Goal: Task Accomplishment & Management: Manage account settings

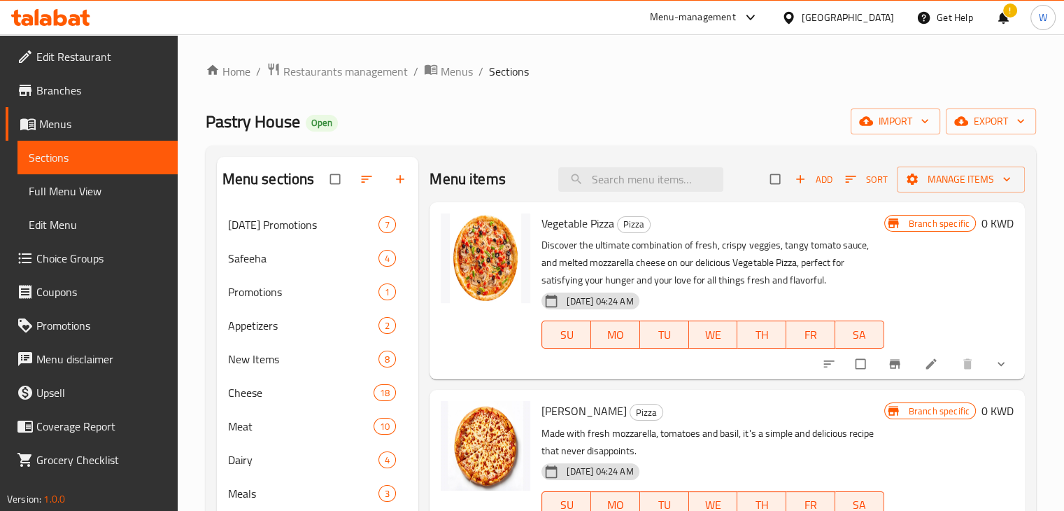
click at [764, 7] on div "Menu-management" at bounding box center [705, 18] width 132 height 34
click at [759, 20] on div at bounding box center [747, 17] width 23 height 17
click at [708, 96] on div "Agent Campaigns Center" at bounding box center [678, 93] width 106 height 15
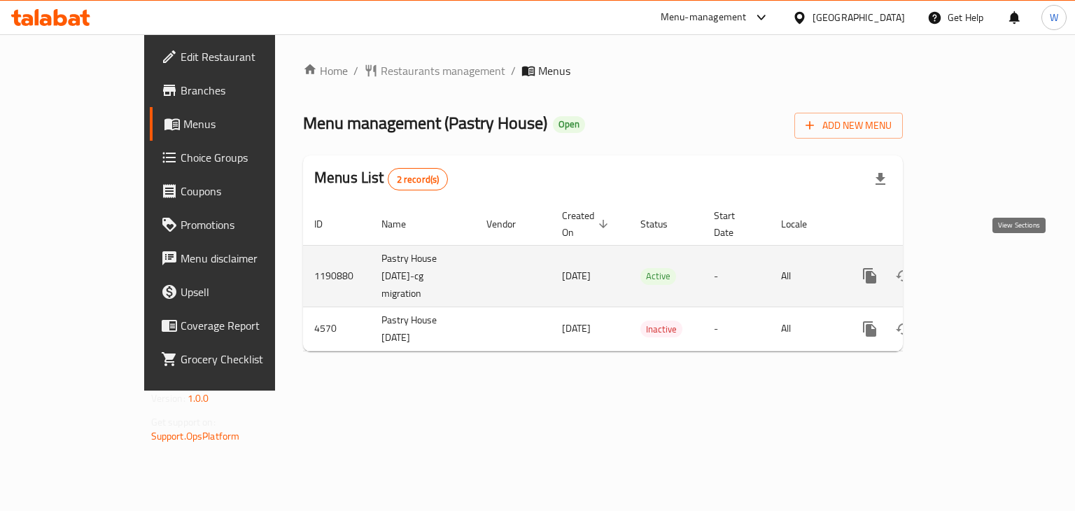
click at [977, 269] on icon "enhanced table" at bounding box center [970, 275] width 13 height 13
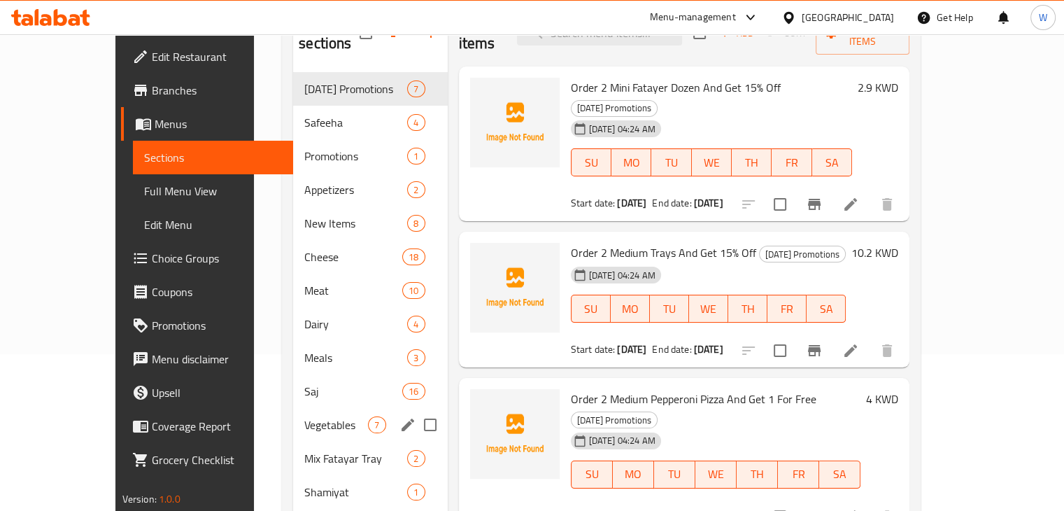
scroll to position [159, 0]
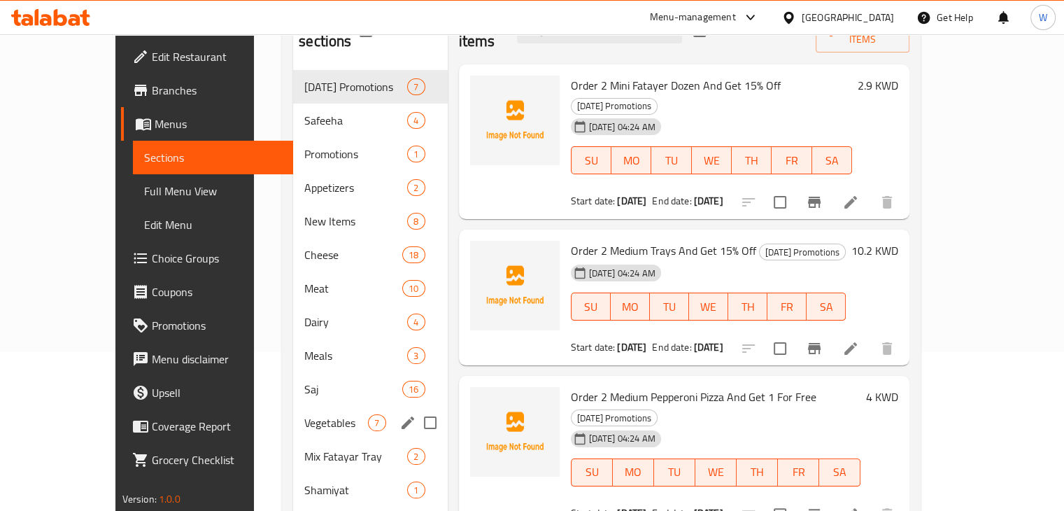
click at [293, 412] on div "Vegetables 7" at bounding box center [370, 423] width 154 height 34
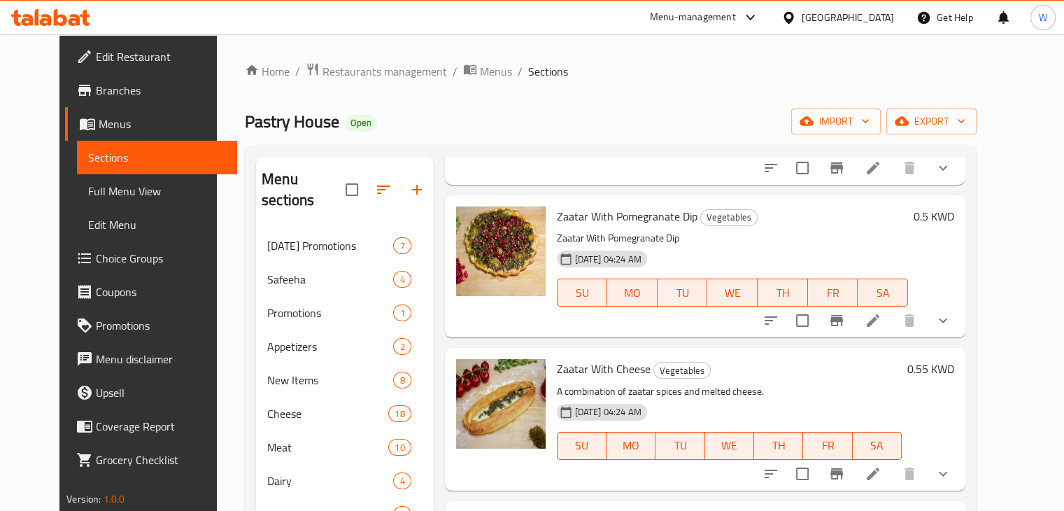
scroll to position [238, 0]
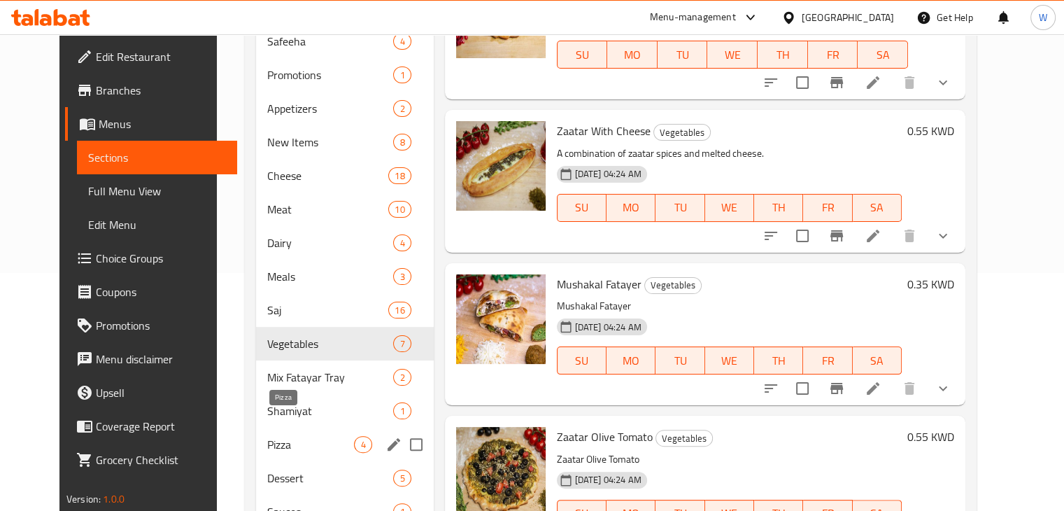
click at [267, 436] on span "Pizza" at bounding box center [310, 444] width 87 height 17
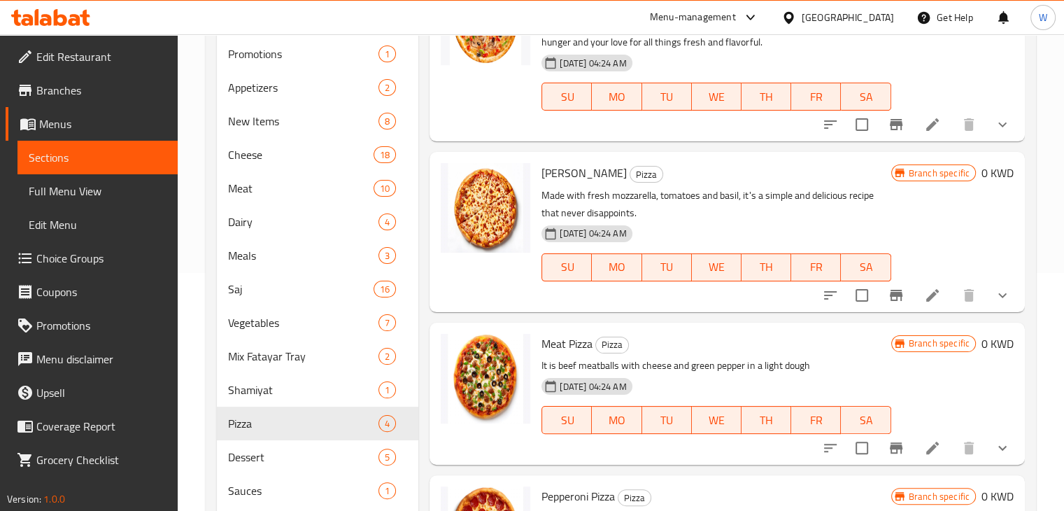
scroll to position [101, 0]
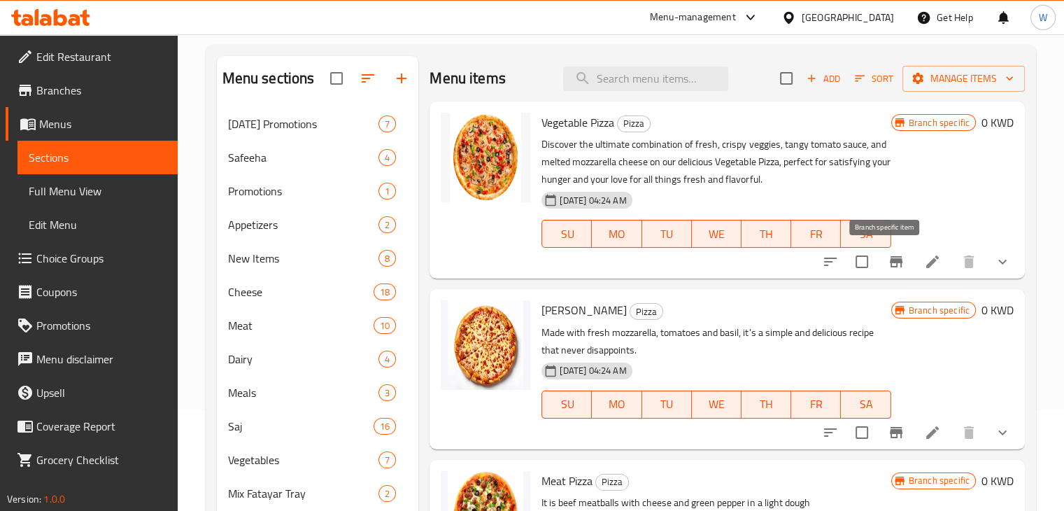
click at [897, 267] on button "Branch-specific-item" at bounding box center [896, 262] width 34 height 34
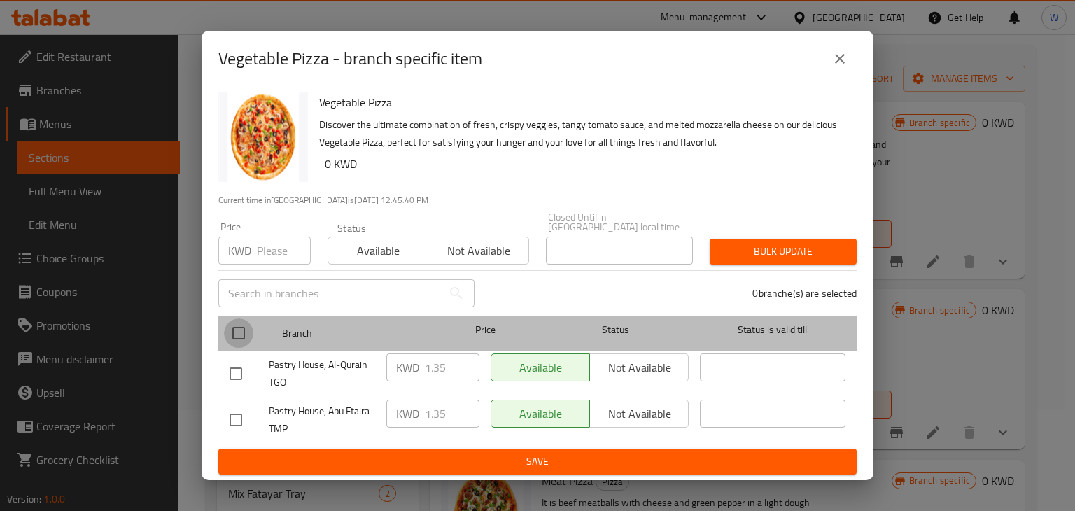
click at [238, 328] on input "checkbox" at bounding box center [238, 332] width 29 height 29
checkbox input "true"
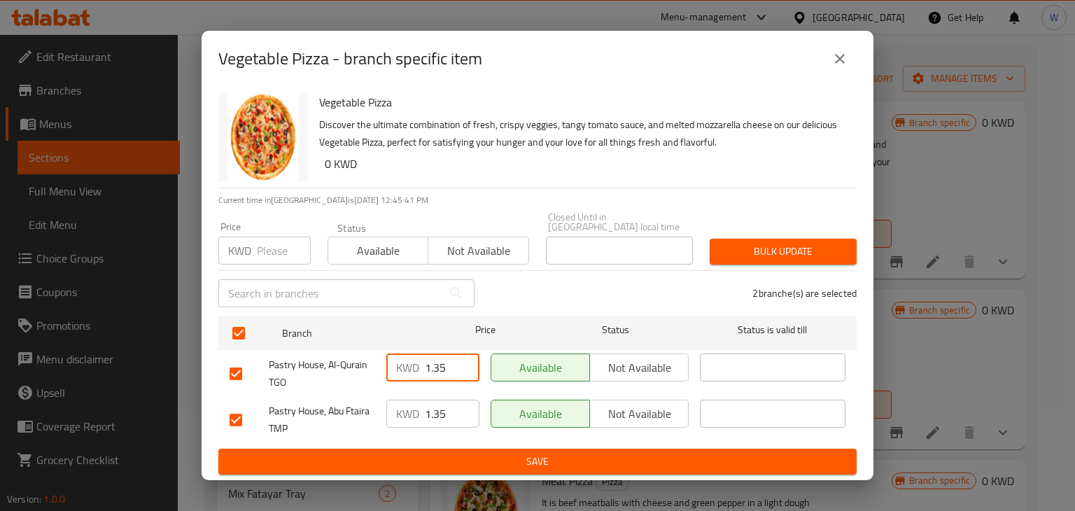
click at [455, 362] on input "1.35" at bounding box center [452, 367] width 55 height 28
click at [470, 367] on input "1.35" at bounding box center [452, 367] width 55 height 28
click at [444, 362] on input "1.35" at bounding box center [452, 367] width 55 height 28
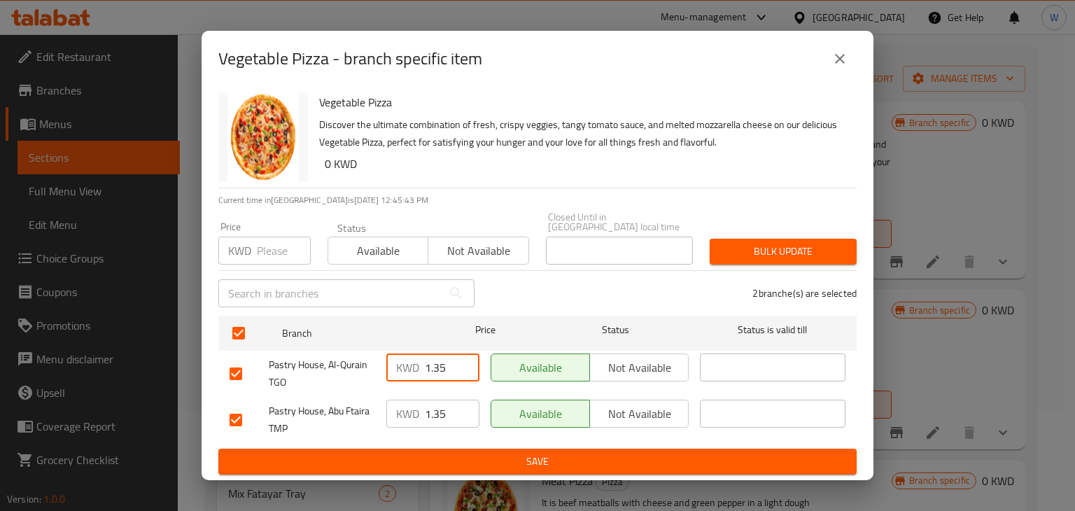
click at [444, 362] on input "1.35" at bounding box center [452, 367] width 55 height 28
type input "0"
click at [437, 402] on input "1.35" at bounding box center [452, 413] width 55 height 28
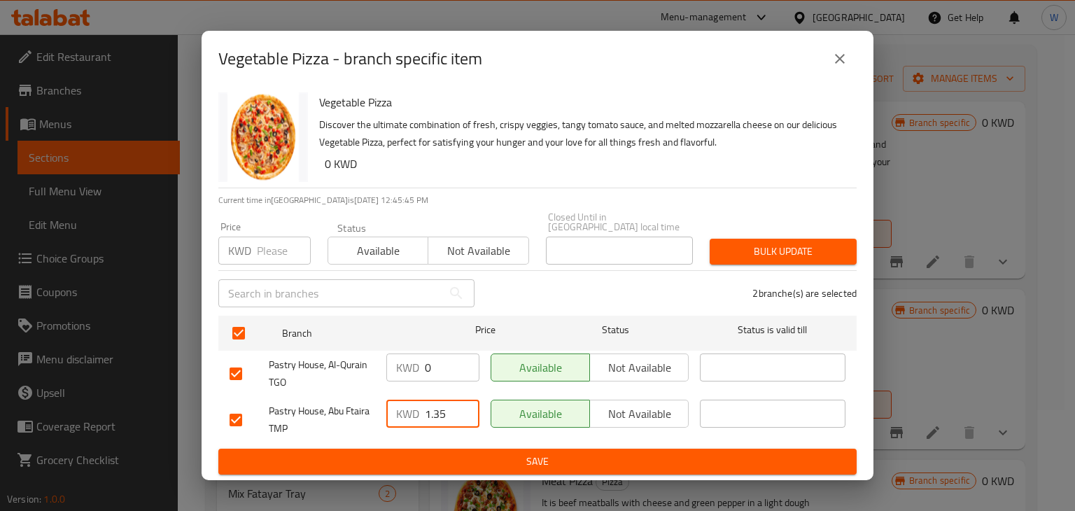
click at [437, 402] on input "1.35" at bounding box center [452, 413] width 55 height 28
type input "0"
click at [562, 467] on button "Save" at bounding box center [537, 461] width 638 height 26
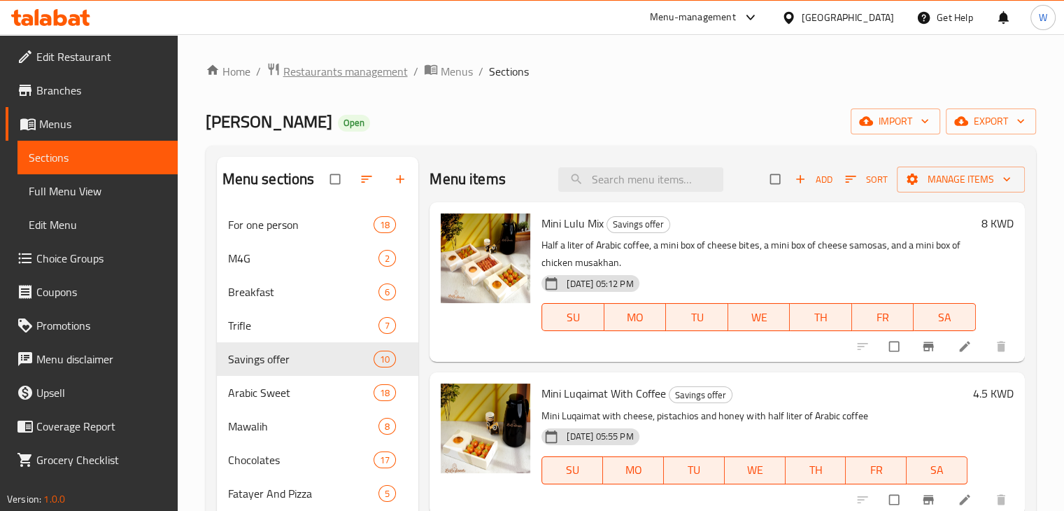
click at [313, 63] on span "Restaurants management" at bounding box center [345, 71] width 125 height 17
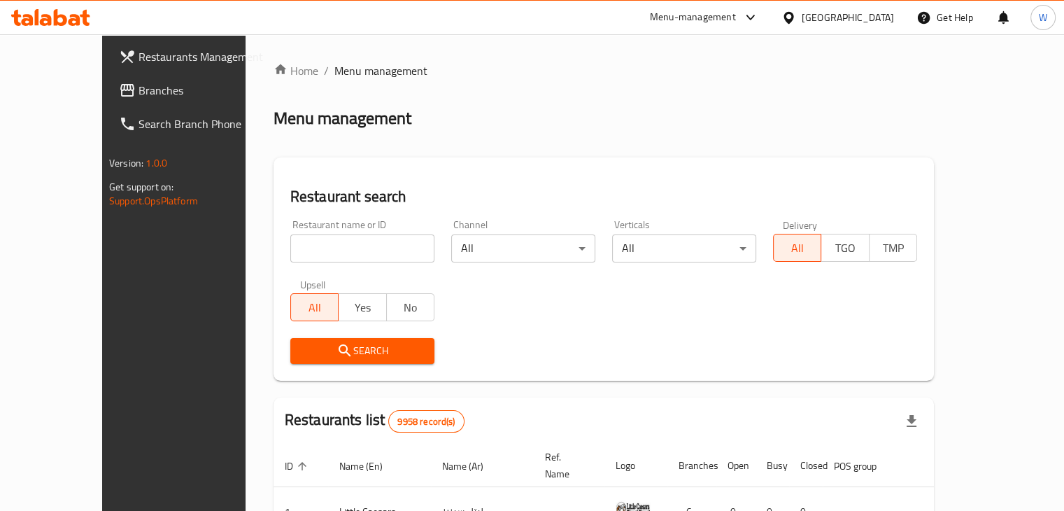
click at [316, 248] on input "search" at bounding box center [362, 248] width 144 height 28
click button "Search" at bounding box center [362, 351] width 144 height 26
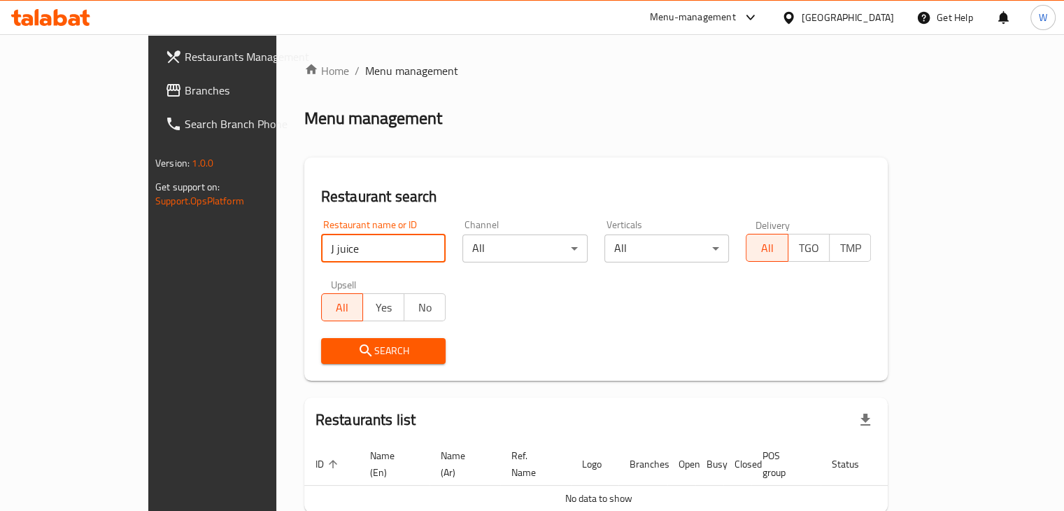
type input "J juice"
click button "Search" at bounding box center [383, 351] width 125 height 26
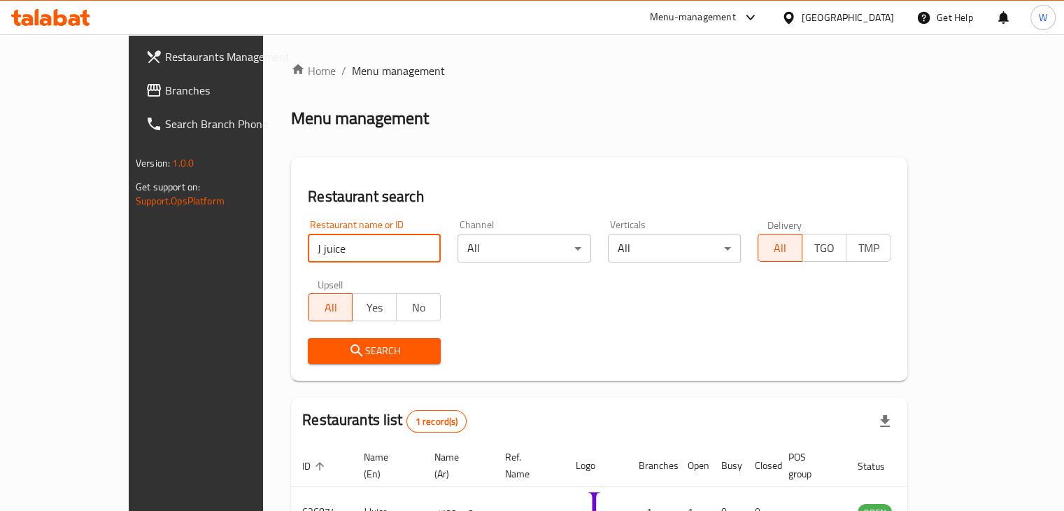
scroll to position [85, 0]
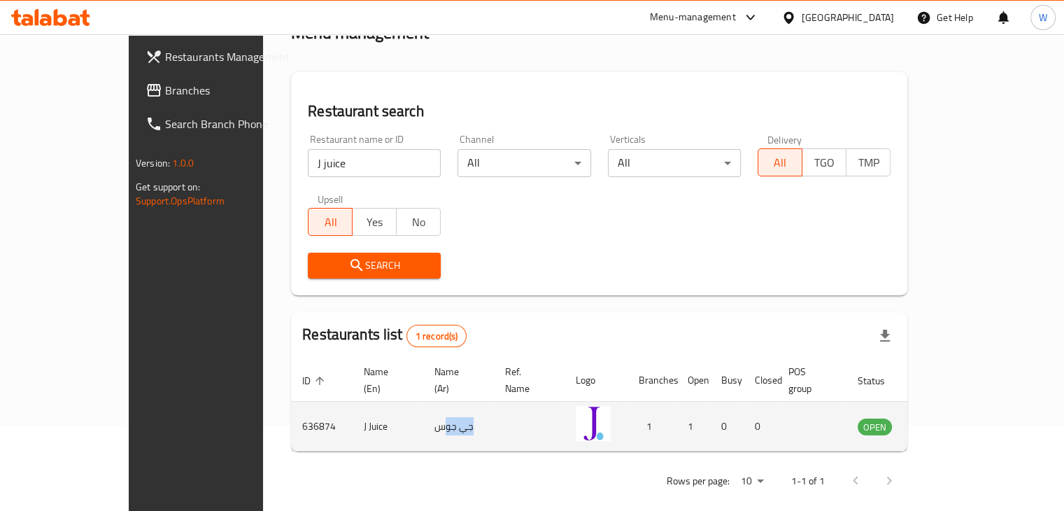
drag, startPoint x: 383, startPoint y: 418, endPoint x: 444, endPoint y: 412, distance: 61.1
click at [444, 412] on td "جي جوس" at bounding box center [458, 427] width 71 height 50
click at [423, 418] on td "جي جوس" at bounding box center [458, 427] width 71 height 50
drag, startPoint x: 413, startPoint y: 417, endPoint x: 393, endPoint y: 416, distance: 20.3
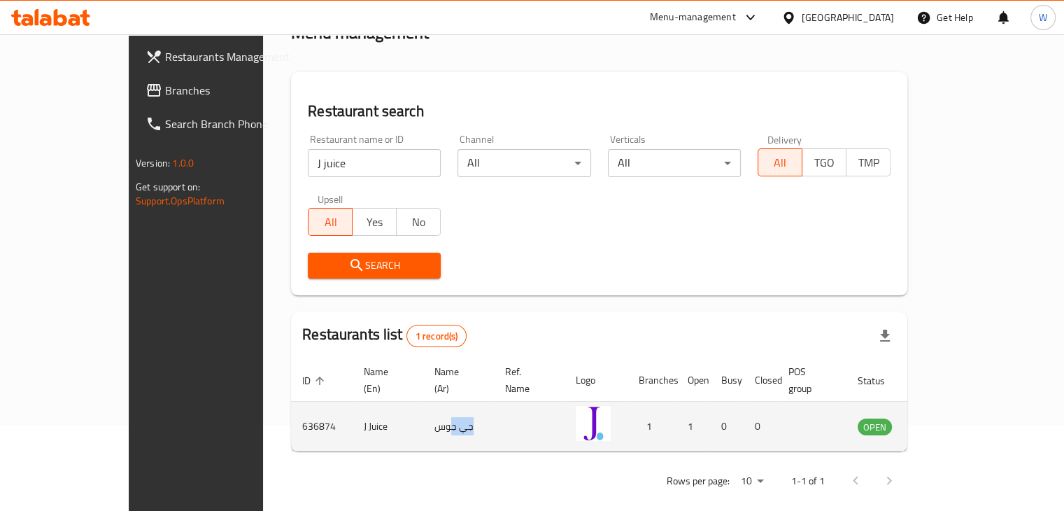
click at [423, 416] on td "جي جوس" at bounding box center [458, 427] width 71 height 50
click at [947, 421] on icon "enhanced table" at bounding box center [939, 427] width 15 height 12
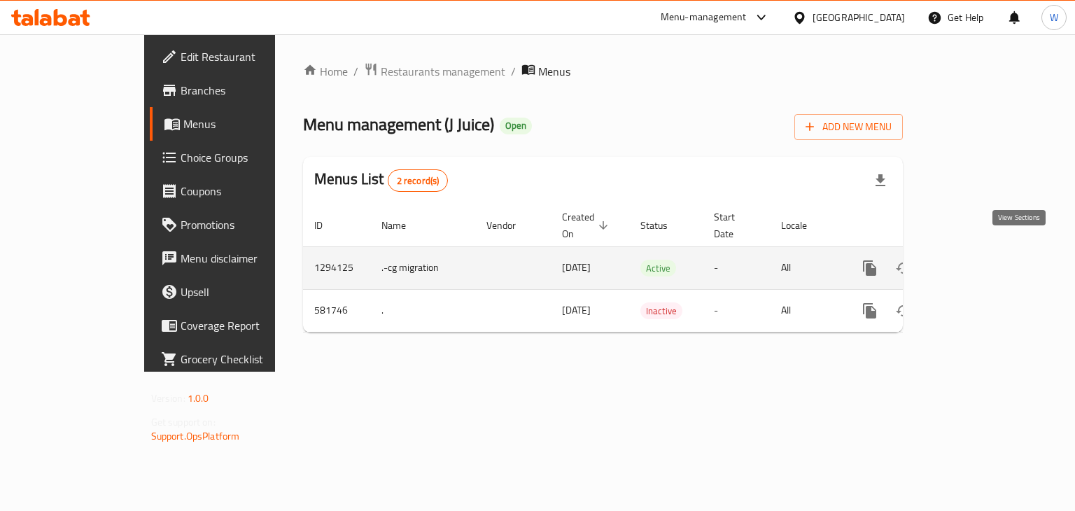
click at [979, 260] on icon "enhanced table" at bounding box center [970, 268] width 17 height 17
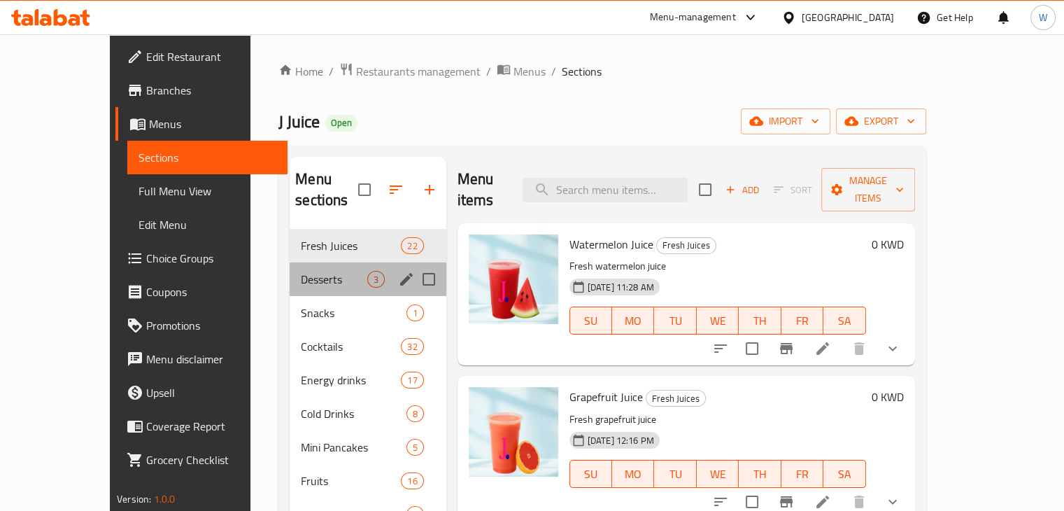
click at [294, 262] on div "Desserts 3" at bounding box center [368, 279] width 156 height 34
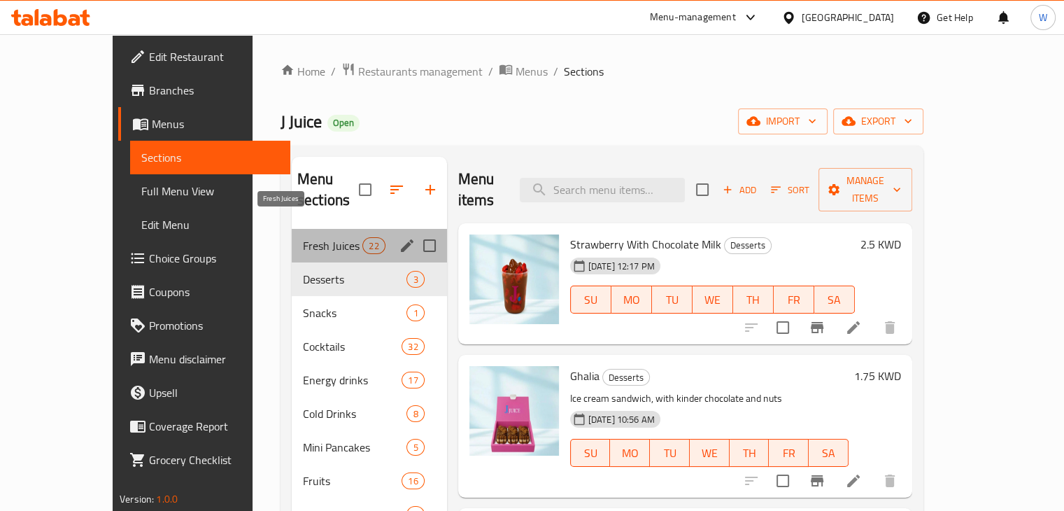
click at [323, 237] on span "Fresh Juices" at bounding box center [332, 245] width 59 height 17
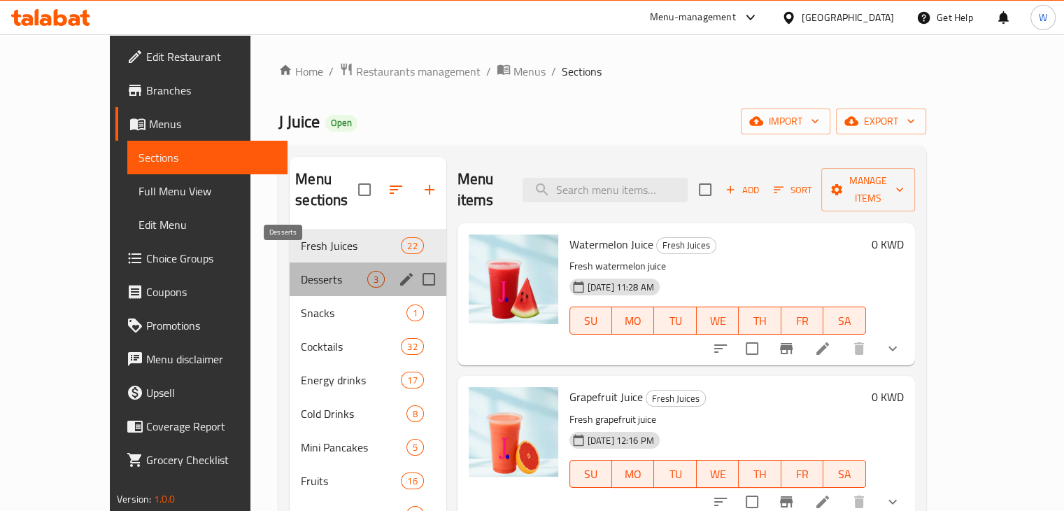
click at [301, 271] on span "Desserts" at bounding box center [334, 279] width 66 height 17
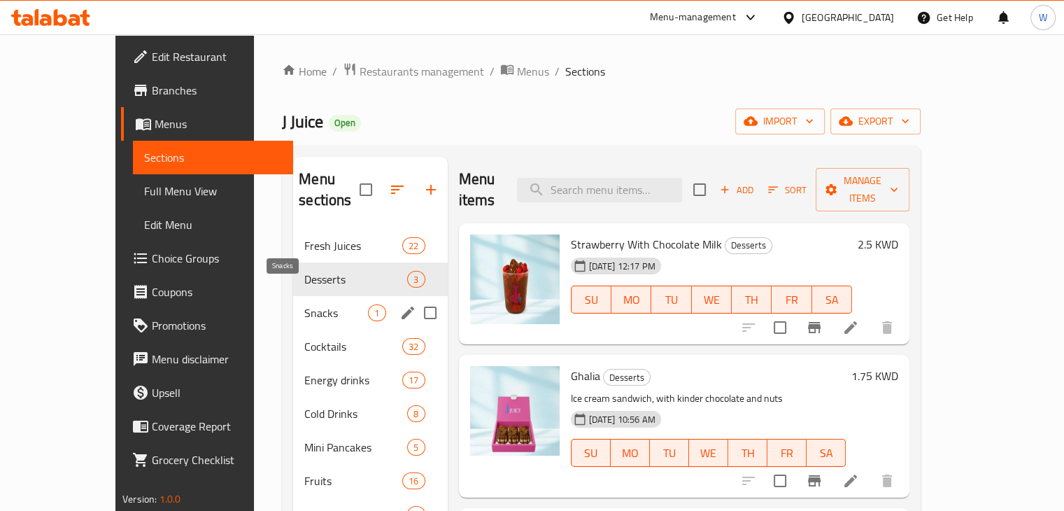
click at [309, 304] on span "Snacks" at bounding box center [336, 312] width 64 height 17
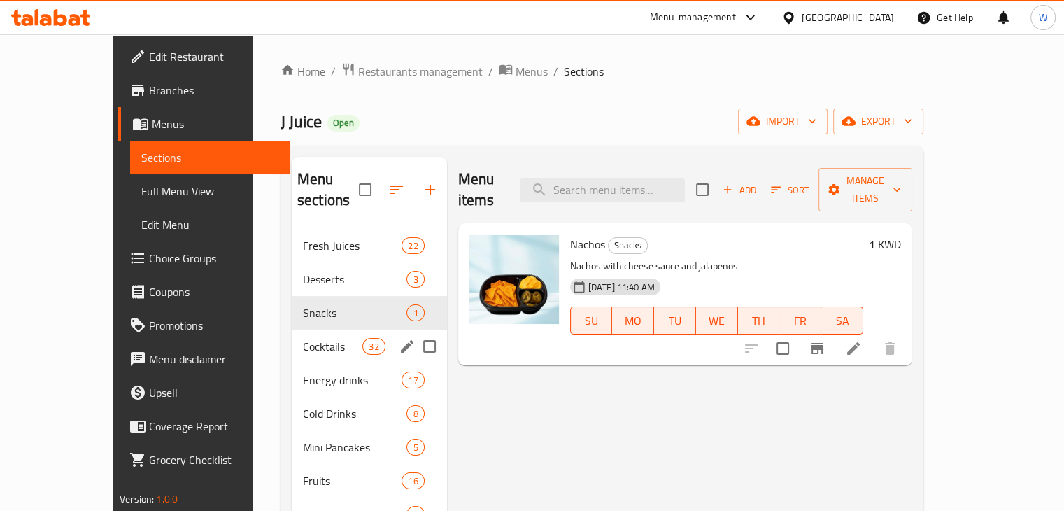
click at [294, 329] on div "Cocktails 32" at bounding box center [369, 346] width 155 height 34
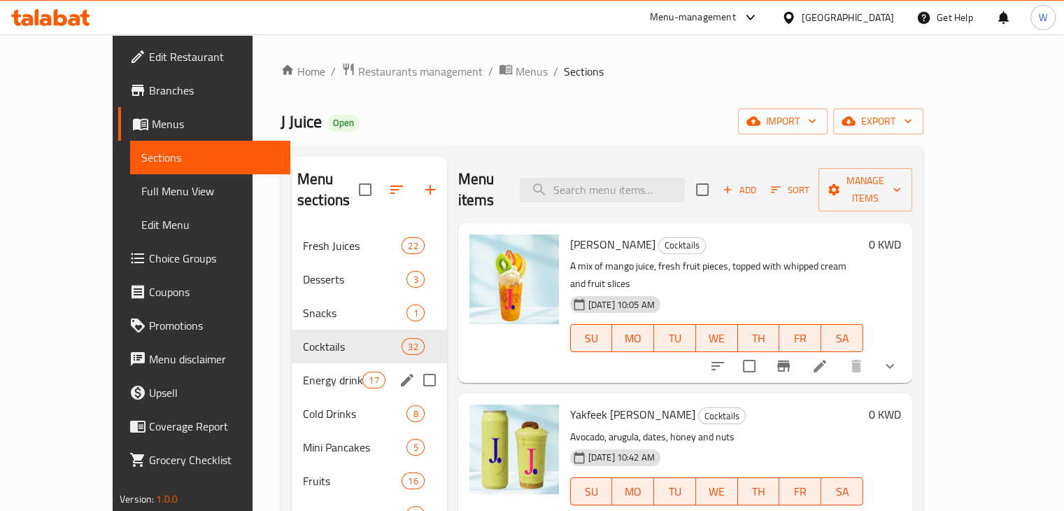
click at [292, 363] on div "Energy drinks 17" at bounding box center [369, 380] width 155 height 34
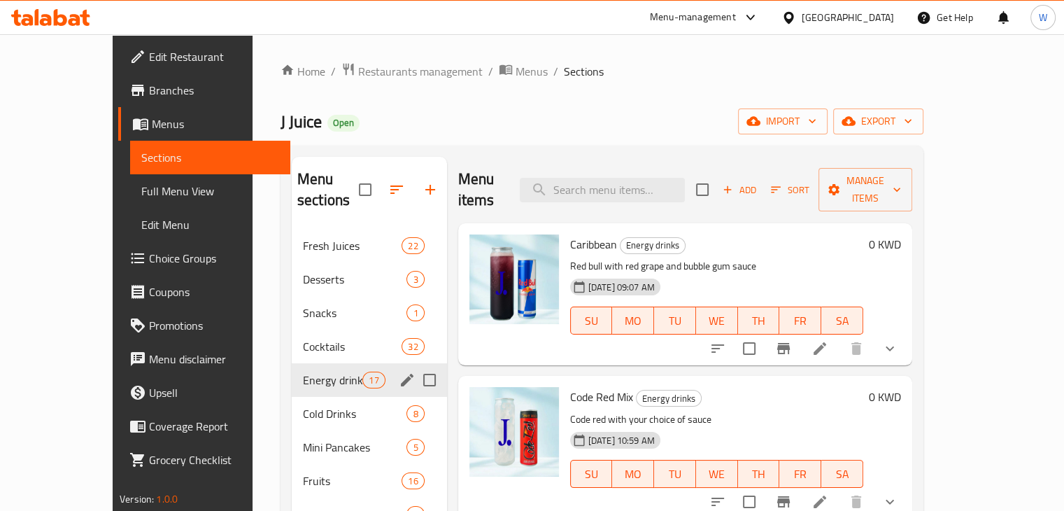
scroll to position [196, 0]
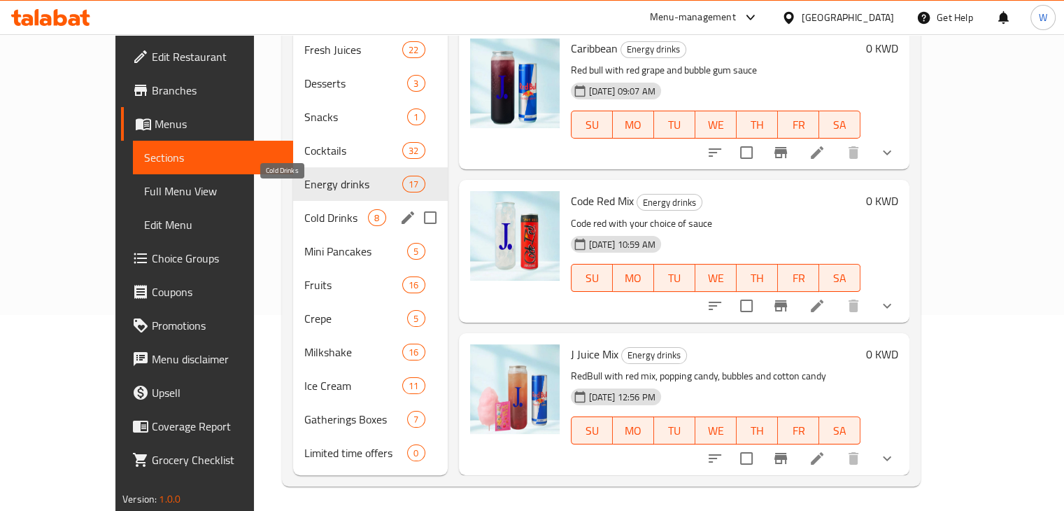
click at [308, 209] on span "Cold Drinks" at bounding box center [336, 217] width 64 height 17
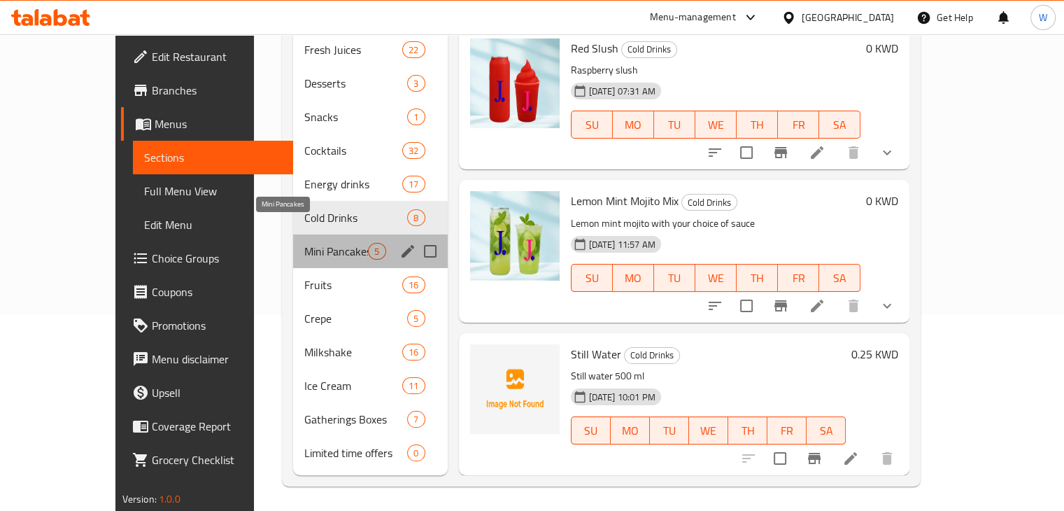
click at [304, 243] on span "Mini Pancakes" at bounding box center [336, 251] width 64 height 17
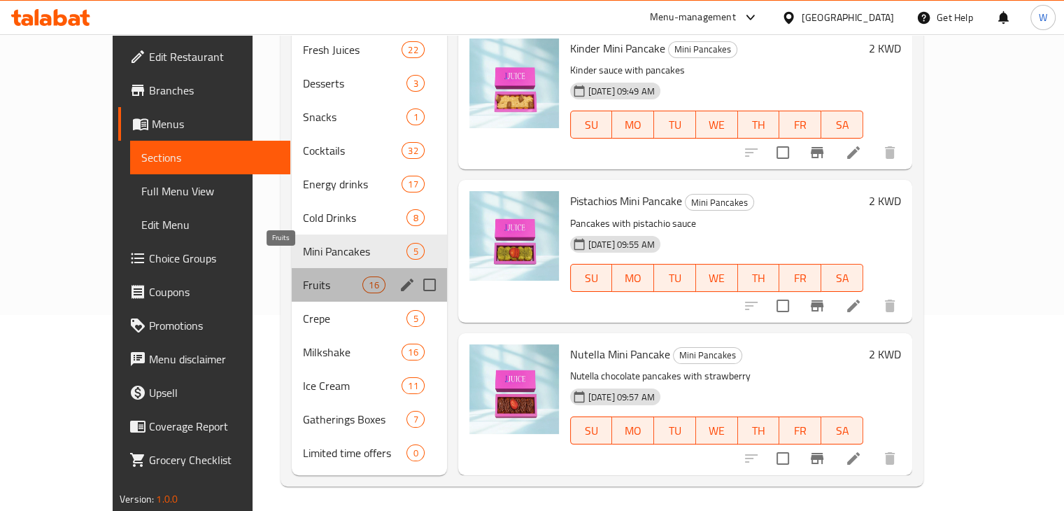
click at [303, 276] on span "Fruits" at bounding box center [332, 284] width 59 height 17
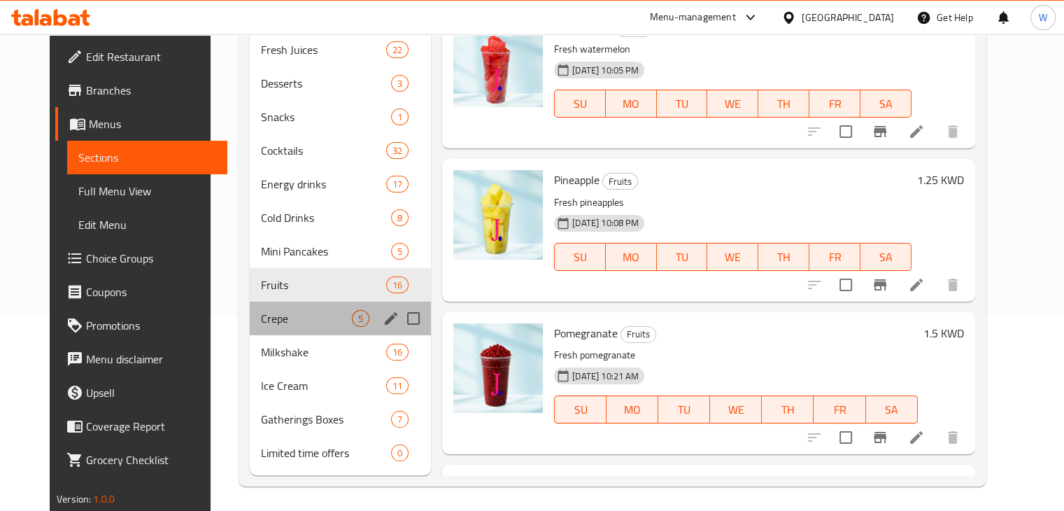
click at [278, 302] on div "Crepe 5" at bounding box center [340, 319] width 181 height 34
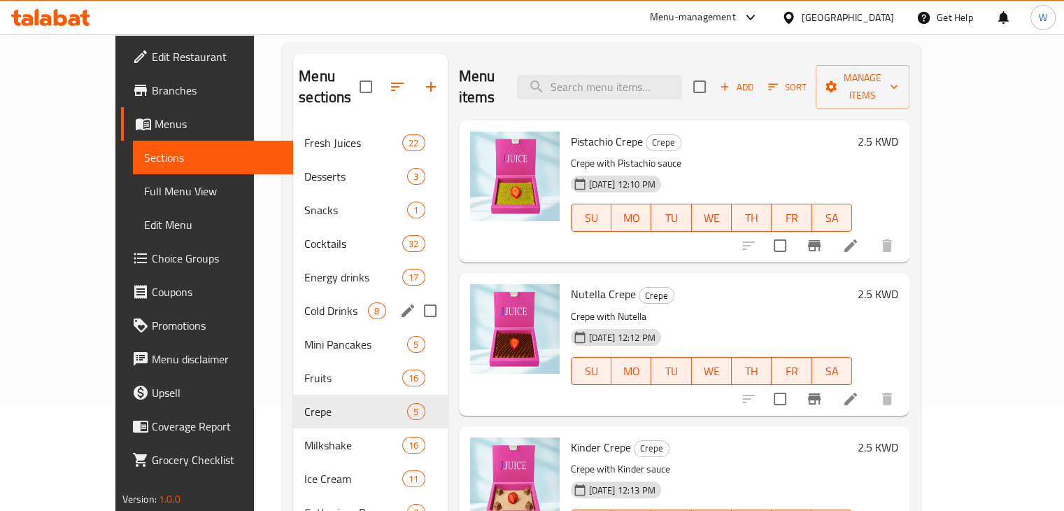
scroll to position [104, 0]
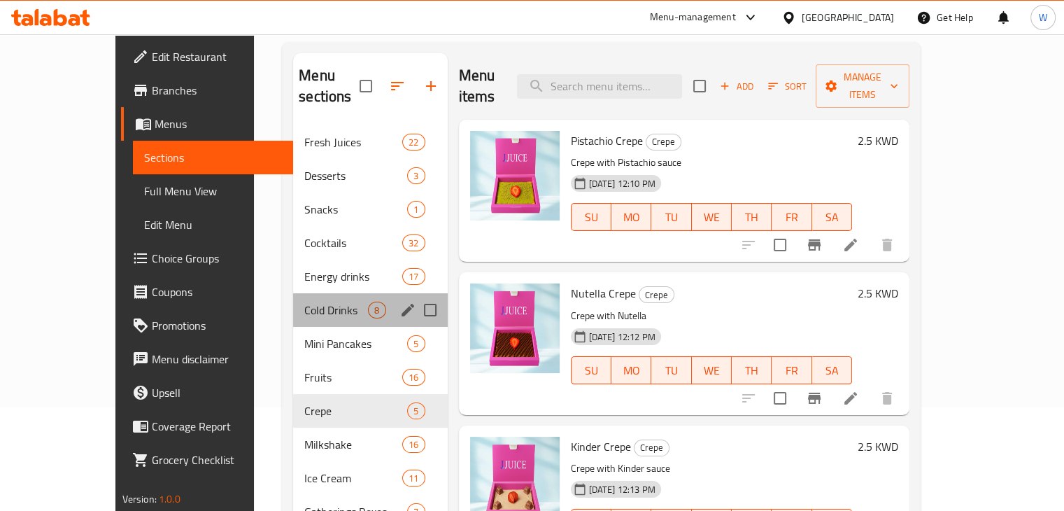
click at [305, 299] on div "Cold Drinks 8" at bounding box center [370, 310] width 154 height 34
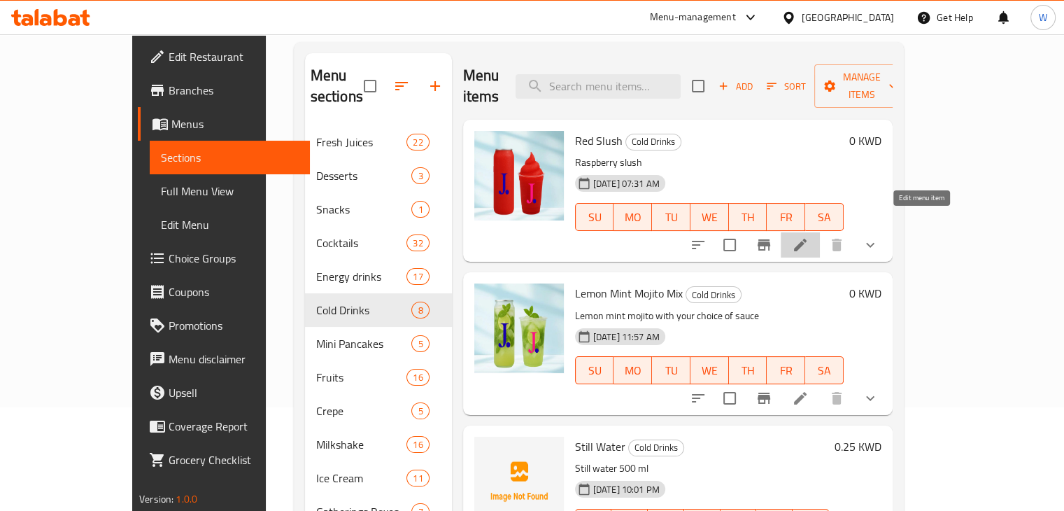
click at [809, 236] on icon at bounding box center [800, 244] width 17 height 17
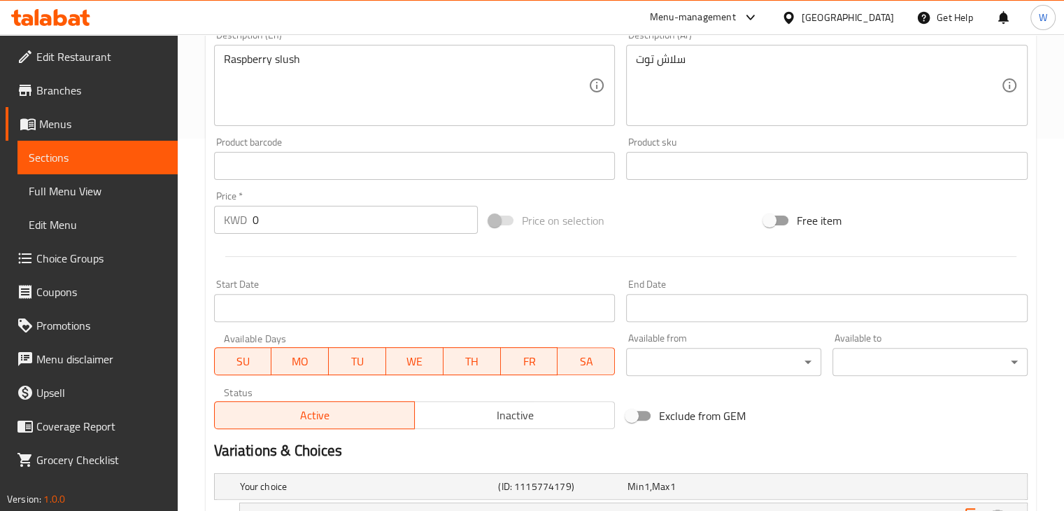
scroll to position [569, 0]
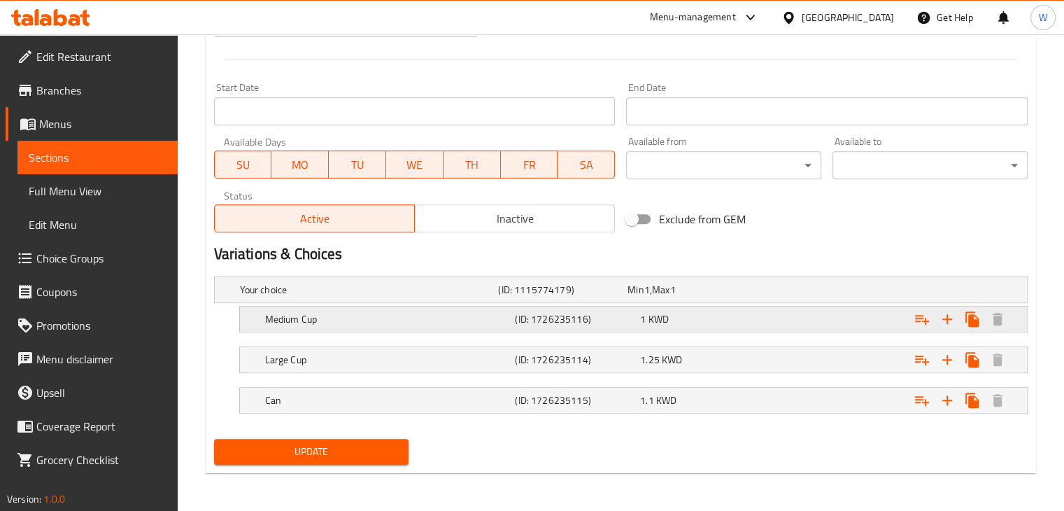
click at [341, 314] on h5 "Medium Cup" at bounding box center [387, 319] width 245 height 14
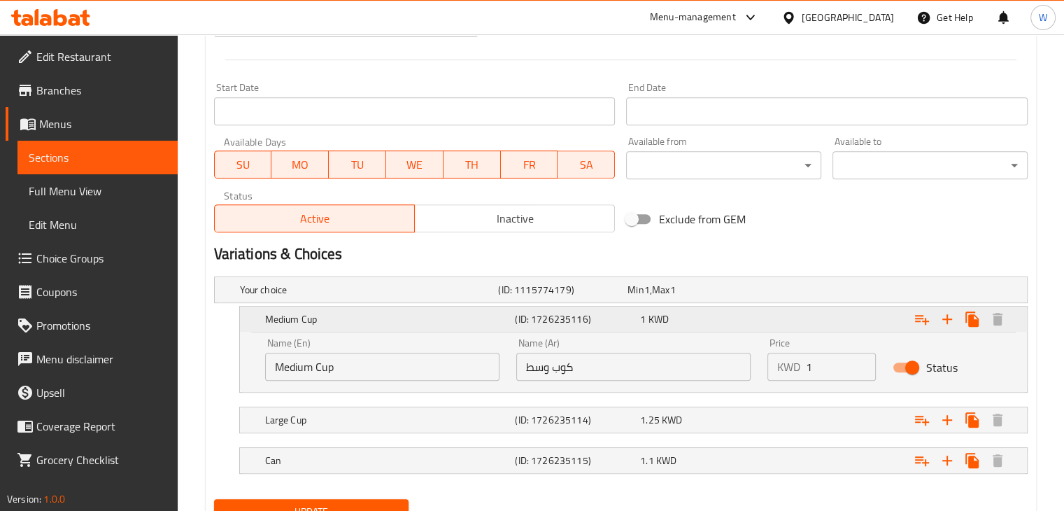
click at [341, 314] on h5 "Medium Cup" at bounding box center [387, 319] width 245 height 14
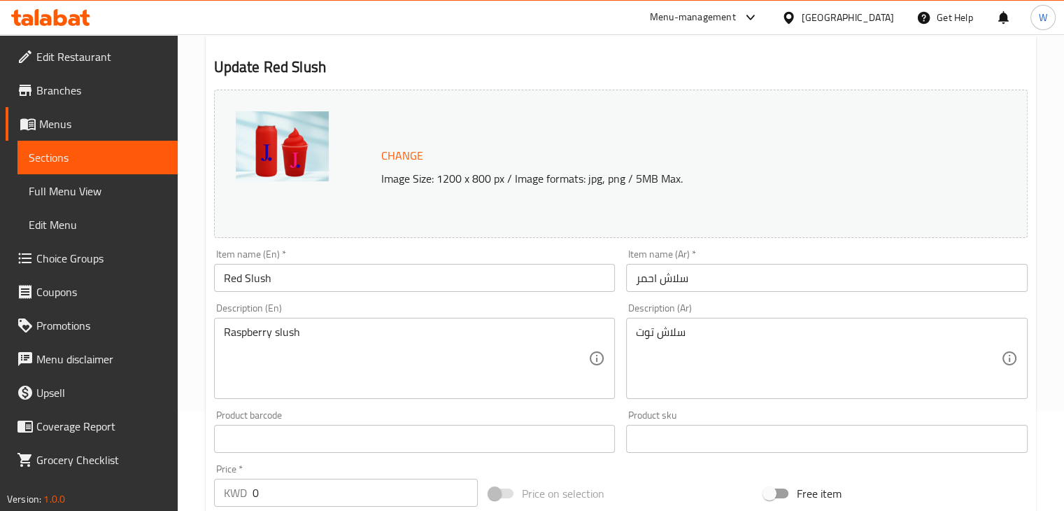
scroll to position [0, 0]
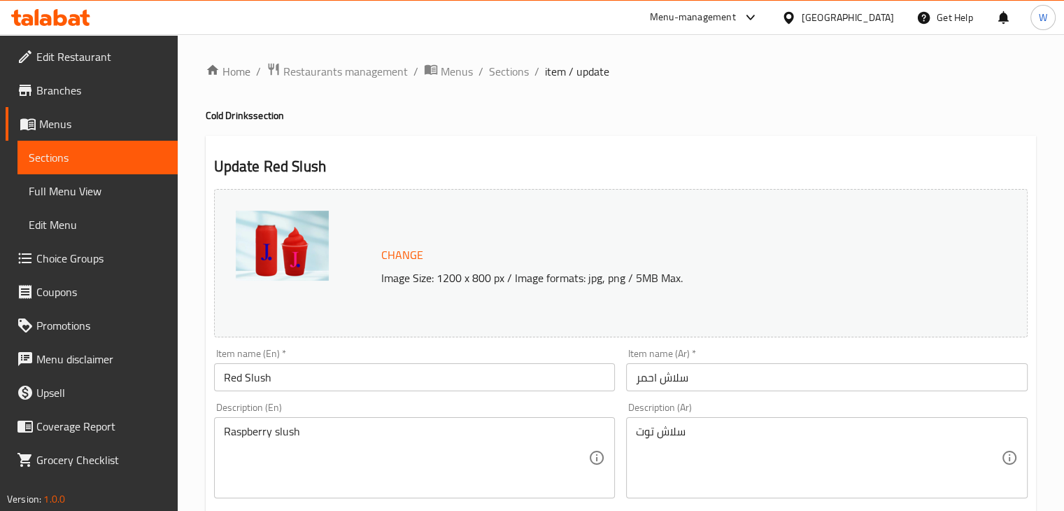
click at [102, 258] on span "Choice Groups" at bounding box center [101, 258] width 130 height 17
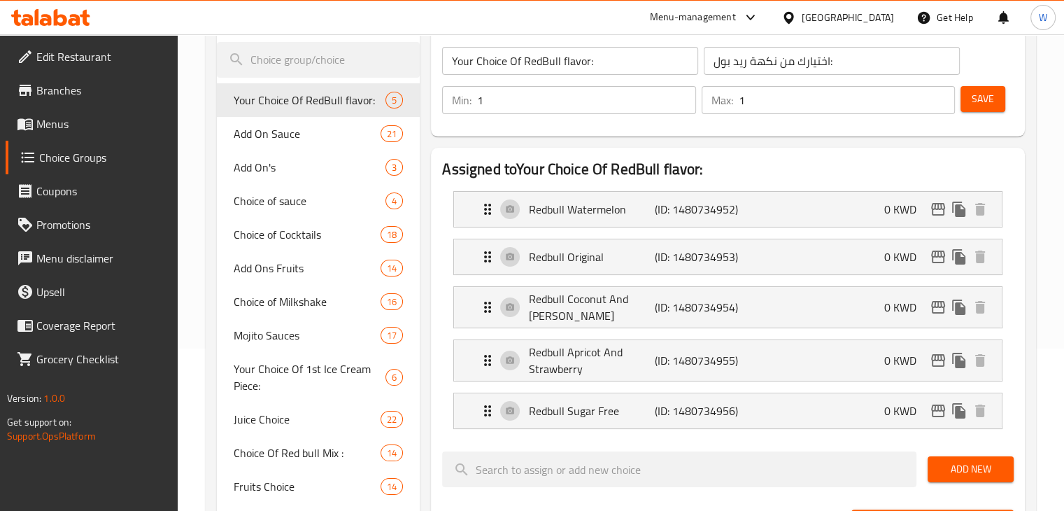
scroll to position [172, 0]
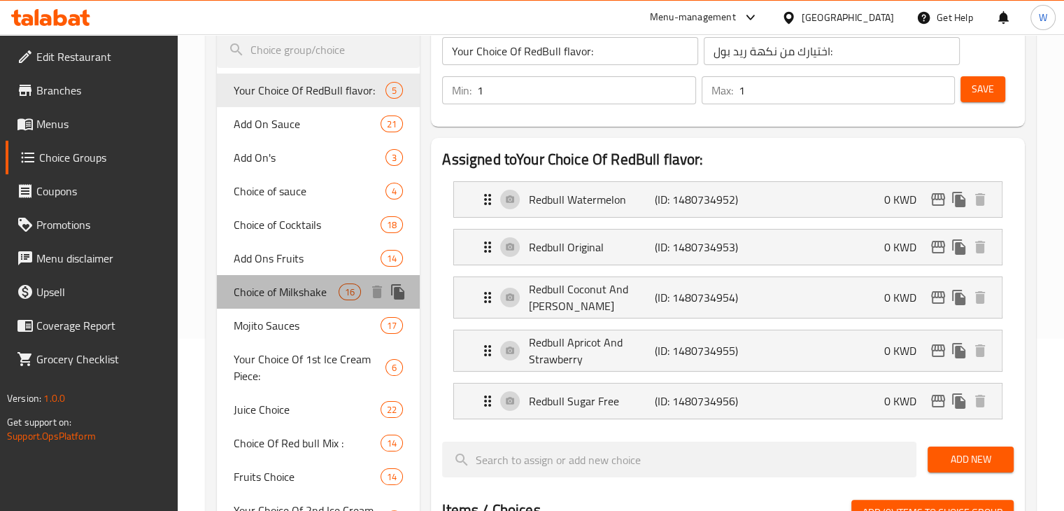
click at [298, 288] on span "Choice of Milkshake" at bounding box center [287, 291] width 106 height 17
type input "Choice of Milkshake"
type input "اختيارك للميلك شيك"
type input "6"
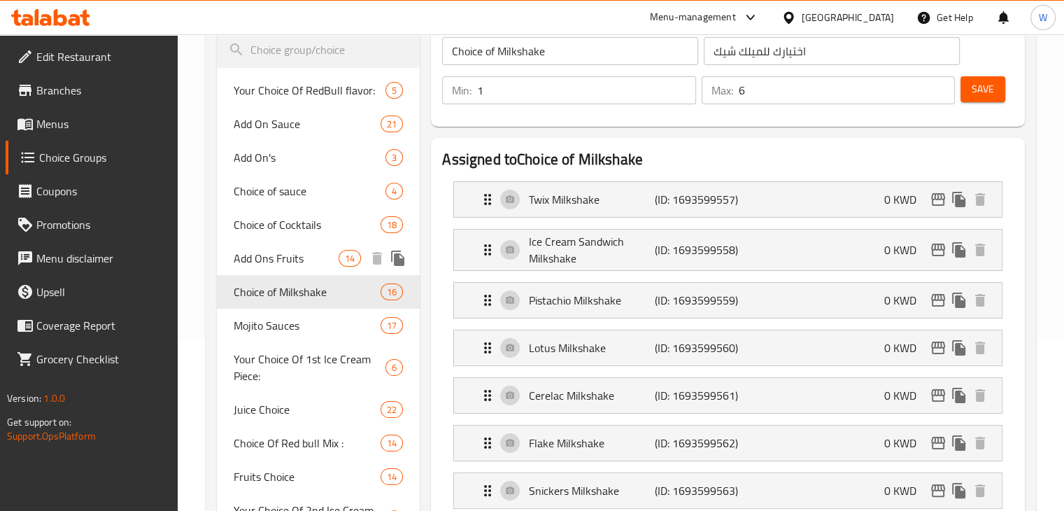
click at [292, 261] on span "Add Ons Fruits" at bounding box center [287, 258] width 106 height 17
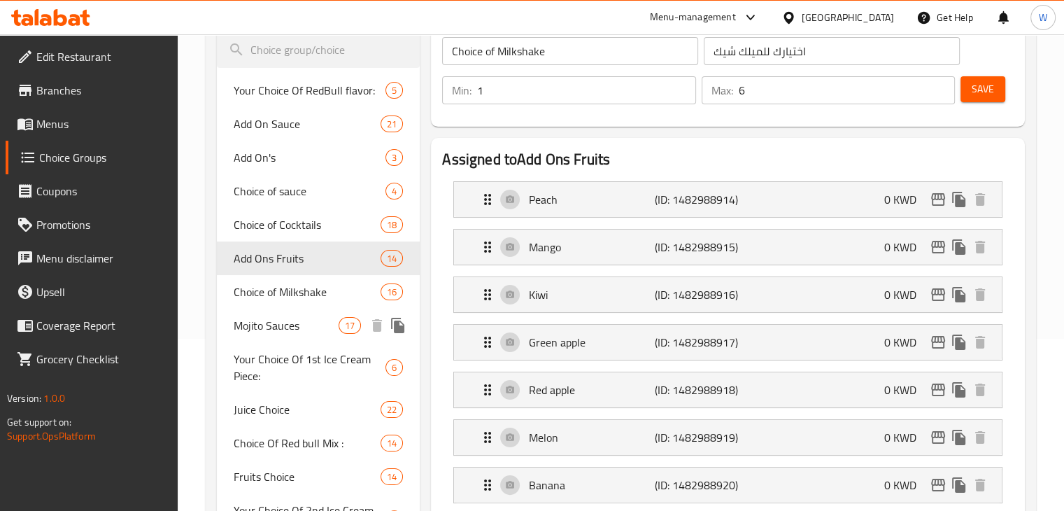
type input "Add Ons Fruits"
type input "إضافات الفواكه"
type input "3"
click at [301, 325] on span "Mojito Sauces" at bounding box center [287, 325] width 106 height 17
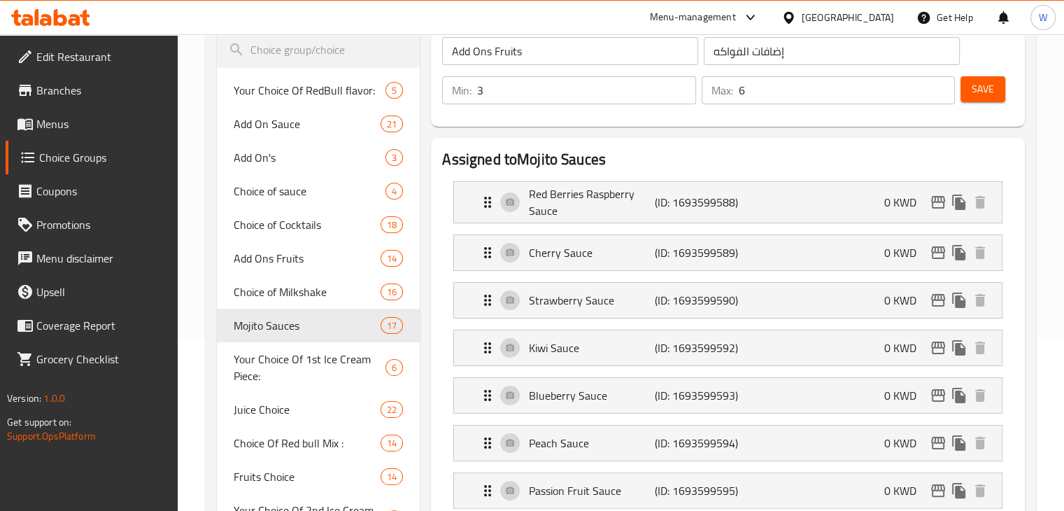
type input "Mojito Sauces"
type input "صلصات موهيتو"
type input "1"
type input "3"
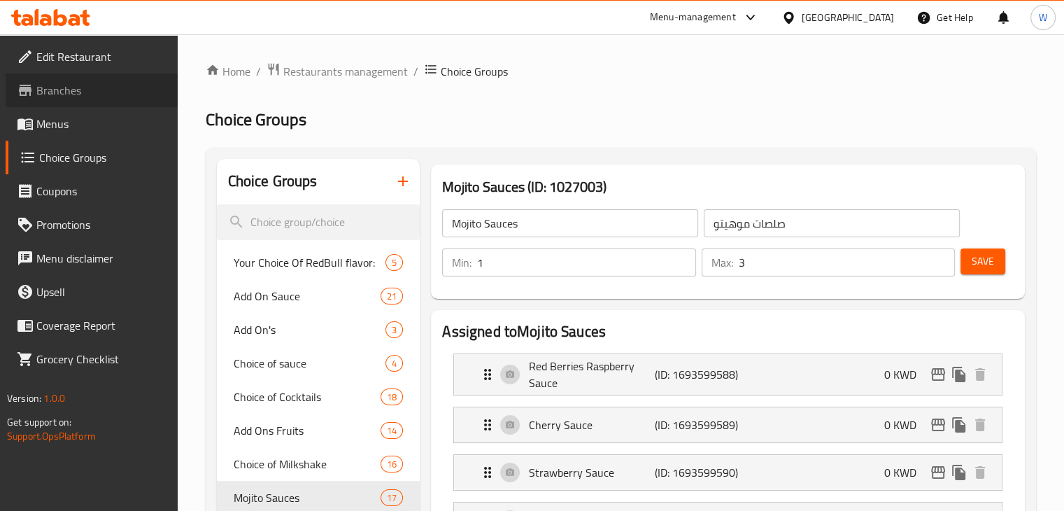
click at [102, 105] on link "Branches" at bounding box center [92, 90] width 172 height 34
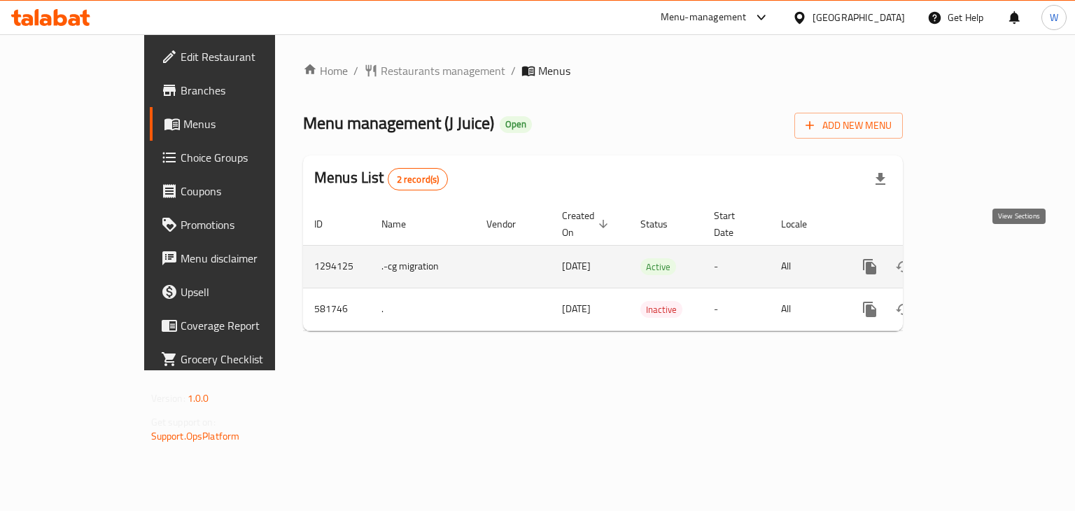
click at [979, 258] on icon "enhanced table" at bounding box center [970, 266] width 17 height 17
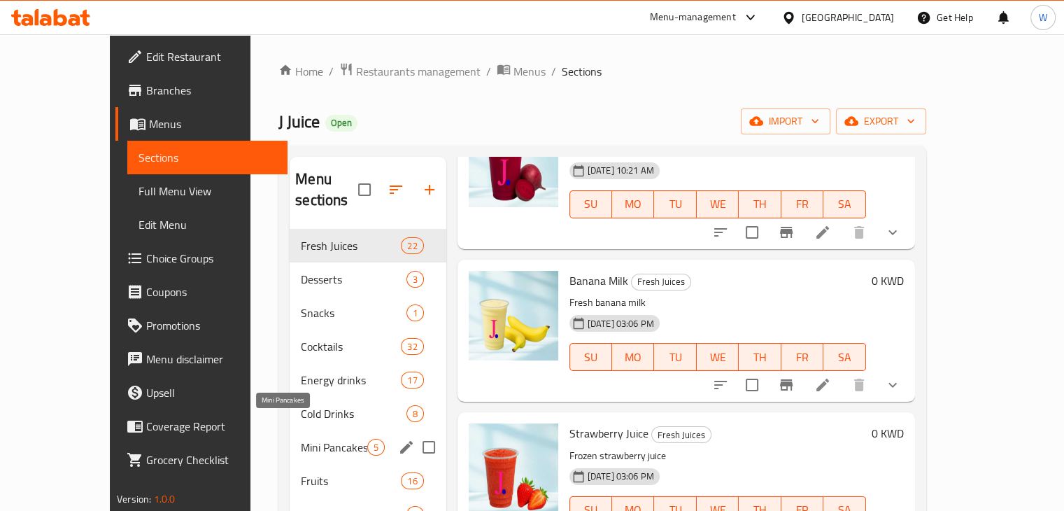
scroll to position [196, 0]
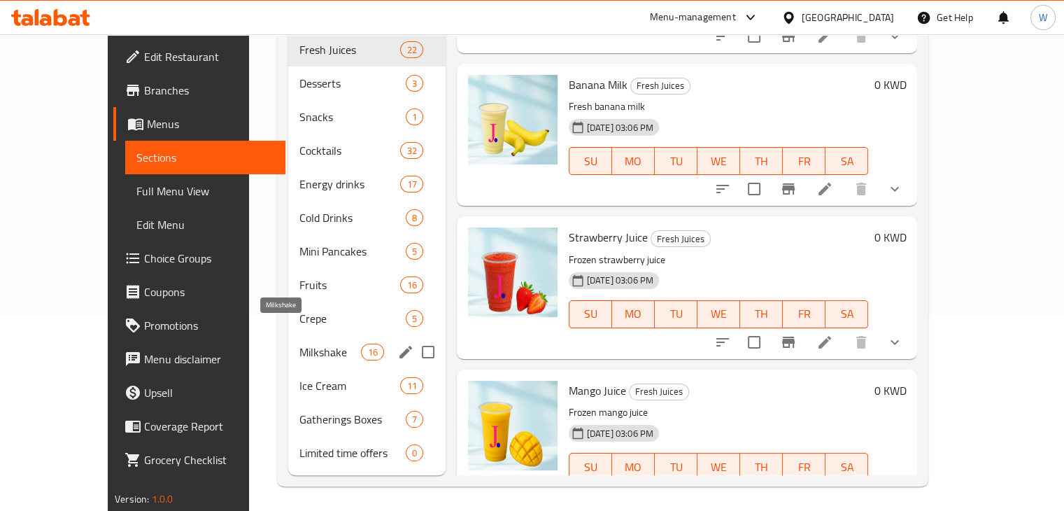
click at [299, 343] on span "Milkshake" at bounding box center [330, 351] width 62 height 17
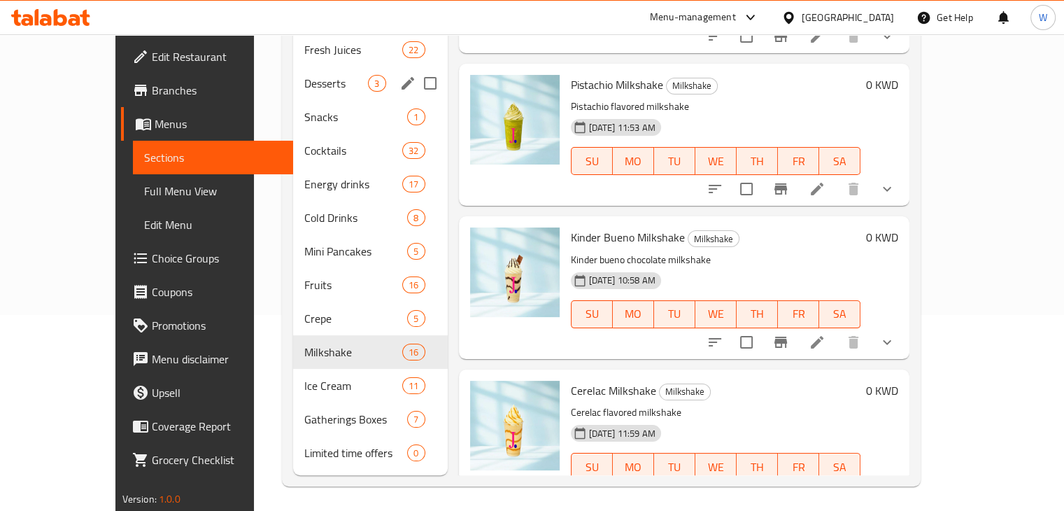
click at [304, 75] on span "Desserts" at bounding box center [336, 83] width 64 height 17
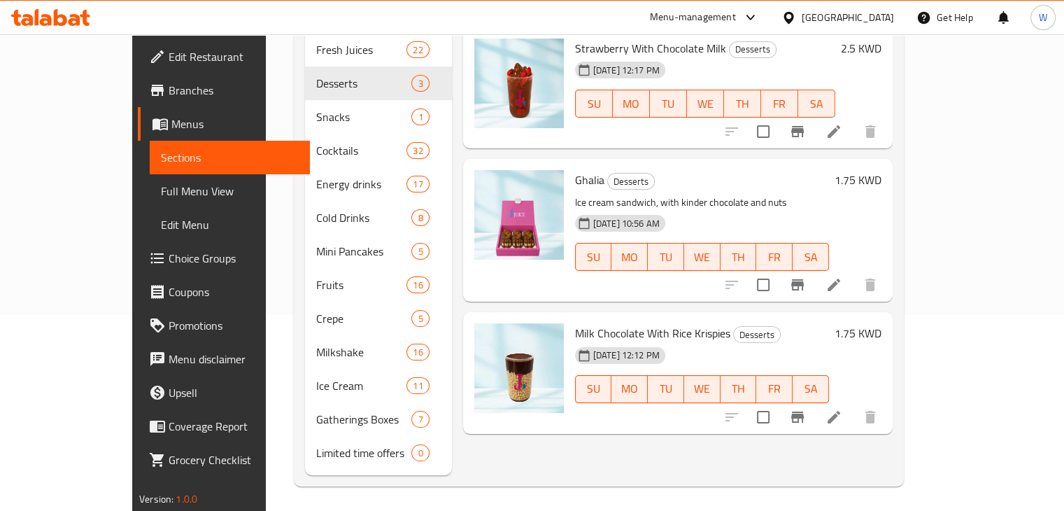
click at [803, 170] on h6 "Ghalia Desserts" at bounding box center [702, 180] width 254 height 20
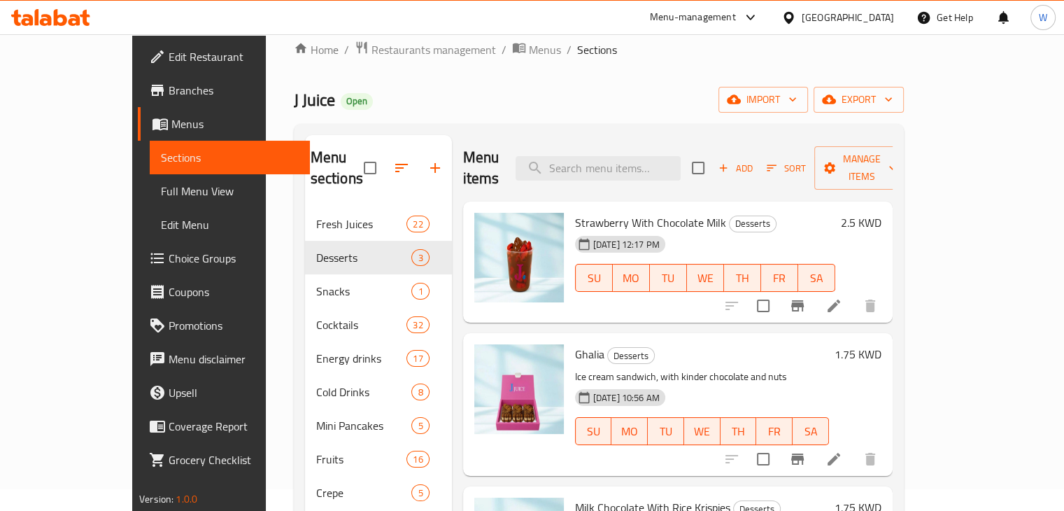
scroll to position [21, 0]
click at [842, 298] on icon at bounding box center [833, 306] width 17 height 17
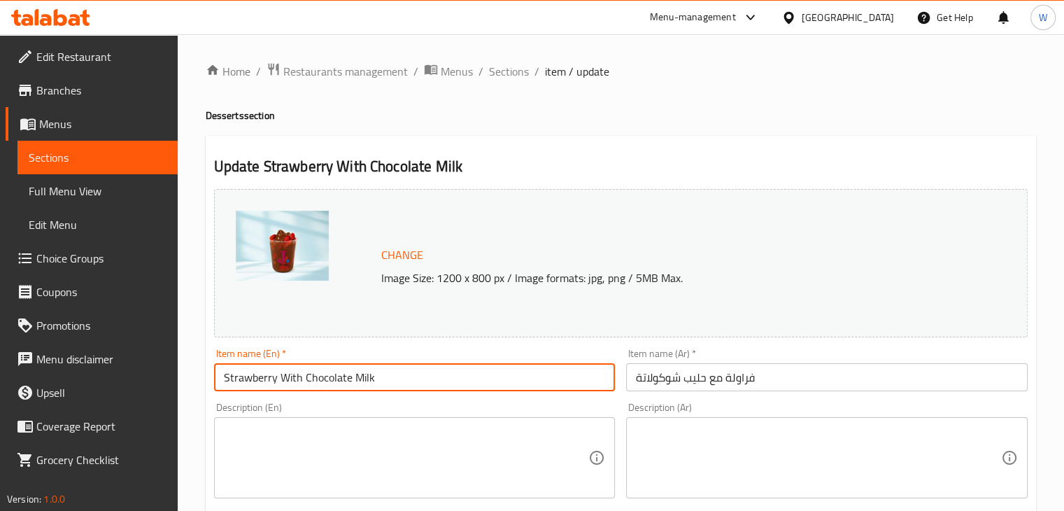
click at [288, 376] on input "Strawberry With Chocolate Milk" at bounding box center [415, 377] width 402 height 28
drag, startPoint x: 417, startPoint y: 367, endPoint x: 317, endPoint y: 385, distance: 101.7
click at [317, 385] on input "Strawberry with Chocolate Milk" at bounding box center [415, 377] width 402 height 28
click at [306, 381] on input "Strawberry with Chocolate Milk" at bounding box center [415, 377] width 402 height 28
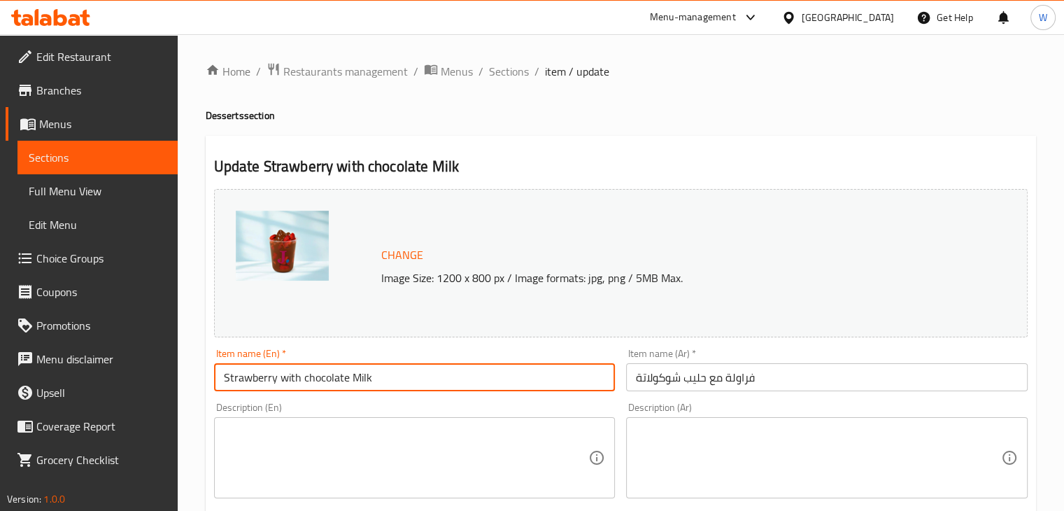
click at [357, 382] on input "Strawberry with chocolate Milk" at bounding box center [415, 377] width 402 height 28
type input "Strawberry with chocolate milk"
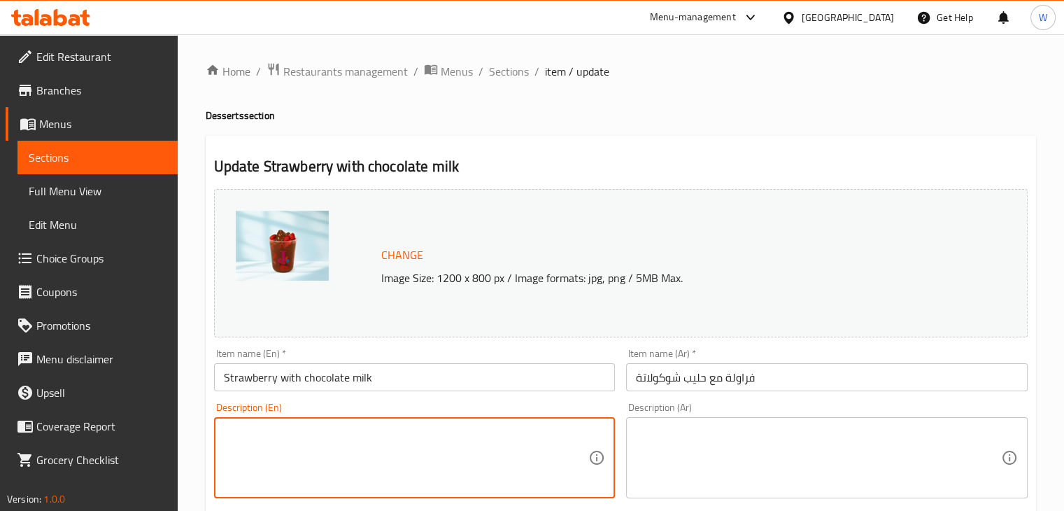
scroll to position [497, 0]
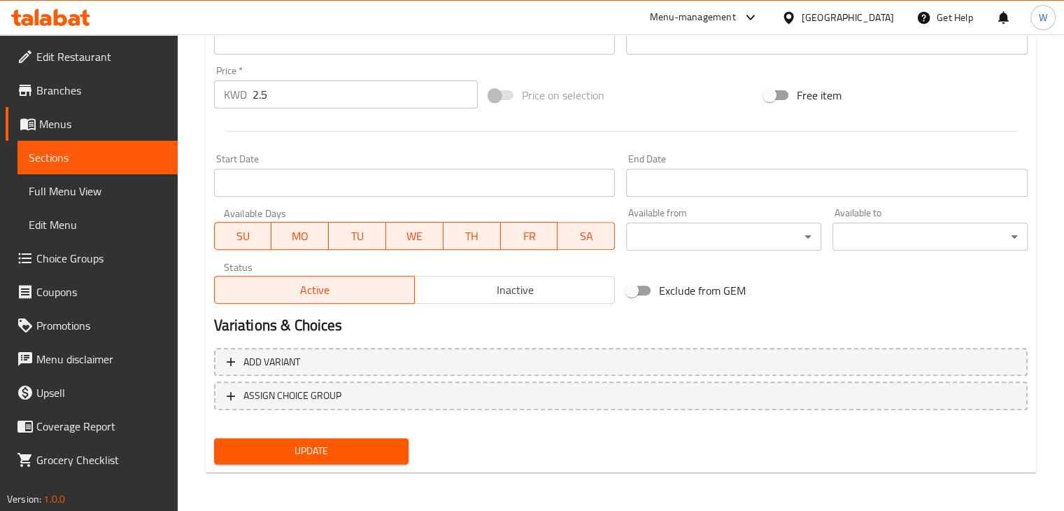
click at [333, 451] on span "Update" at bounding box center [311, 450] width 173 height 17
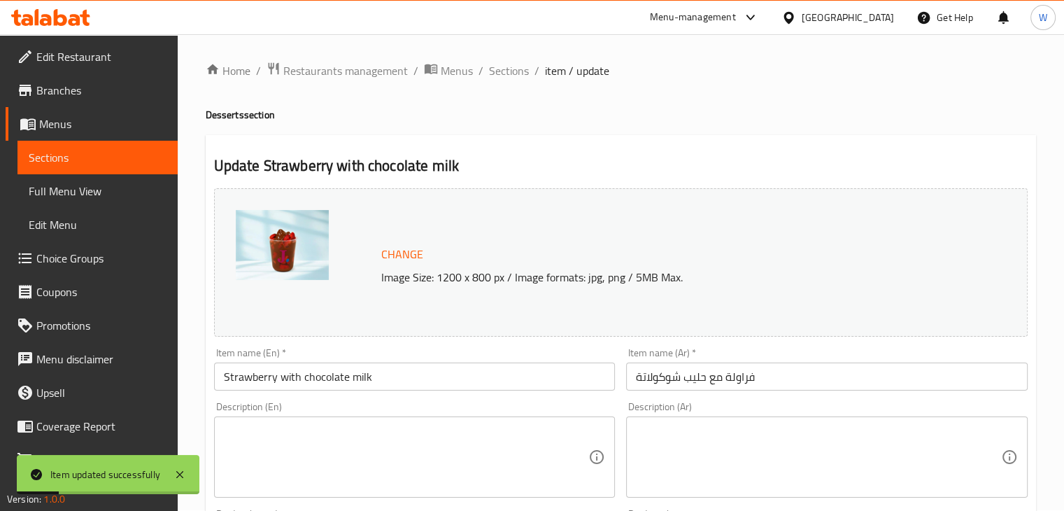
scroll to position [0, 0]
click at [508, 71] on span "Sections" at bounding box center [509, 71] width 40 height 17
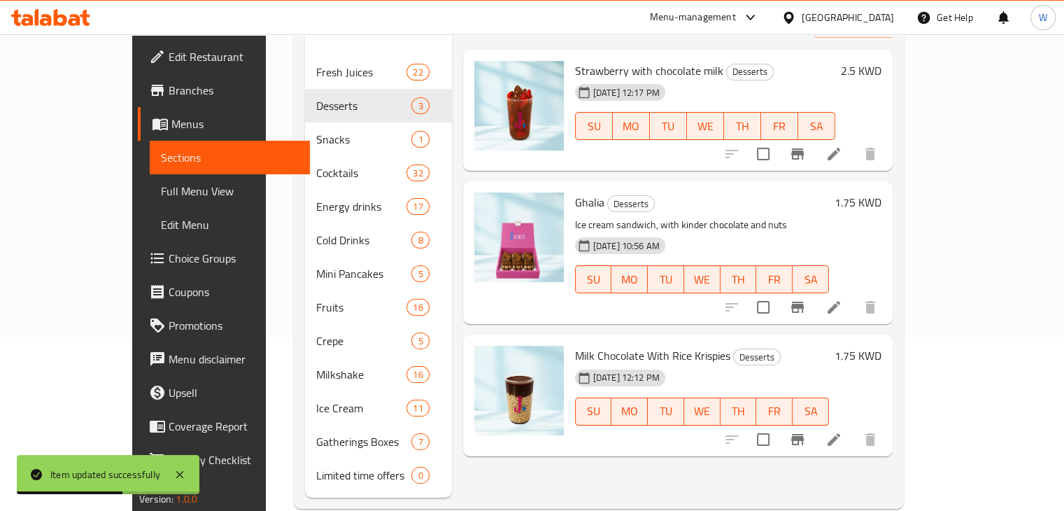
scroll to position [179, 0]
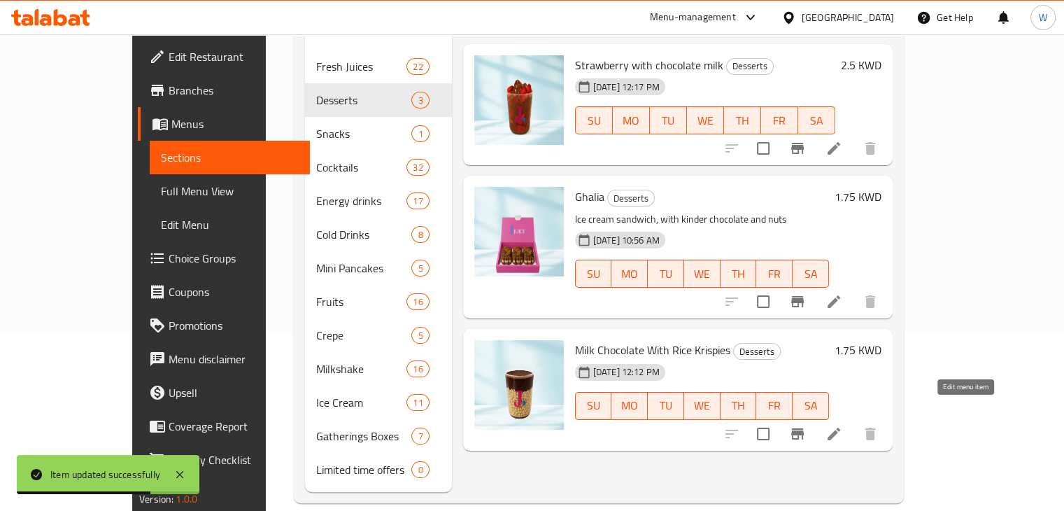
click at [842, 425] on icon at bounding box center [833, 433] width 17 height 17
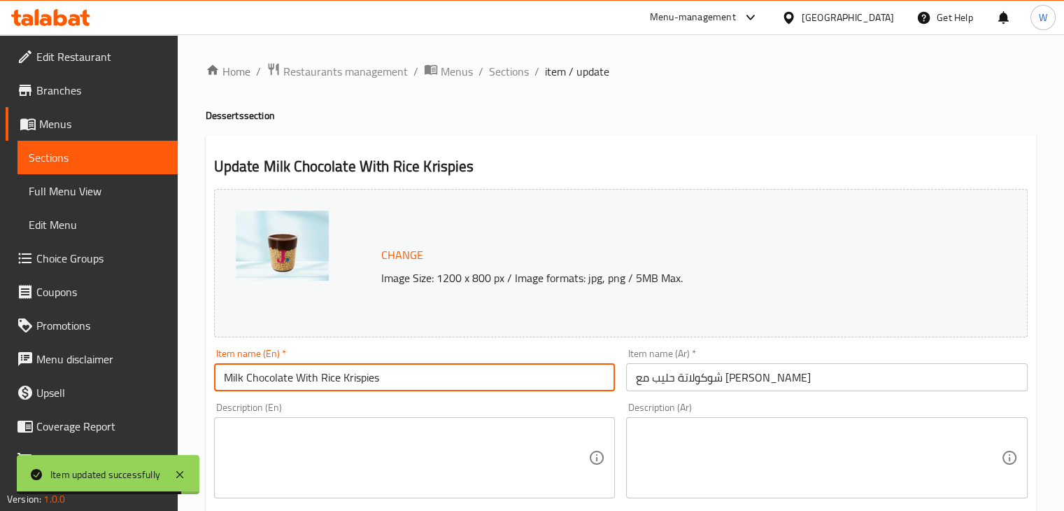
click at [247, 379] on input "Milk Chocolate With Rice Krispies" at bounding box center [415, 377] width 402 height 28
click at [252, 381] on input "Milk Chocolate With Rice Krispies" at bounding box center [415, 377] width 402 height 28
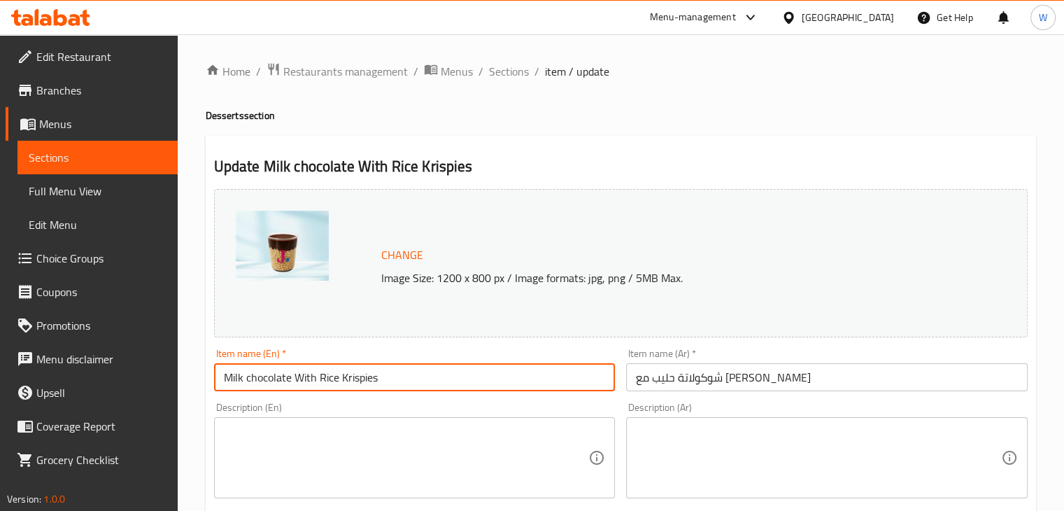
click at [299, 378] on input "Milk chocolate With Rice Krispies" at bounding box center [415, 377] width 402 height 28
click at [324, 379] on input "Milk chocolate with Rice Krispies" at bounding box center [415, 377] width 402 height 28
click at [343, 383] on input "Milk chocolate with rice Krispies" at bounding box center [415, 377] width 402 height 28
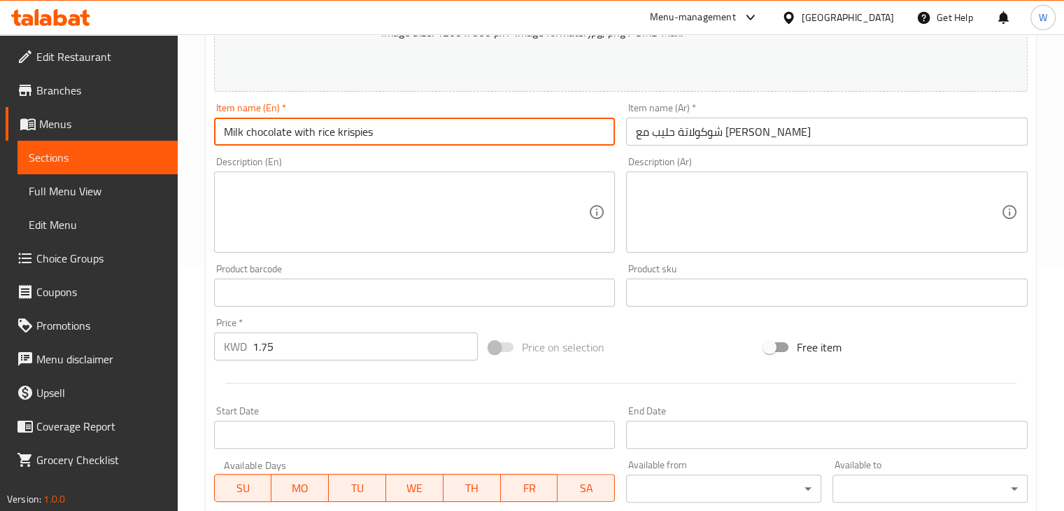
scroll to position [228, 0]
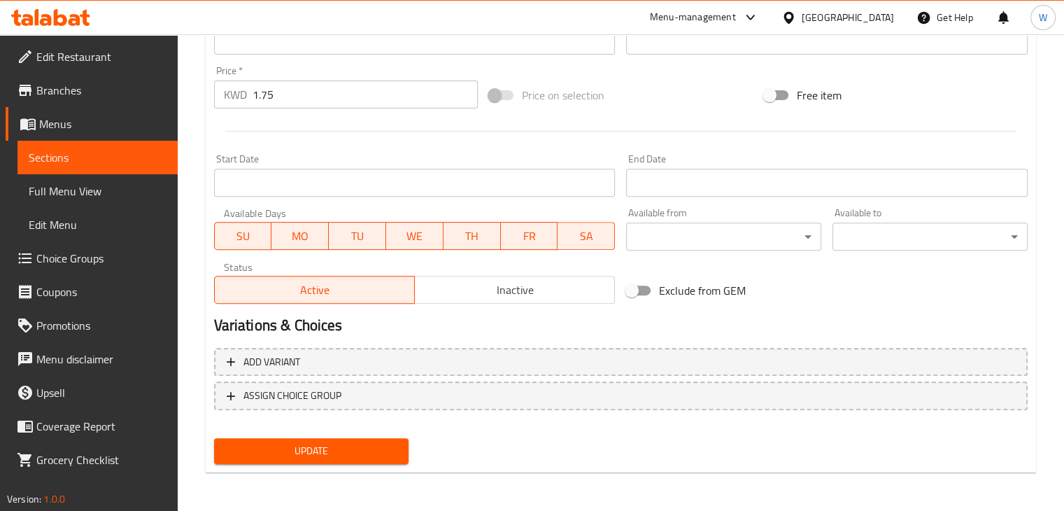
type input "Milk chocolate with rice krispies"
click at [339, 458] on span "Update" at bounding box center [311, 450] width 173 height 17
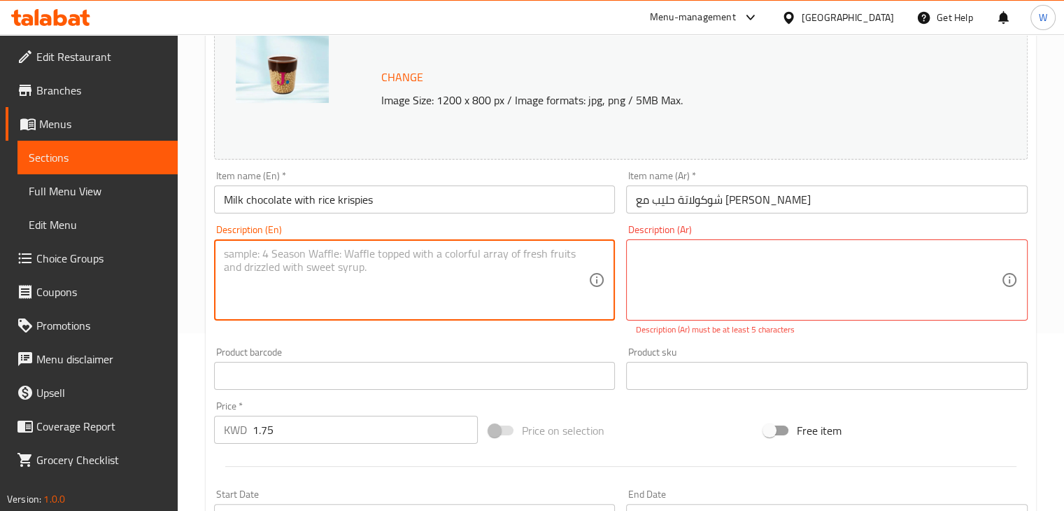
click at [304, 257] on textarea at bounding box center [406, 280] width 365 height 66
type textarea "r"
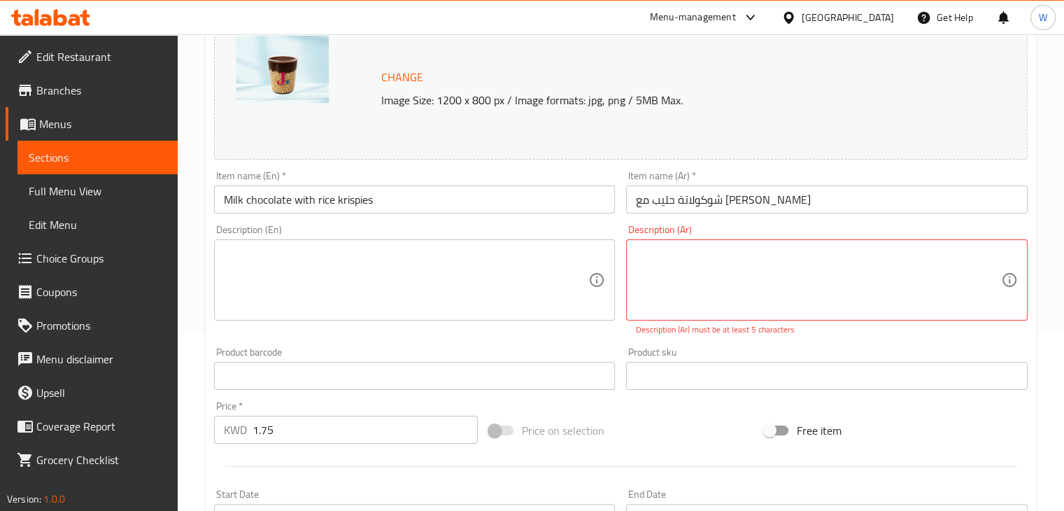
click at [350, 339] on div "Description (En) Description (En)" at bounding box center [414, 280] width 413 height 122
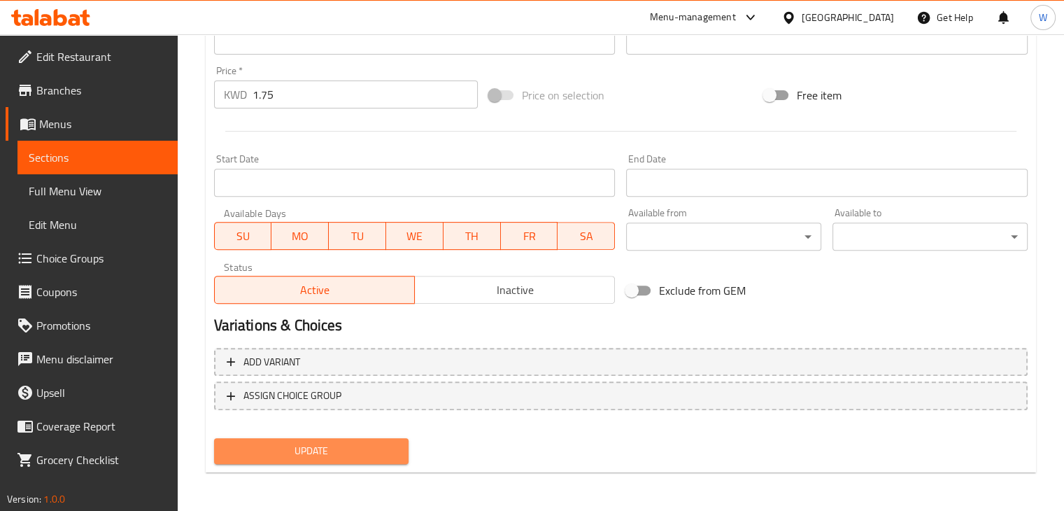
click at [278, 458] on span "Update" at bounding box center [311, 450] width 173 height 17
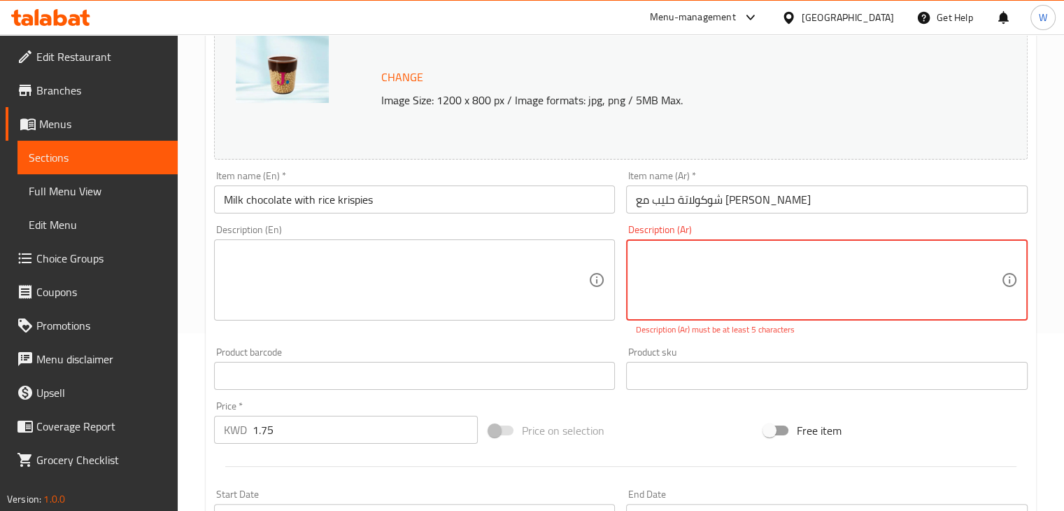
click at [358, 276] on textarea at bounding box center [406, 280] width 365 height 66
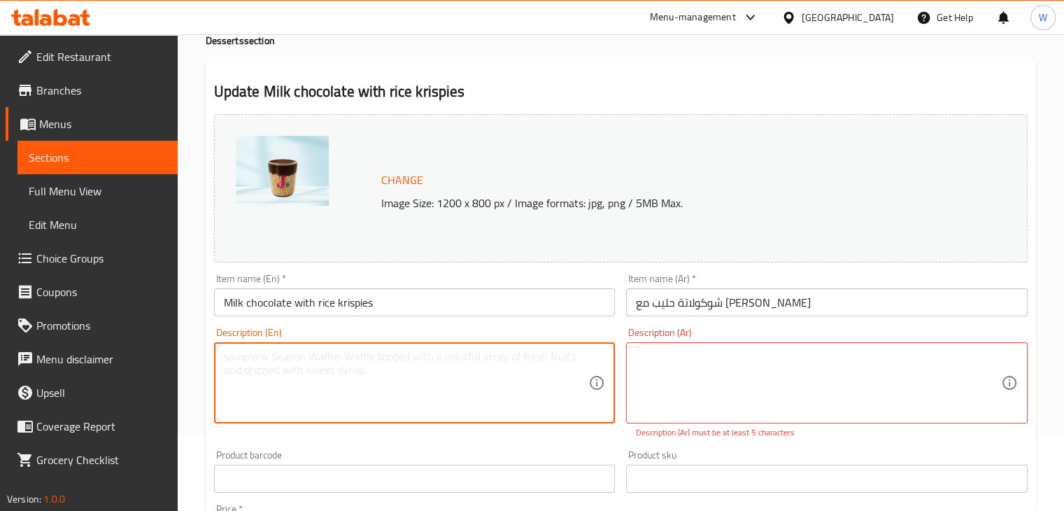
scroll to position [71, 0]
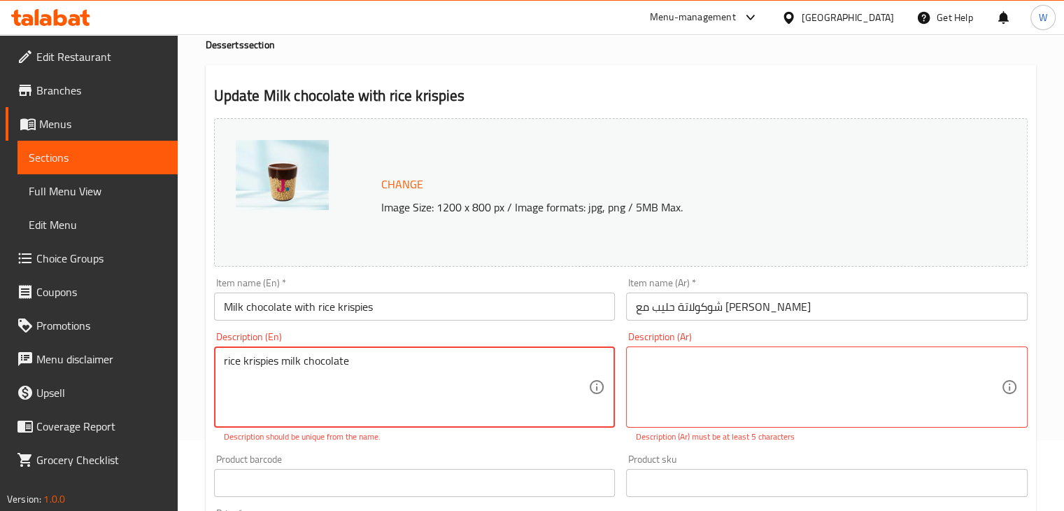
click at [264, 362] on textarea "rice krispies milk chocolate" at bounding box center [406, 387] width 365 height 66
drag, startPoint x: 264, startPoint y: 362, endPoint x: 357, endPoint y: 365, distance: 93.8
click at [357, 365] on textarea "rice krispies milk chocolate" at bounding box center [406, 387] width 365 height 66
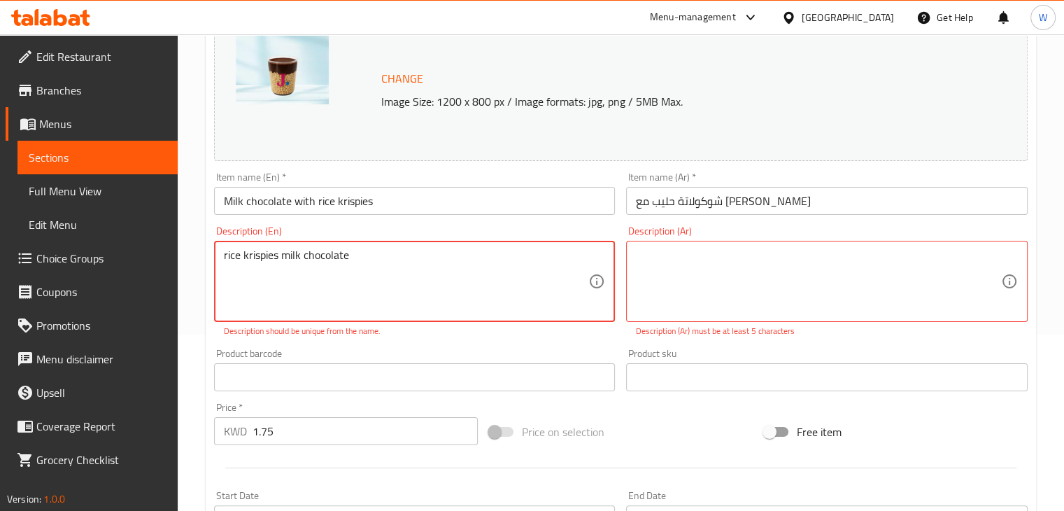
scroll to position [177, 0]
click at [327, 257] on textarea "rice krispies milk chocolate" at bounding box center [406, 281] width 365 height 66
click at [369, 256] on textarea "rice krispies milk chocolate" at bounding box center [406, 281] width 365 height 66
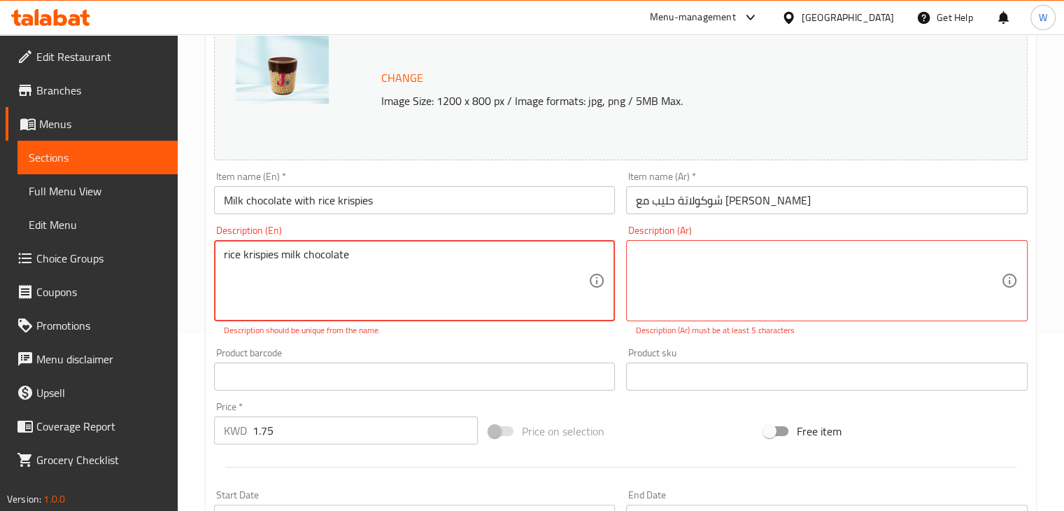
type textarea "rice krispies milk chocolate"
click at [339, 246] on div "rice krispies milk chocolate Description (En)" at bounding box center [415, 280] width 402 height 81
click at [328, 257] on textarea "rice krispies milk chocolate" at bounding box center [406, 281] width 365 height 66
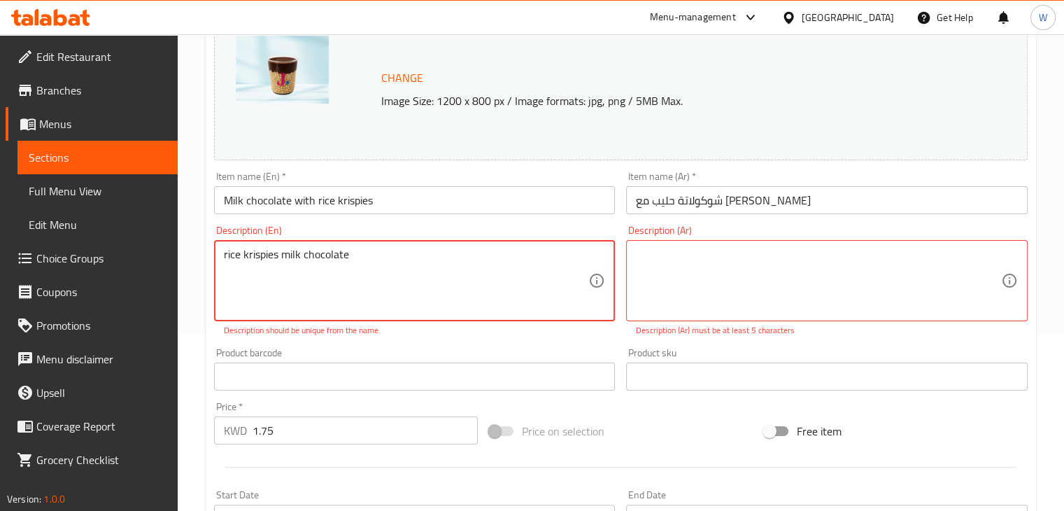
click at [328, 257] on textarea "rice krispies milk chocolate" at bounding box center [406, 281] width 365 height 66
paste textarea "رايس كريسبيز شوكولاتة الحليب"
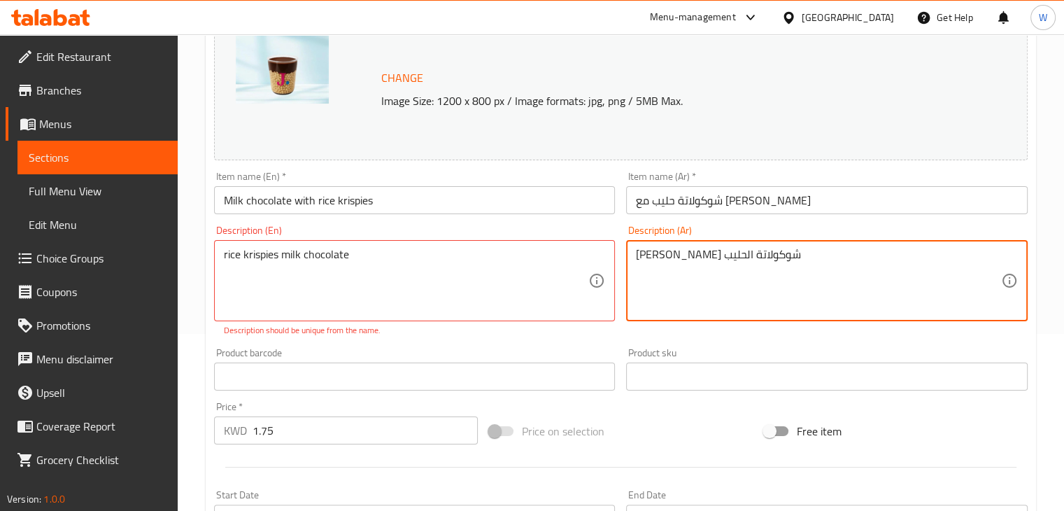
click at [645, 257] on textarea "رايس كريسبيز شوكولاتة الحليب" at bounding box center [818, 281] width 365 height 66
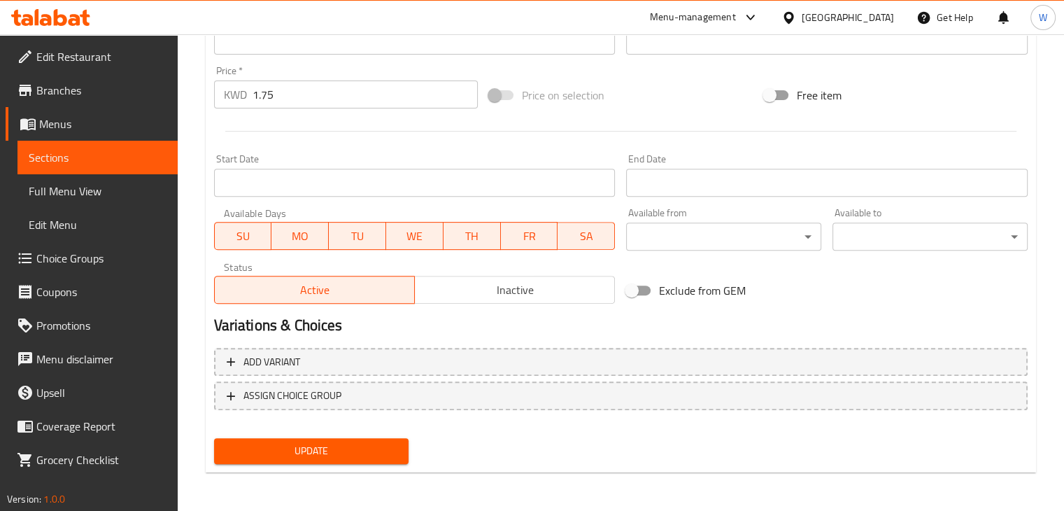
type textarea "رايس كريسبيز شوكولاتة الحليب"
click at [322, 453] on span "Update" at bounding box center [311, 450] width 173 height 17
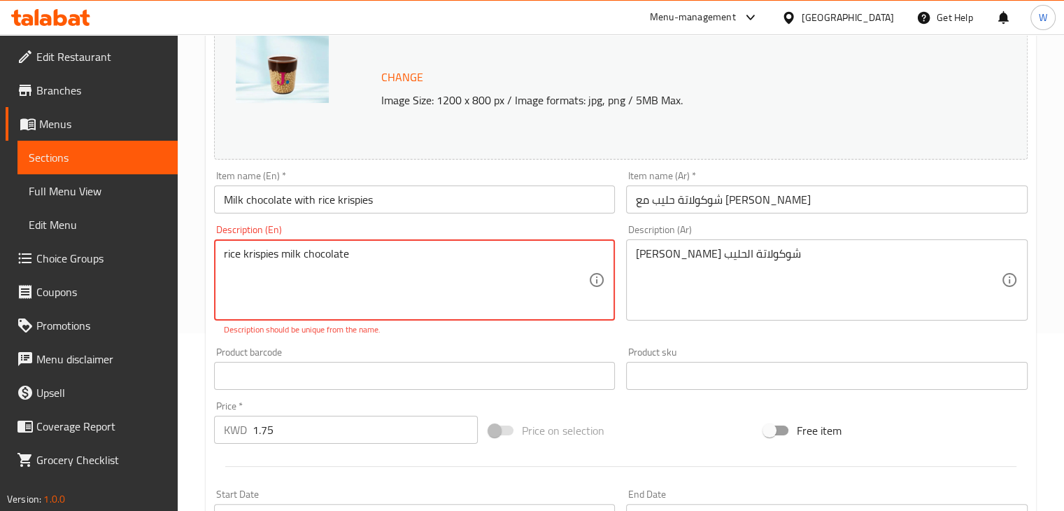
click at [308, 255] on textarea "rice krispies milk chocolate" at bounding box center [406, 280] width 365 height 66
click at [228, 255] on textarea "rice krispies milk chocolate" at bounding box center [406, 280] width 365 height 66
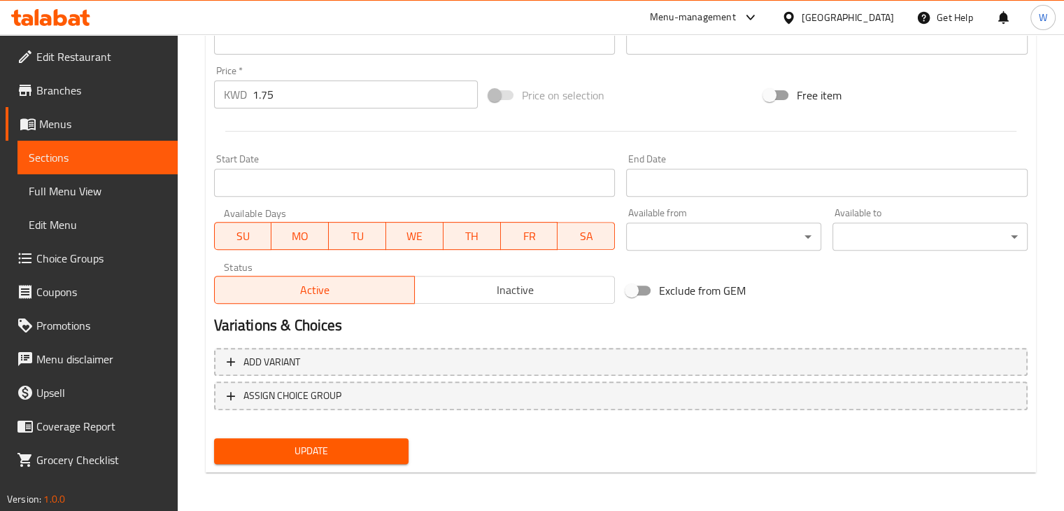
click at [298, 444] on span "Update" at bounding box center [311, 450] width 173 height 17
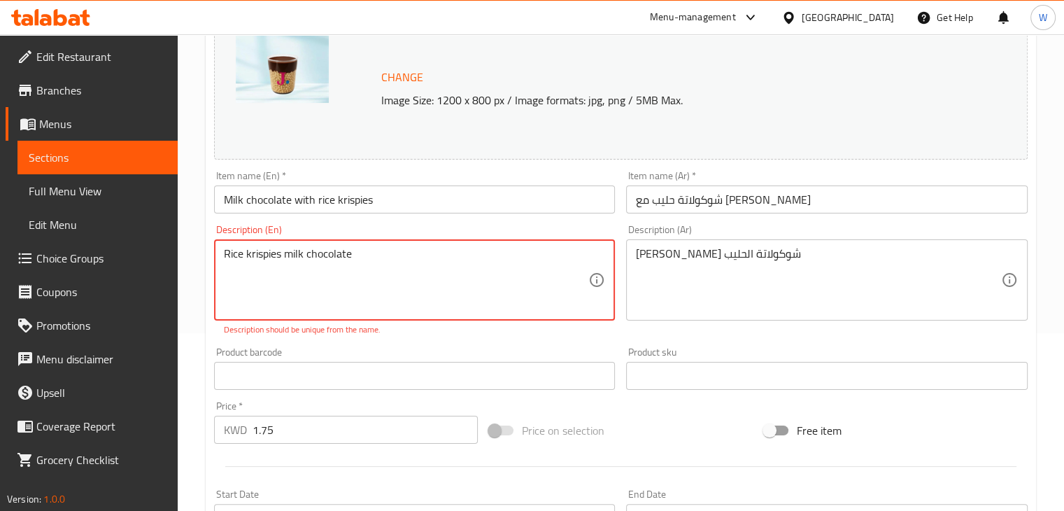
drag, startPoint x: 281, startPoint y: 255, endPoint x: 227, endPoint y: 255, distance: 53.9
click at [227, 255] on textarea "Rice krispies milk chocolate" at bounding box center [406, 280] width 365 height 66
click at [350, 257] on textarea "Krispies Rice with milk chocolate" at bounding box center [406, 280] width 365 height 66
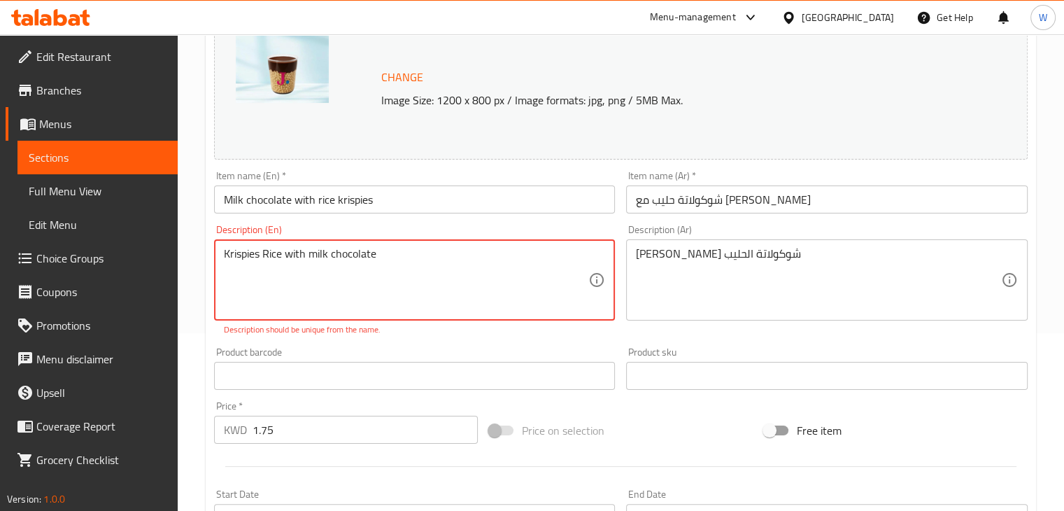
click at [350, 257] on textarea "Krispies Rice with milk chocolate" at bounding box center [406, 280] width 365 height 66
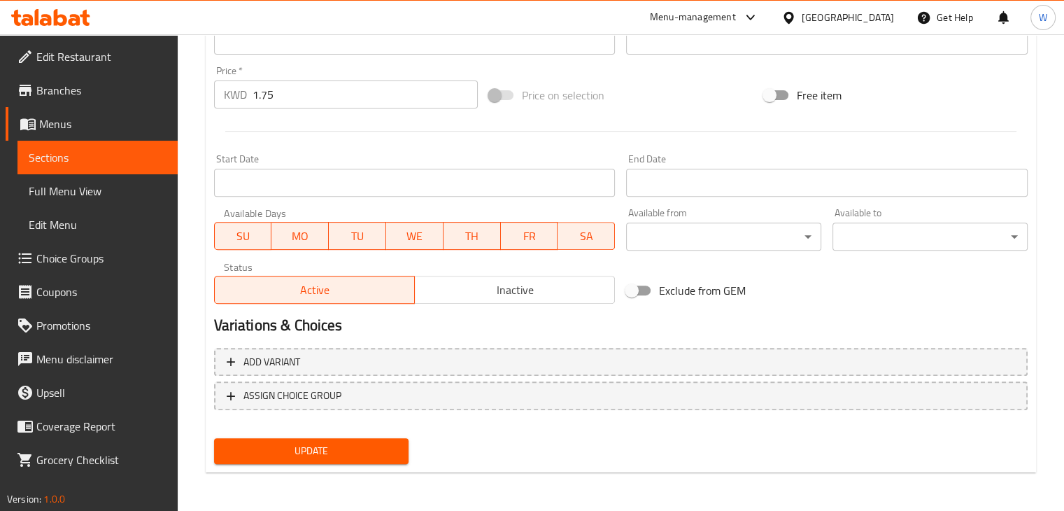
type textarea "Chocolate milk rice krispies"
click at [283, 462] on button "Update" at bounding box center [311, 451] width 195 height 26
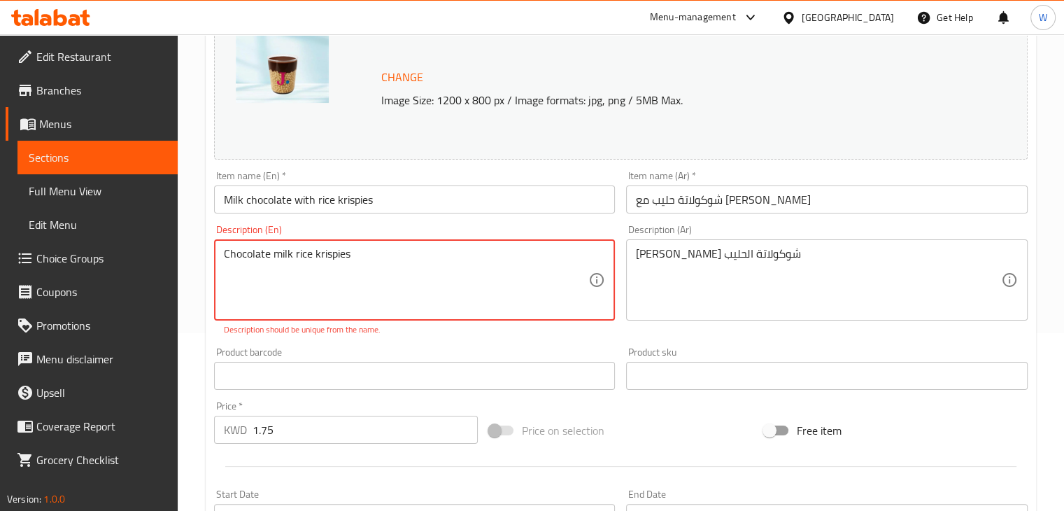
click at [360, 255] on textarea "Chocolate milk rice krispies" at bounding box center [406, 280] width 365 height 66
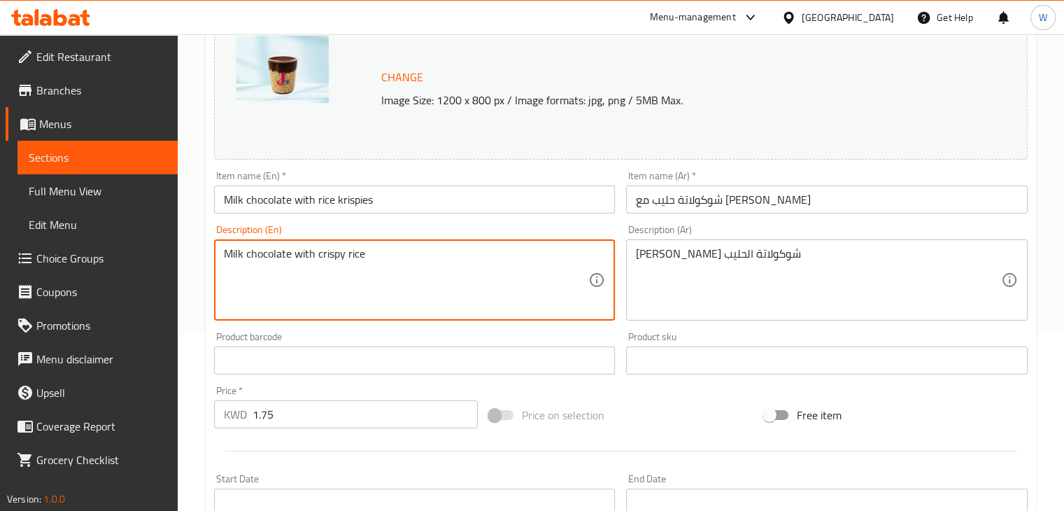
scroll to position [497, 0]
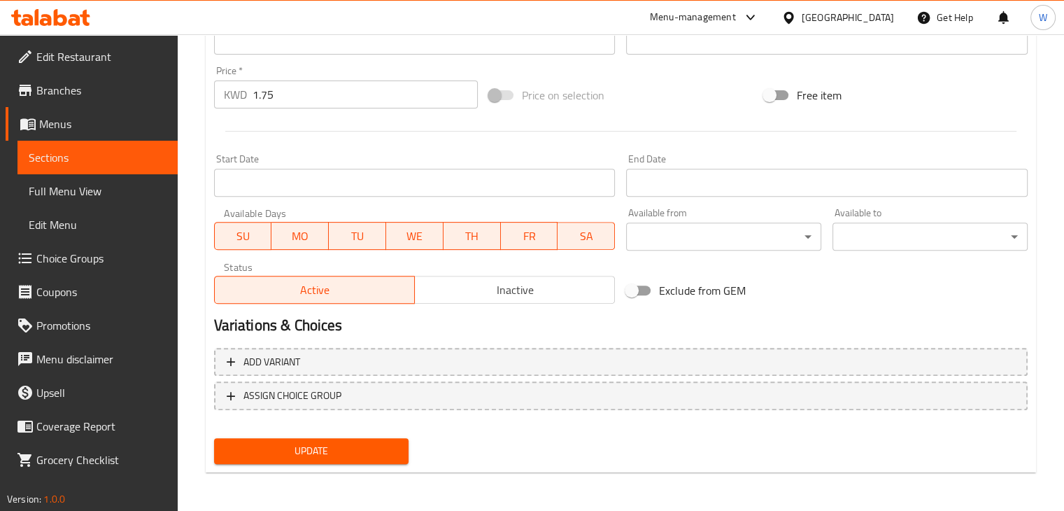
type textarea "Milk chocolate with crispy rice"
click at [294, 458] on span "Update" at bounding box center [311, 450] width 173 height 17
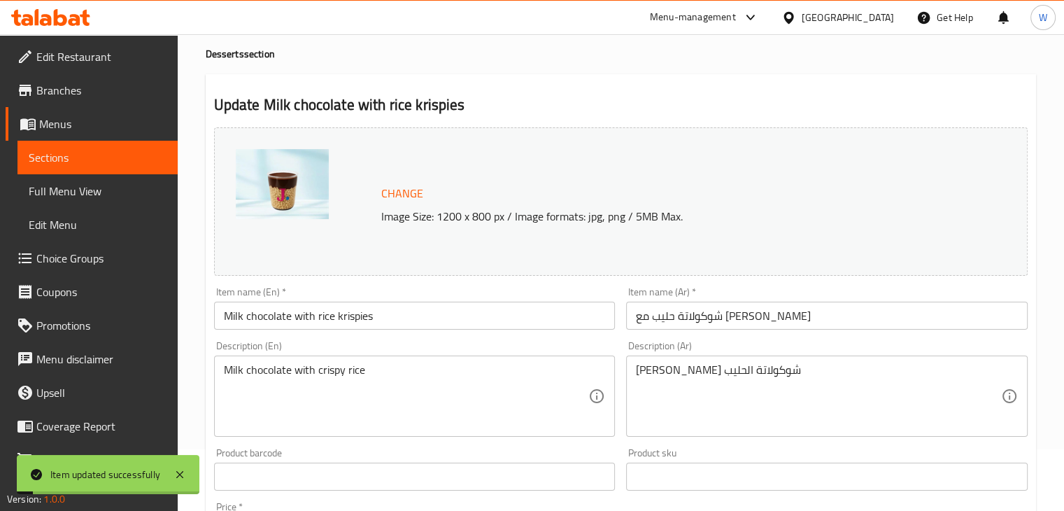
scroll to position [0, 0]
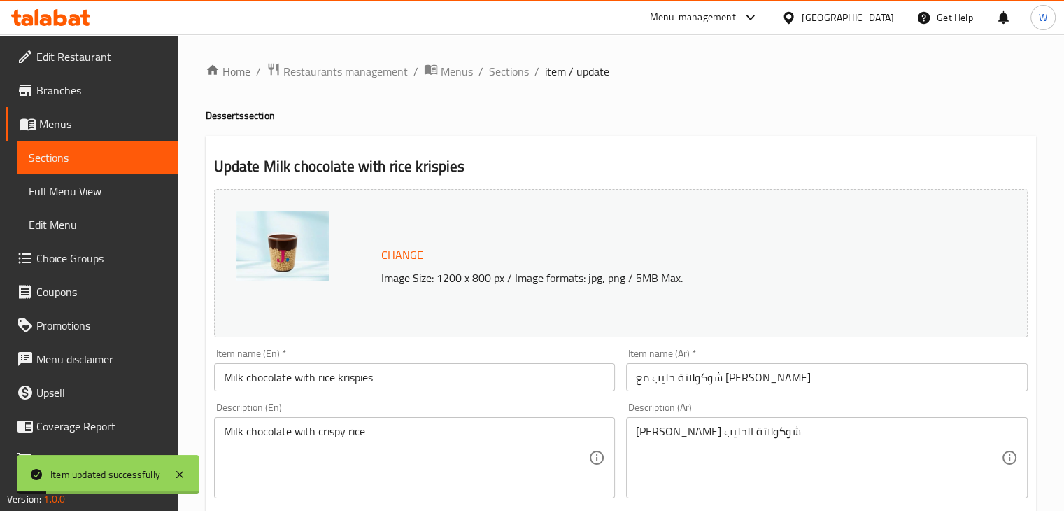
click at [509, 71] on span "Sections" at bounding box center [509, 71] width 40 height 17
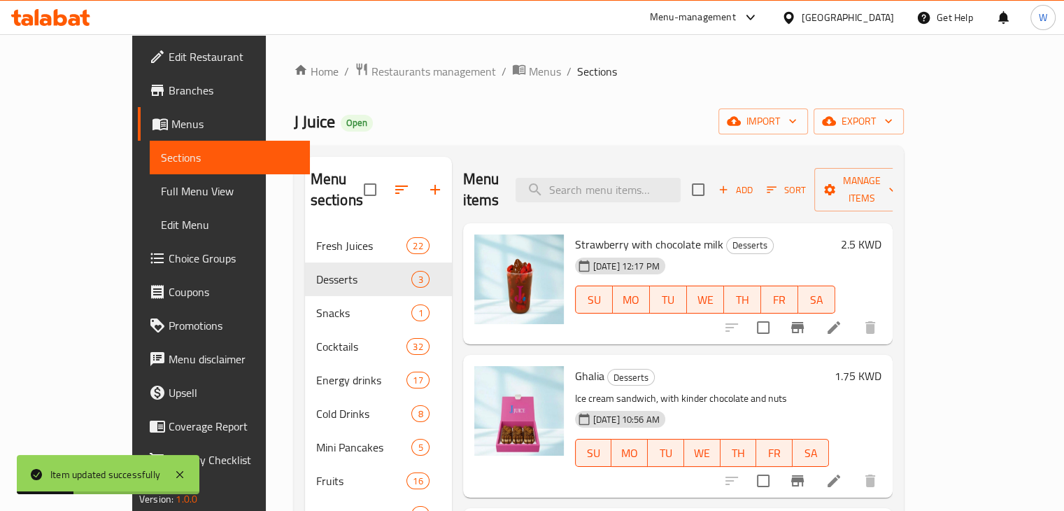
scroll to position [196, 0]
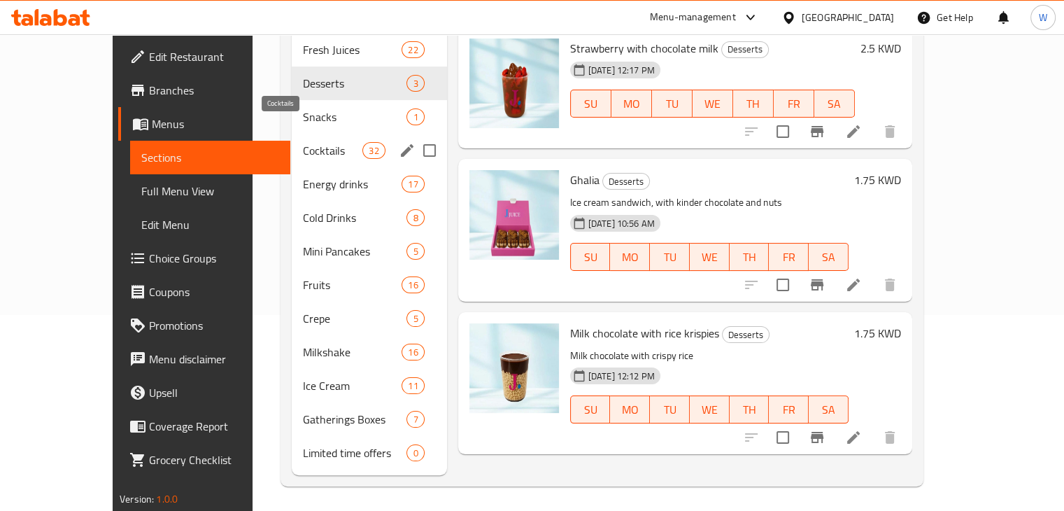
click at [303, 142] on span "Cocktails" at bounding box center [332, 150] width 59 height 17
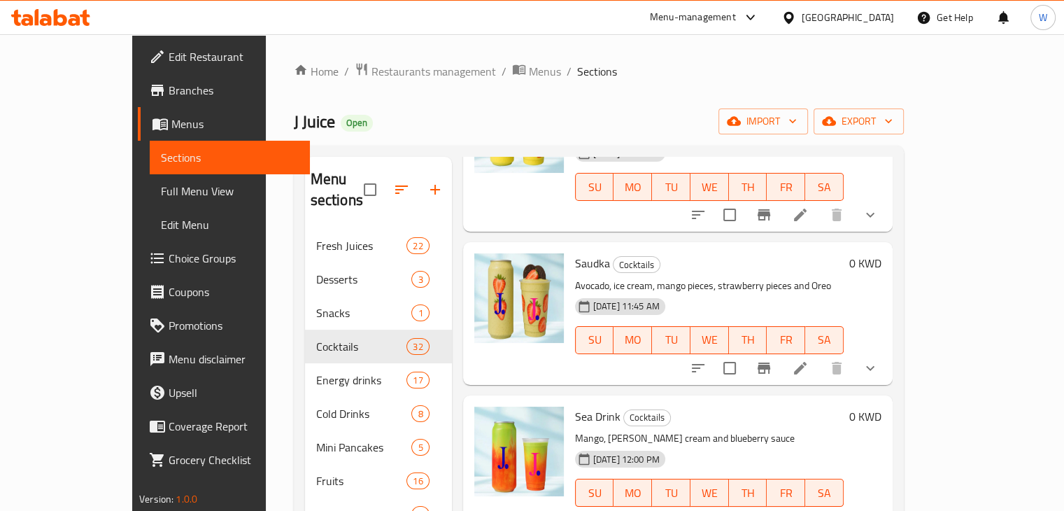
scroll to position [2787, 0]
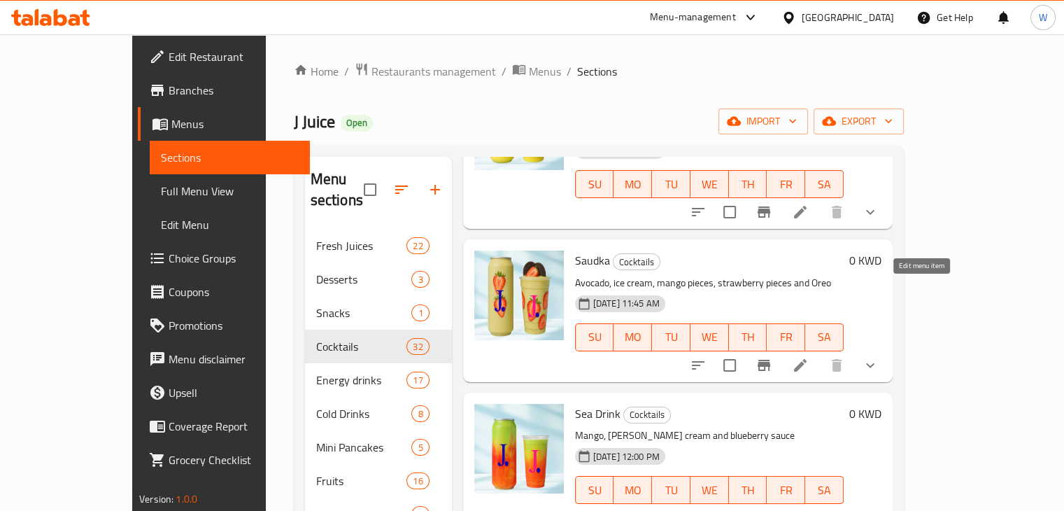
click at [809, 357] on icon at bounding box center [800, 365] width 17 height 17
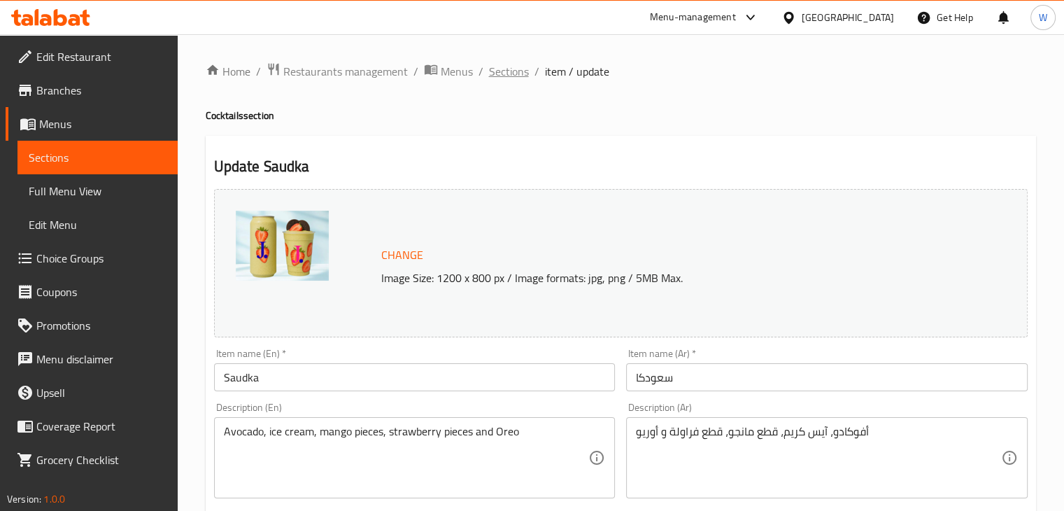
click at [509, 78] on span "Sections" at bounding box center [509, 71] width 40 height 17
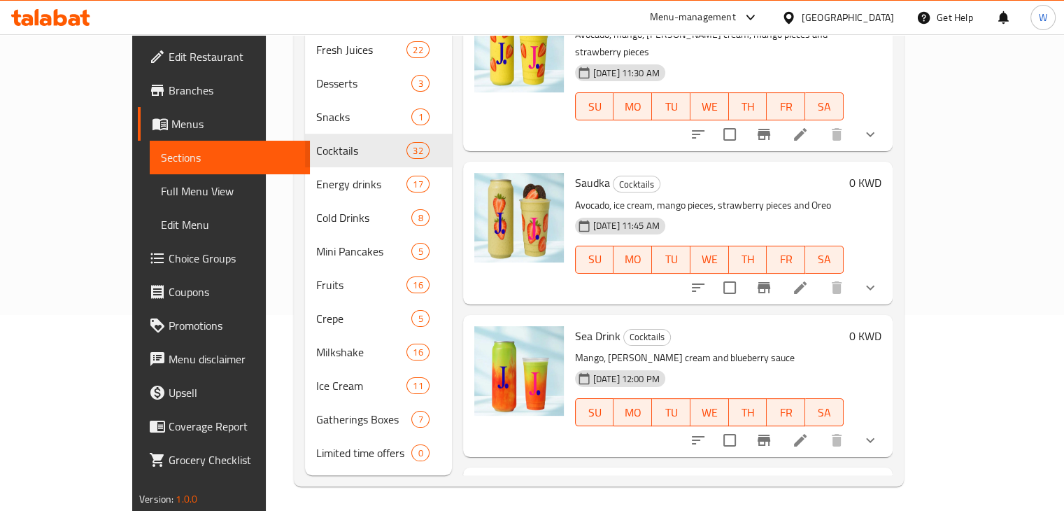
scroll to position [2476, 0]
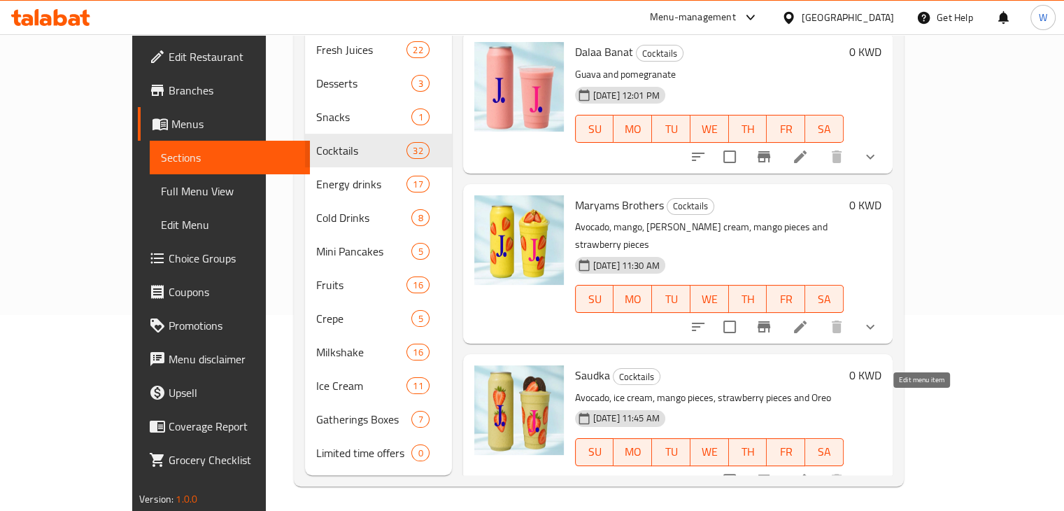
click at [809, 471] on icon at bounding box center [800, 479] width 17 height 17
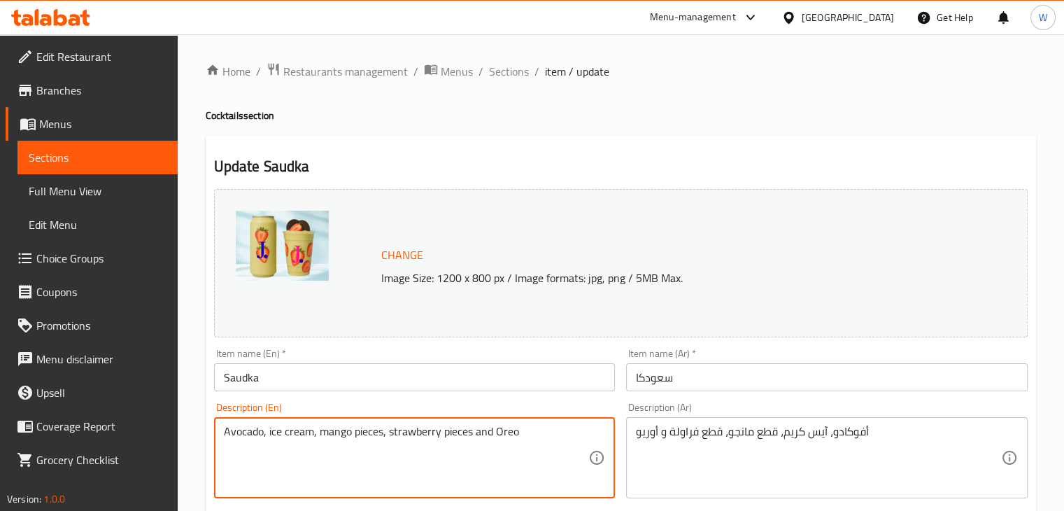
click at [502, 431] on textarea "Avocado, ice cream, mango pieces, strawberry pieces and Oreo" at bounding box center [406, 458] width 365 height 66
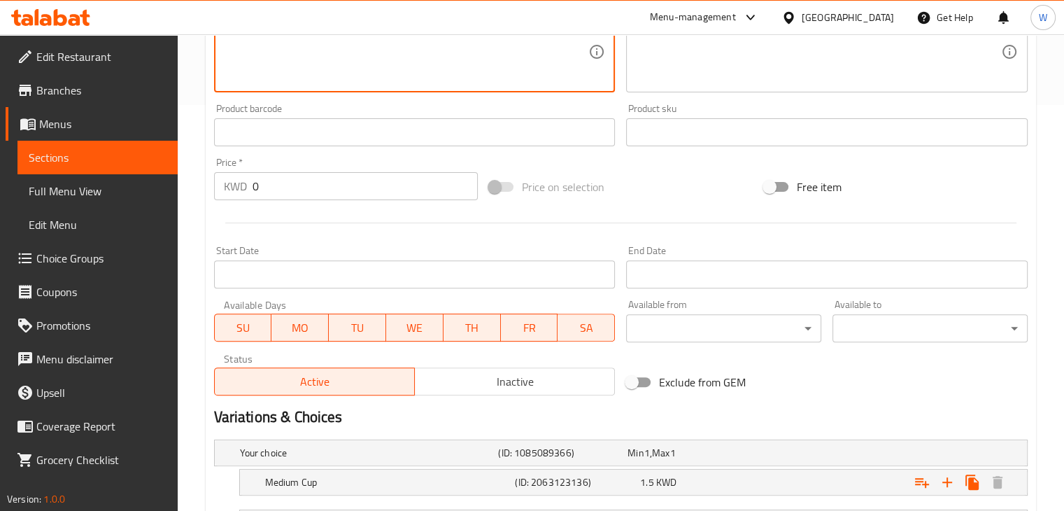
scroll to position [609, 0]
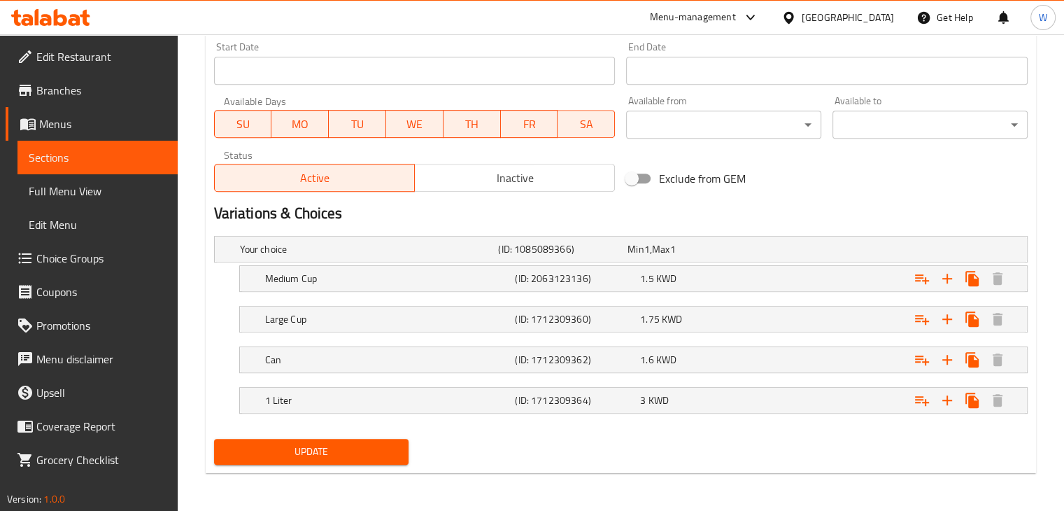
type textarea "Avocado, ice cream, mango pieces, strawberry pieces and oreo"
click at [285, 455] on span "Update" at bounding box center [311, 451] width 173 height 17
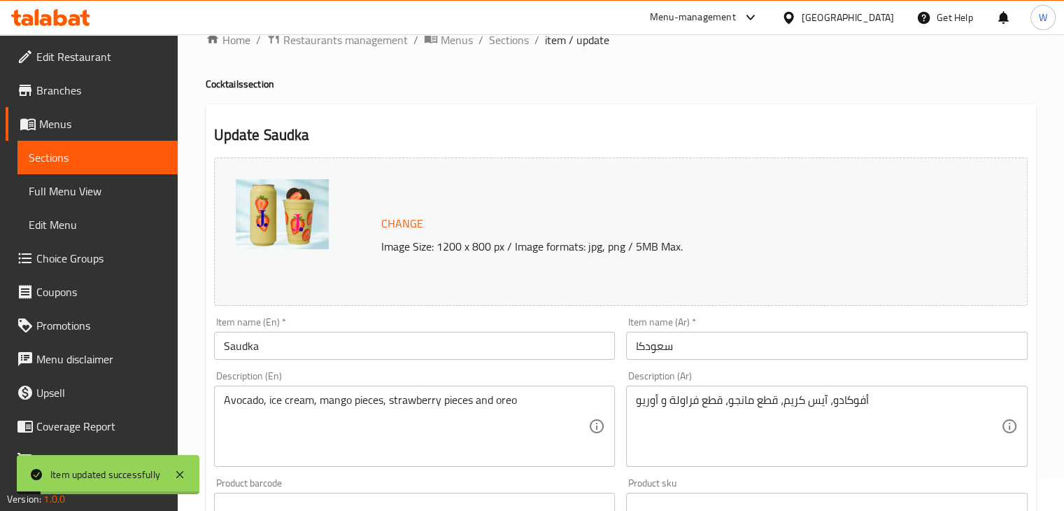
scroll to position [0, 0]
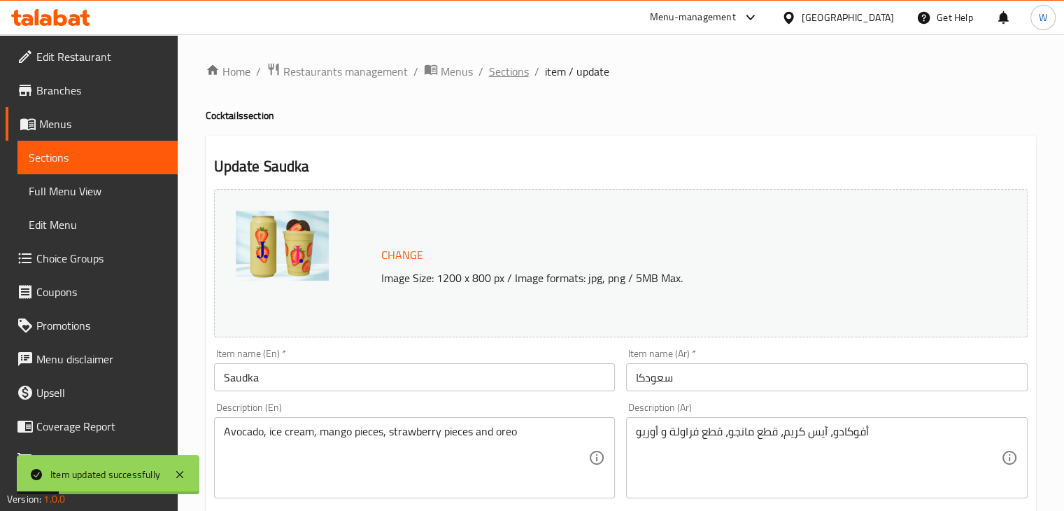
click at [517, 73] on span "Sections" at bounding box center [509, 71] width 40 height 17
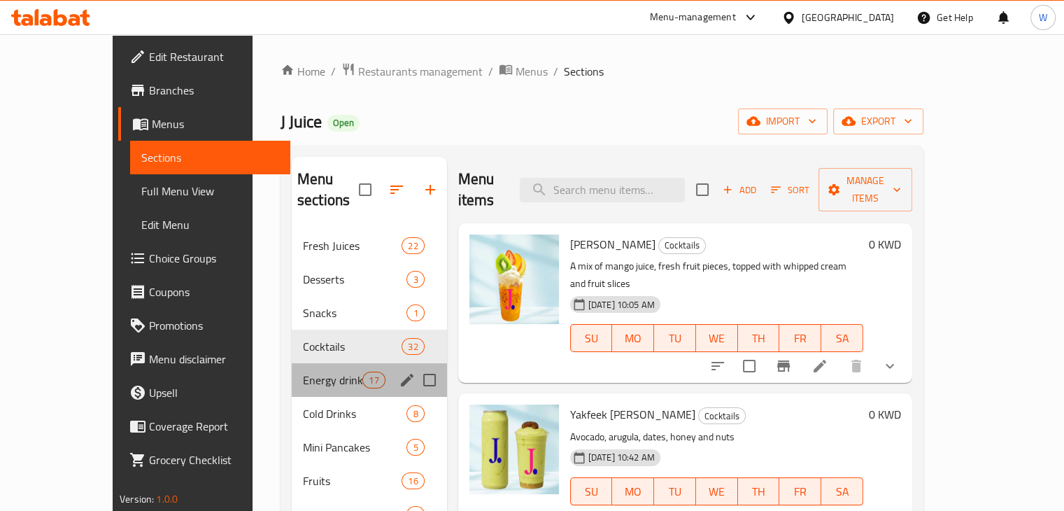
click at [292, 363] on div "Energy drinks 17" at bounding box center [369, 380] width 155 height 34
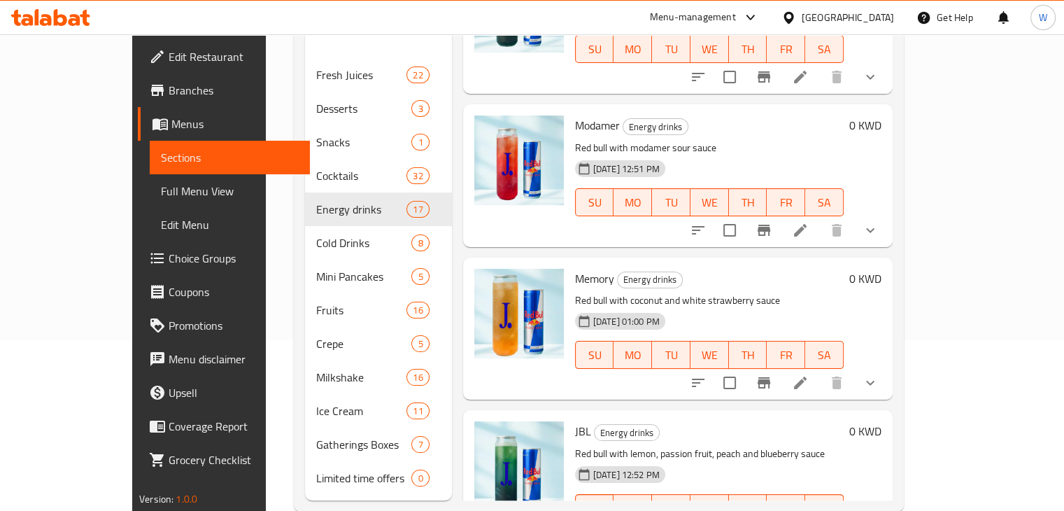
scroll to position [196, 0]
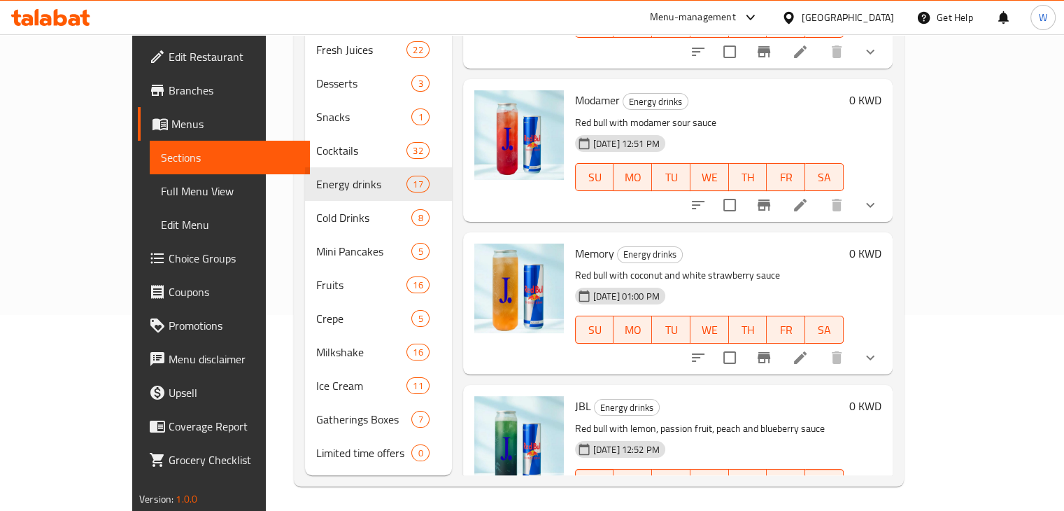
drag, startPoint x: 931, startPoint y: 458, endPoint x: 803, endPoint y: 434, distance: 130.2
click at [803, 434] on div "JBL Energy drinks Red bull with lemon, passion fruit, peach and blueberry sauce…" at bounding box center [709, 455] width 280 height 131
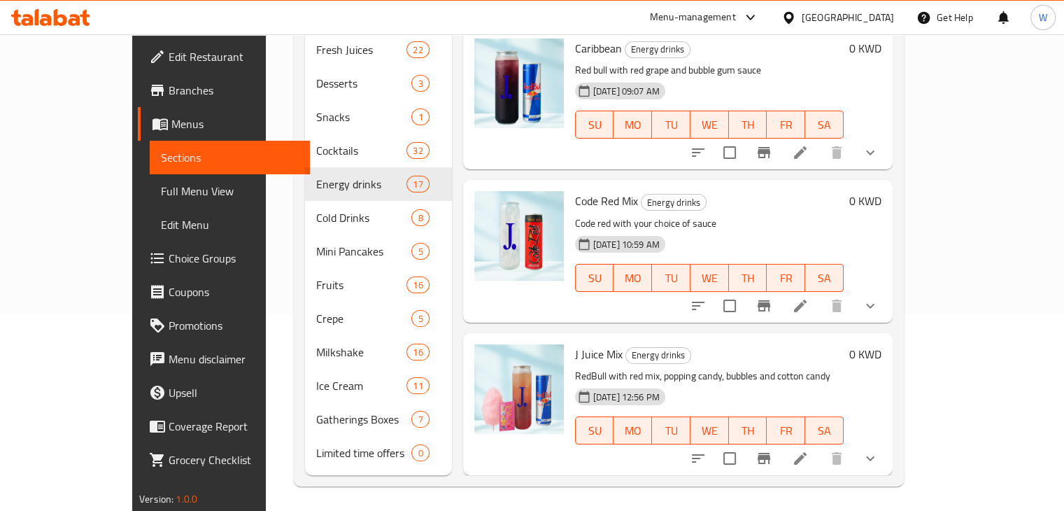
scroll to position [0, 0]
click at [809, 450] on icon at bounding box center [800, 458] width 17 height 17
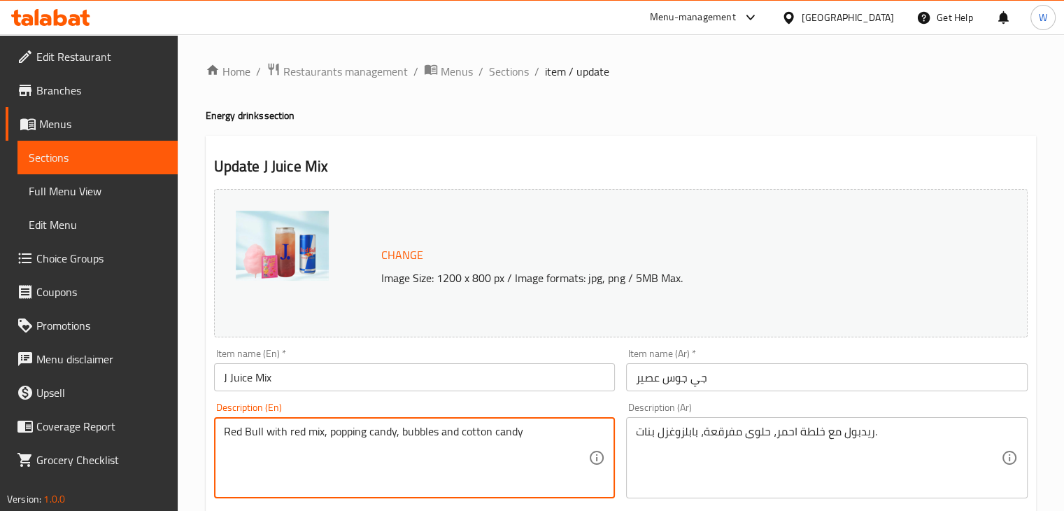
click at [251, 428] on textarea "Red Bull with red mix, popping candy, bubbles and cotton candy" at bounding box center [406, 458] width 365 height 66
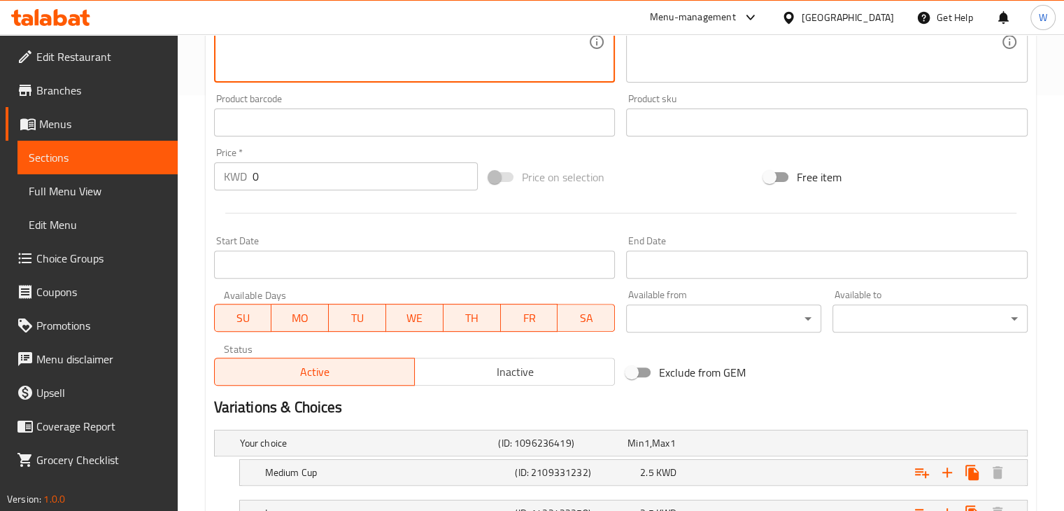
scroll to position [569, 0]
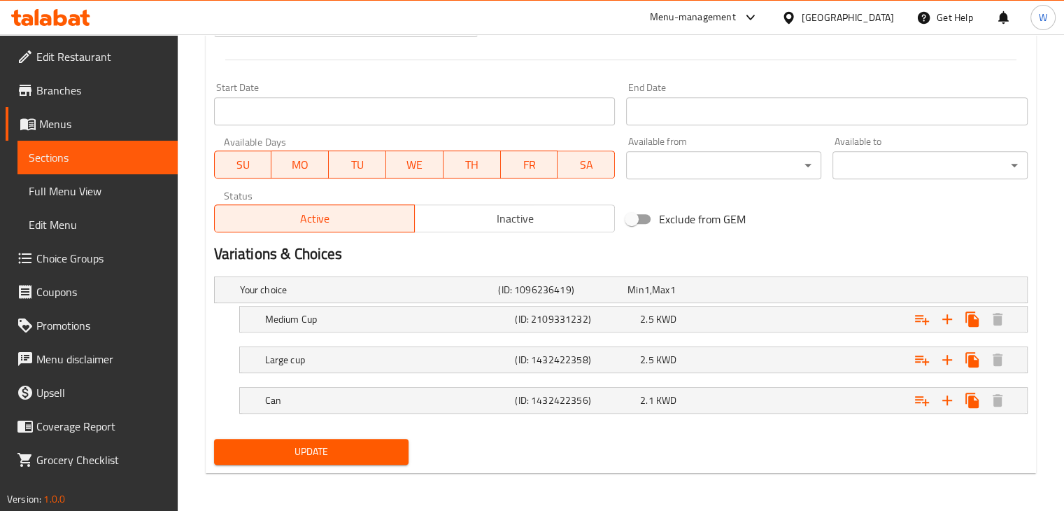
type textarea "Red bull with red mix, popping candy, bubbles and cotton candy"
click at [285, 461] on button "Update" at bounding box center [311, 452] width 195 height 26
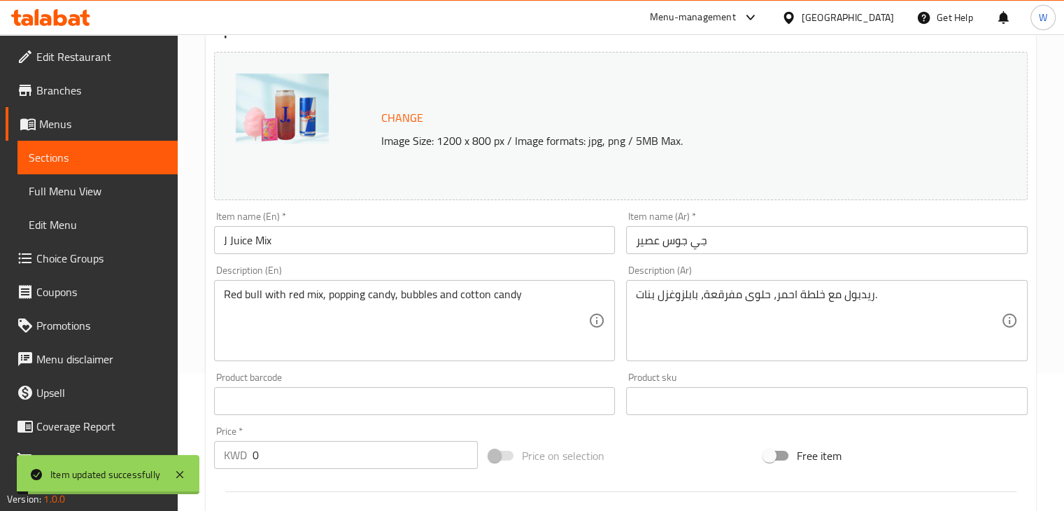
scroll to position [0, 0]
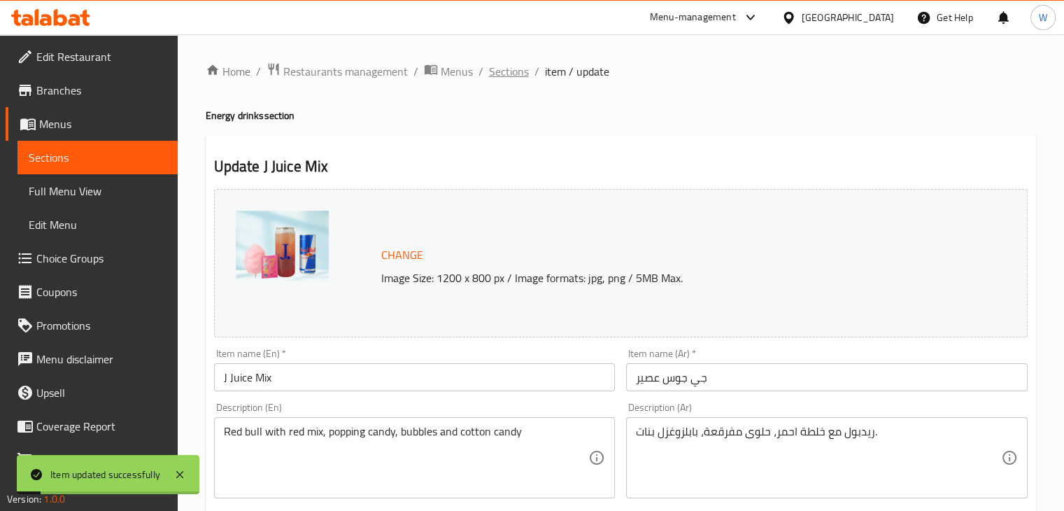
click at [511, 80] on span "Sections" at bounding box center [509, 71] width 40 height 17
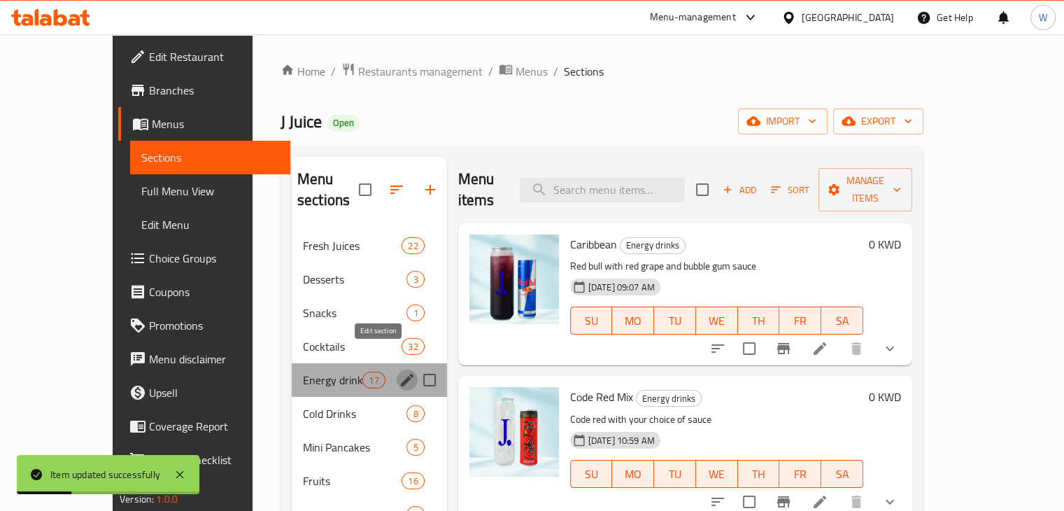
click at [399, 371] on icon "edit" at bounding box center [407, 379] width 17 height 17
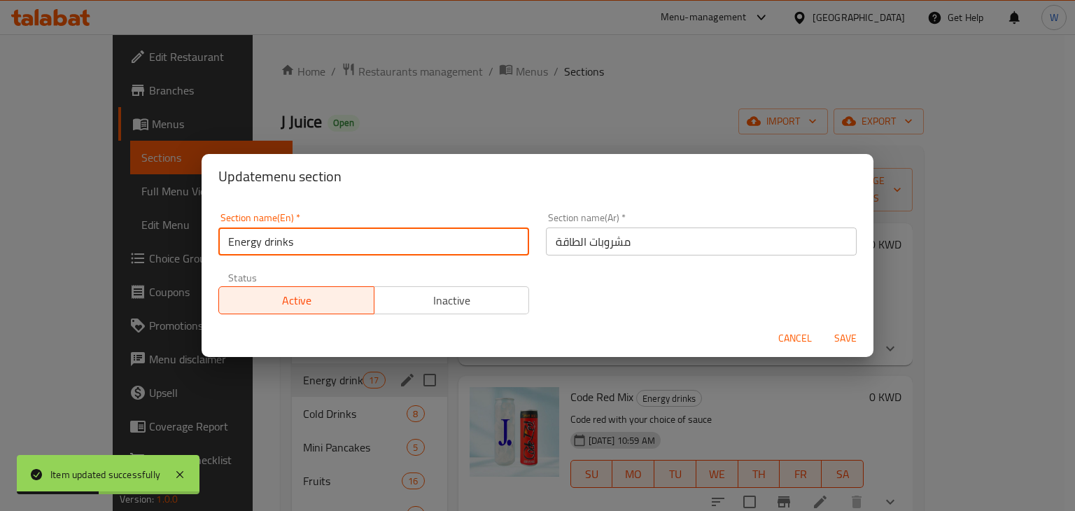
click at [269, 247] on input "Energy drinks" at bounding box center [373, 241] width 311 height 28
type input "Energy Drinks"
click at [842, 341] on span "Save" at bounding box center [845, 337] width 34 height 17
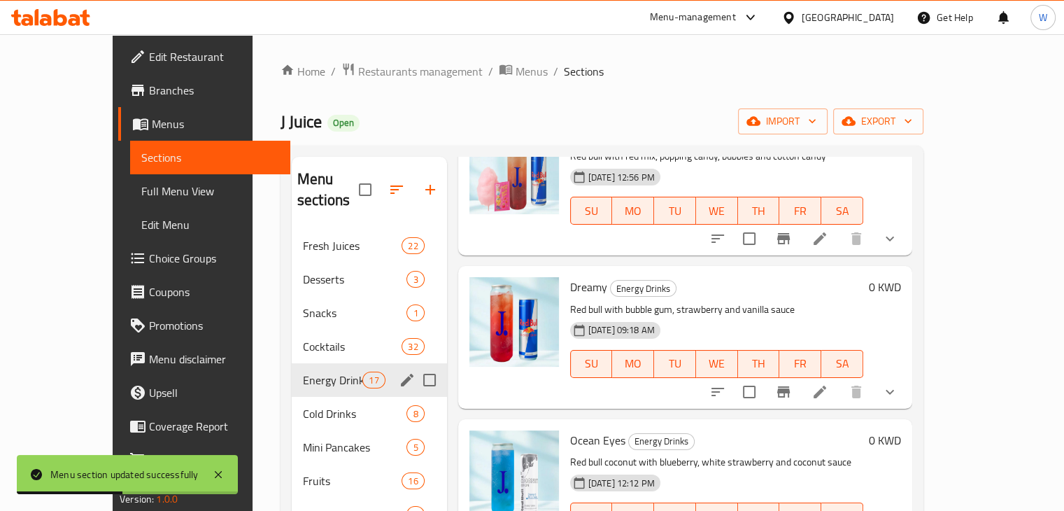
scroll to position [267, 0]
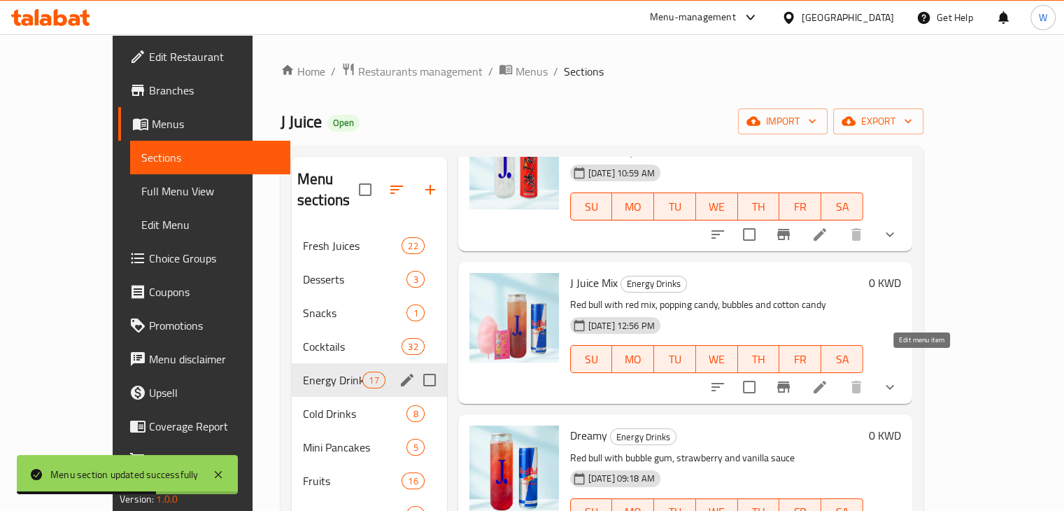
click at [828, 378] on icon at bounding box center [819, 386] width 17 height 17
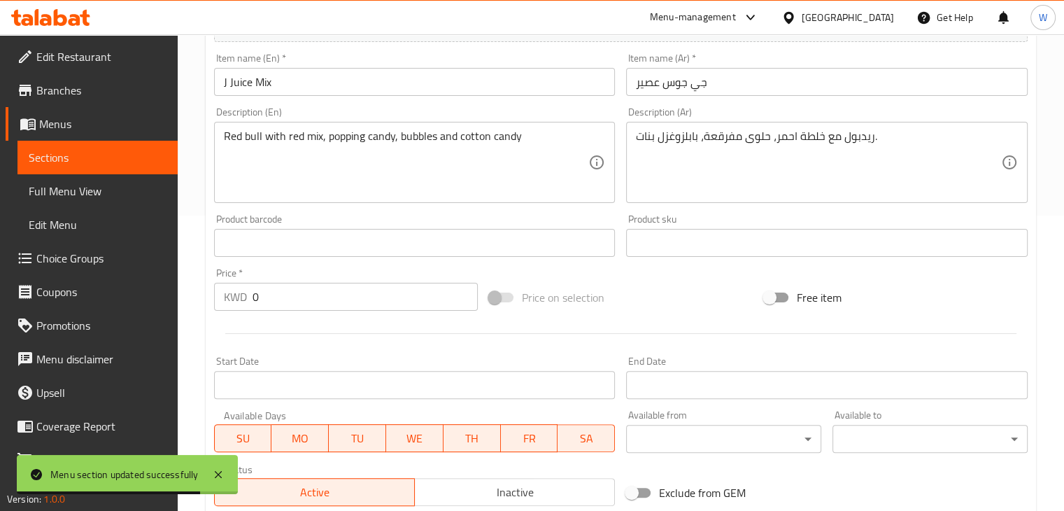
scroll to position [569, 0]
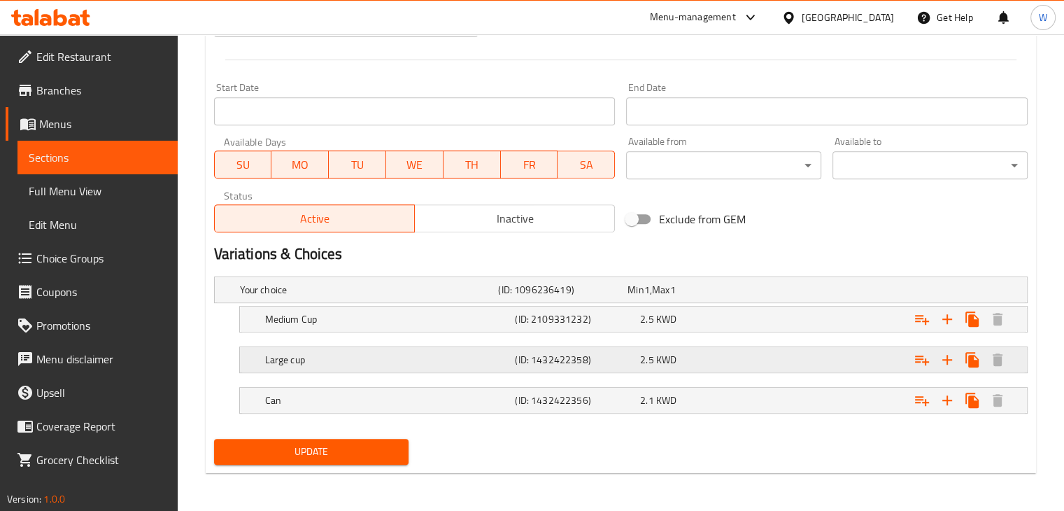
click at [348, 364] on h5 "Large cup" at bounding box center [387, 360] width 245 height 14
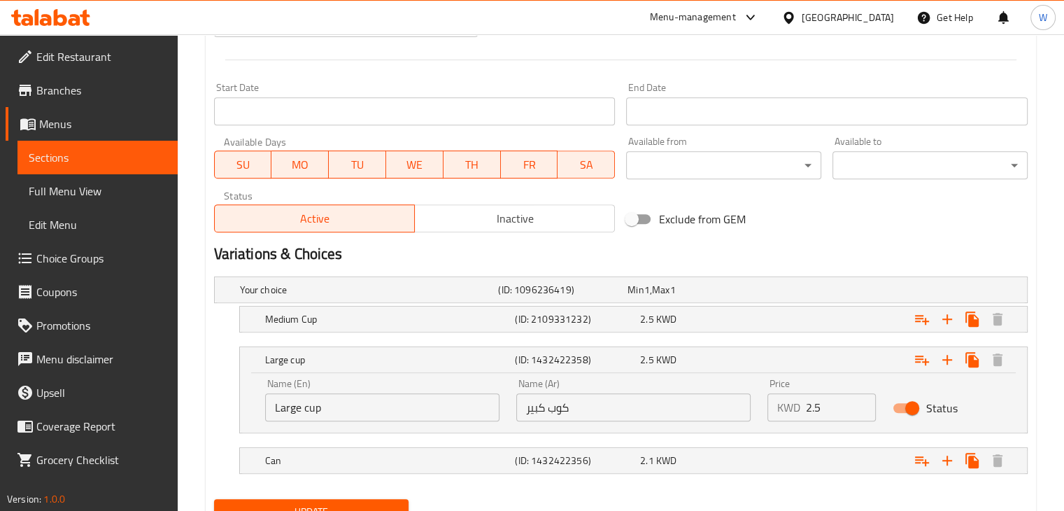
click at [308, 406] on input "Large cup" at bounding box center [382, 407] width 234 height 28
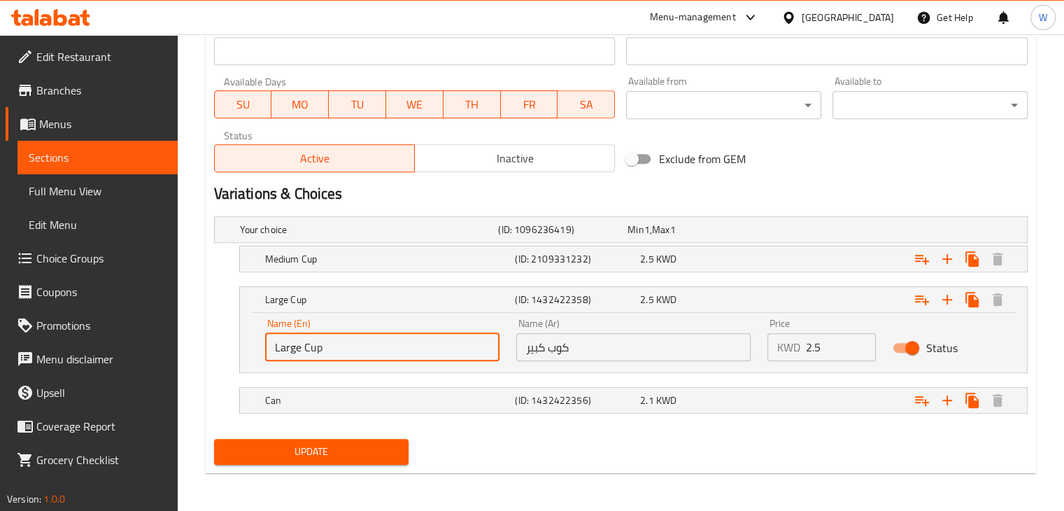
type input "Large Cup"
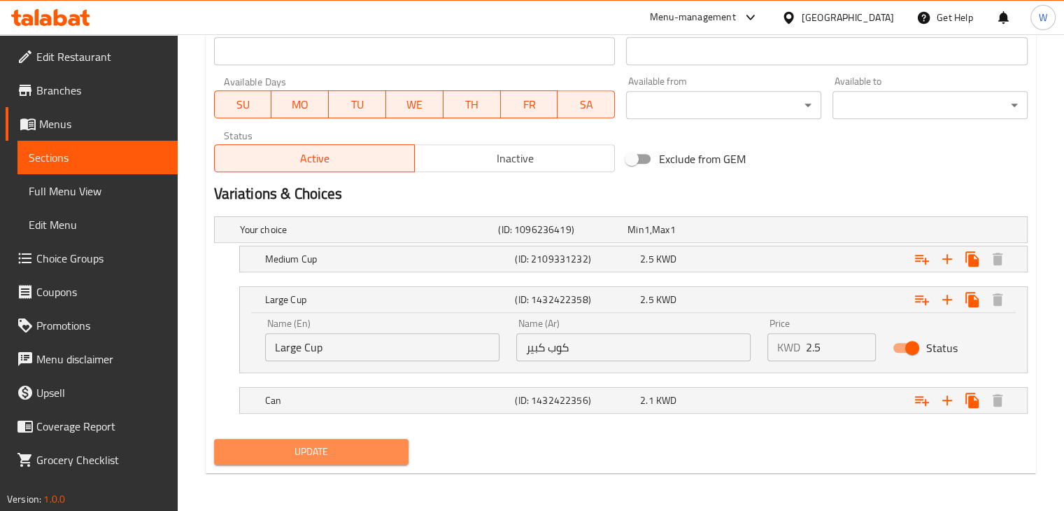
click at [299, 450] on span "Update" at bounding box center [311, 451] width 173 height 17
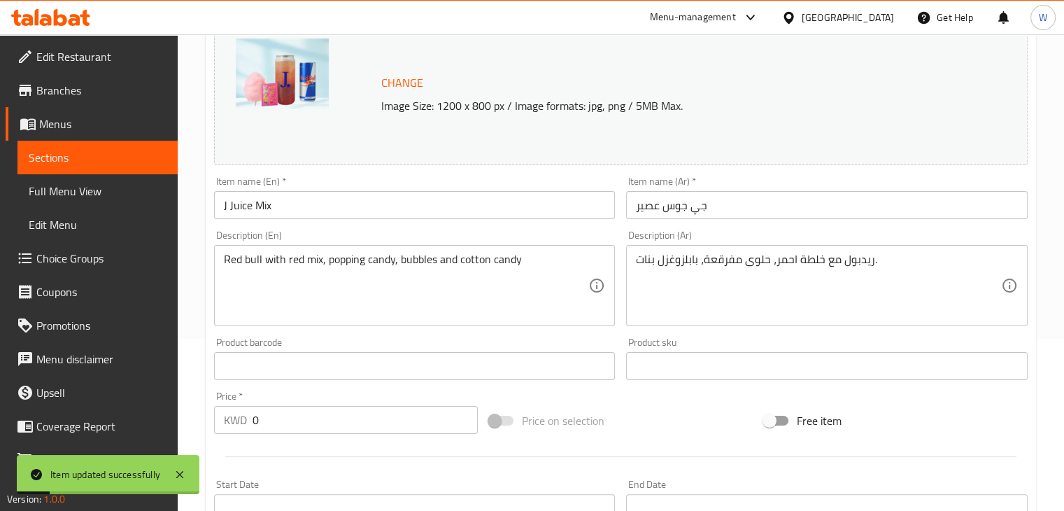
scroll to position [0, 0]
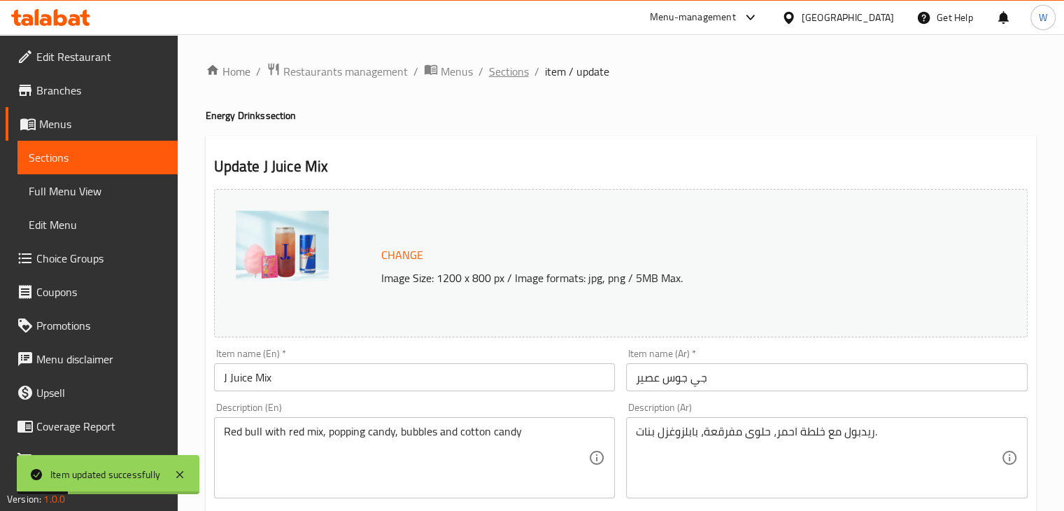
click at [523, 80] on span "Sections" at bounding box center [509, 71] width 40 height 17
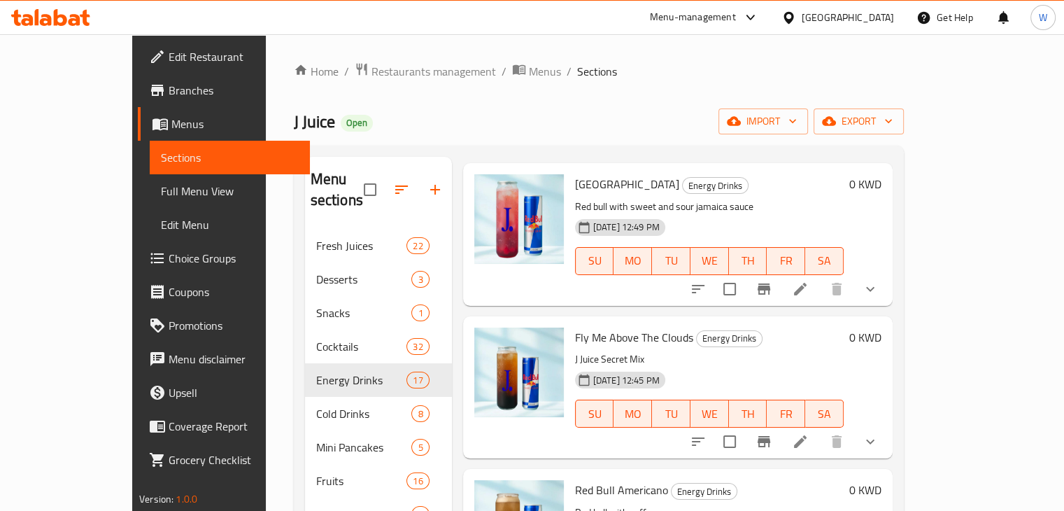
scroll to position [1475, 0]
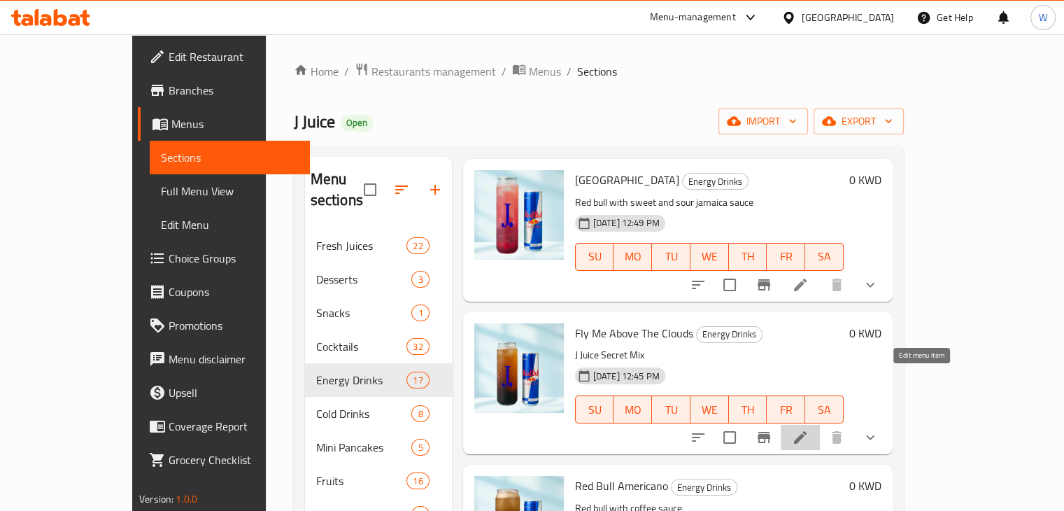
click at [809, 429] on icon at bounding box center [800, 437] width 17 height 17
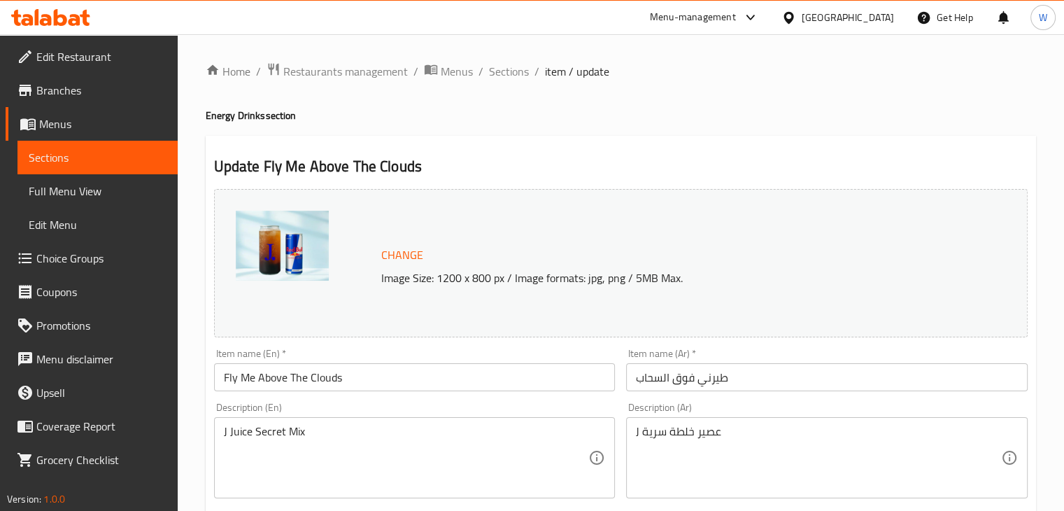
scroll to position [83, 0]
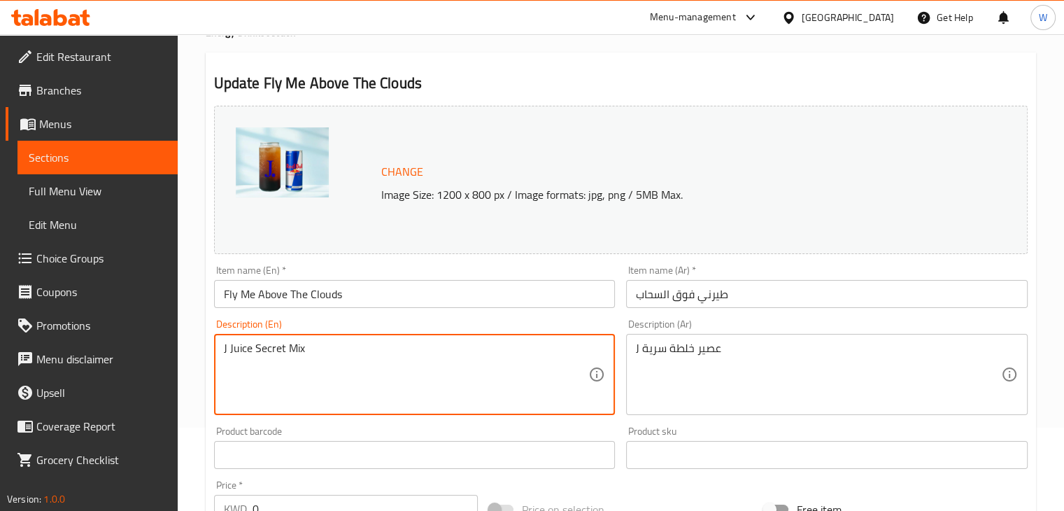
click at [322, 348] on textarea "J Juice Secret Mix" at bounding box center [406, 374] width 365 height 66
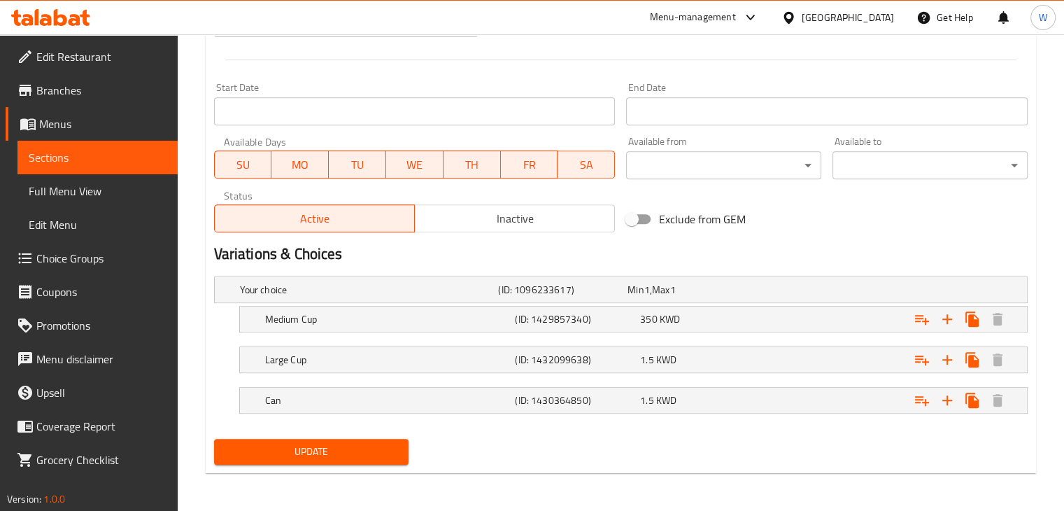
type textarea "Red bull with j juice secret mix"
click at [306, 451] on span "Update" at bounding box center [311, 451] width 173 height 17
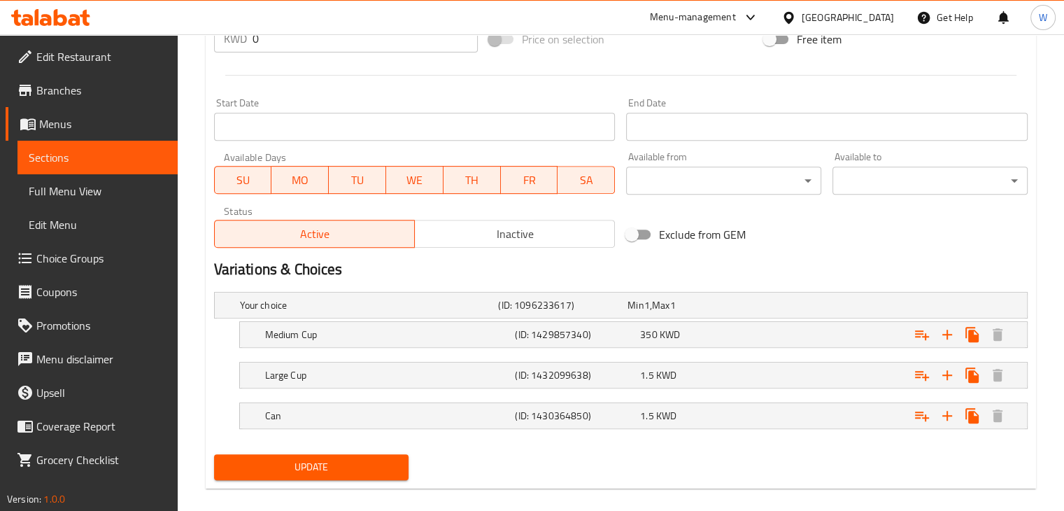
scroll to position [178, 0]
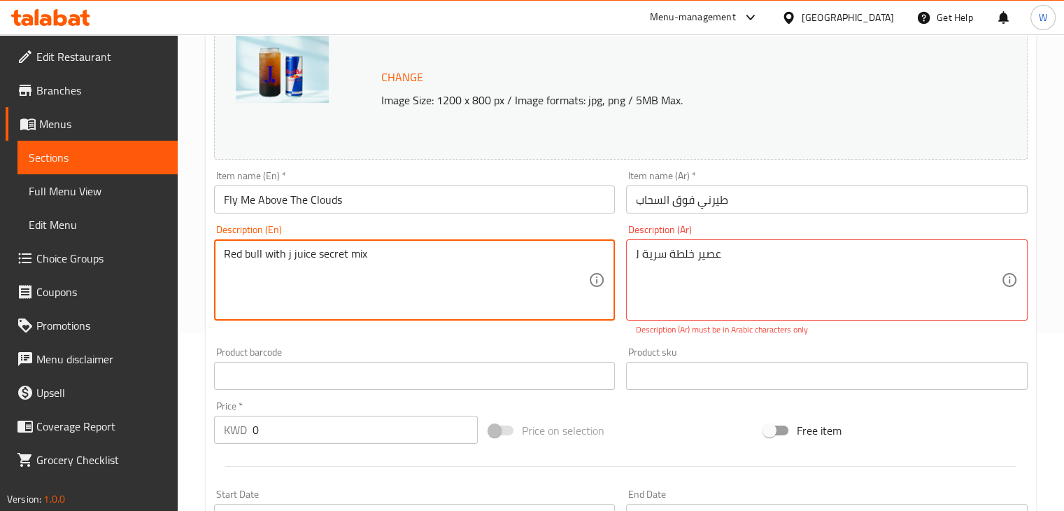
click at [330, 256] on textarea "Red bull with j juice secret mix" at bounding box center [406, 280] width 365 height 66
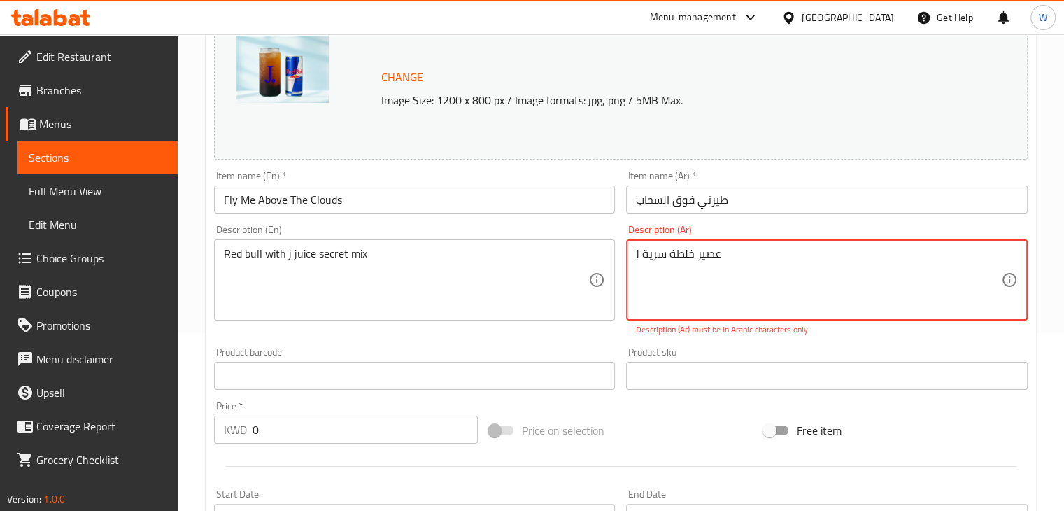
click at [685, 253] on textarea "J عصير خلطة سرية" at bounding box center [818, 280] width 365 height 66
paste textarea "مزيج سري من ريد بول مع عصير جيه"
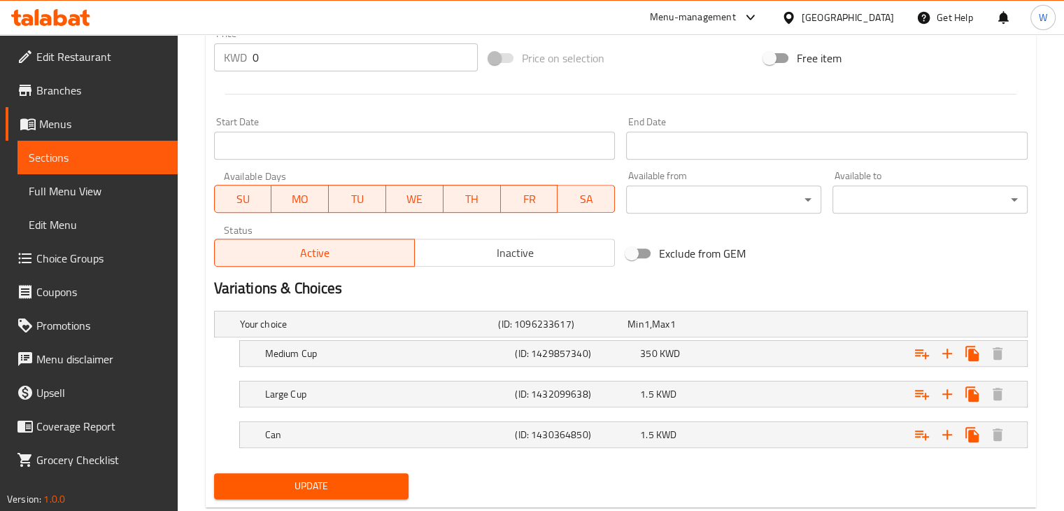
scroll to position [569, 0]
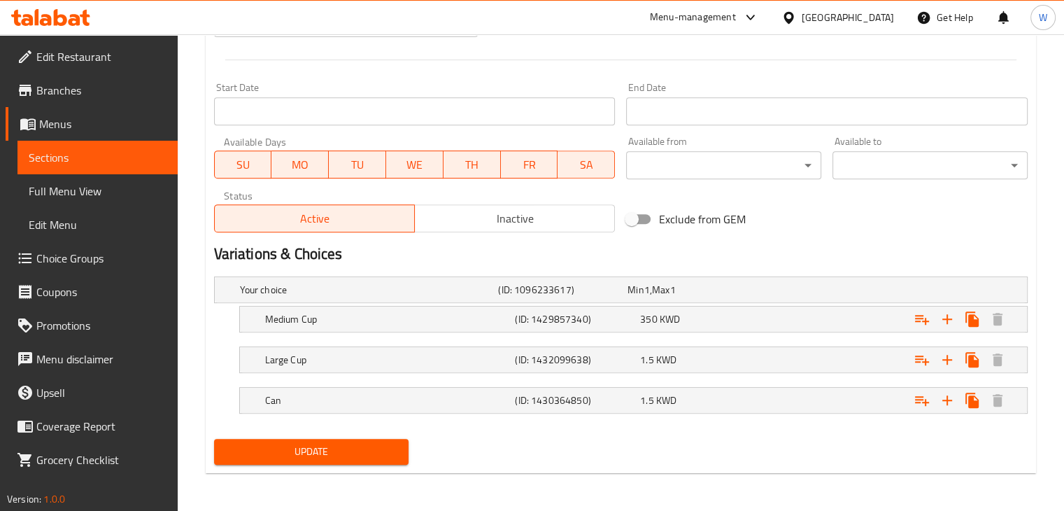
type textarea "مزيج سري من ريد بول مع عصير جيه"
click at [320, 459] on button "Update" at bounding box center [311, 452] width 195 height 26
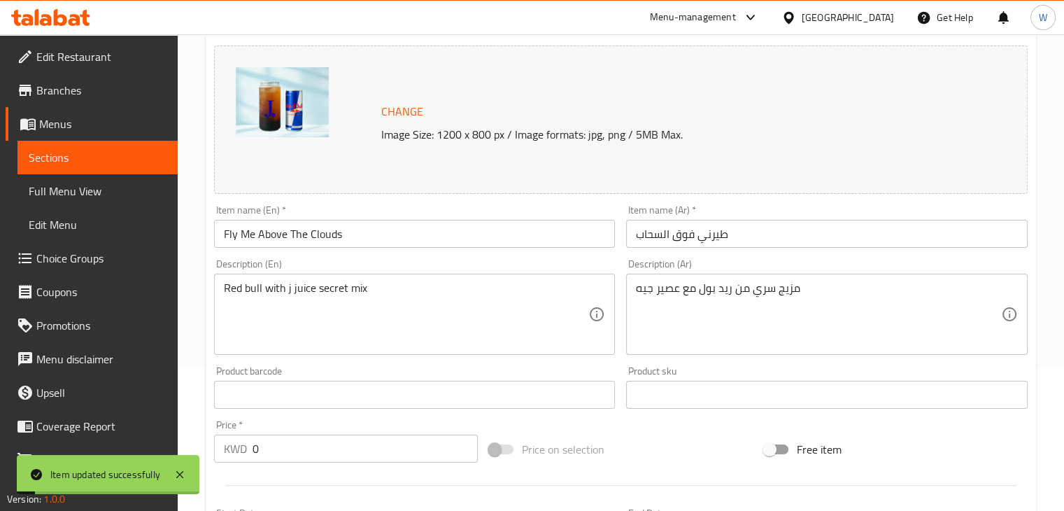
scroll to position [0, 0]
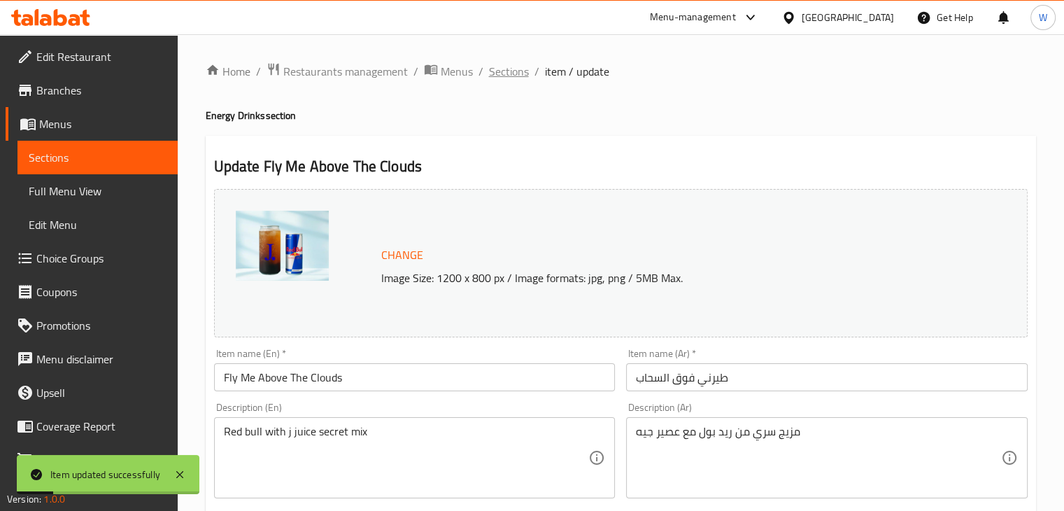
click at [524, 66] on span "Sections" at bounding box center [509, 71] width 40 height 17
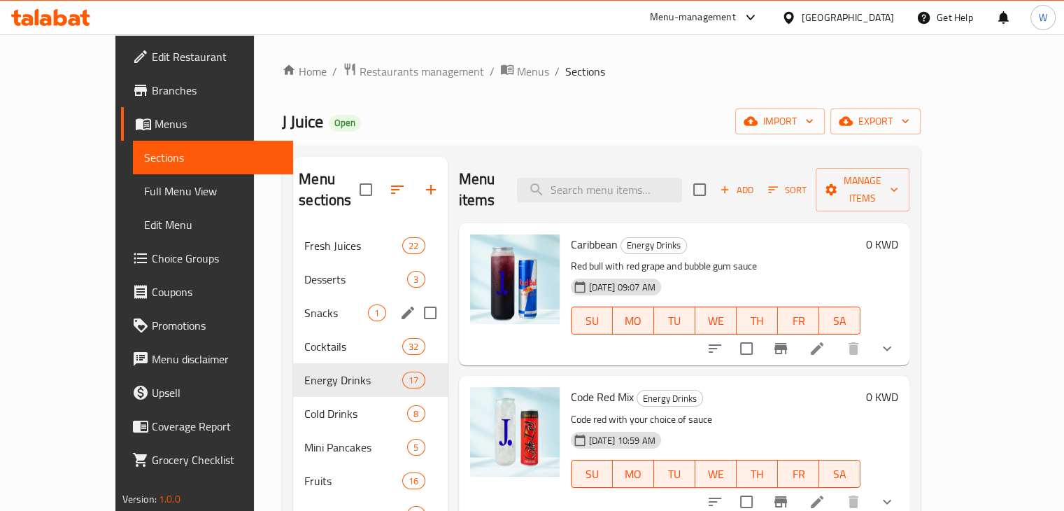
scroll to position [196, 0]
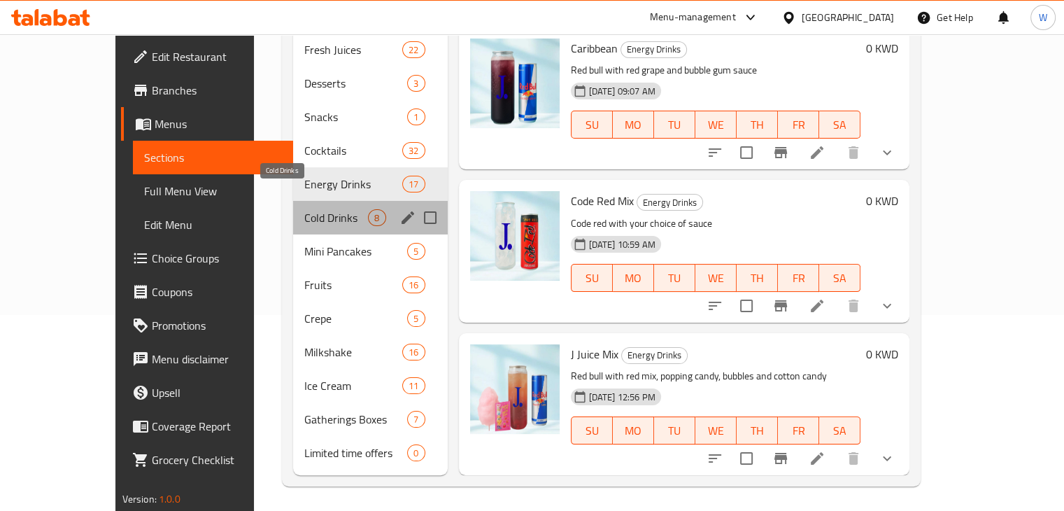
click at [304, 209] on span "Cold Drinks" at bounding box center [336, 217] width 64 height 17
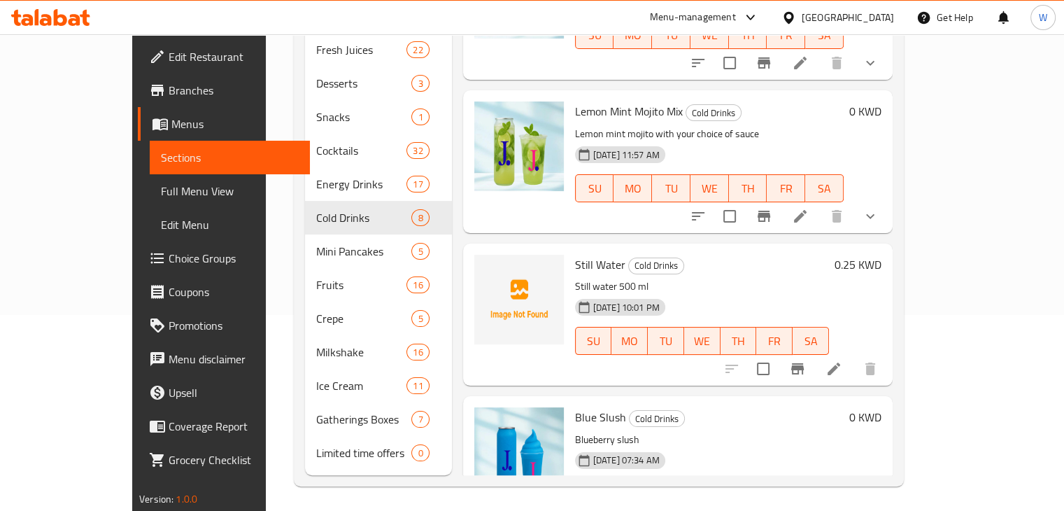
scroll to position [90, 0]
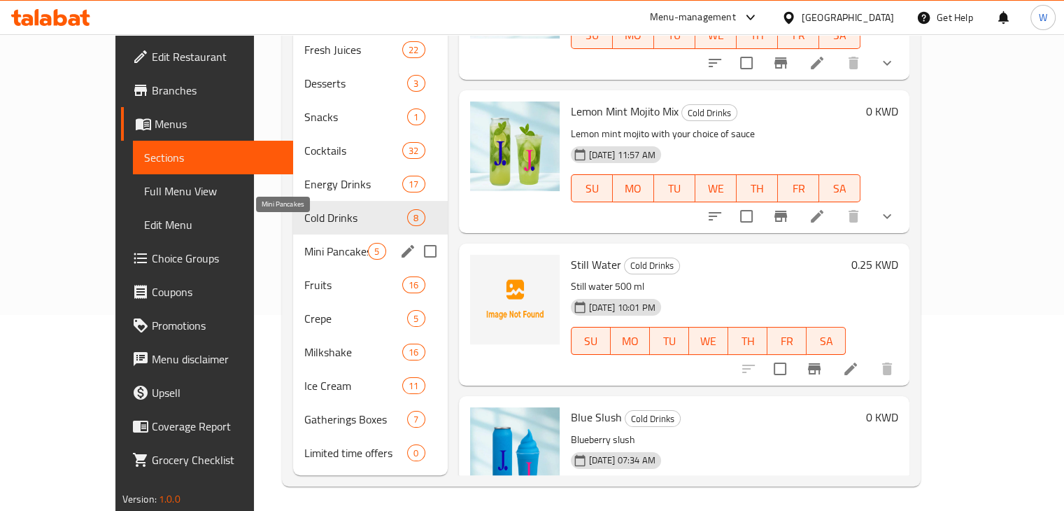
click at [304, 243] on span "Mini Pancakes" at bounding box center [336, 251] width 64 height 17
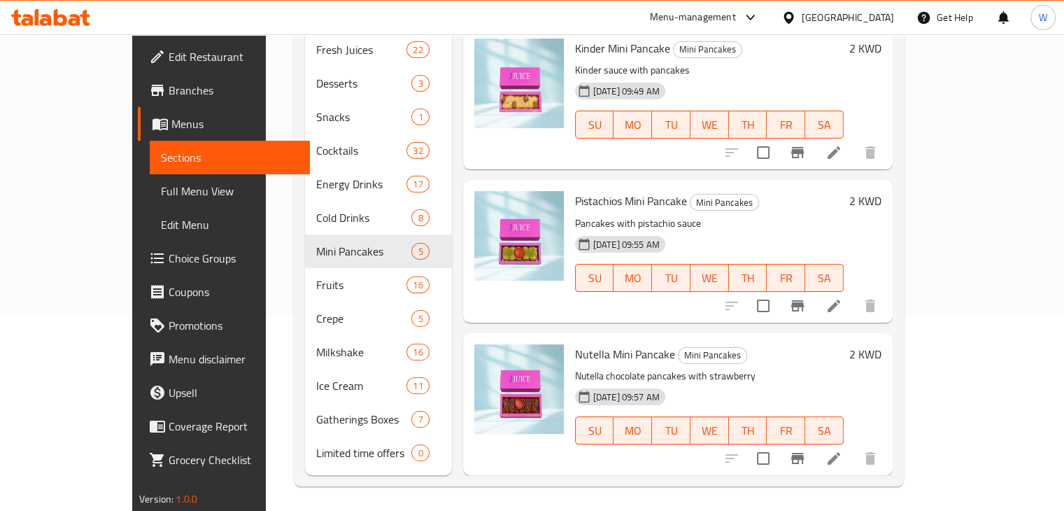
scroll to position [288, 0]
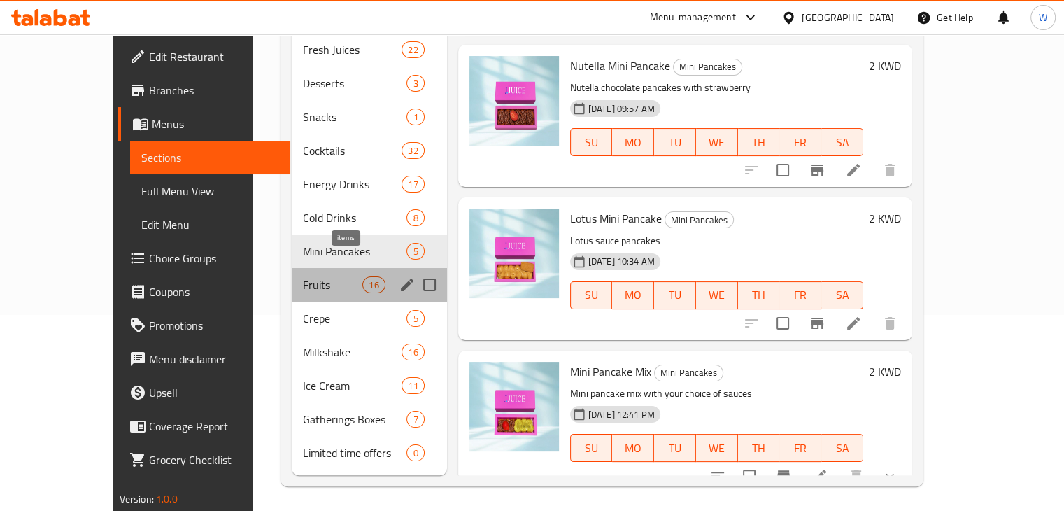
click at [363, 278] on span "16" at bounding box center [373, 284] width 21 height 13
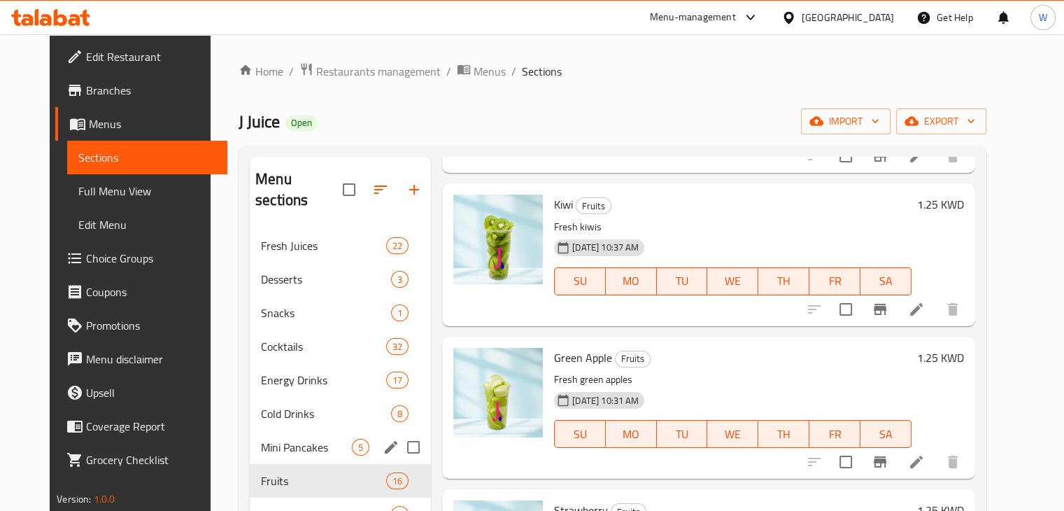
scroll to position [196, 0]
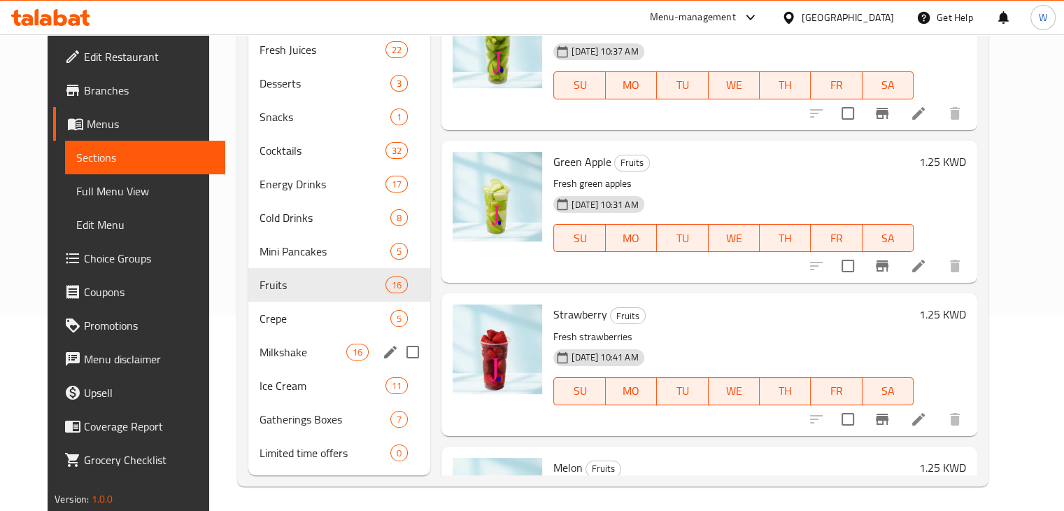
click at [265, 310] on span "Crepe" at bounding box center [326, 318] width 132 height 17
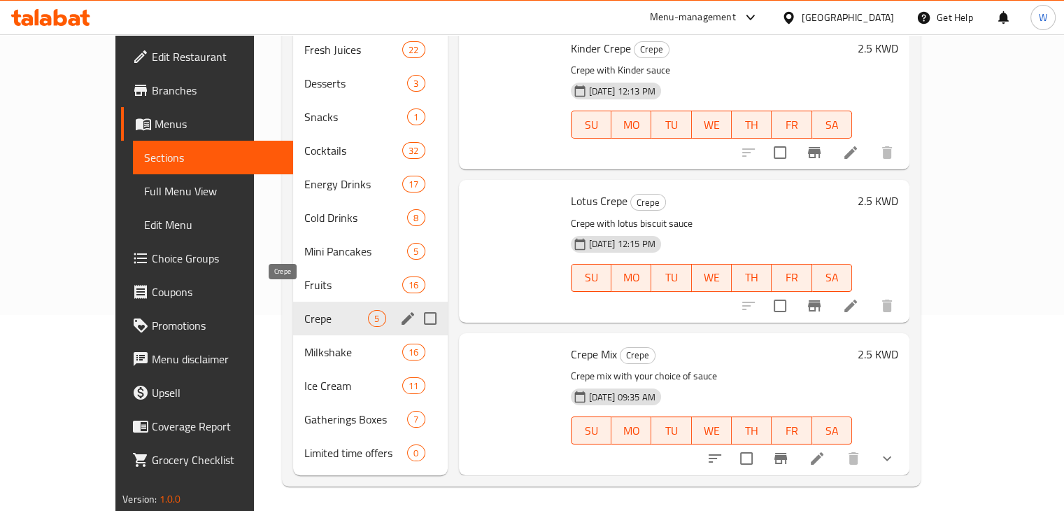
scroll to position [288, 0]
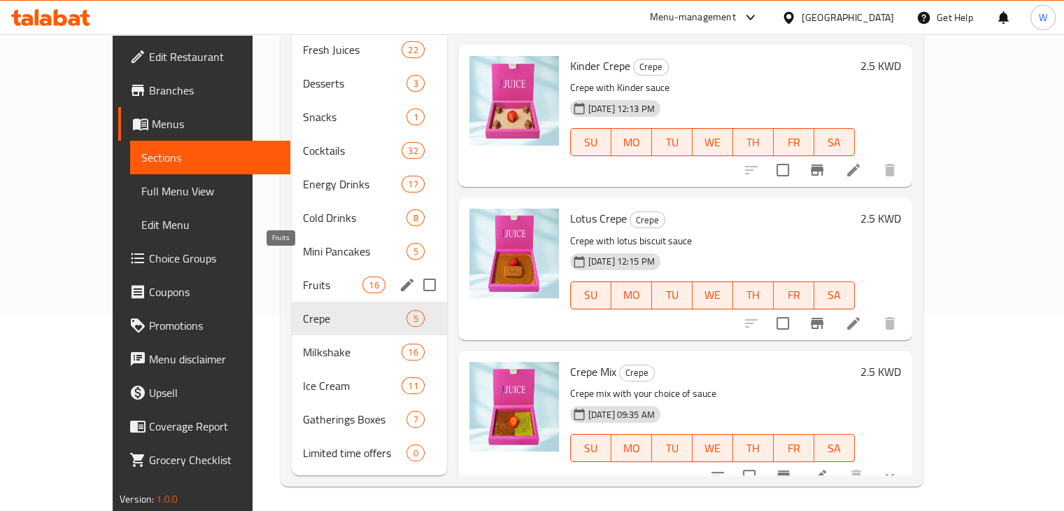
click at [303, 276] on span "Fruits" at bounding box center [332, 284] width 59 height 17
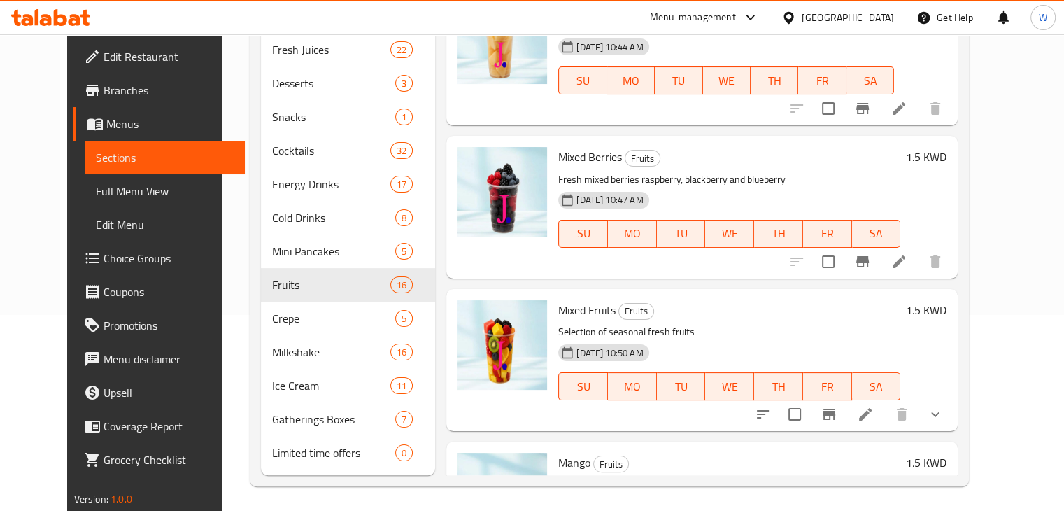
scroll to position [1266, 0]
click at [907, 254] on icon at bounding box center [899, 262] width 17 height 17
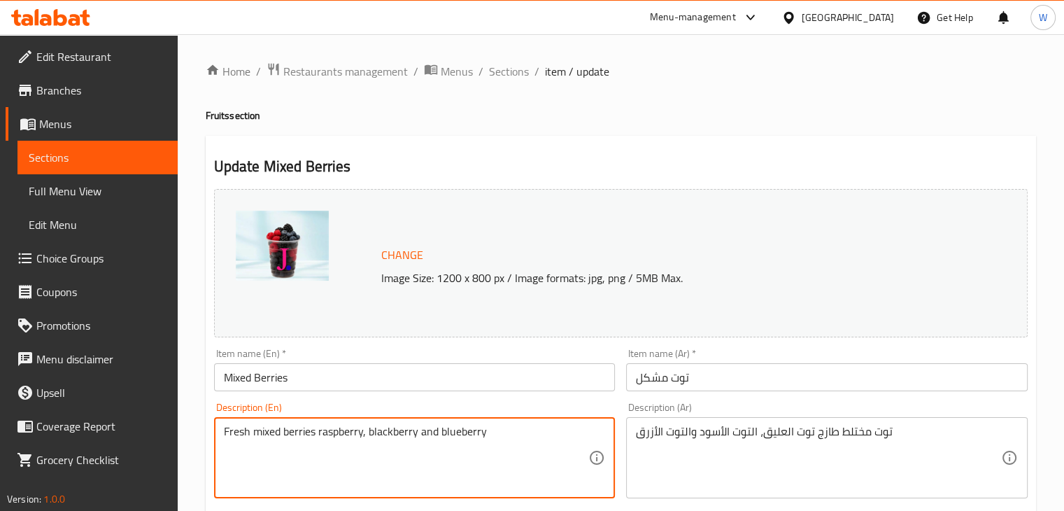
click at [352, 440] on textarea "Fresh mixed berries raspberry, blackberry and blueberry" at bounding box center [406, 458] width 365 height 66
click at [262, 434] on textarea "Fresh rasberry, blackberry" at bounding box center [406, 458] width 365 height 66
click at [270, 437] on textarea "Fresh rasberry, blackberry" at bounding box center [406, 458] width 365 height 66
click at [264, 434] on textarea "Fresh rasberry, blackberry" at bounding box center [406, 458] width 365 height 66
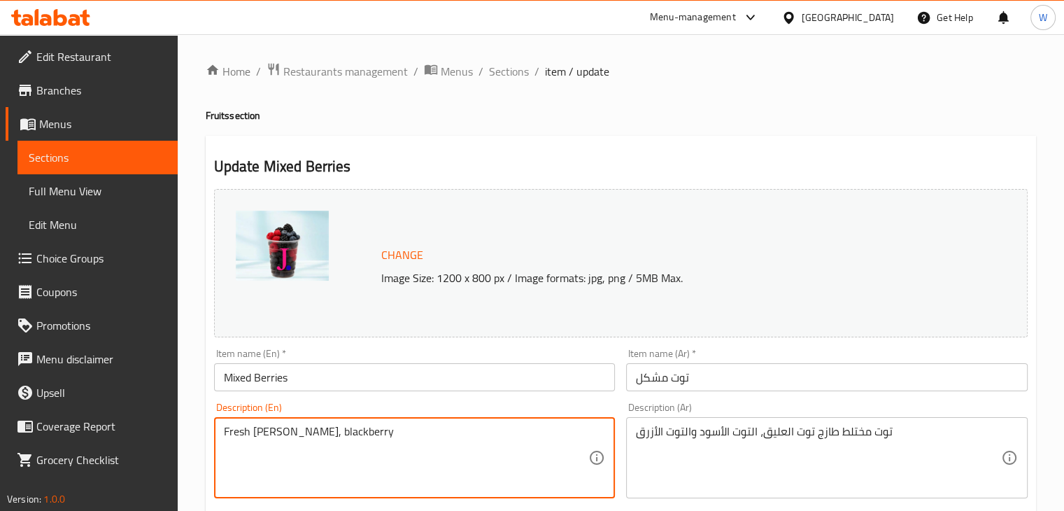
click at [264, 434] on textarea "Fresh rasberry, blackberry" at bounding box center [406, 458] width 365 height 66
click at [364, 435] on textarea "Fresh raspberry, blackberry" at bounding box center [406, 458] width 365 height 66
click at [370, 432] on textarea "Fresh raspberry, blackberry and blueberry" at bounding box center [406, 458] width 365 height 66
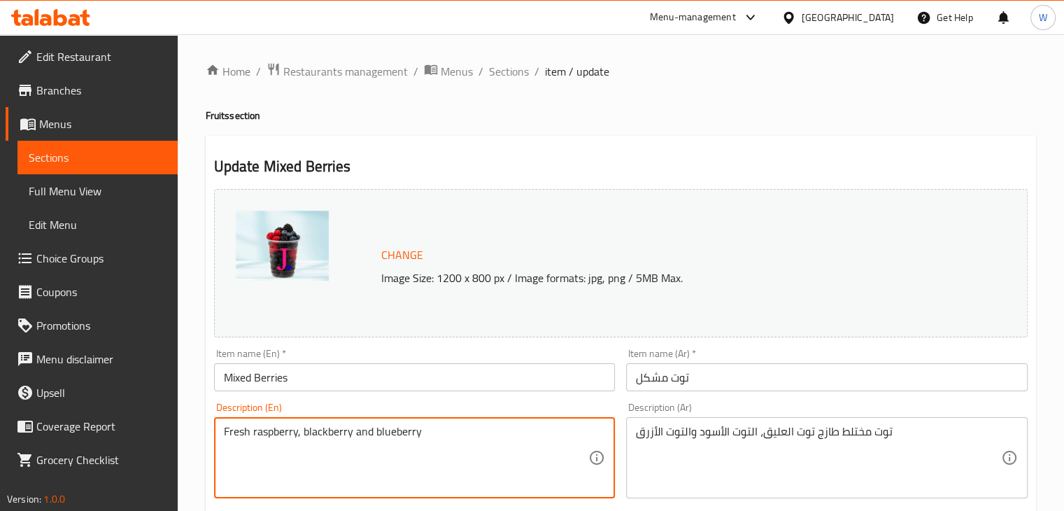
type textarea "Fresh raspberry, blackberry and blueberry"
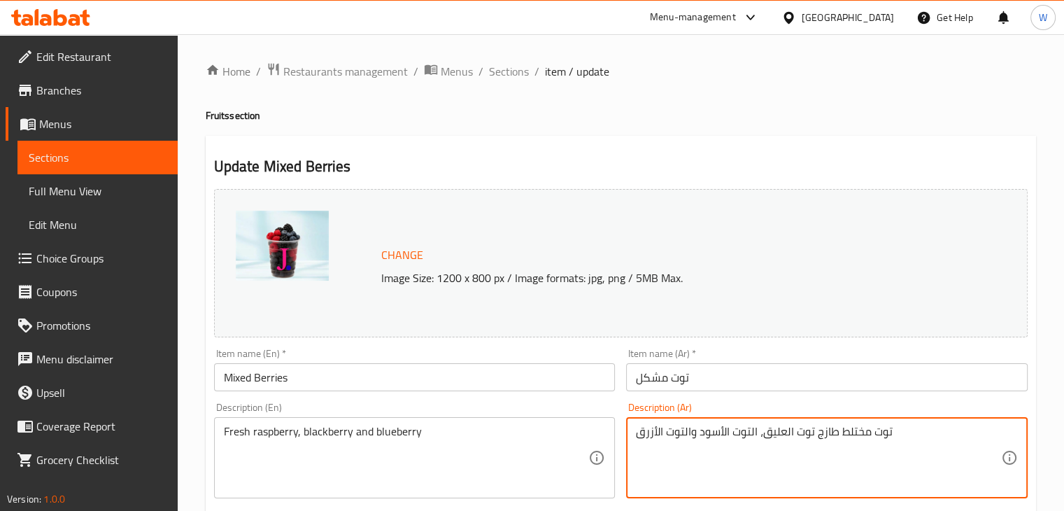
click at [731, 432] on textarea "توت مختلط طازج توت العليق، التوت الأسود والتوت الأزرق" at bounding box center [818, 458] width 365 height 66
paste textarea "العليق الطازج والتوت الأسود والتوت الأزرق"
type textarea "توت العليق الطازج والتوت الأسود والتوت الأزرق"
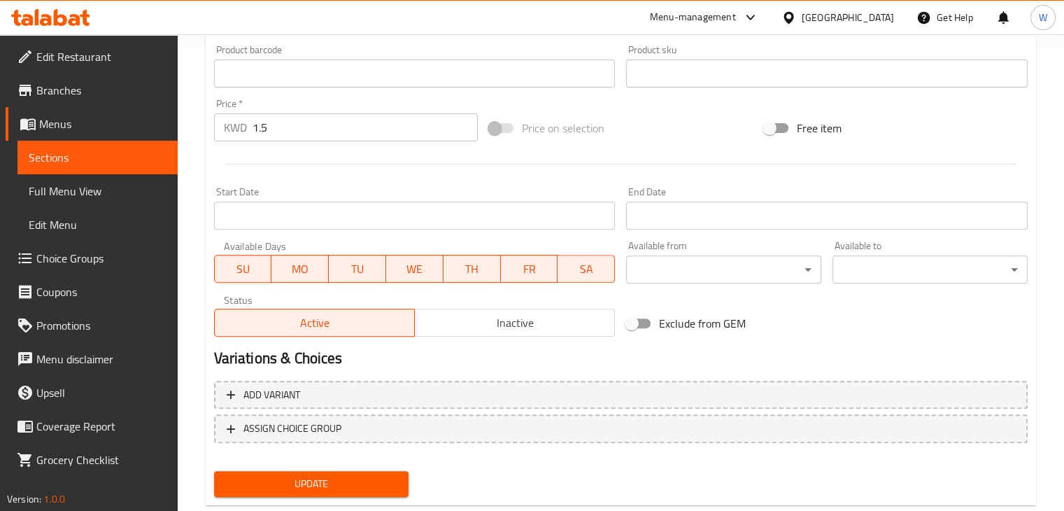
scroll to position [476, 0]
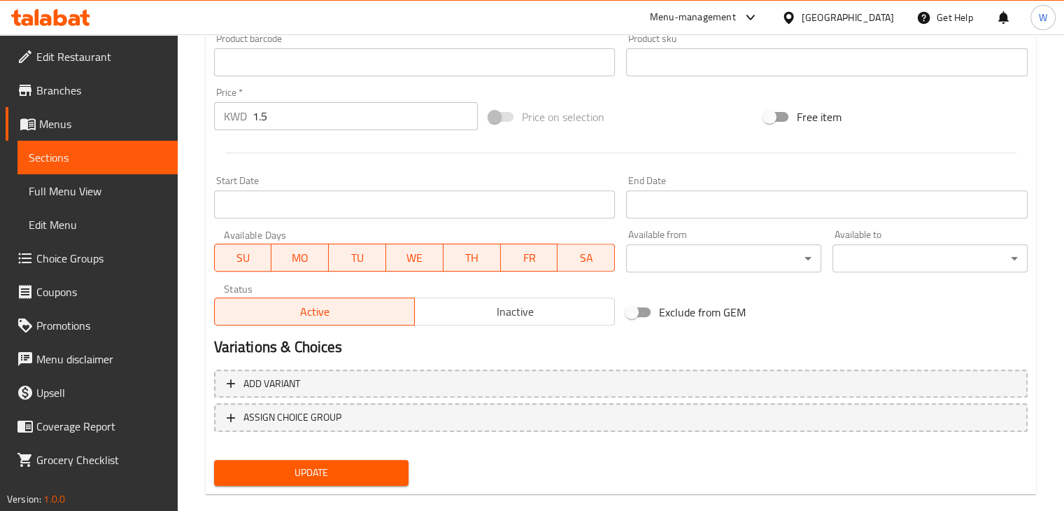
click at [322, 476] on span "Update" at bounding box center [311, 472] width 173 height 17
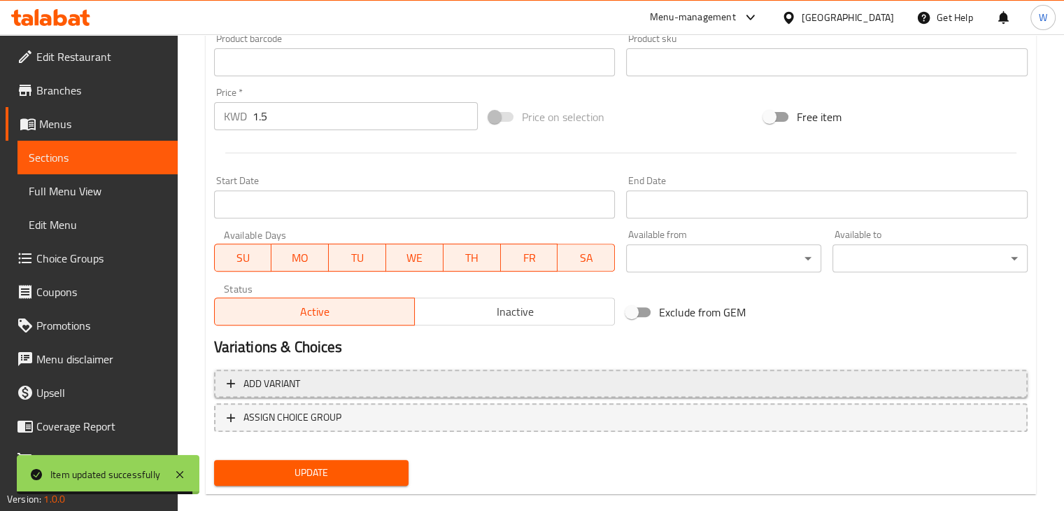
scroll to position [0, 0]
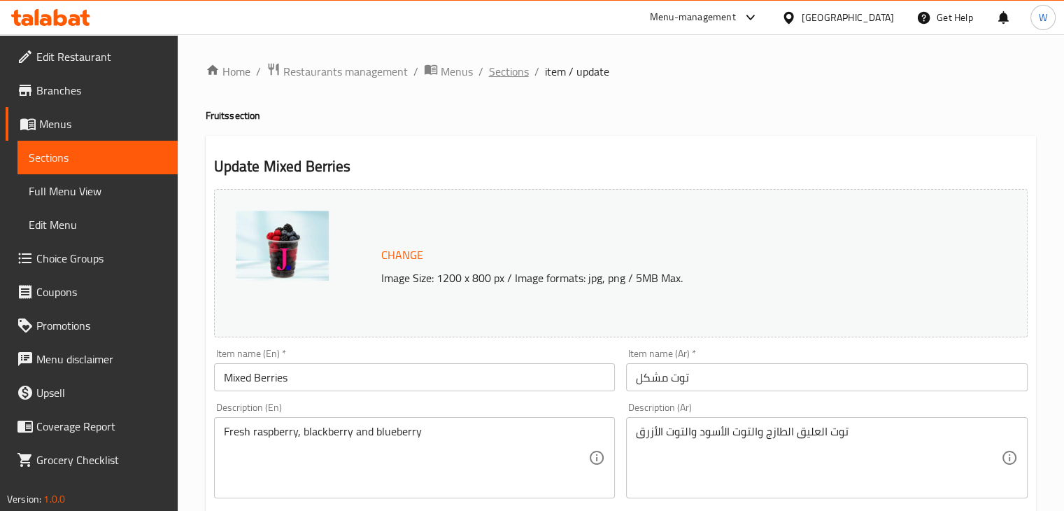
click at [520, 75] on span "Sections" at bounding box center [509, 71] width 40 height 17
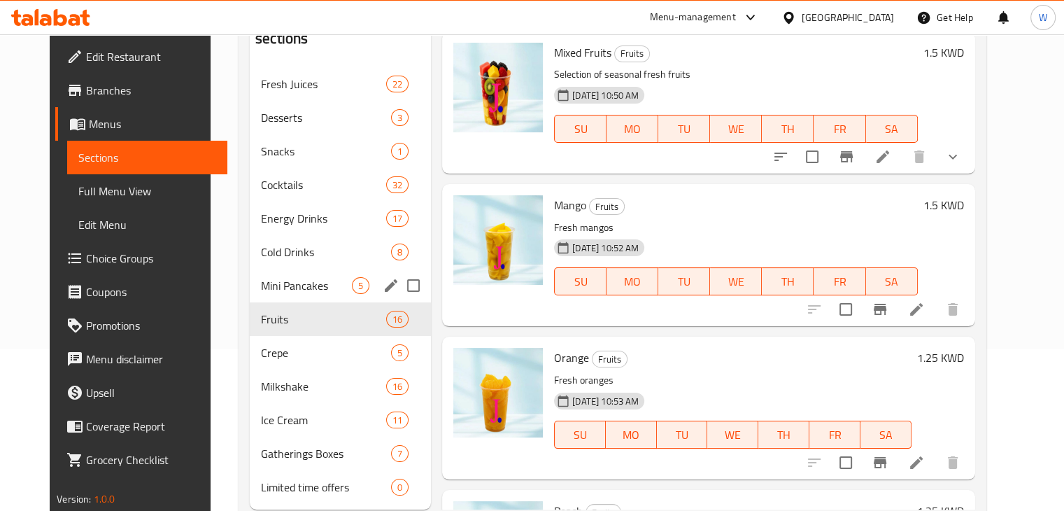
scroll to position [162, 0]
click at [278, 243] on span "Cold Drinks" at bounding box center [306, 251] width 91 height 17
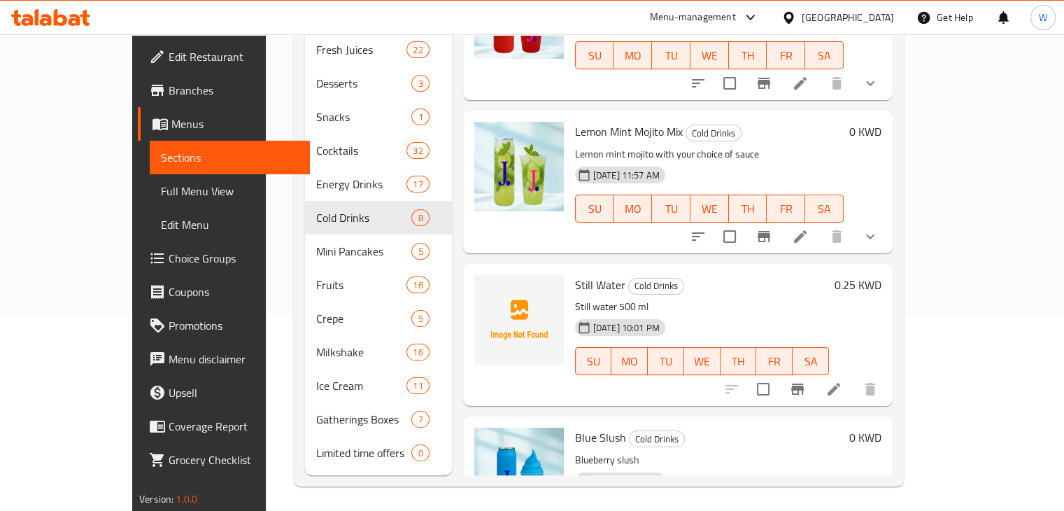
scroll to position [94, 0]
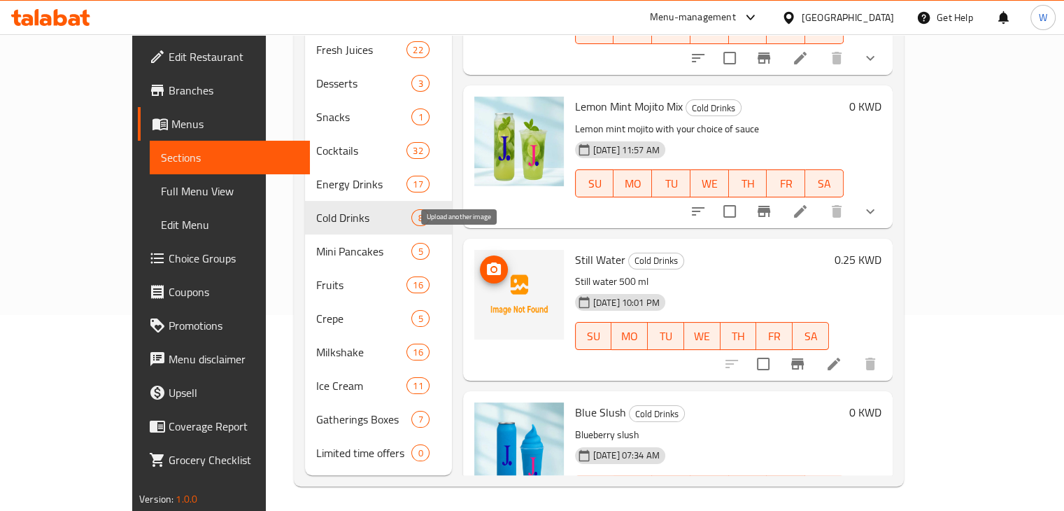
click at [485, 261] on icon "upload picture" at bounding box center [493, 269] width 17 height 17
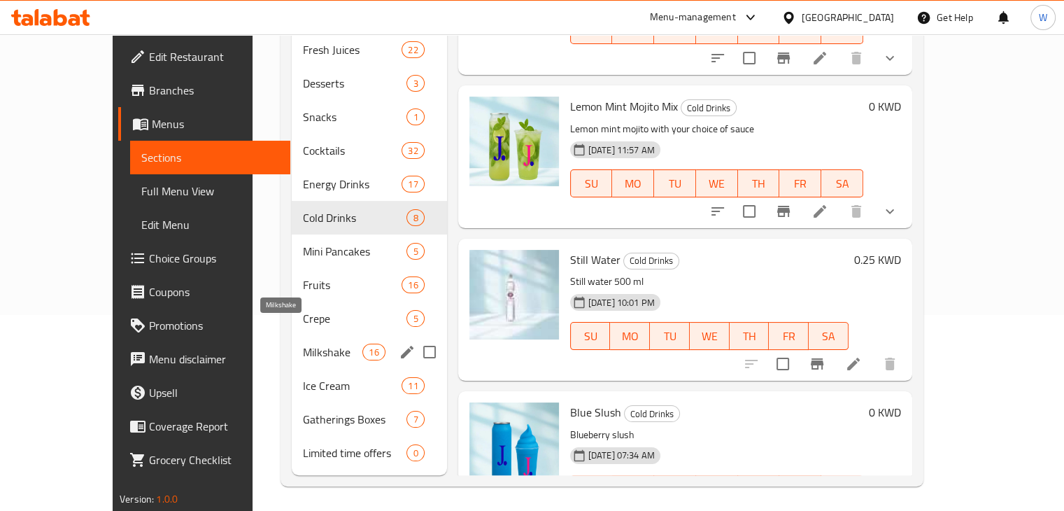
click at [303, 343] on span "Milkshake" at bounding box center [332, 351] width 59 height 17
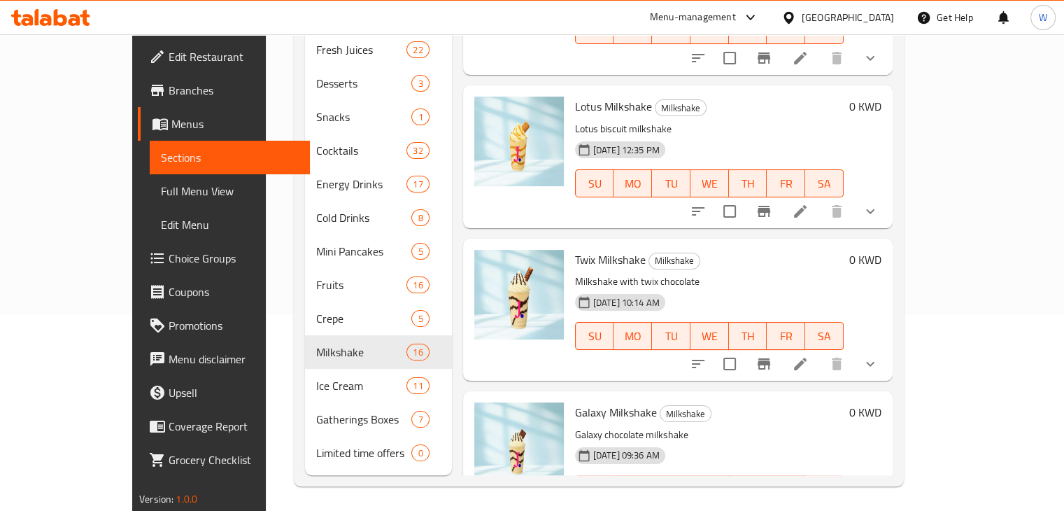
click at [820, 352] on li at bounding box center [800, 363] width 39 height 25
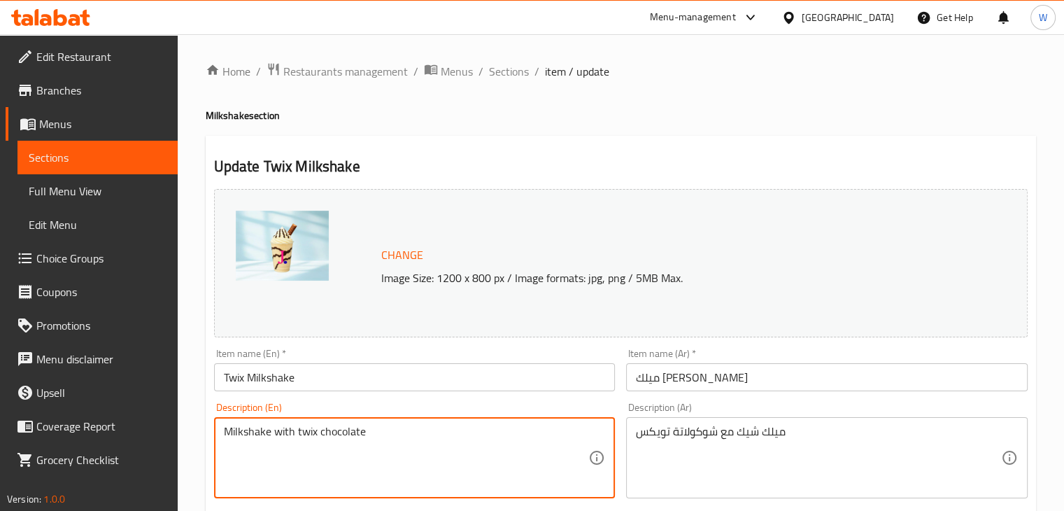
click at [304, 438] on textarea "Milkshake with twix chocolate" at bounding box center [406, 458] width 365 height 66
click at [304, 438] on textarea "Twix chocolate milkshake" at bounding box center [406, 458] width 365 height 66
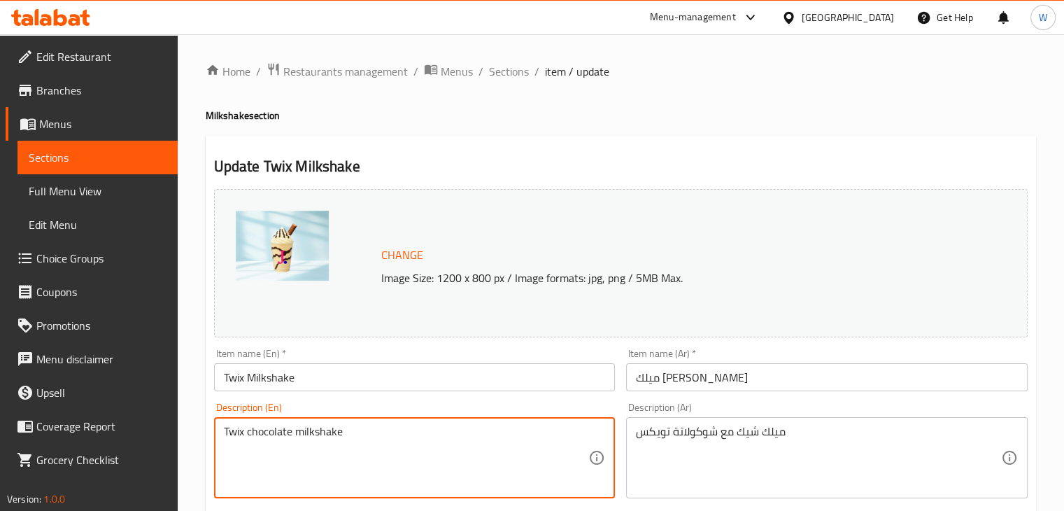
type textarea "Twix chocolate milkshake"
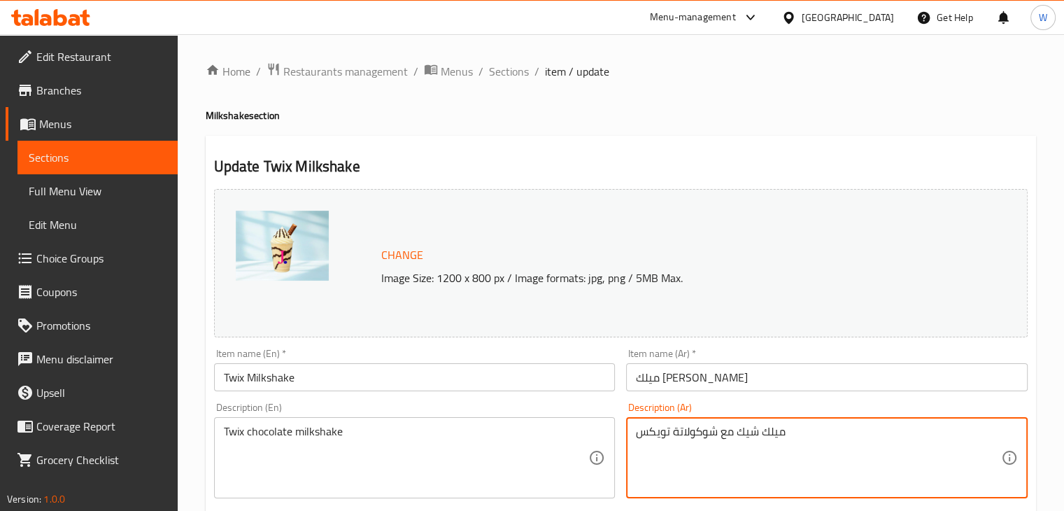
click at [683, 430] on textarea "ميلك شيك مع شوكولاتة تويكس" at bounding box center [818, 458] width 365 height 66
paste textarea "شوكولاتة تويكس"
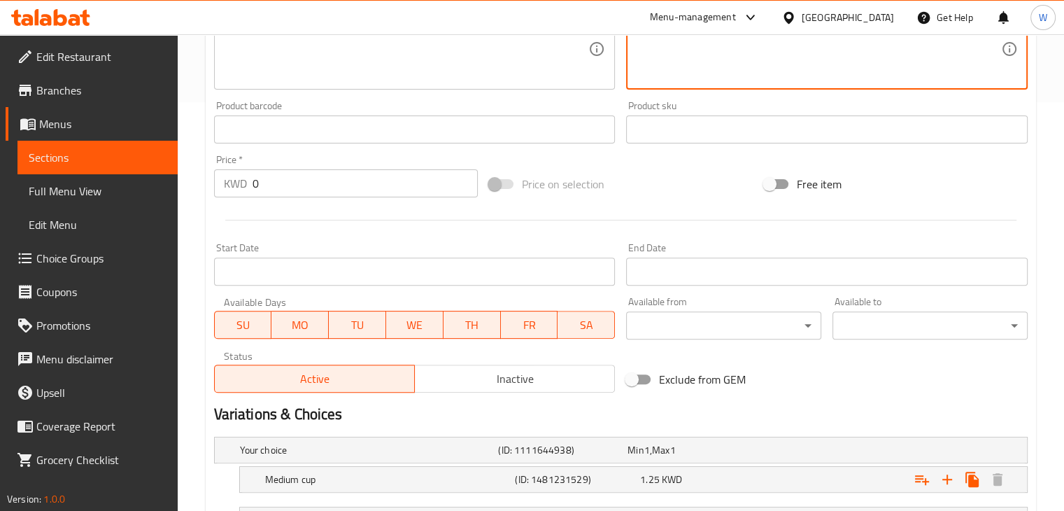
scroll to position [609, 0]
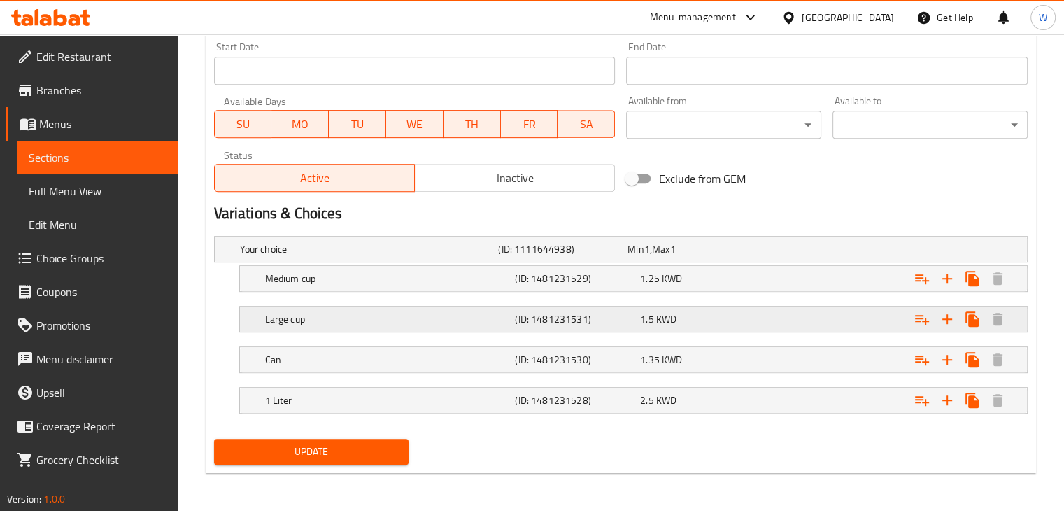
type textarea "ميلك شيك شوكولاتة تويكس"
click at [303, 320] on h5 "Large cup" at bounding box center [387, 319] width 245 height 14
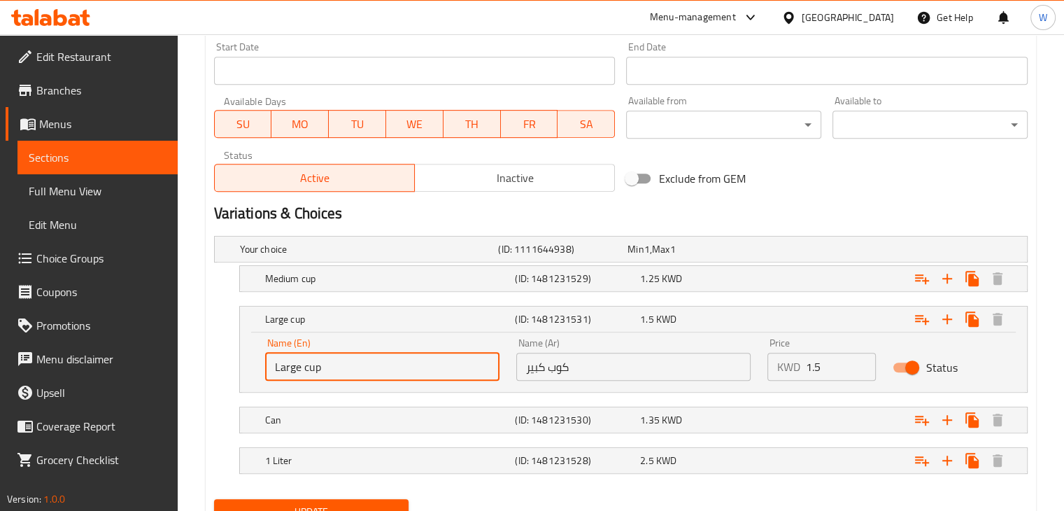
click at [306, 369] on input "Large cup" at bounding box center [382, 367] width 234 height 28
type input "Large Cup"
click at [323, 508] on span "Update" at bounding box center [311, 511] width 173 height 17
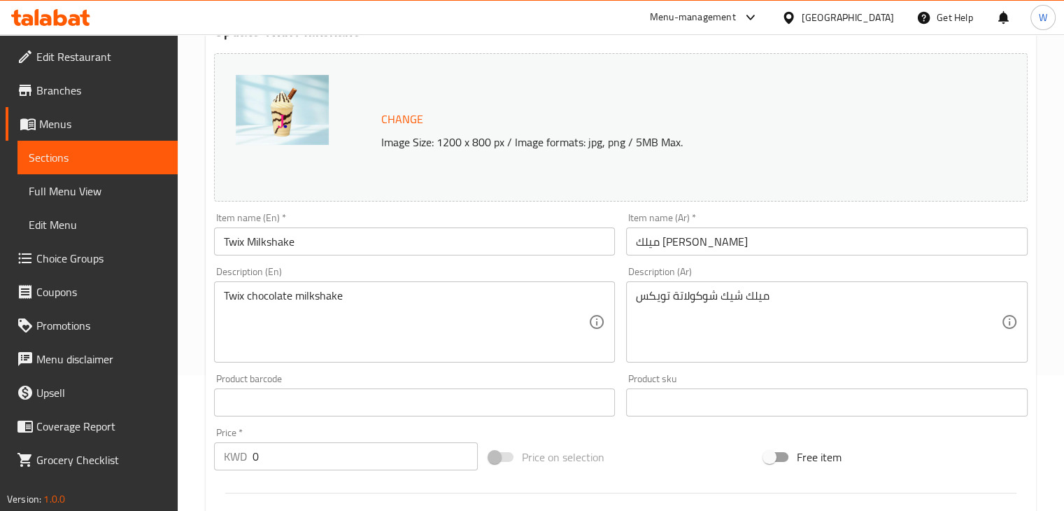
scroll to position [0, 0]
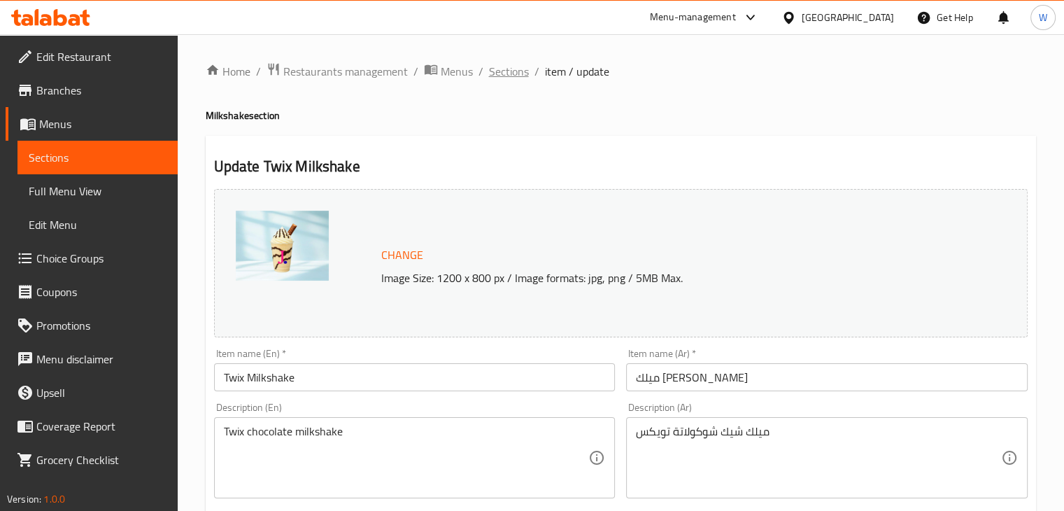
click at [506, 79] on span "Sections" at bounding box center [509, 71] width 40 height 17
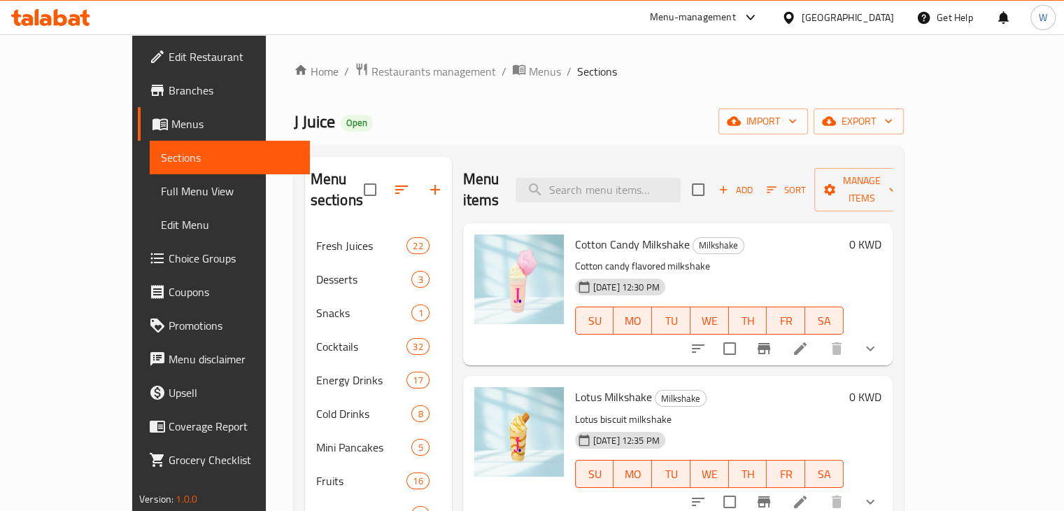
click at [820, 336] on li at bounding box center [800, 348] width 39 height 25
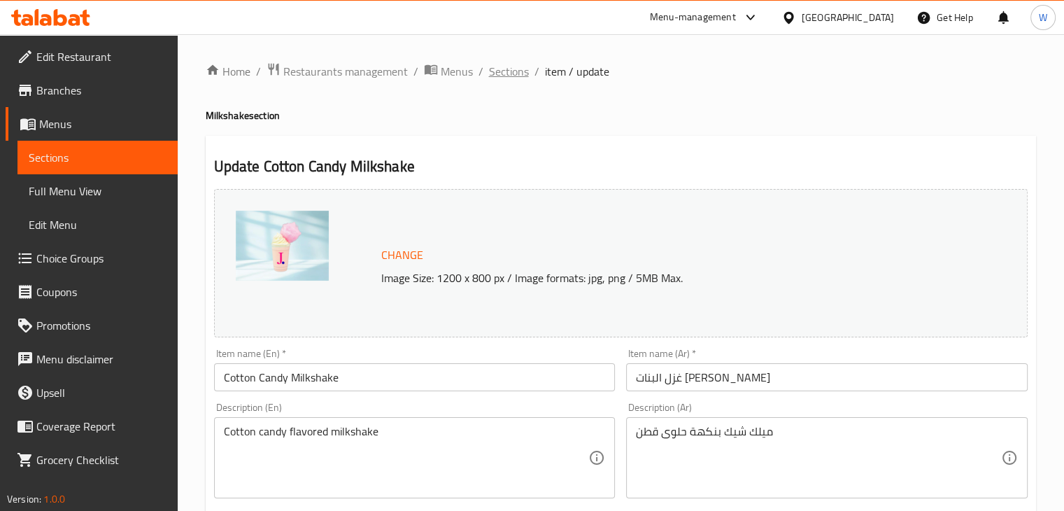
click at [512, 80] on span "Sections" at bounding box center [509, 71] width 40 height 17
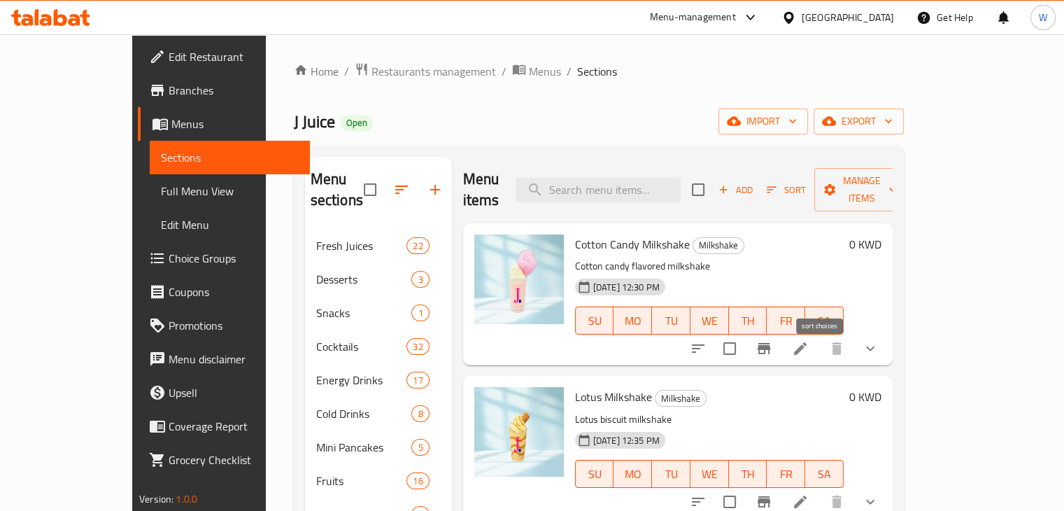
scroll to position [164, 0]
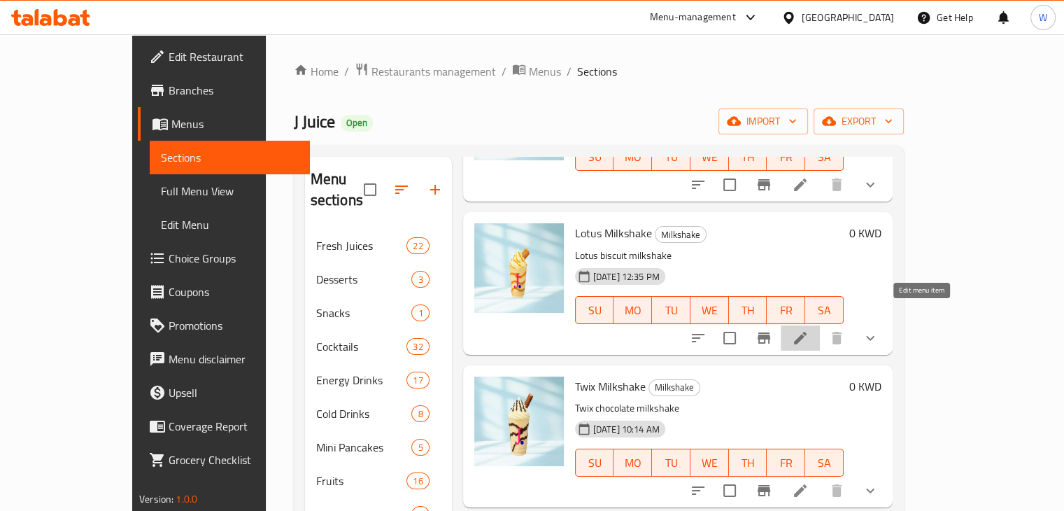
click at [809, 329] on icon at bounding box center [800, 337] width 17 height 17
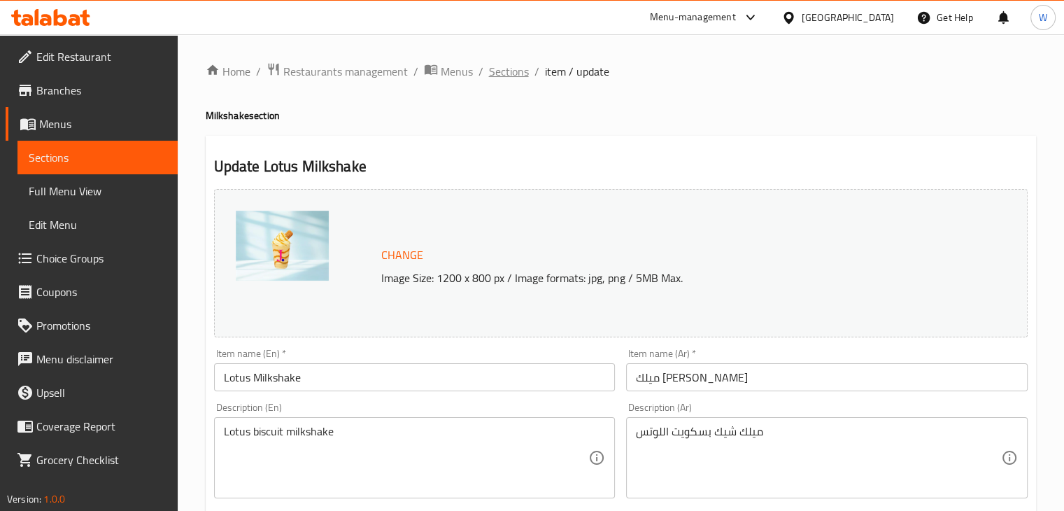
click at [506, 76] on span "Sections" at bounding box center [509, 71] width 40 height 17
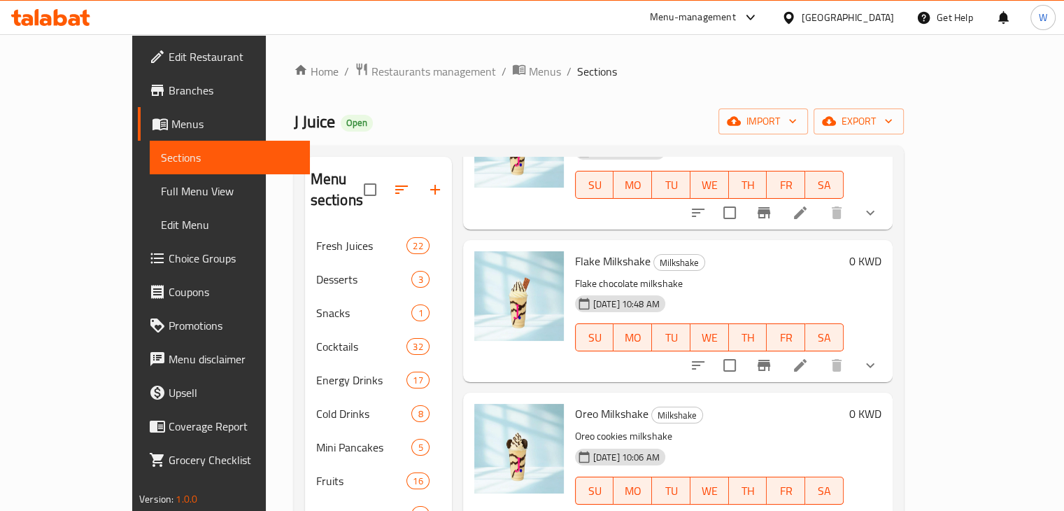
scroll to position [196, 0]
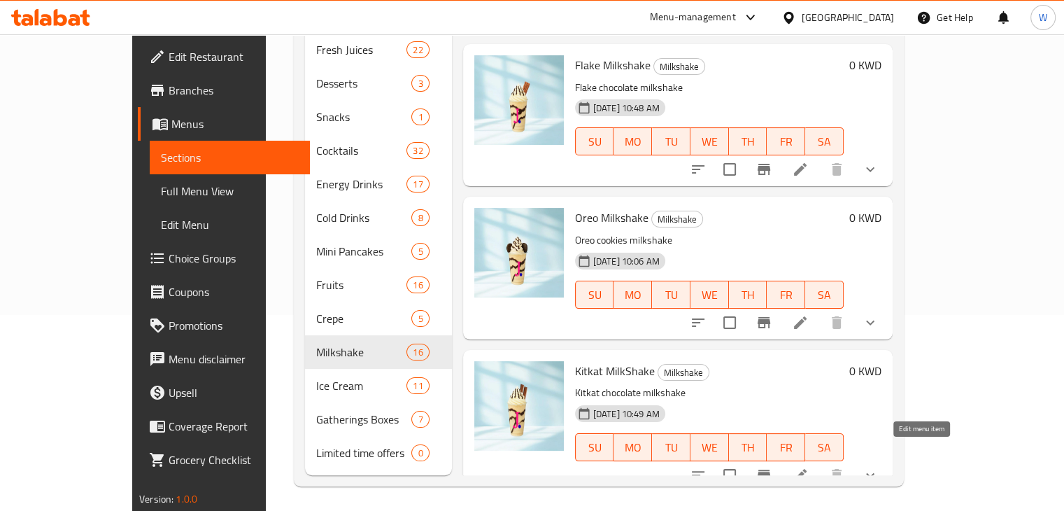
click at [809, 467] on icon at bounding box center [800, 475] width 17 height 17
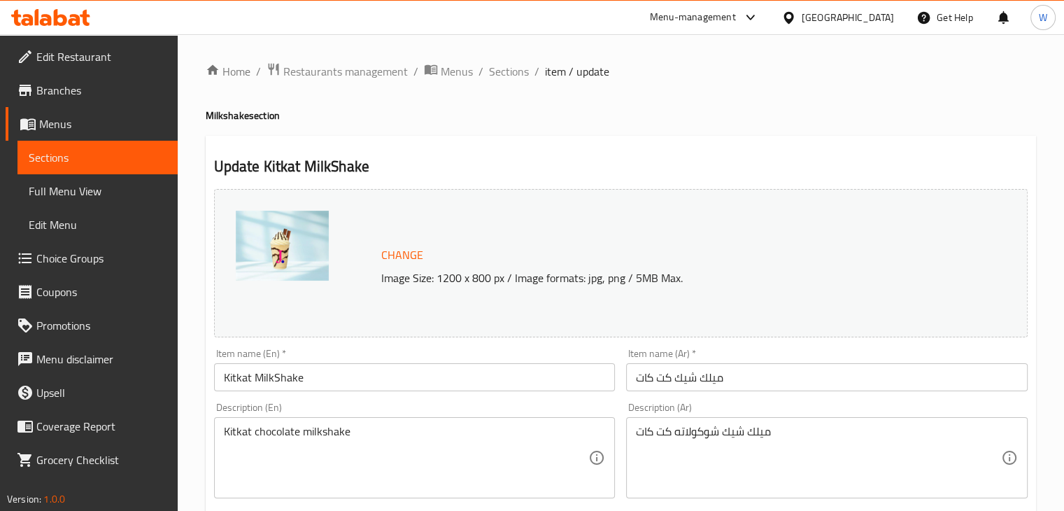
click at [281, 381] on input "Kitkat MilkShake" at bounding box center [415, 377] width 402 height 28
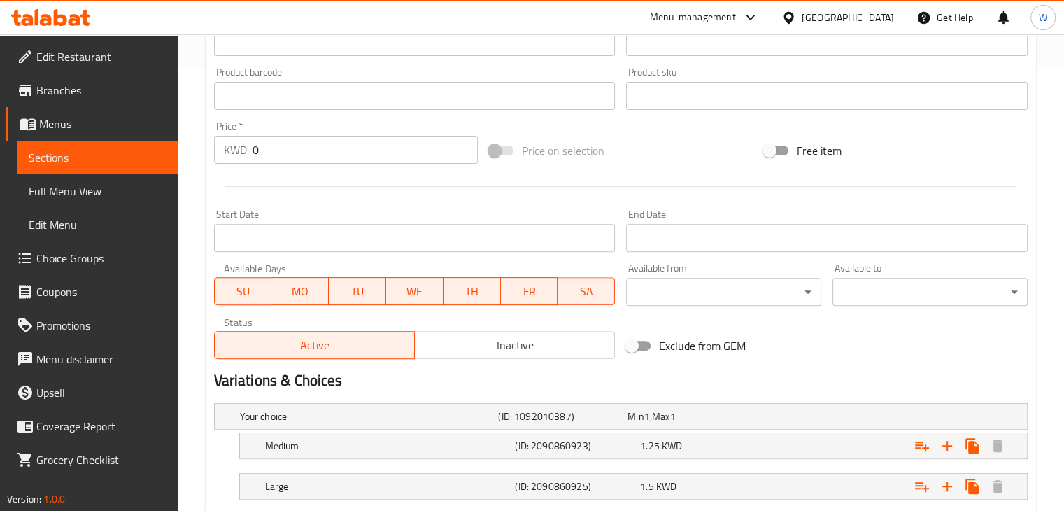
scroll to position [609, 0]
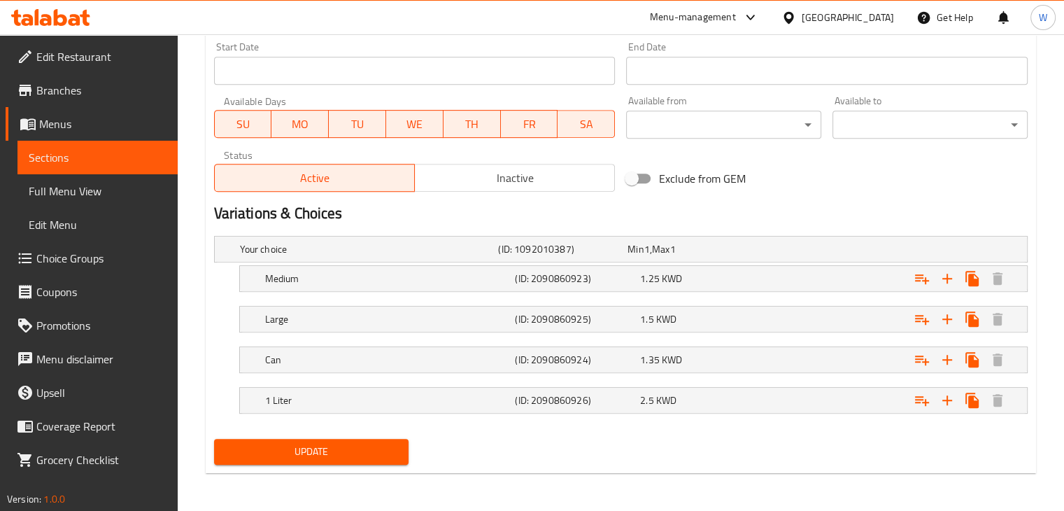
type input "Kitkat Milkshake"
click at [302, 451] on span "Update" at bounding box center [311, 451] width 173 height 17
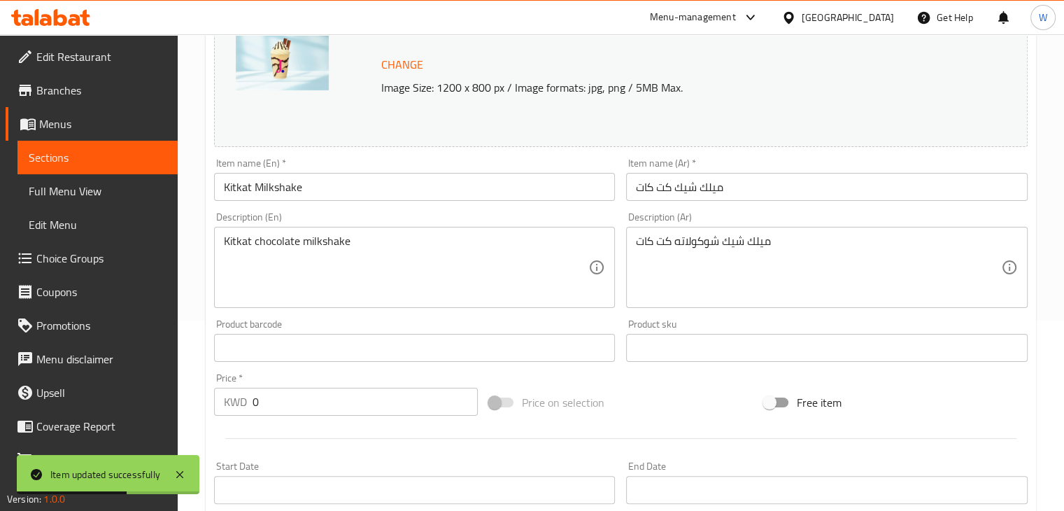
scroll to position [0, 0]
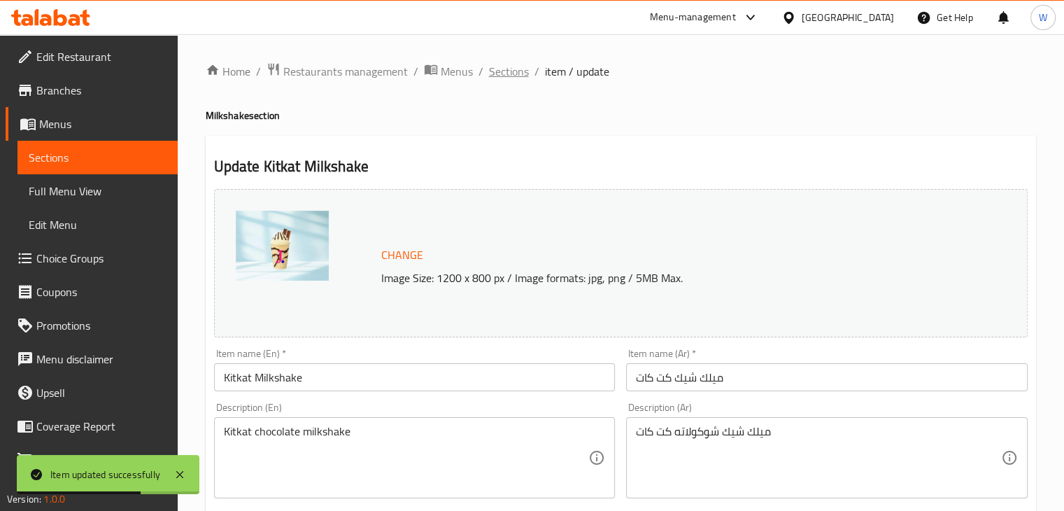
click at [516, 67] on span "Sections" at bounding box center [509, 71] width 40 height 17
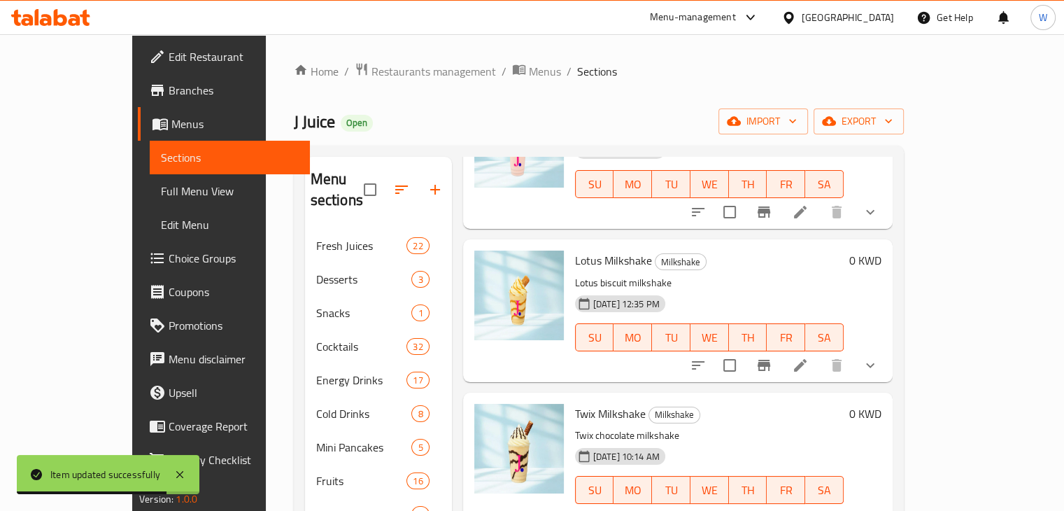
scroll to position [137, 0]
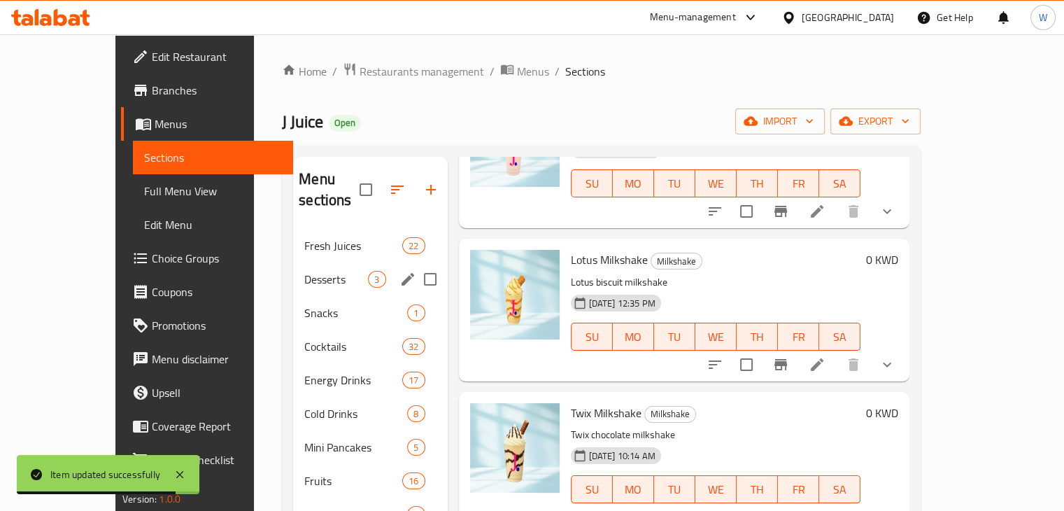
click at [293, 267] on div "Desserts 3" at bounding box center [370, 279] width 154 height 34
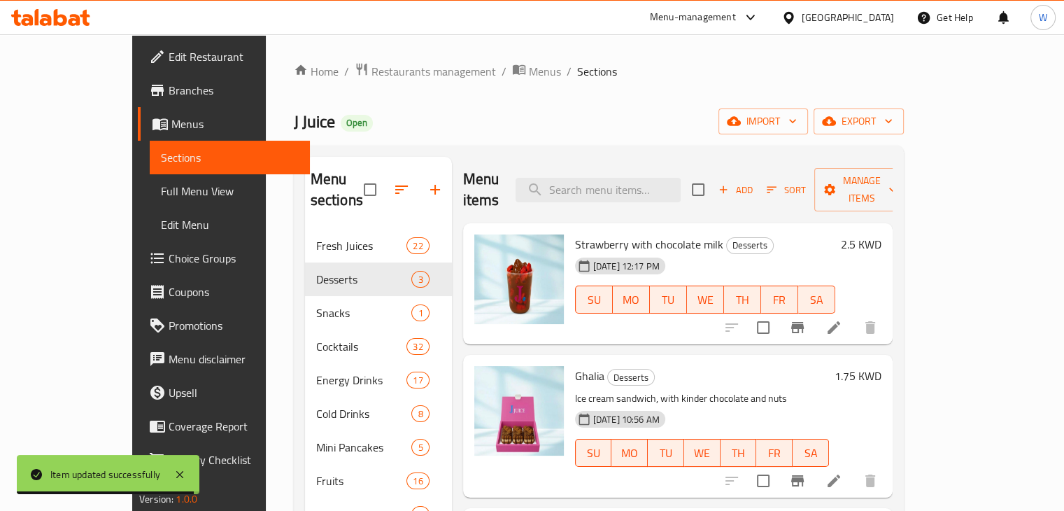
scroll to position [196, 0]
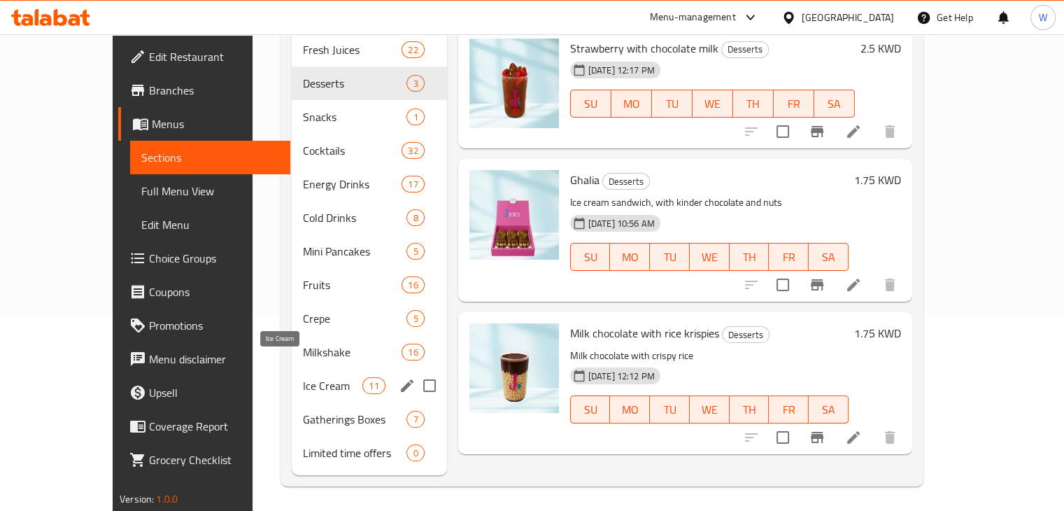
click at [315, 377] on span "Ice Cream" at bounding box center [332, 385] width 59 height 17
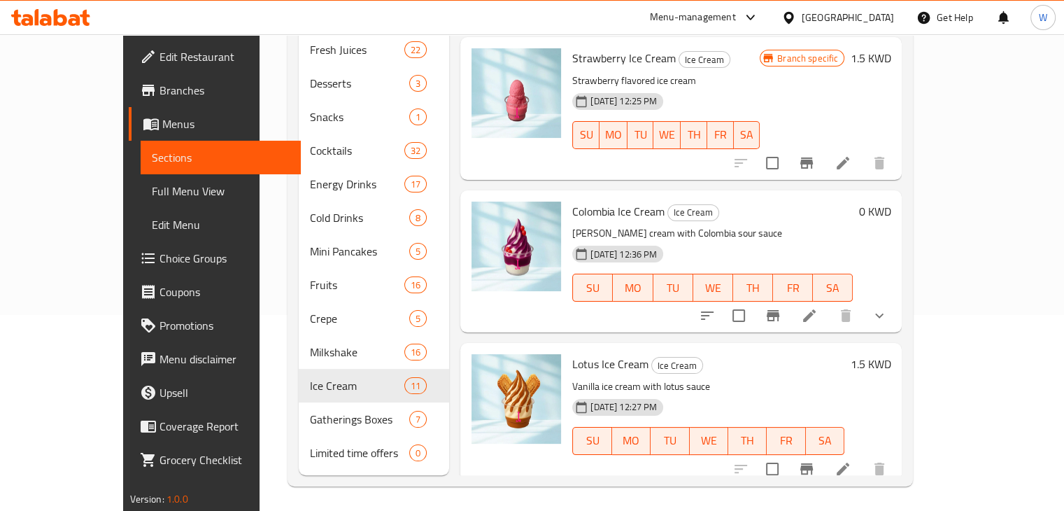
scroll to position [1184, 0]
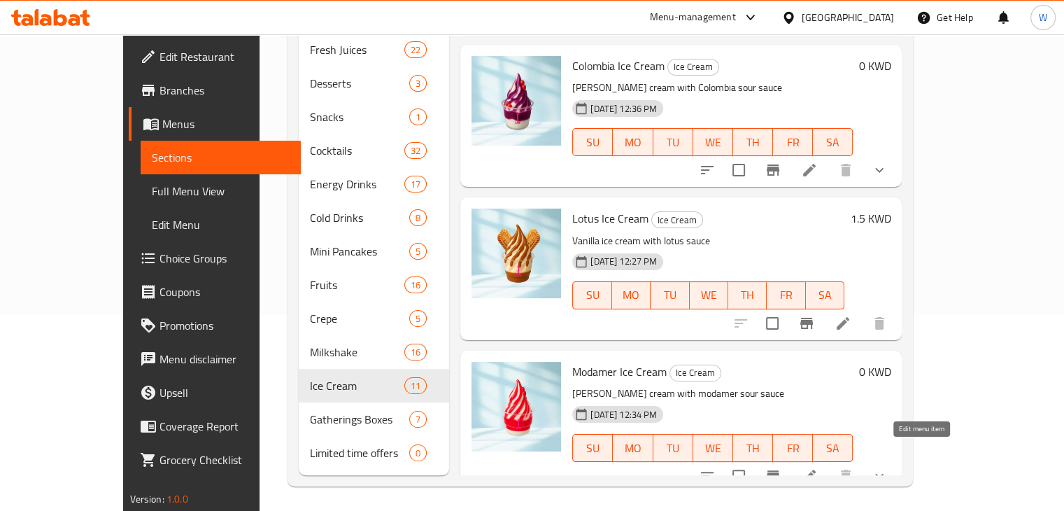
click at [818, 467] on icon at bounding box center [809, 475] width 17 height 17
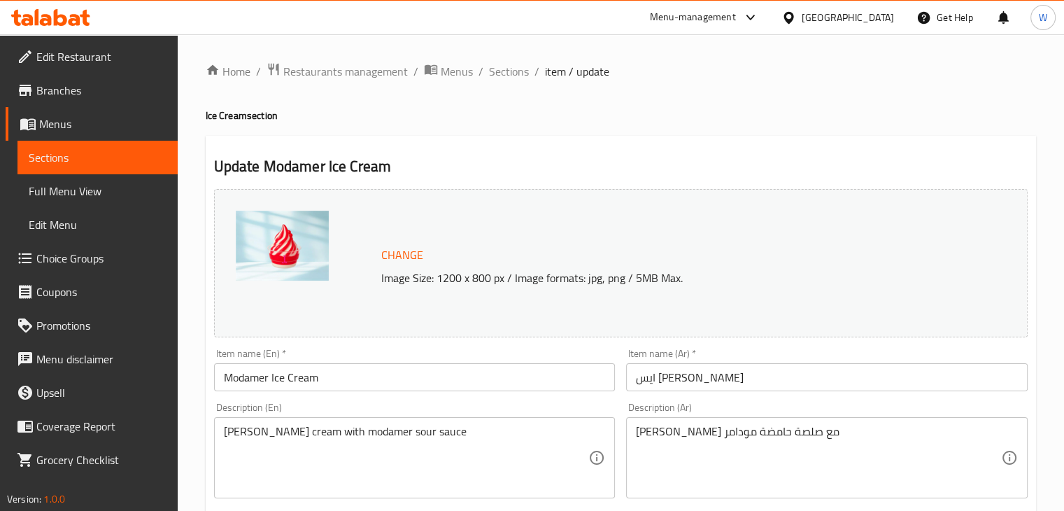
click at [295, 378] on input "Modamer Ice Cream" at bounding box center [415, 377] width 402 height 28
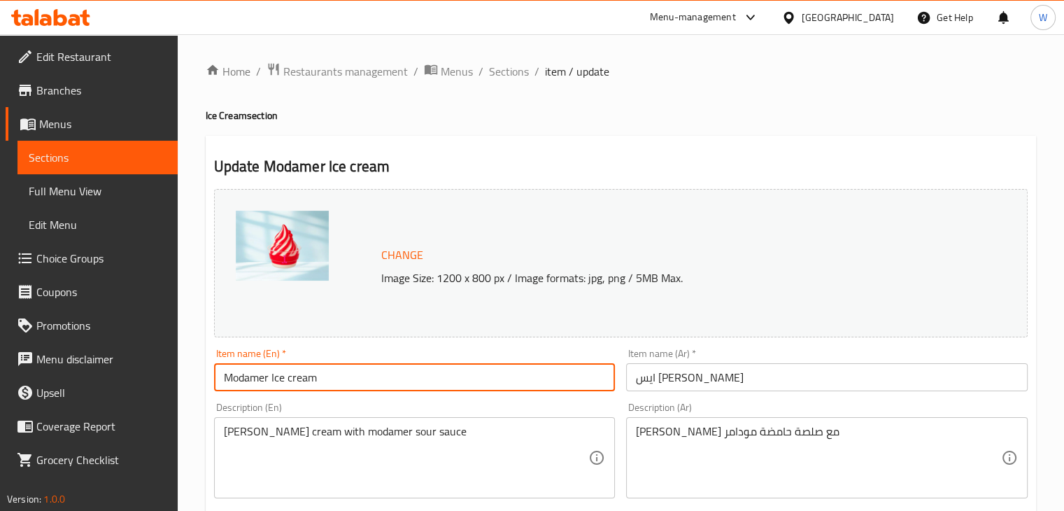
click at [277, 383] on input "Modamer Ice cream" at bounding box center [415, 377] width 402 height 28
click at [275, 381] on input "Modamer Ice cream" at bounding box center [415, 377] width 402 height 28
click at [328, 380] on input "Modamer ice cream" at bounding box center [415, 377] width 402 height 28
type input "Modamer ice cream"
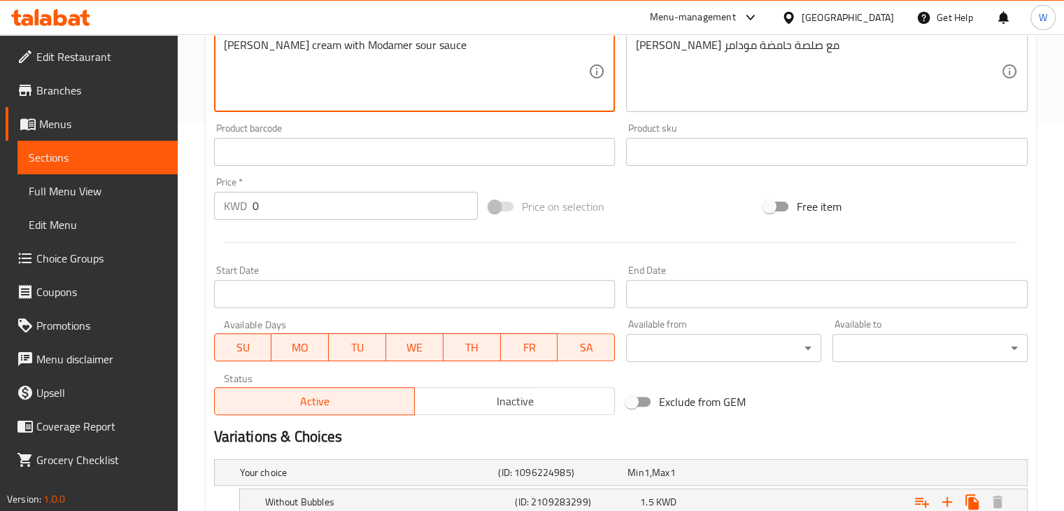
scroll to position [529, 0]
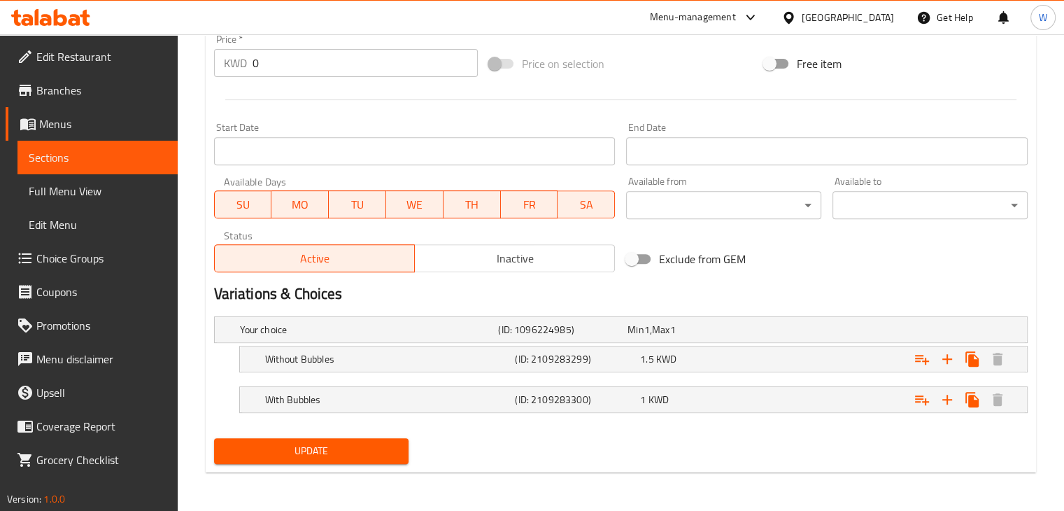
type textarea "Vanilla ice cream with Modamer sour sauce"
click at [313, 438] on button "Update" at bounding box center [311, 451] width 195 height 26
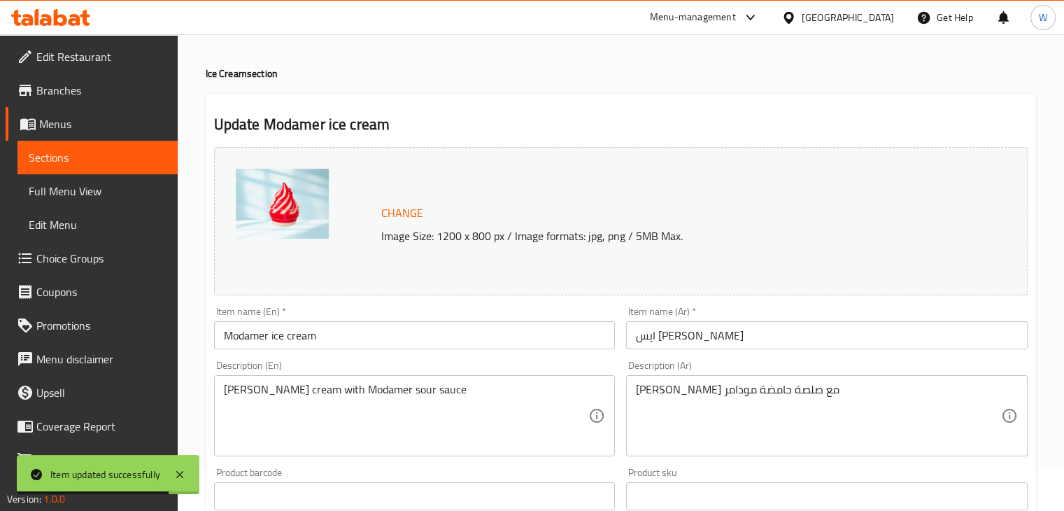
scroll to position [0, 0]
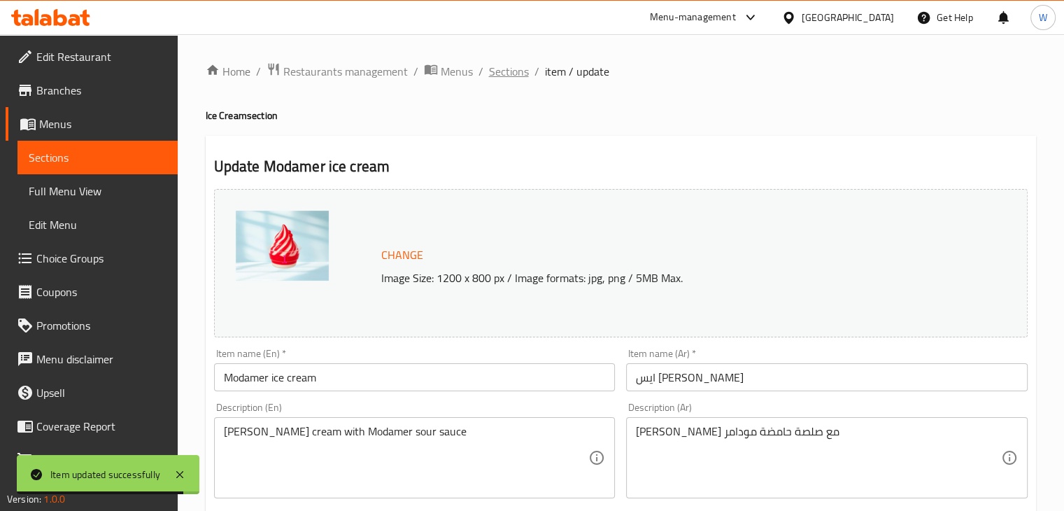
click at [509, 73] on span "Sections" at bounding box center [509, 71] width 40 height 17
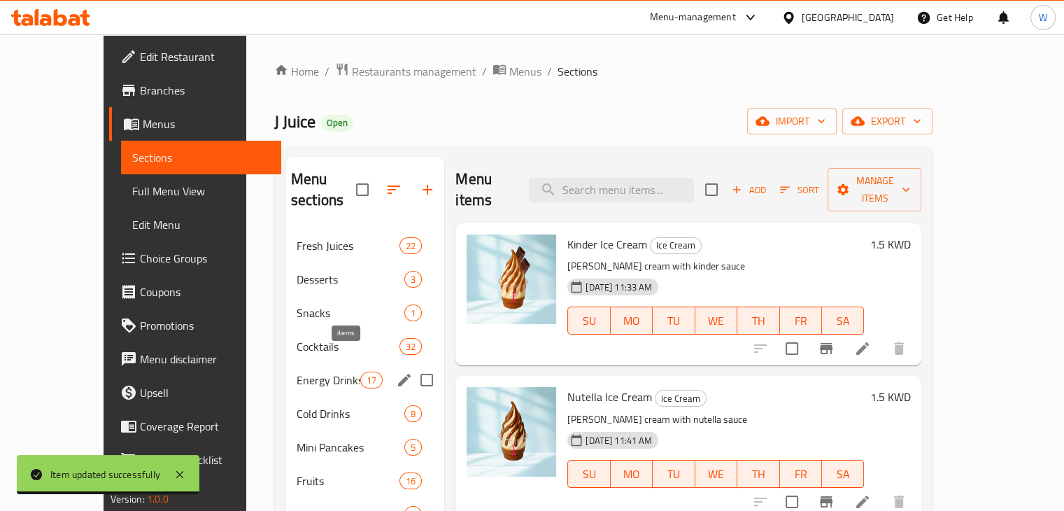
scroll to position [196, 0]
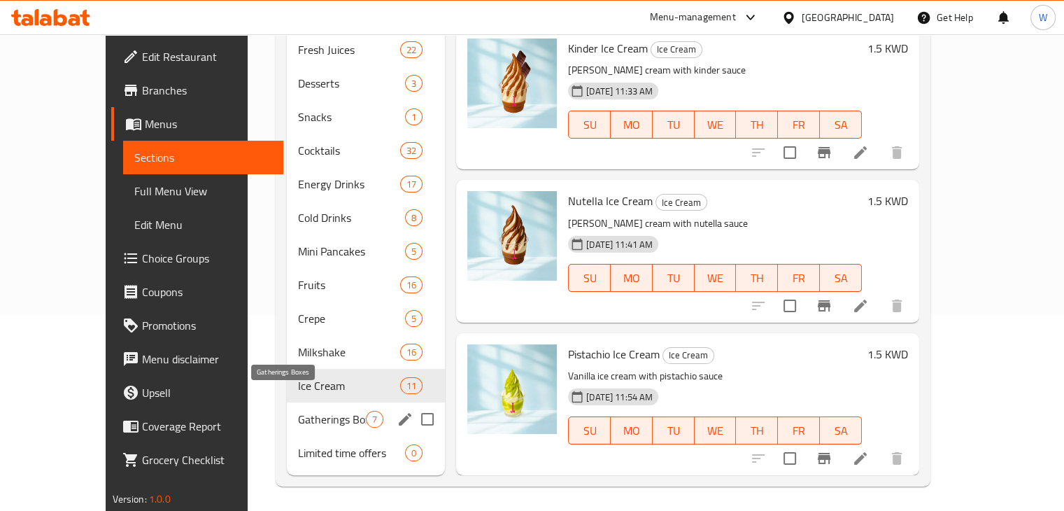
click at [308, 411] on span "Gatherings Boxes" at bounding box center [332, 419] width 68 height 17
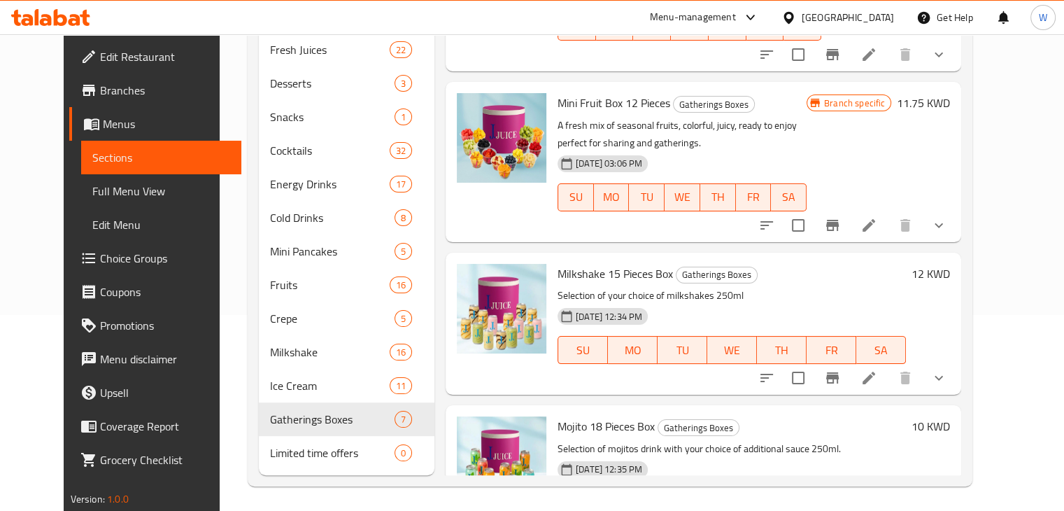
scroll to position [78, 0]
click at [877, 384] on icon at bounding box center [868, 377] width 17 height 17
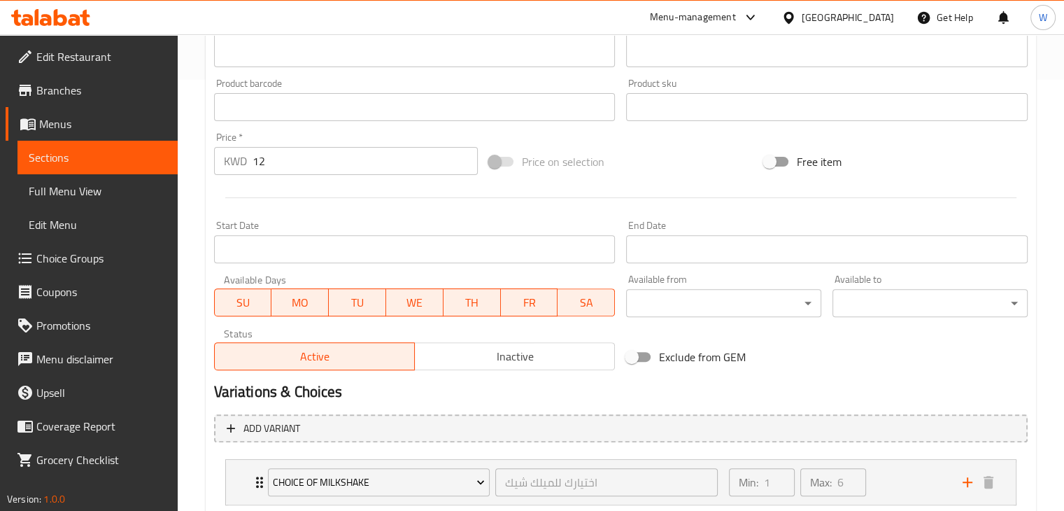
scroll to position [520, 0]
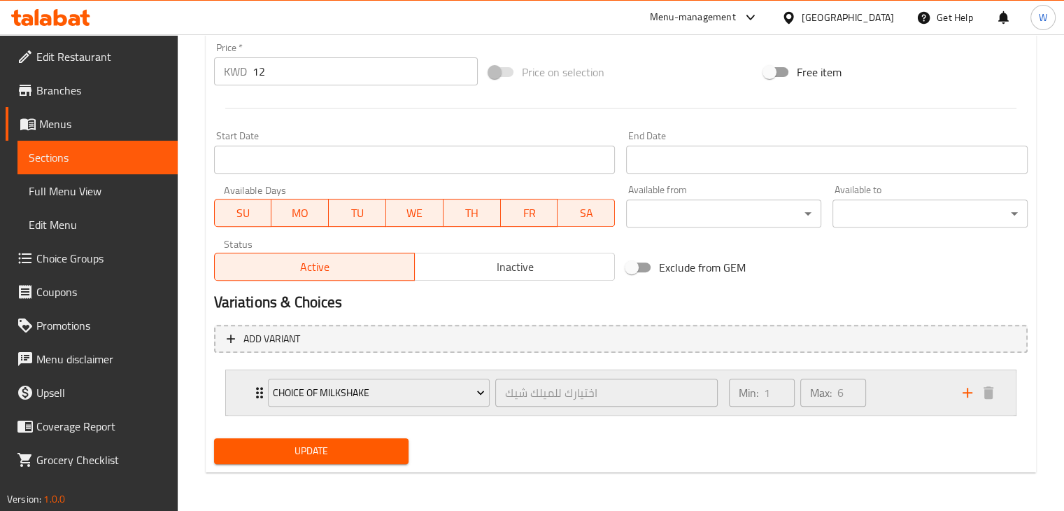
click at [260, 390] on div "Choice of Milkshake اختيارك للميلك شيك ​" at bounding box center [493, 392] width 467 height 45
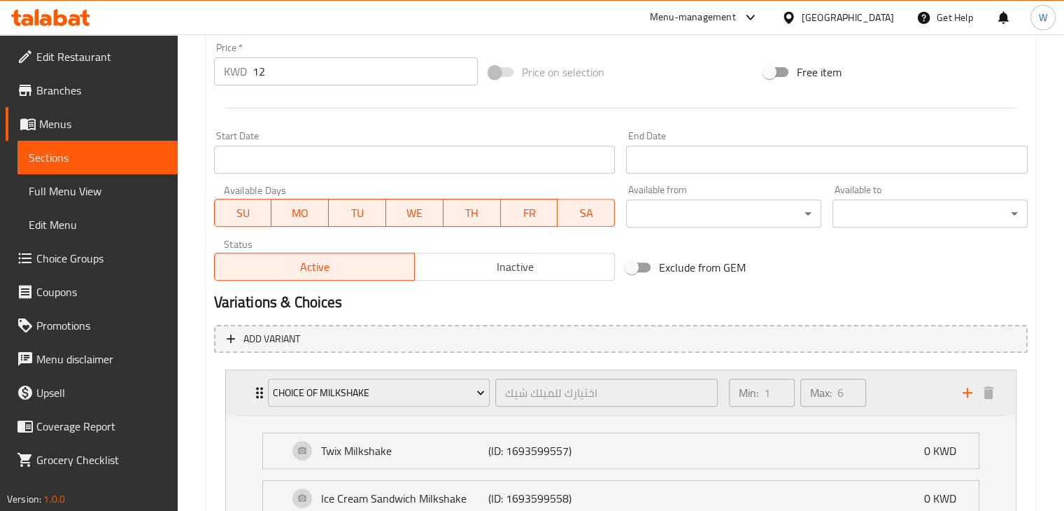
click at [260, 390] on div "Choice of Milkshake اختيارك للميلك شيك ​" at bounding box center [493, 392] width 467 height 45
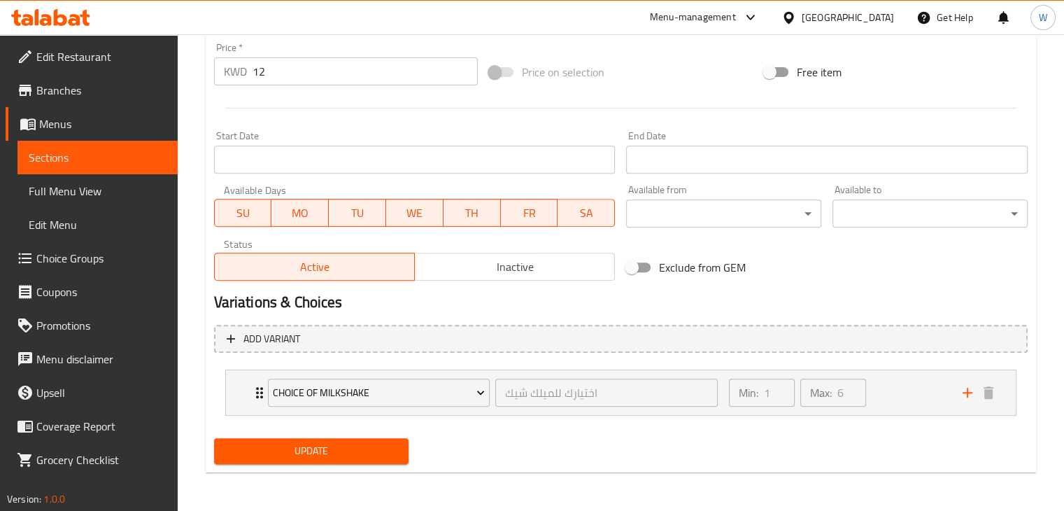
click at [95, 264] on span "Choice Groups" at bounding box center [101, 258] width 130 height 17
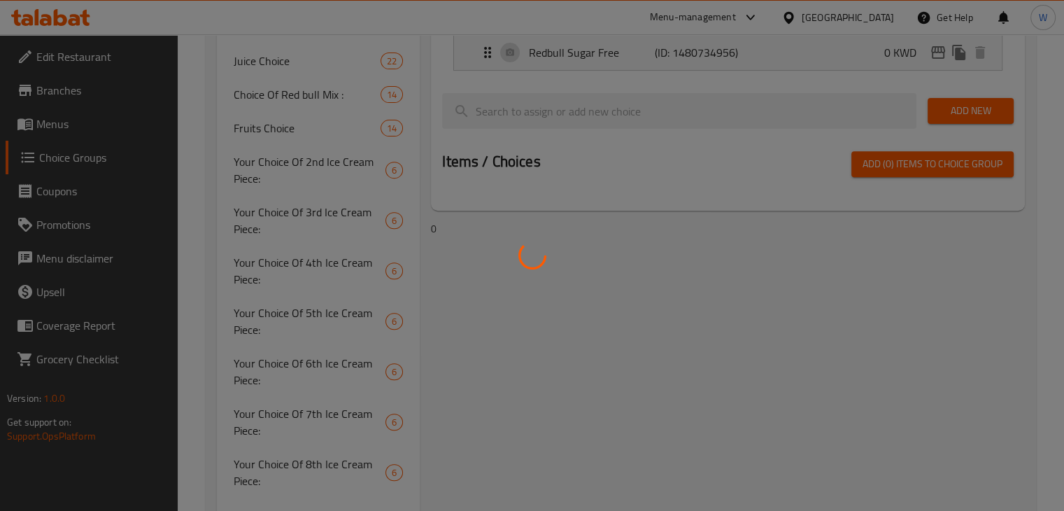
scroll to position [198, 0]
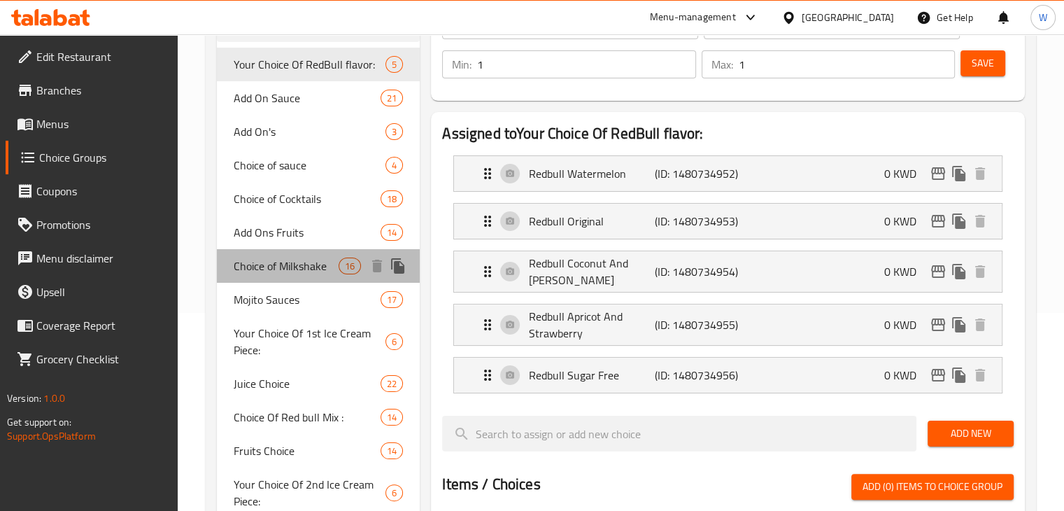
click at [316, 257] on span "Choice of Milkshake" at bounding box center [287, 265] width 106 height 17
type input "Choice of Milkshake"
type input "اختيارك للميلك شيك"
type input "6"
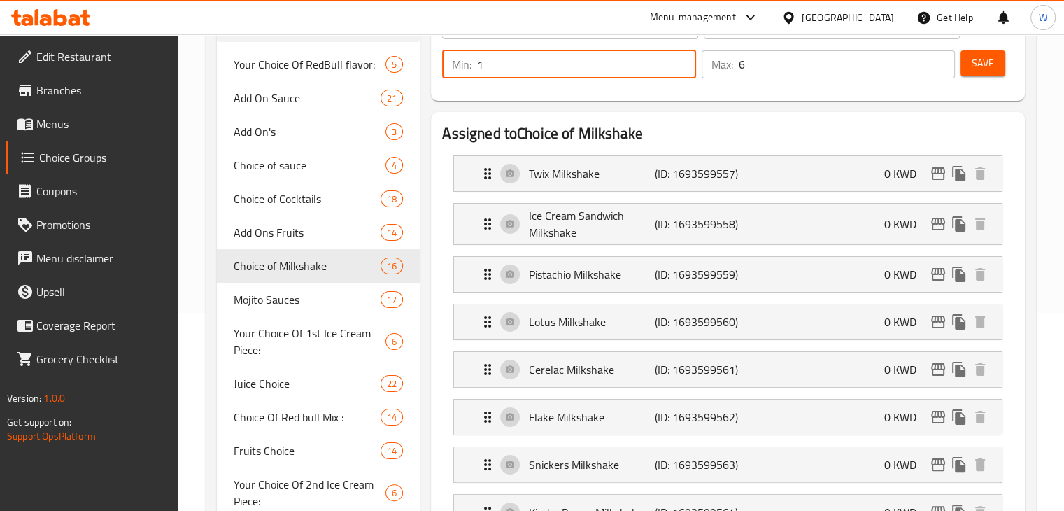
click at [523, 60] on input "1" at bounding box center [586, 64] width 218 height 28
type input "3"
click at [965, 67] on button "Save" at bounding box center [982, 63] width 45 height 26
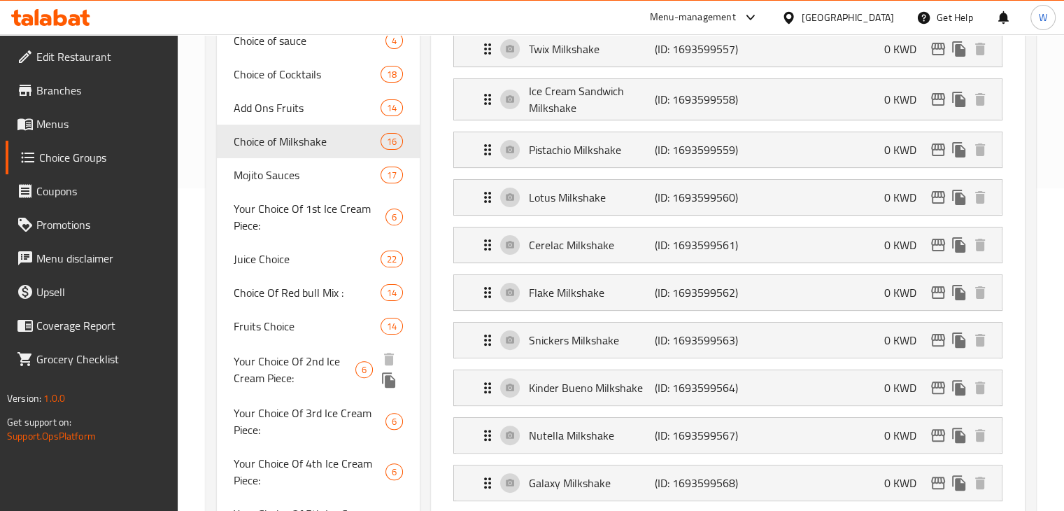
scroll to position [320, 0]
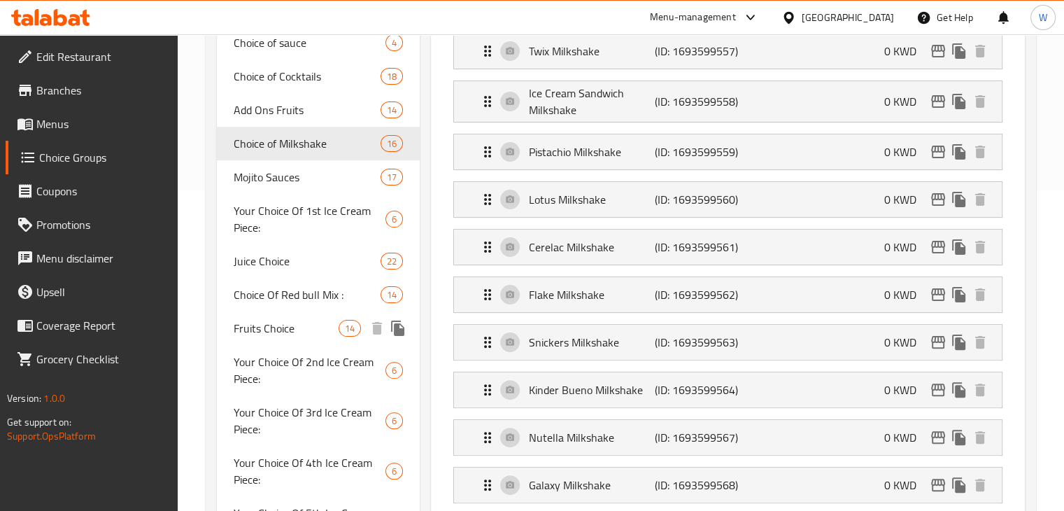
click at [285, 339] on div "Fruits Choice 14" at bounding box center [319, 328] width 204 height 34
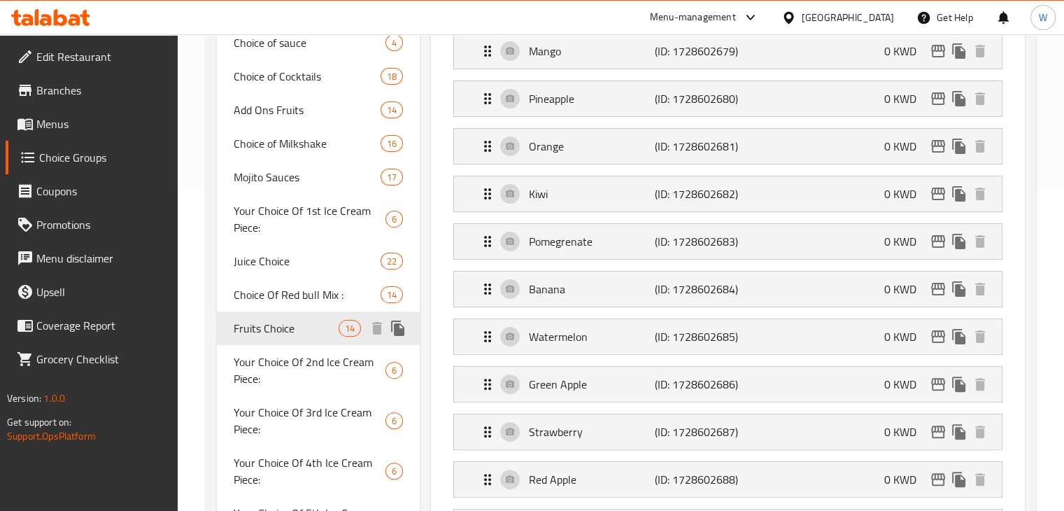
type input "Fruits Choice"
type input "اختيار الفاكهة"
type input "1"
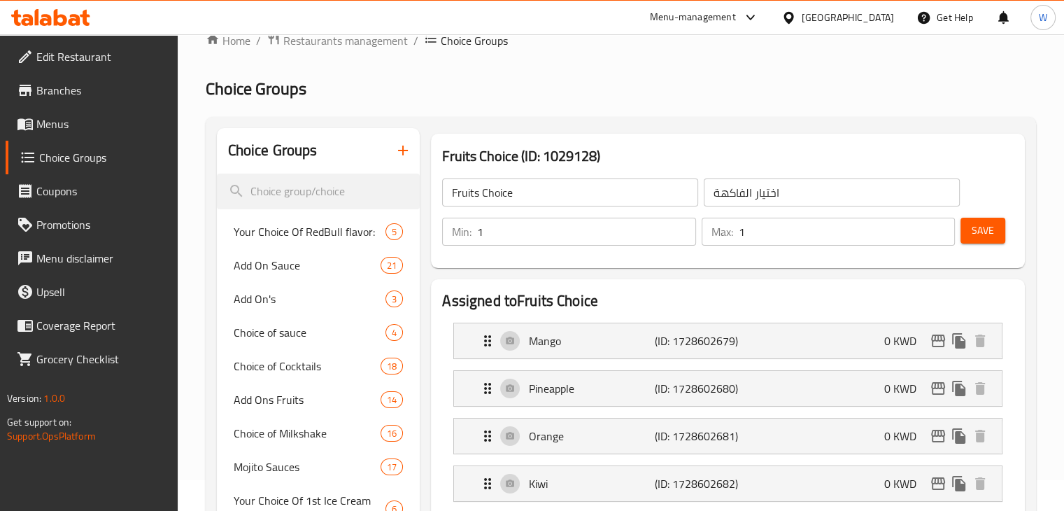
scroll to position [30, 0]
click at [509, 229] on input "1" at bounding box center [586, 232] width 218 height 28
type input "2"
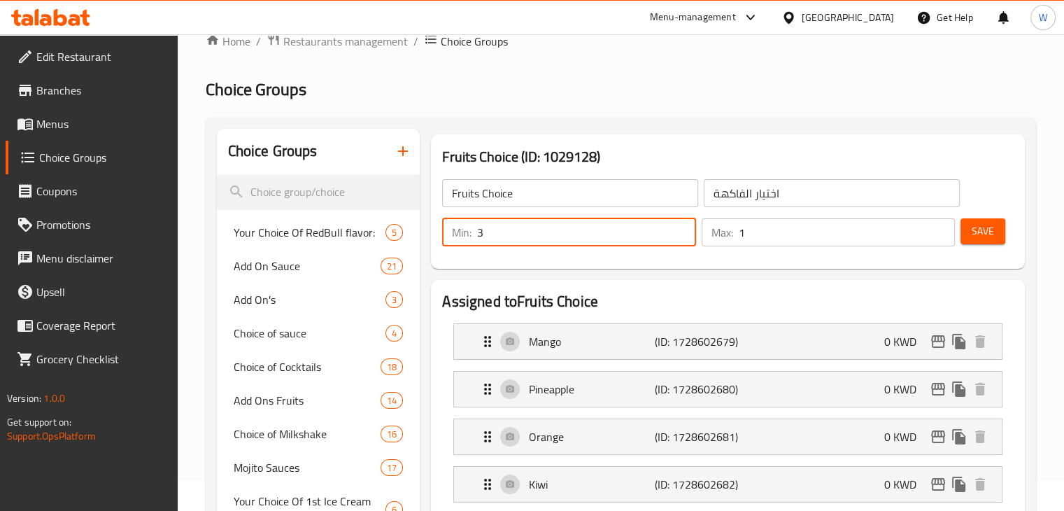
type input "3"
click at [794, 231] on input "1" at bounding box center [847, 232] width 216 height 28
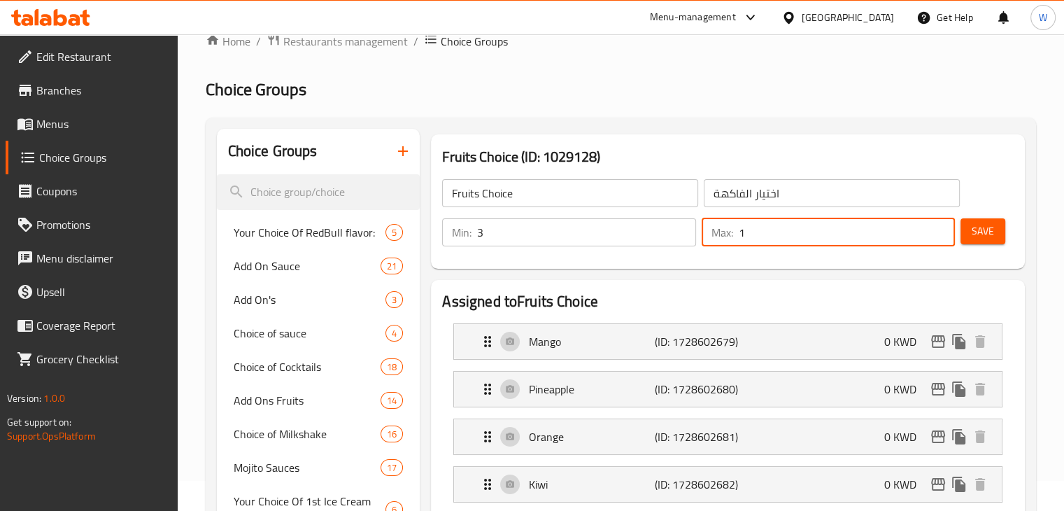
click at [794, 231] on input "1" at bounding box center [847, 232] width 216 height 28
type input "9"
type input "6"
click at [986, 229] on span "Save" at bounding box center [983, 230] width 22 height 17
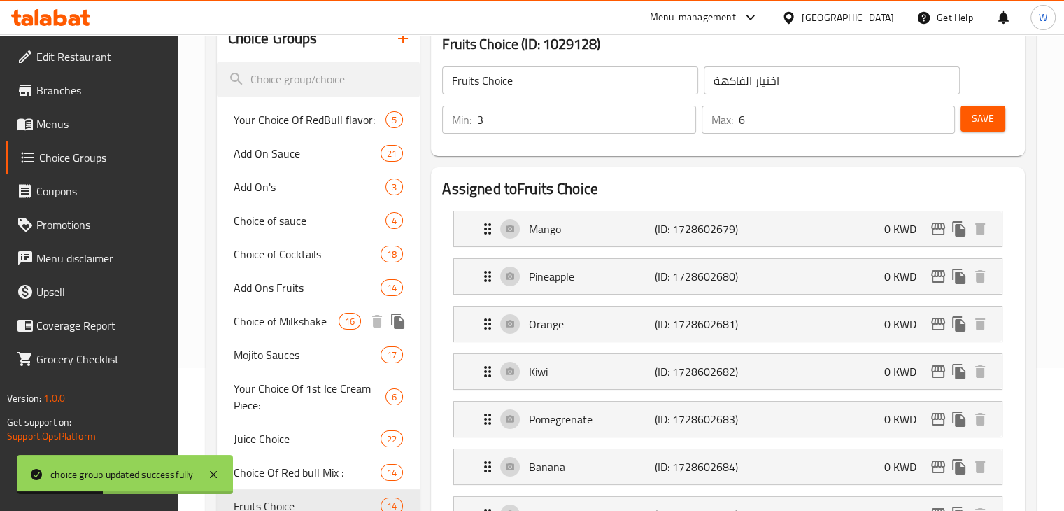
scroll to position [146, 0]
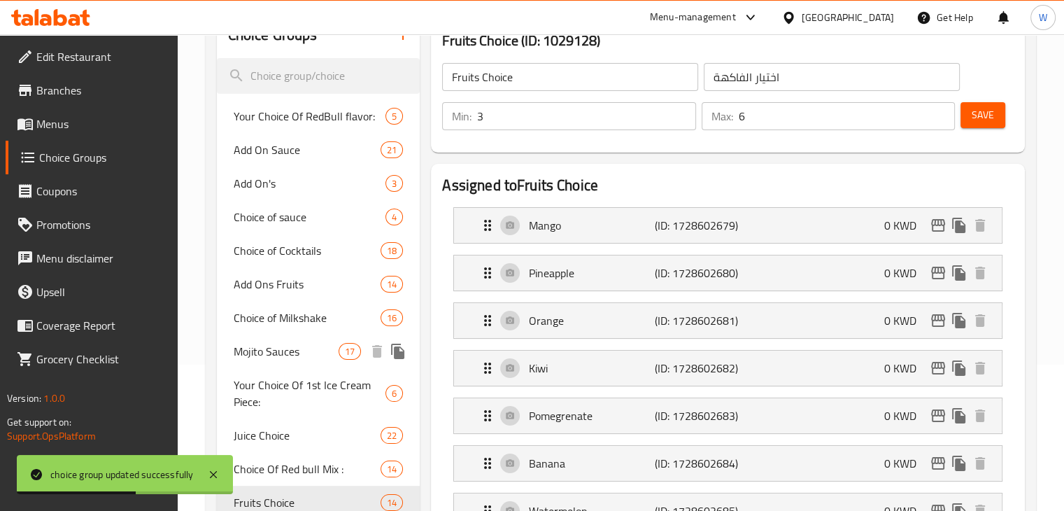
click at [316, 354] on span "Mojito Sauces" at bounding box center [287, 351] width 106 height 17
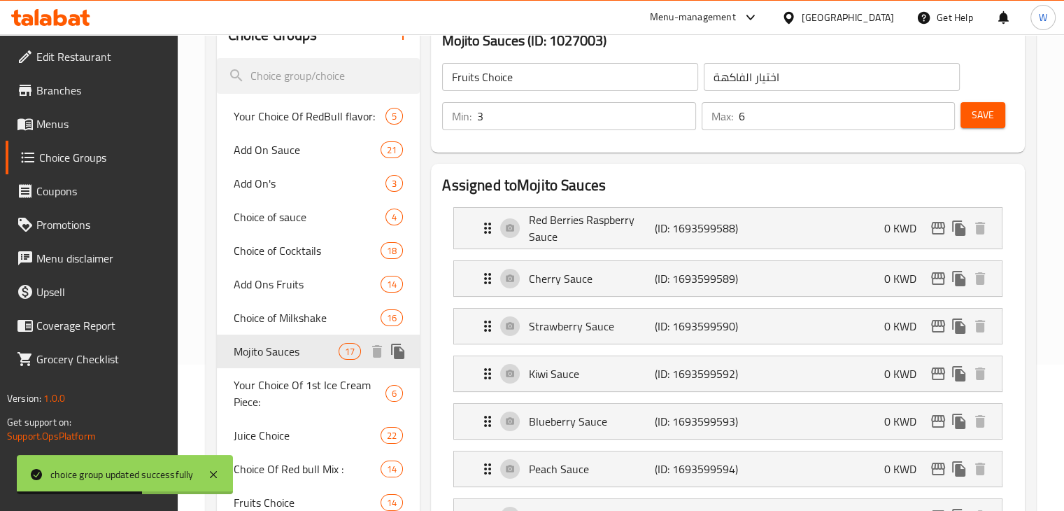
type input "Mojito Sauces"
type input "صلصات موهيتو"
type input "1"
type input "3"
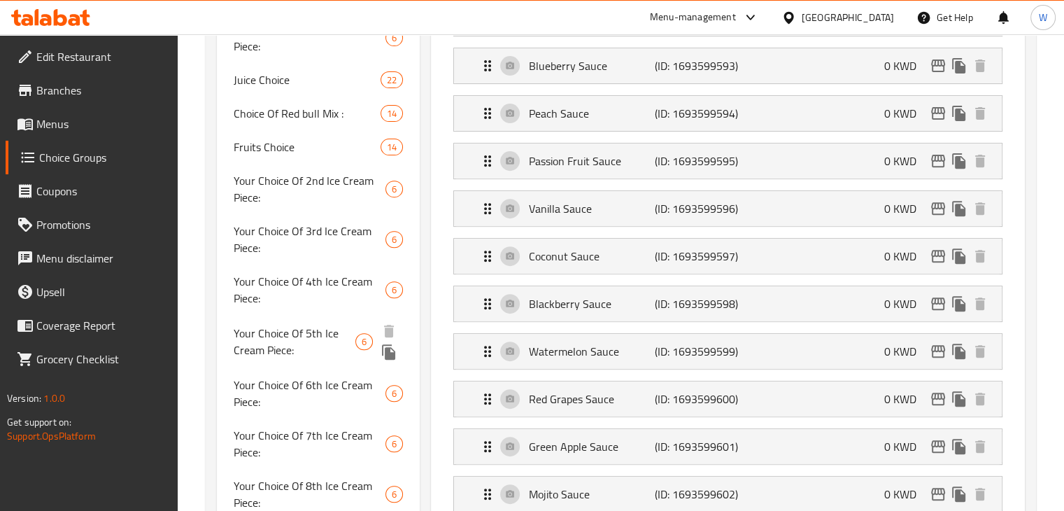
scroll to position [298, 0]
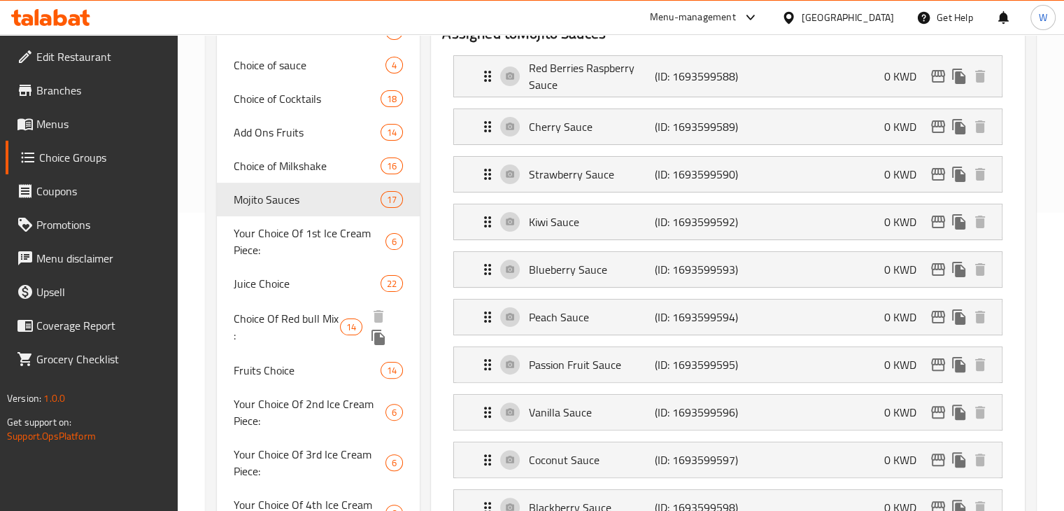
click at [304, 325] on span "Choice Of Red bull Mix :" at bounding box center [287, 327] width 106 height 34
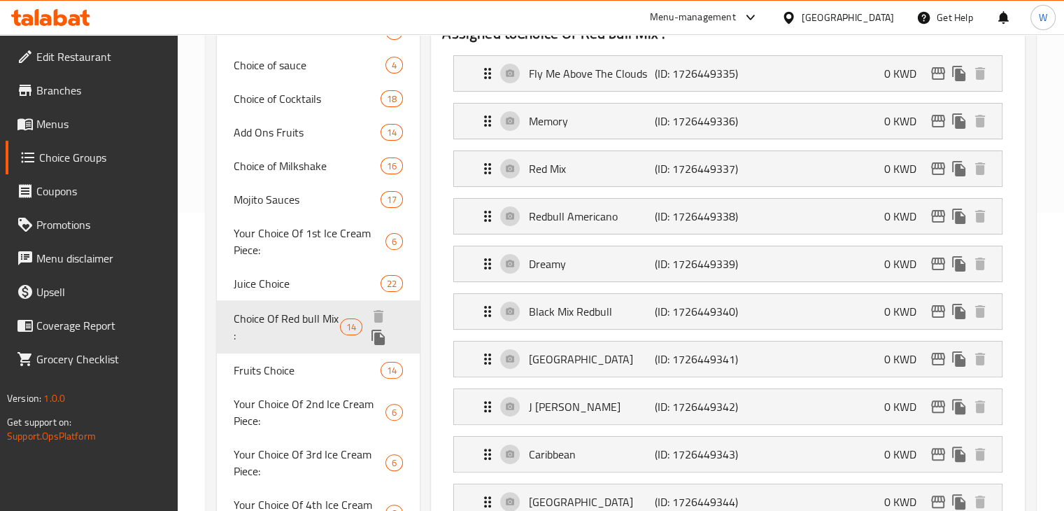
type input "Choice Of Red bull Mix :"
type input "اختيار خلطة ريدبول :"
type input "1"
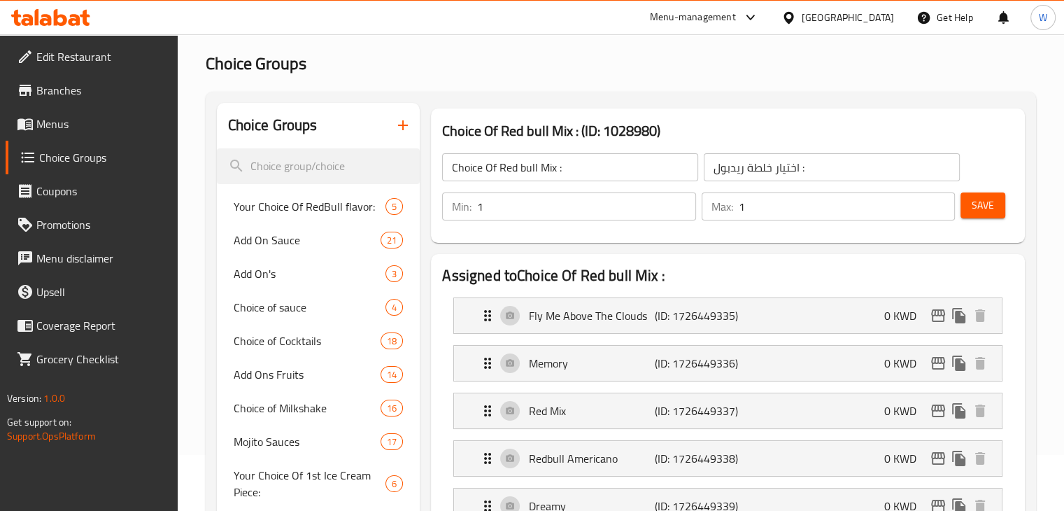
scroll to position [48, 0]
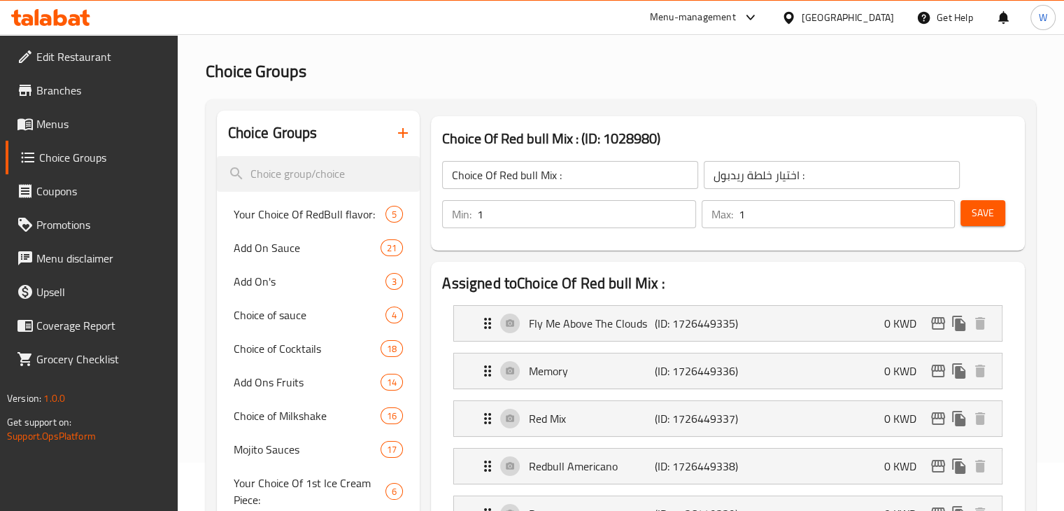
click at [80, 123] on span "Menus" at bounding box center [101, 123] width 130 height 17
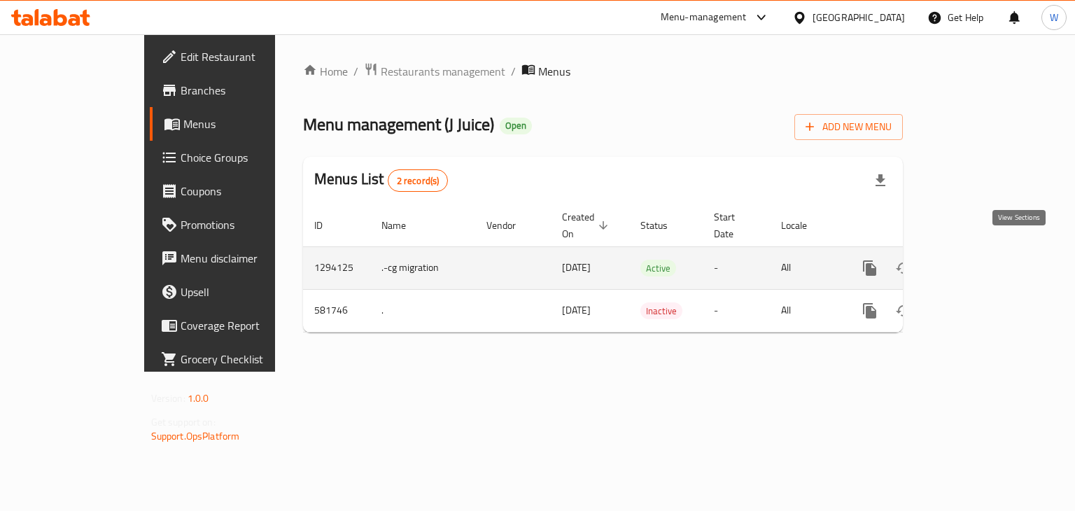
click at [979, 260] on icon "enhanced table" at bounding box center [970, 268] width 17 height 17
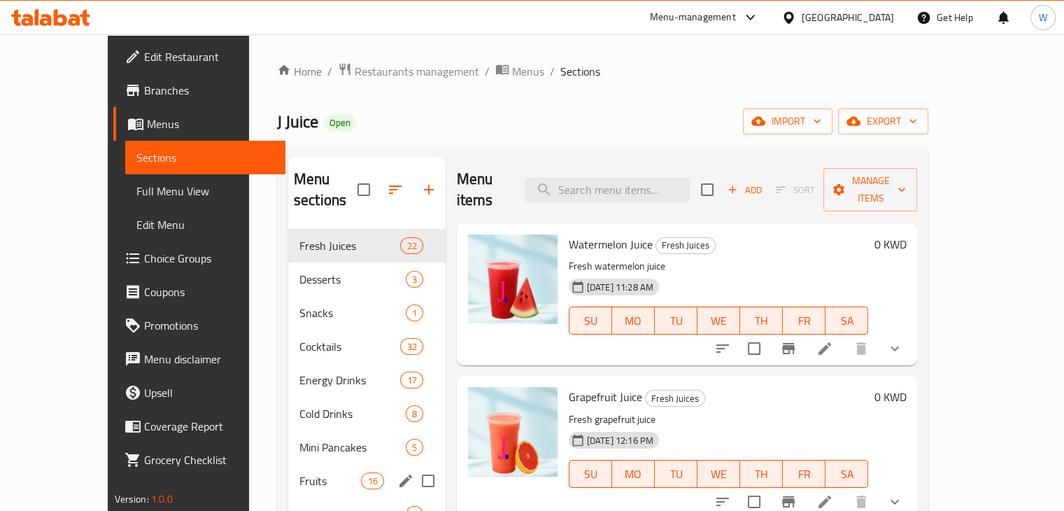
scroll to position [196, 0]
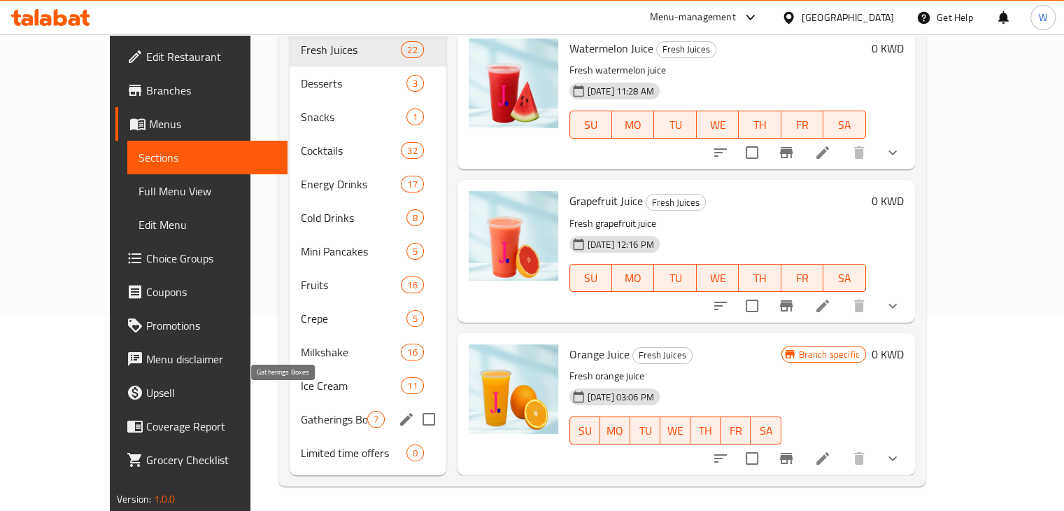
click at [301, 411] on span "Gatherings Boxes" at bounding box center [334, 419] width 66 height 17
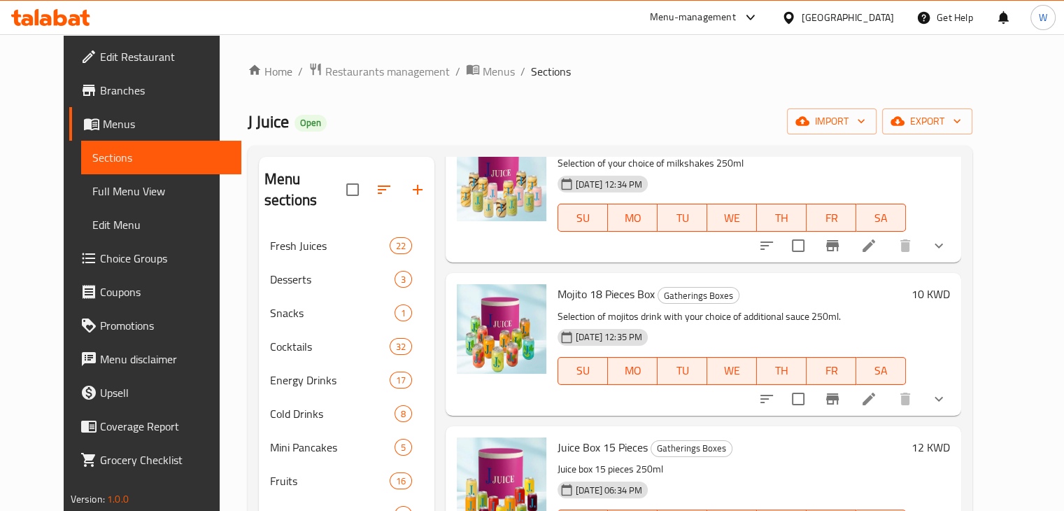
scroll to position [406, 0]
click at [877, 405] on icon at bounding box center [868, 398] width 17 height 17
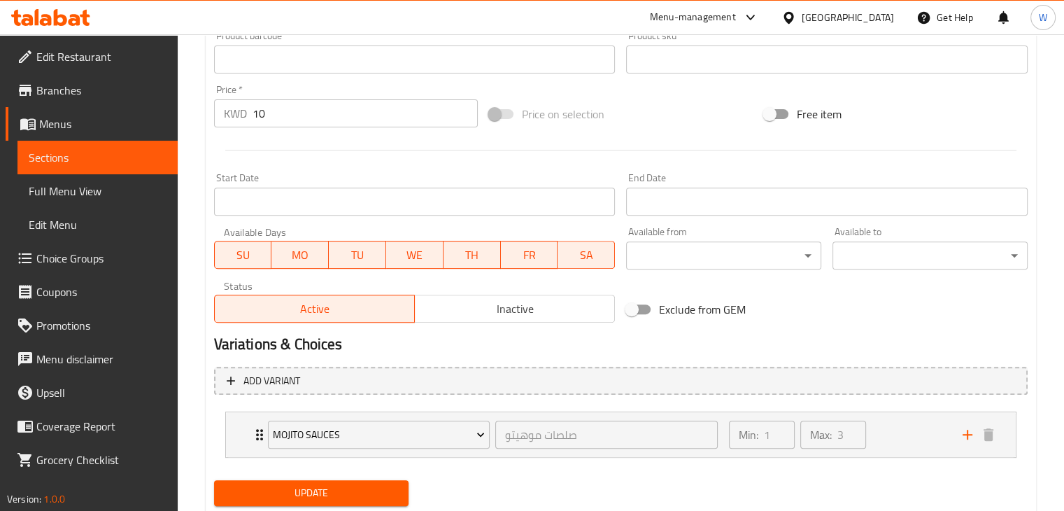
scroll to position [483, 0]
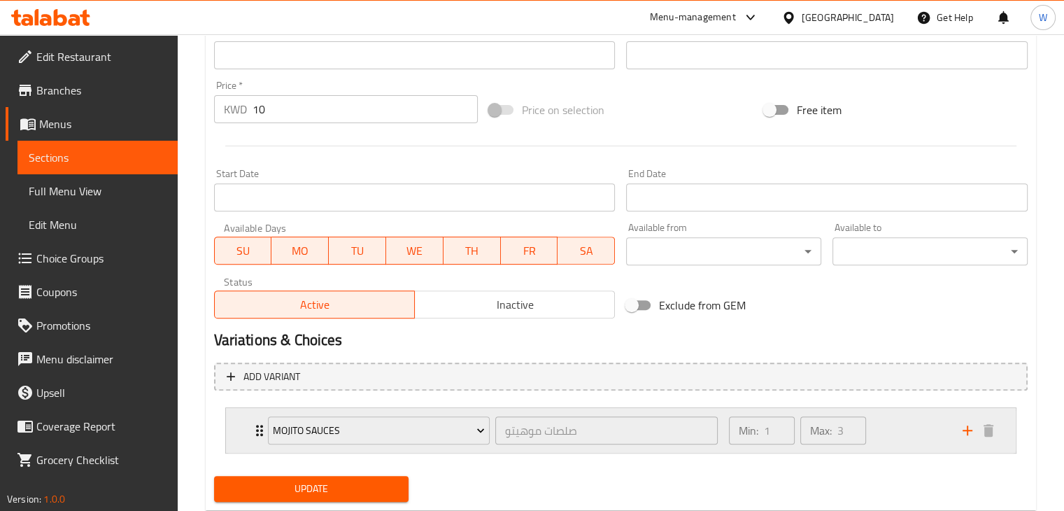
click at [255, 426] on icon "Expand" at bounding box center [259, 430] width 17 height 17
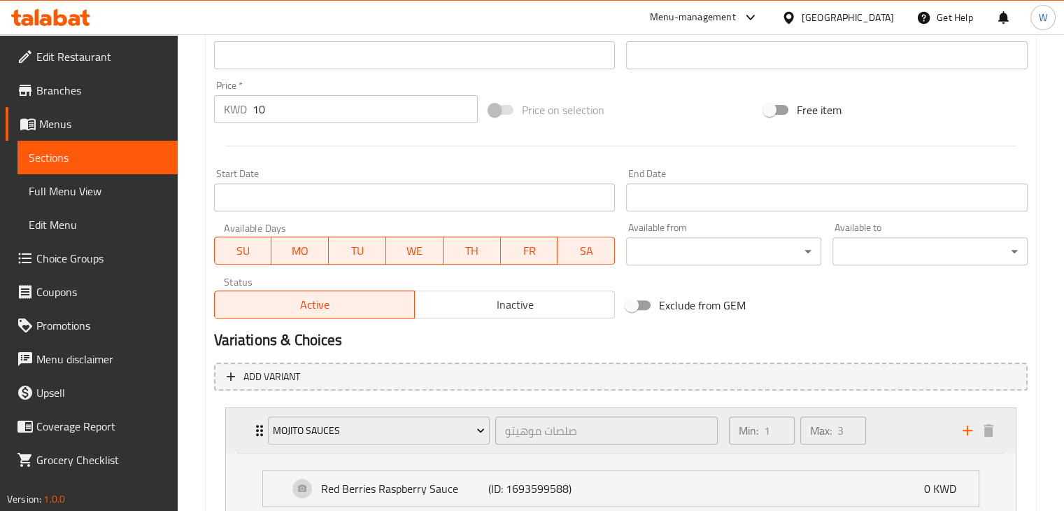
click at [255, 426] on icon "Expand" at bounding box center [259, 430] width 17 height 17
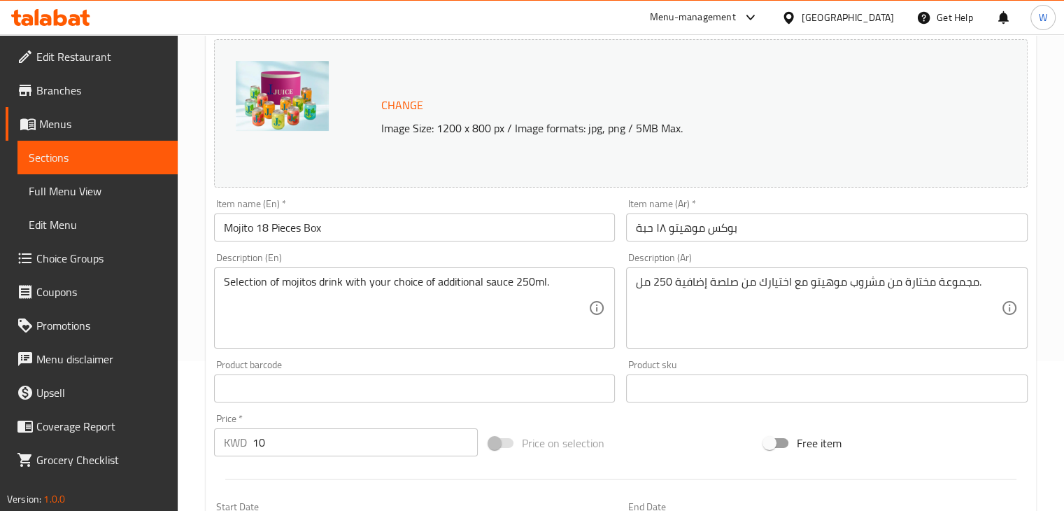
scroll to position [95, 0]
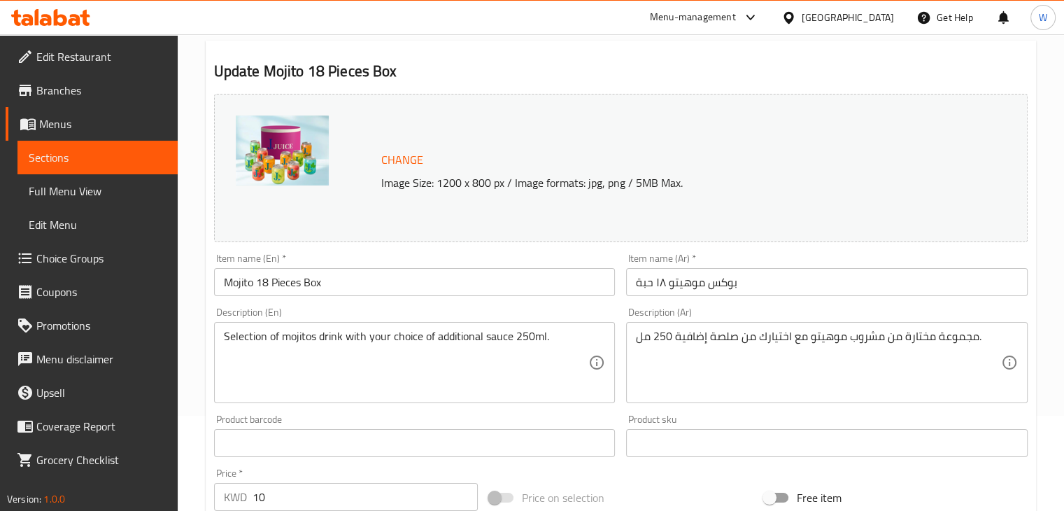
click at [58, 255] on span "Choice Groups" at bounding box center [101, 258] width 130 height 17
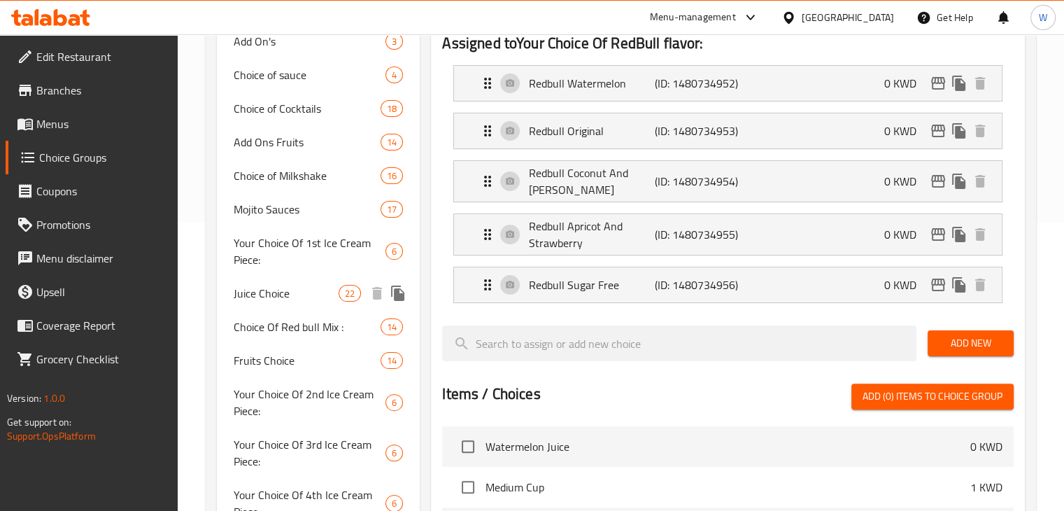
scroll to position [290, 0]
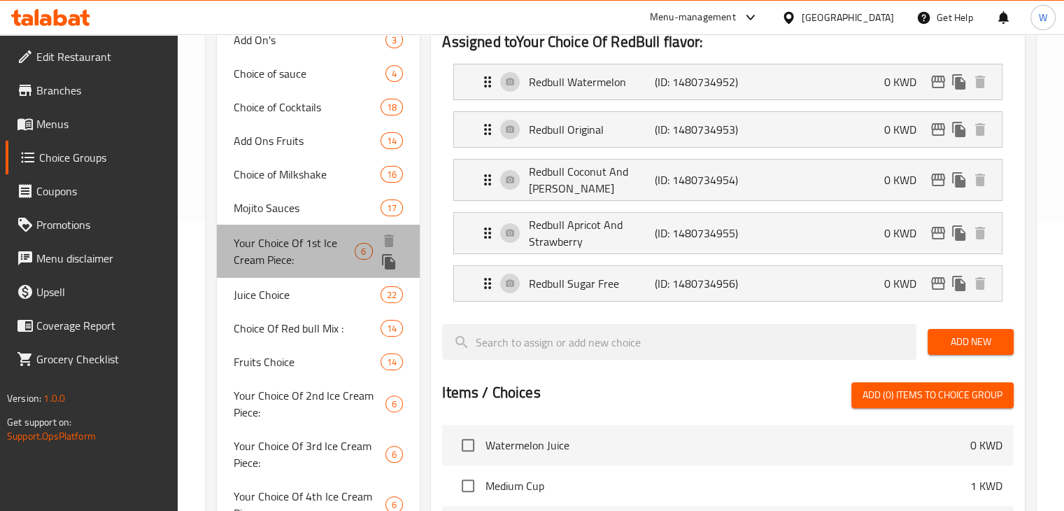
click at [297, 234] on span "Your Choice Of 1st Ice Cream Piece:" at bounding box center [295, 251] width 122 height 34
click at [294, 216] on span "Mojito Sauces" at bounding box center [308, 207] width 148 height 17
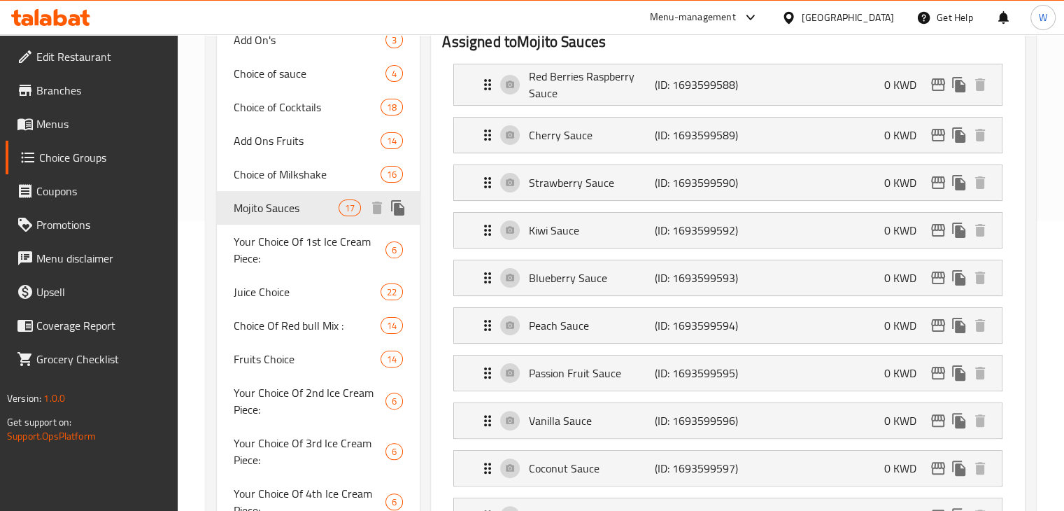
type input "Mojito Sauces"
type input "صلصات موهيتو"
type input "3"
click at [294, 214] on span "Mojito Sauces" at bounding box center [287, 207] width 106 height 17
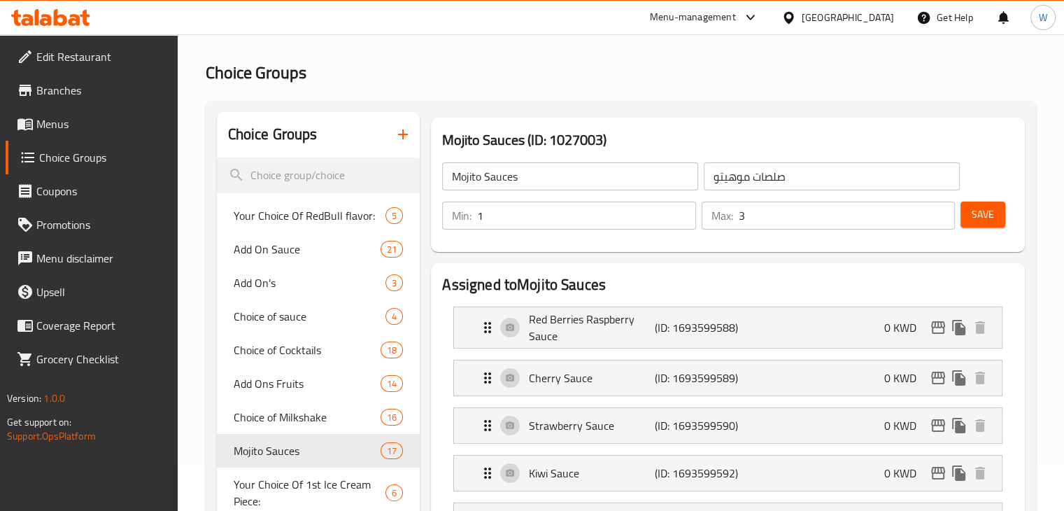
scroll to position [46, 0]
click at [572, 211] on input "1" at bounding box center [586, 216] width 218 height 28
type input "3"
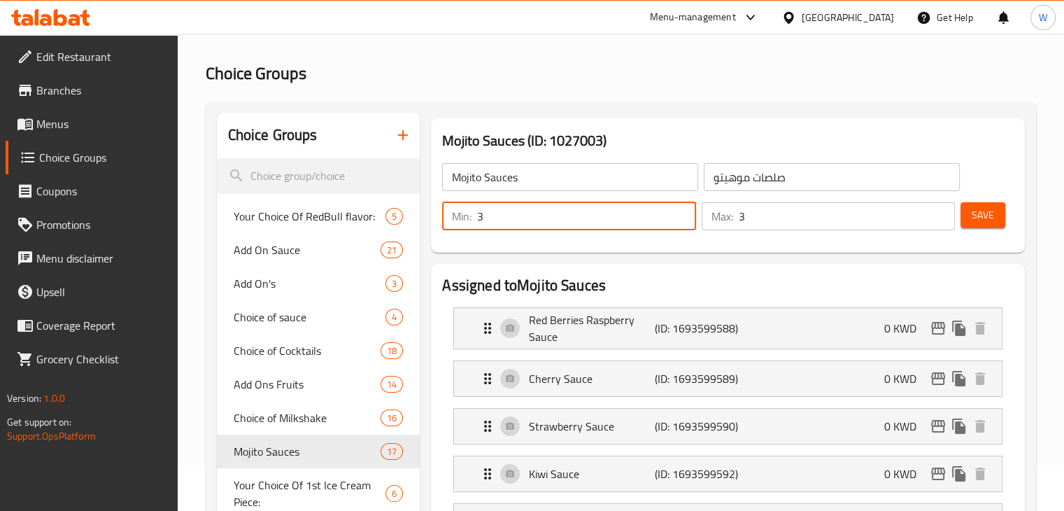
click at [790, 215] on input "3" at bounding box center [847, 216] width 216 height 28
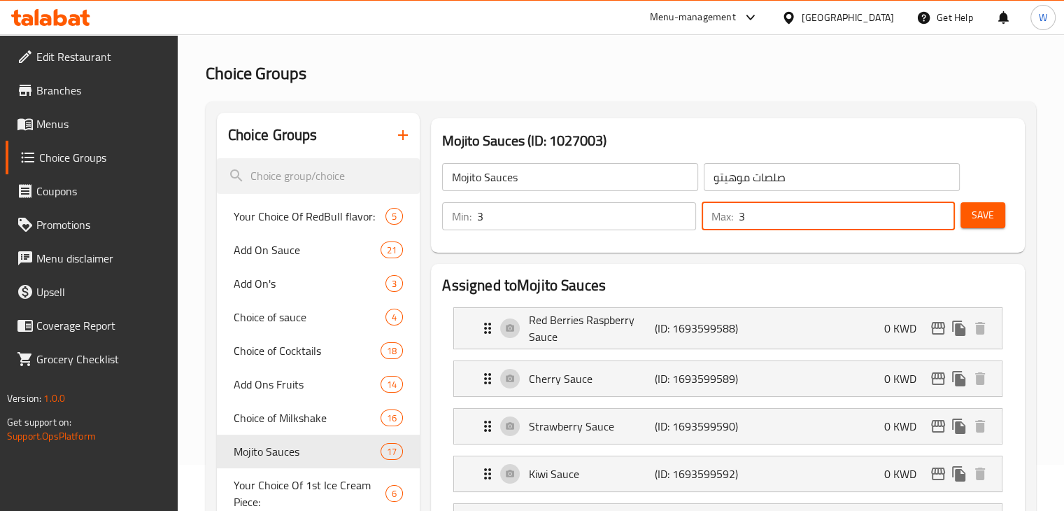
click at [790, 215] on input "3" at bounding box center [847, 216] width 216 height 28
type input "3"
type input "6"
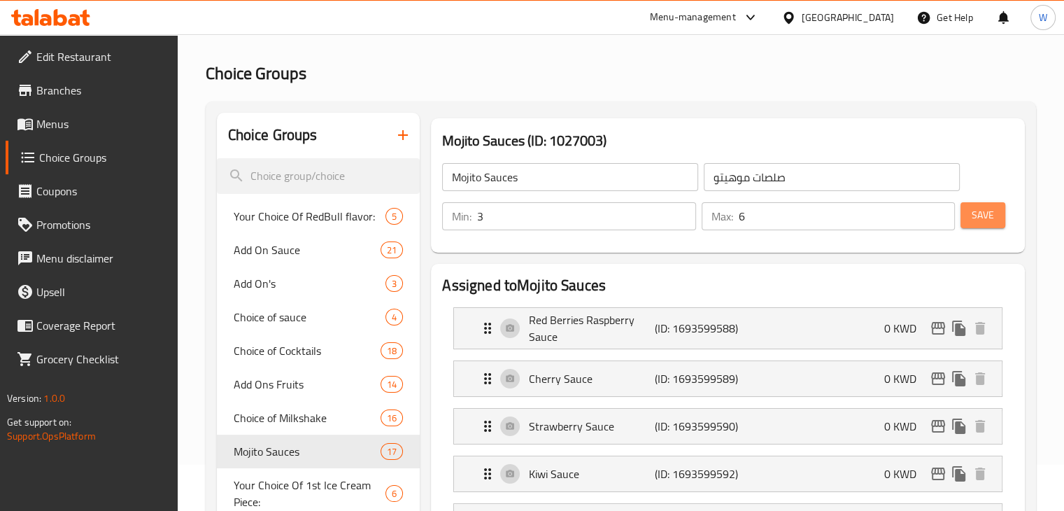
click at [991, 210] on span "Save" at bounding box center [983, 214] width 22 height 17
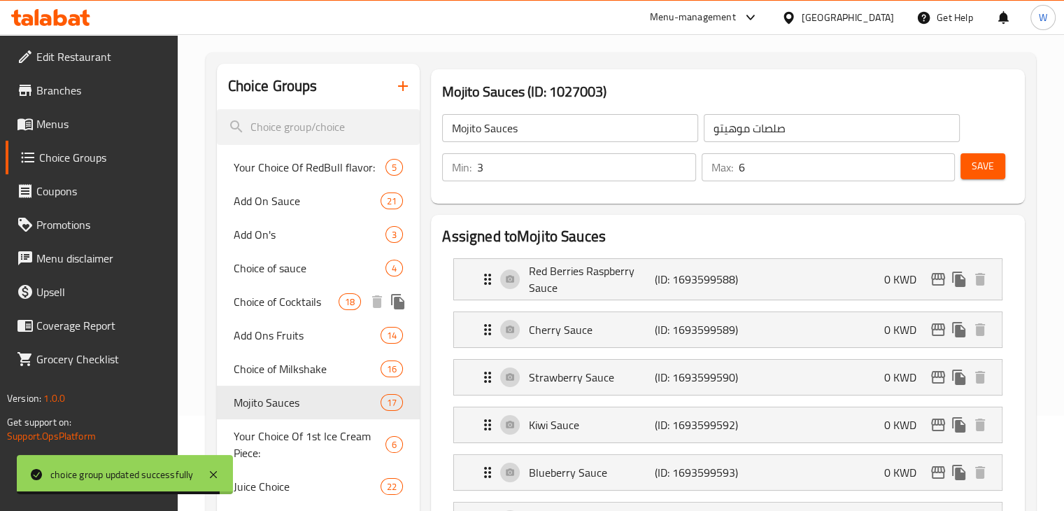
scroll to position [86, 0]
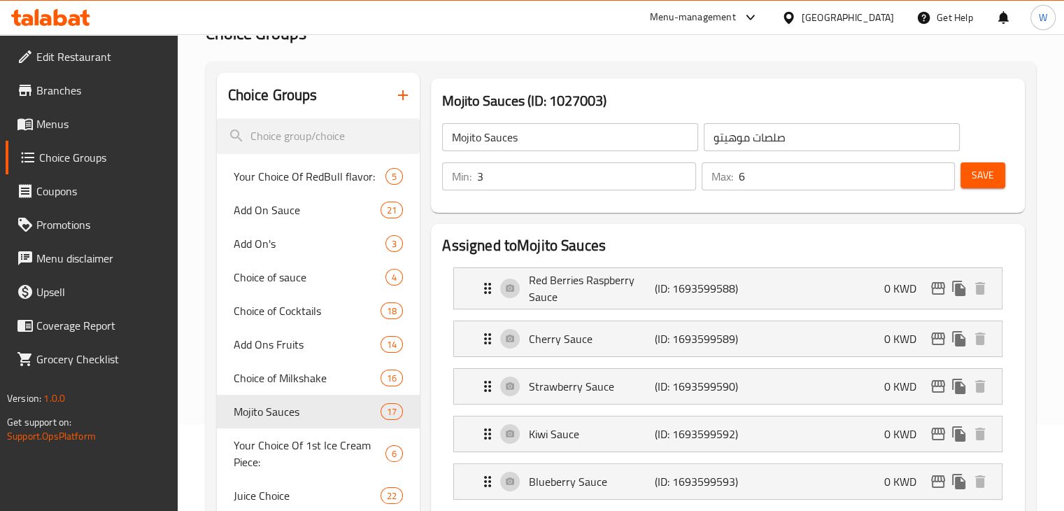
click at [98, 120] on span "Menus" at bounding box center [101, 123] width 130 height 17
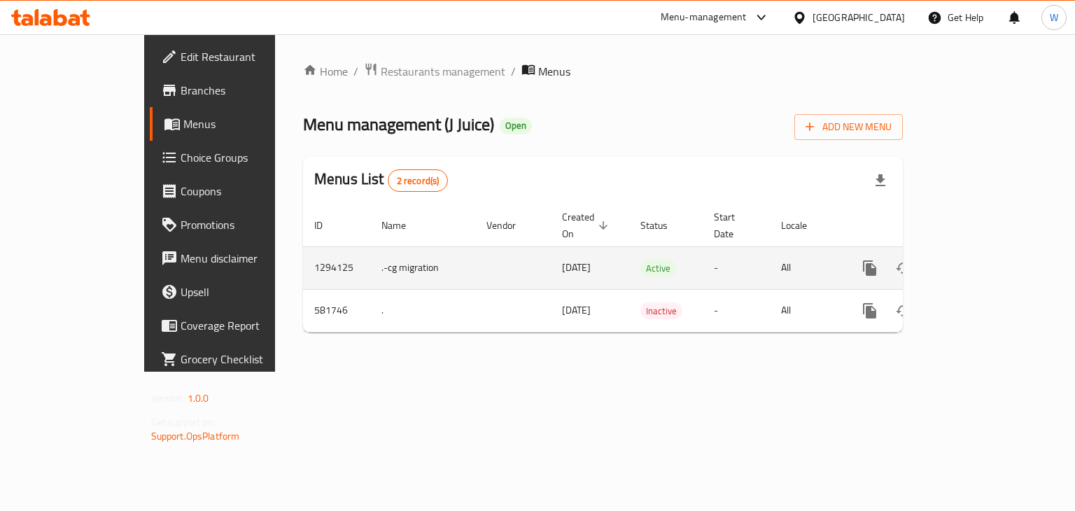
click at [987, 251] on link "enhanced table" at bounding box center [970, 268] width 34 height 34
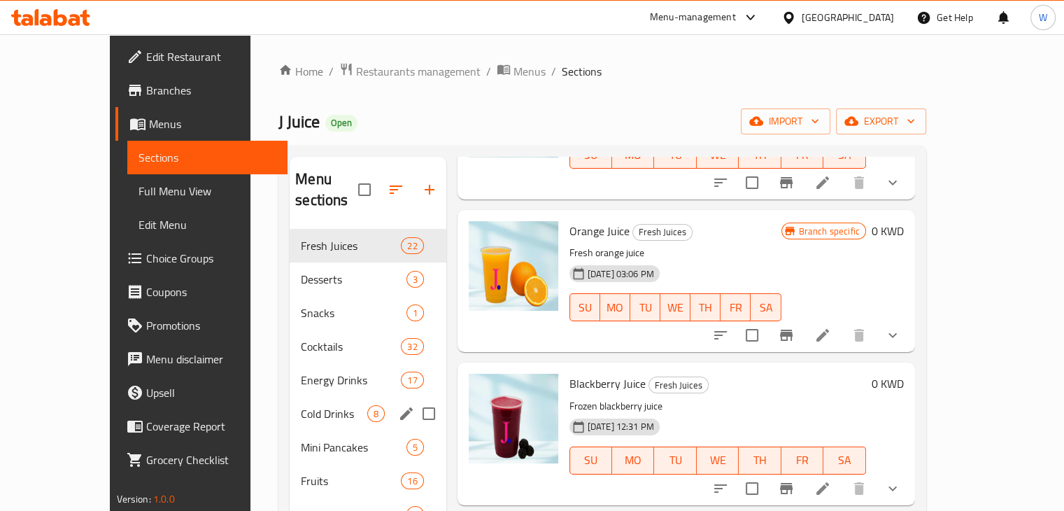
scroll to position [196, 0]
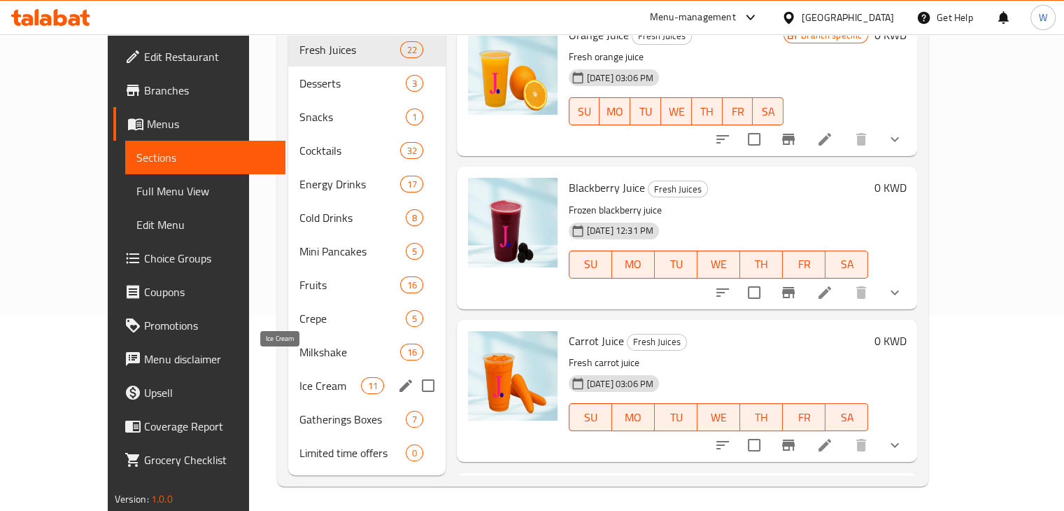
click at [299, 377] on span "Ice Cream" at bounding box center [330, 385] width 62 height 17
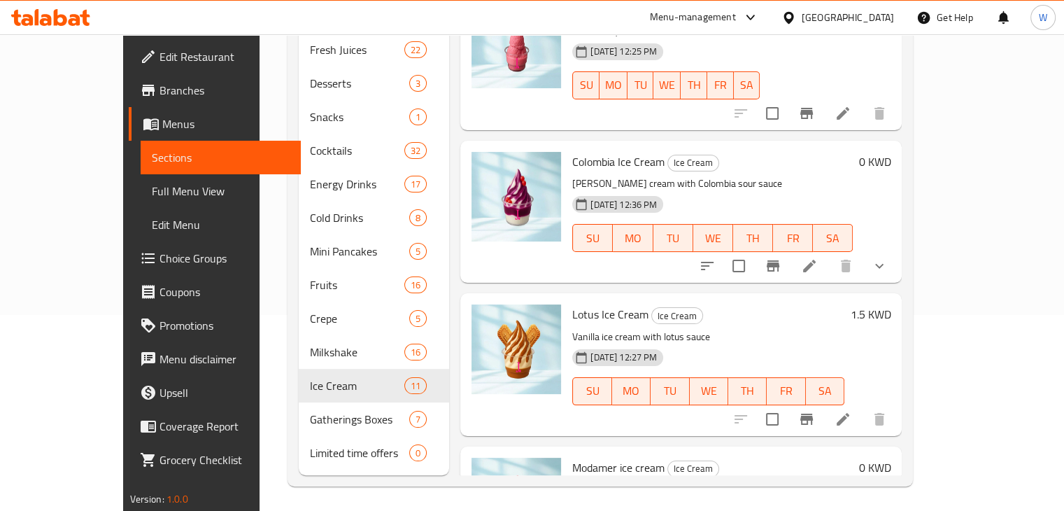
scroll to position [1184, 0]
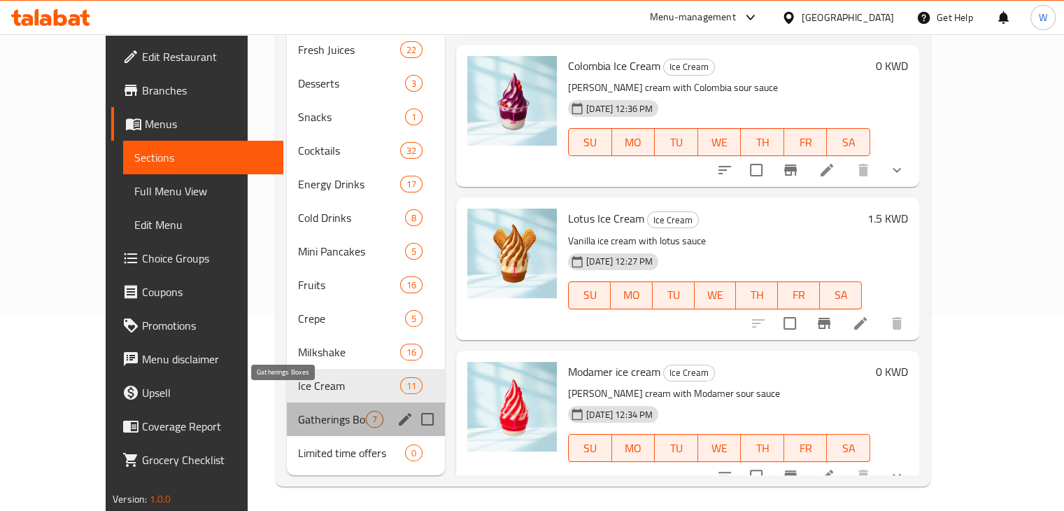
click at [298, 411] on span "Gatherings Boxes" at bounding box center [332, 419] width 68 height 17
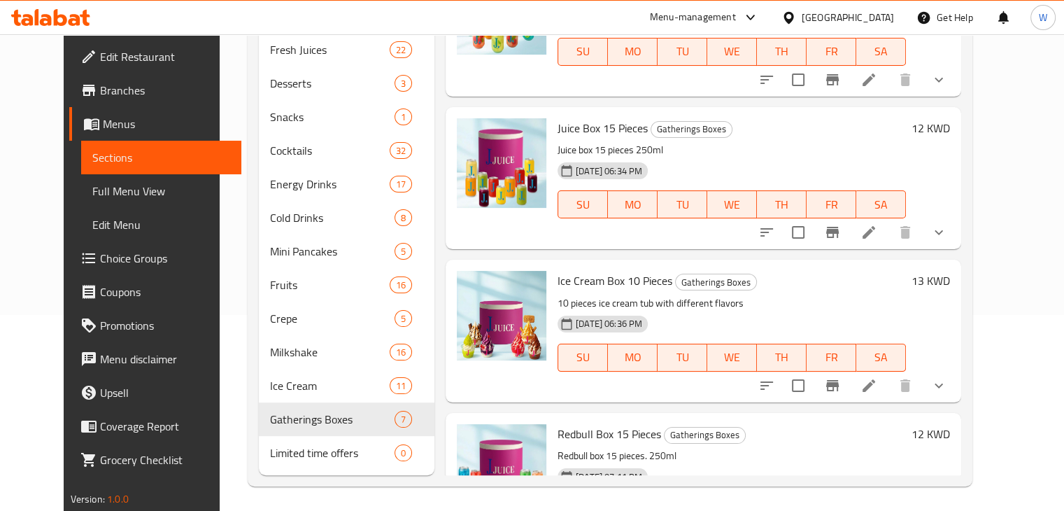
scroll to position [530, 0]
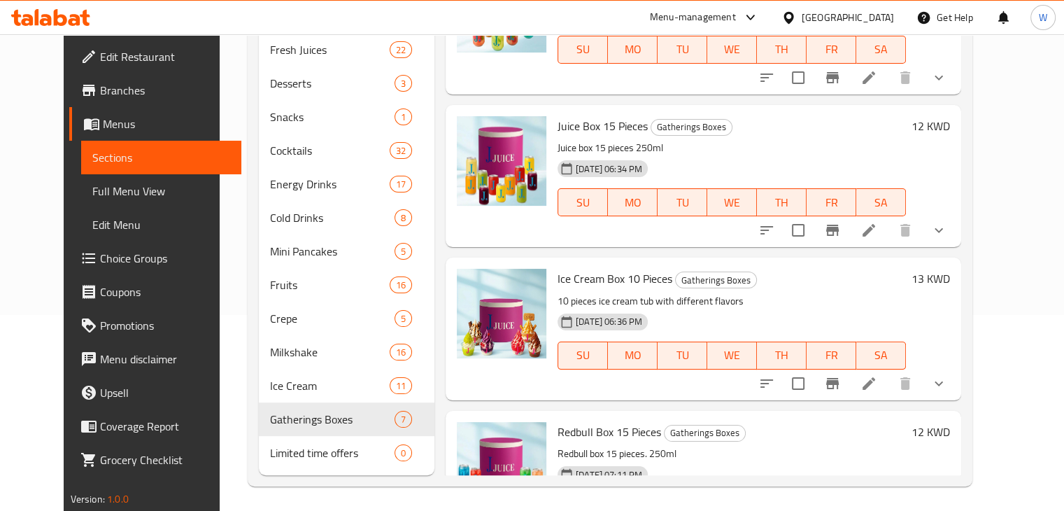
click at [888, 384] on li at bounding box center [868, 383] width 39 height 25
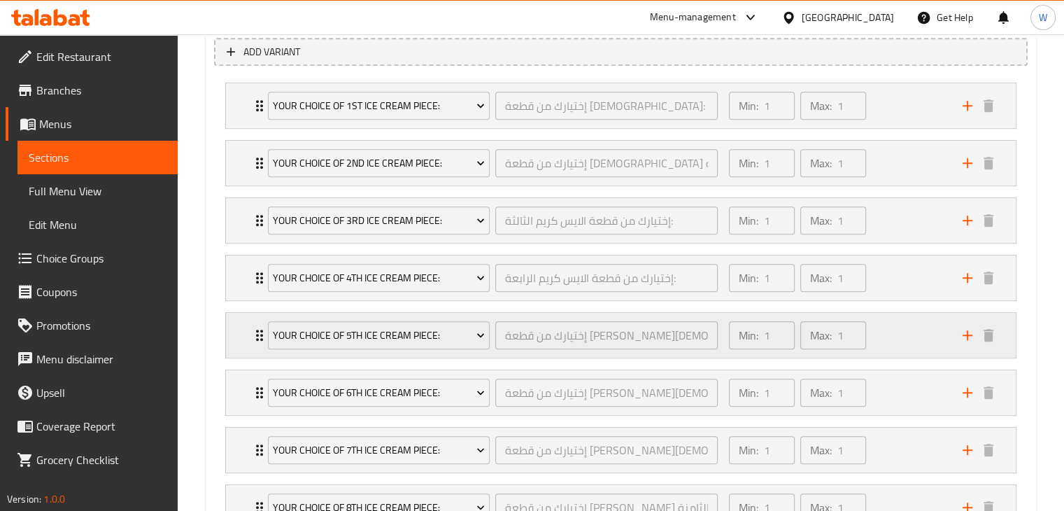
scroll to position [806, 0]
click at [246, 107] on div "Your Choice Of 1st Ice Cream Piece: إختيارك من قطعة الايس كريم الأولي: ​ Min: 1…" at bounding box center [621, 107] width 790 height 45
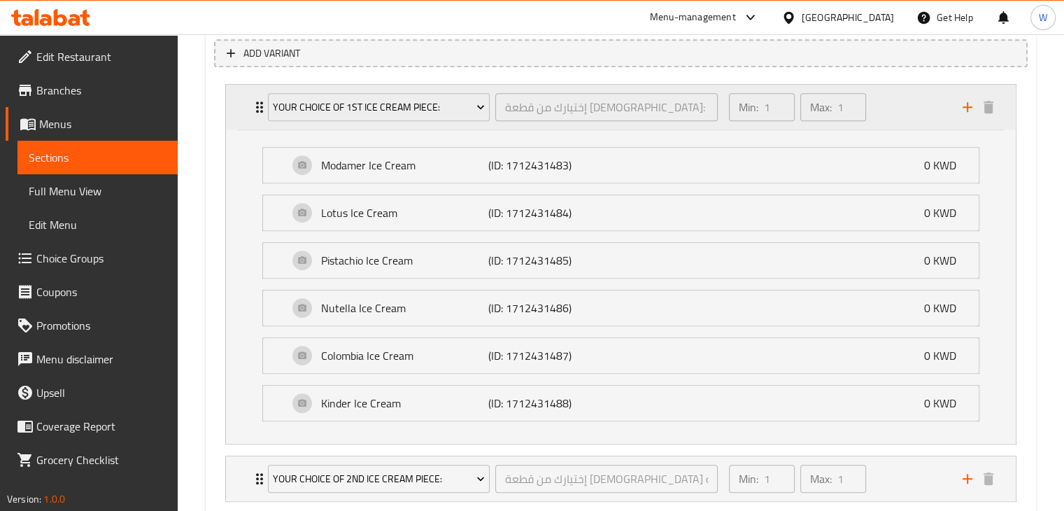
click at [255, 107] on icon "Expand" at bounding box center [259, 107] width 17 height 17
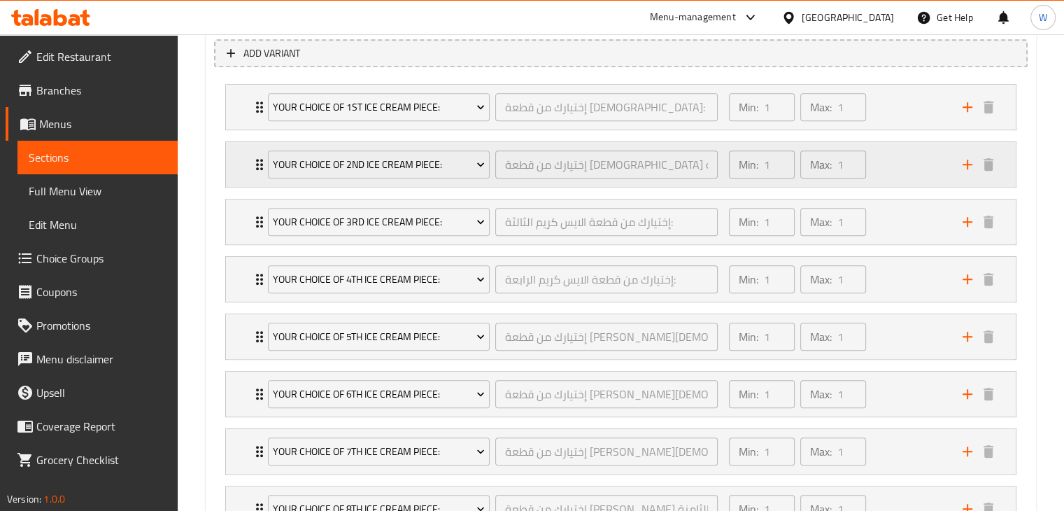
click at [257, 160] on icon "Expand" at bounding box center [259, 164] width 7 height 11
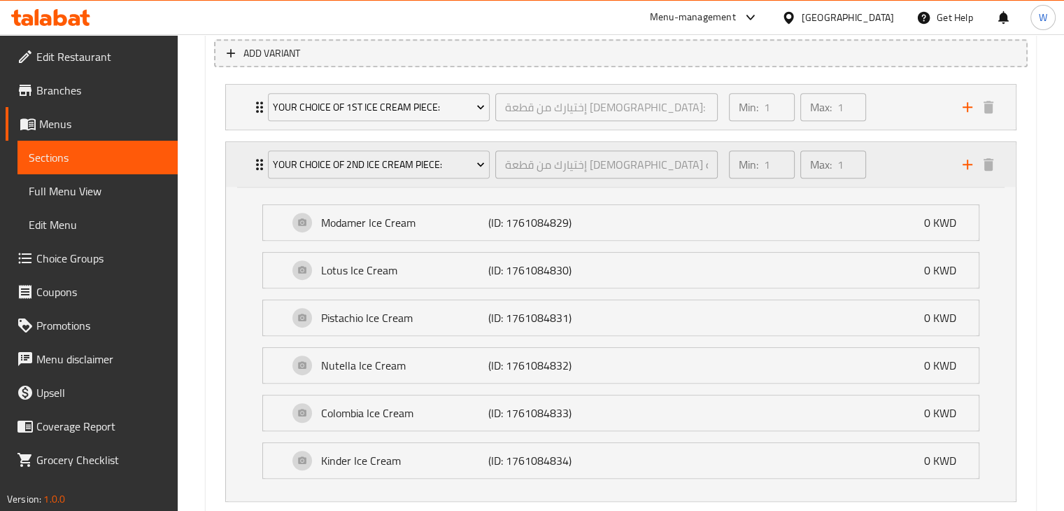
click at [257, 160] on icon "Expand" at bounding box center [259, 164] width 7 height 11
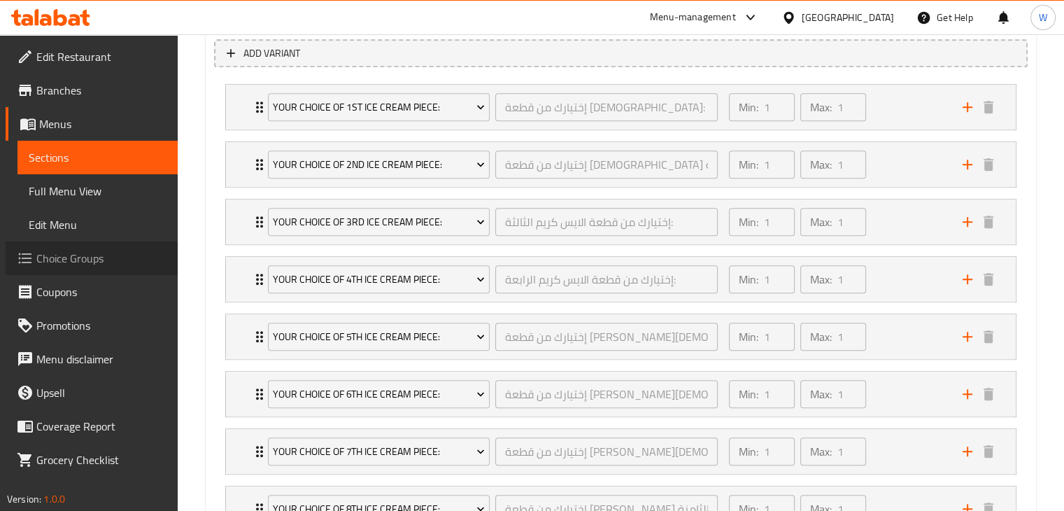
click at [95, 267] on span "Choice Groups" at bounding box center [101, 258] width 130 height 17
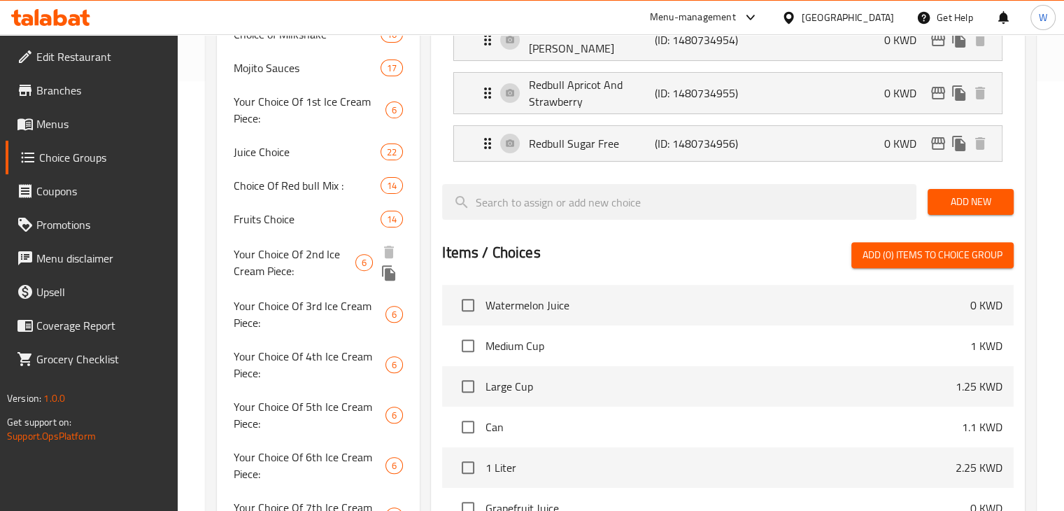
scroll to position [383, 0]
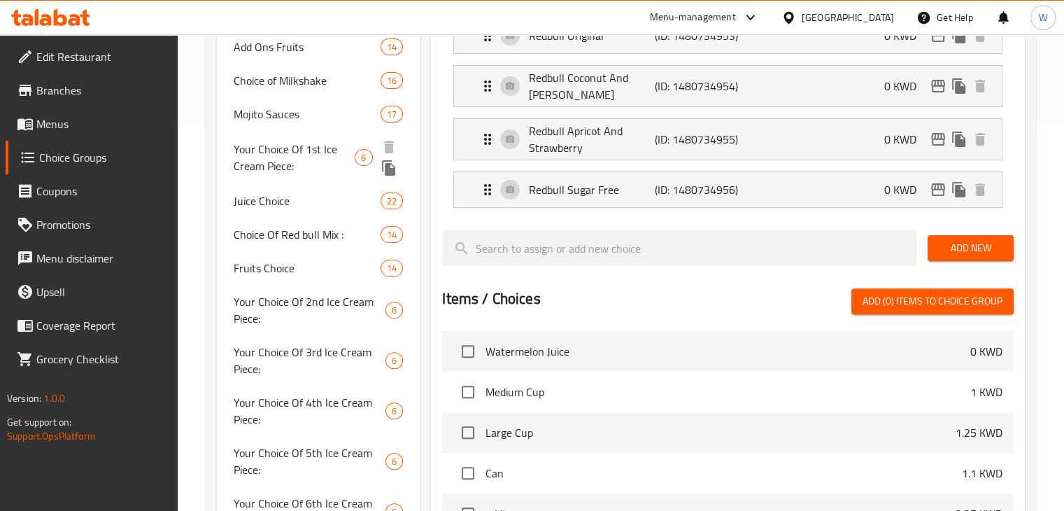
click at [277, 160] on span "Your Choice Of 1st Ice Cream Piece:" at bounding box center [295, 158] width 122 height 34
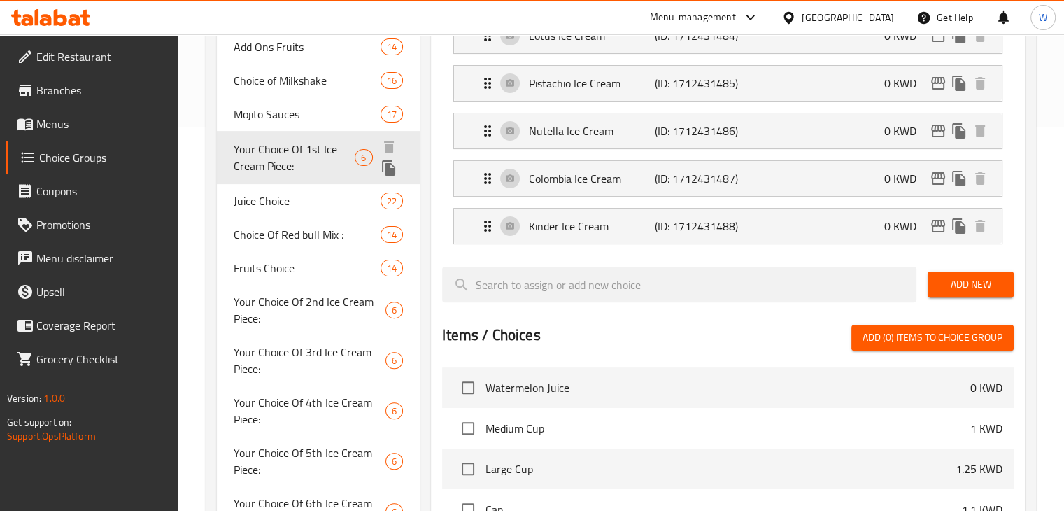
type input "Your Choice Of 1st Ice Cream Piece:"
type input "إختيارك من قطعة الايس كريم الأولي:"
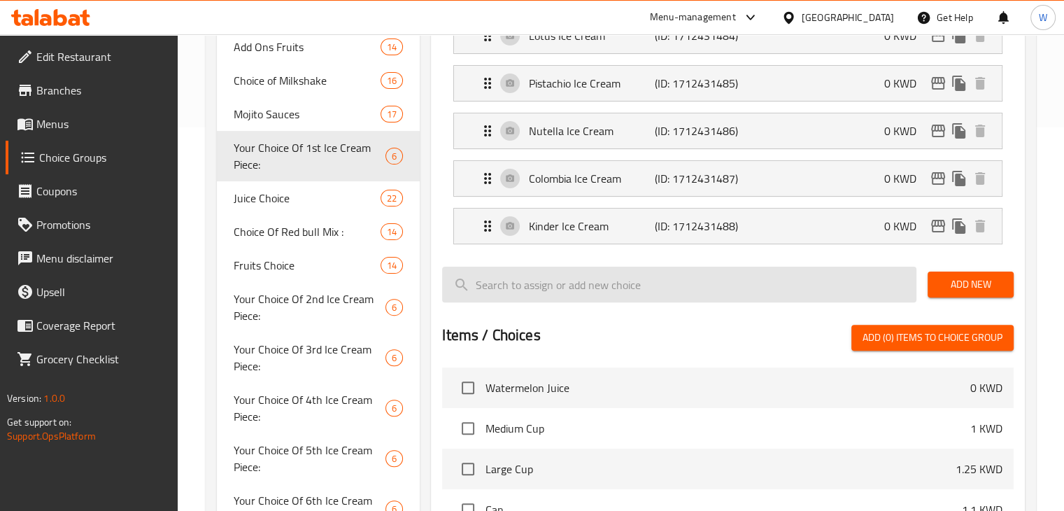
scroll to position [140, 0]
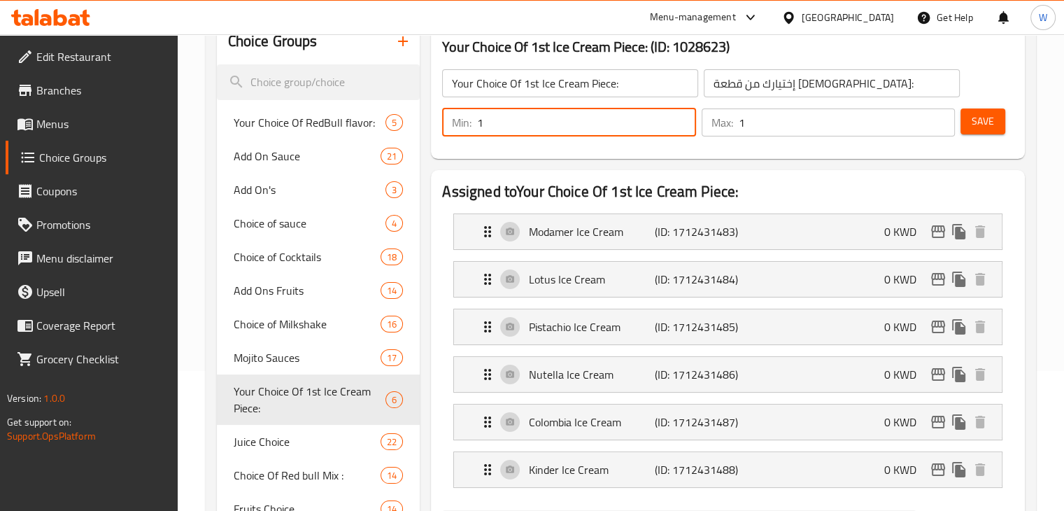
click at [535, 114] on input "1" at bounding box center [586, 122] width 218 height 28
type input "3"
click at [813, 108] on input "1" at bounding box center [847, 122] width 216 height 28
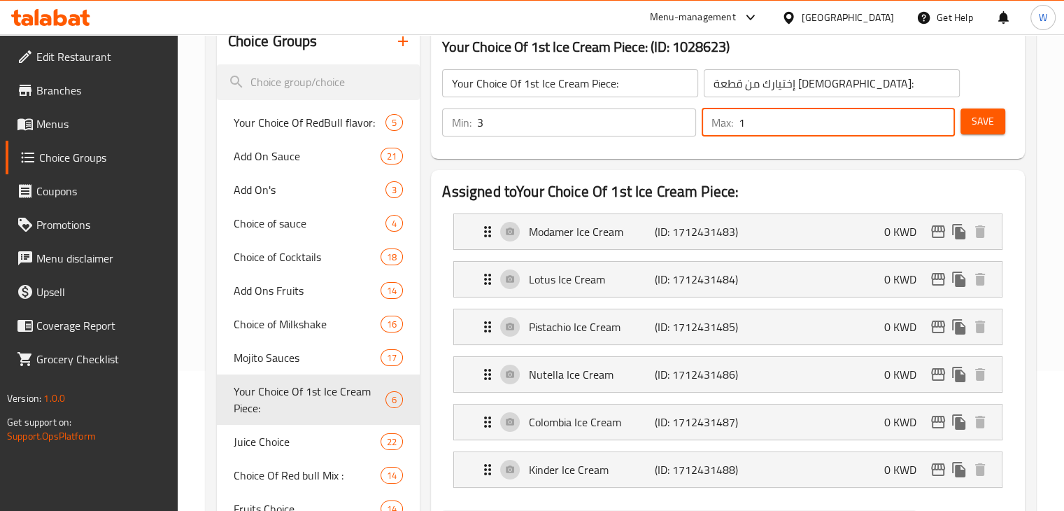
click at [813, 108] on input "1" at bounding box center [847, 122] width 216 height 28
drag, startPoint x: 813, startPoint y: 108, endPoint x: 1008, endPoint y: 124, distance: 195.8
click at [1008, 124] on div "Min: 3 ​ Max: 6 ​ Save" at bounding box center [725, 122] width 583 height 45
type input "6"
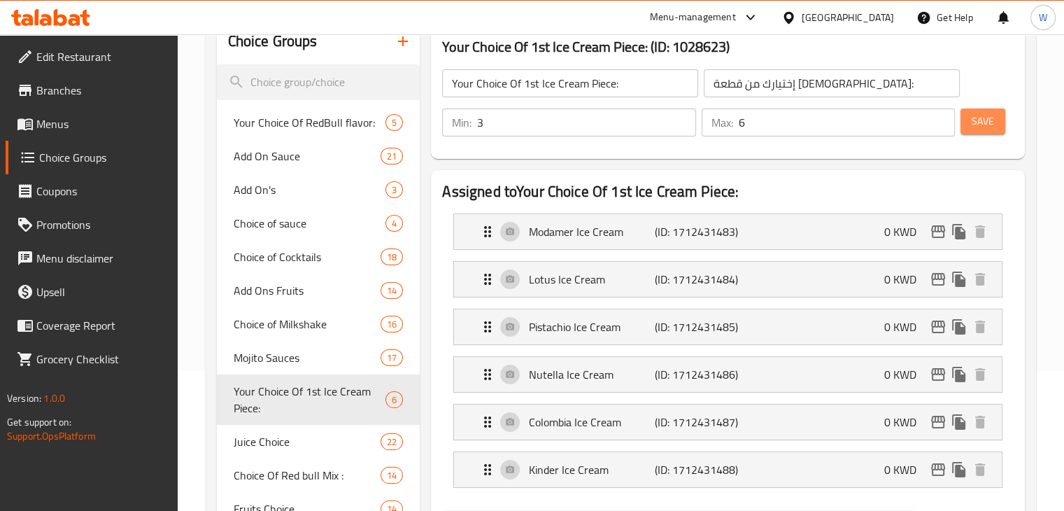
click at [988, 124] on span "Save" at bounding box center [983, 121] width 22 height 17
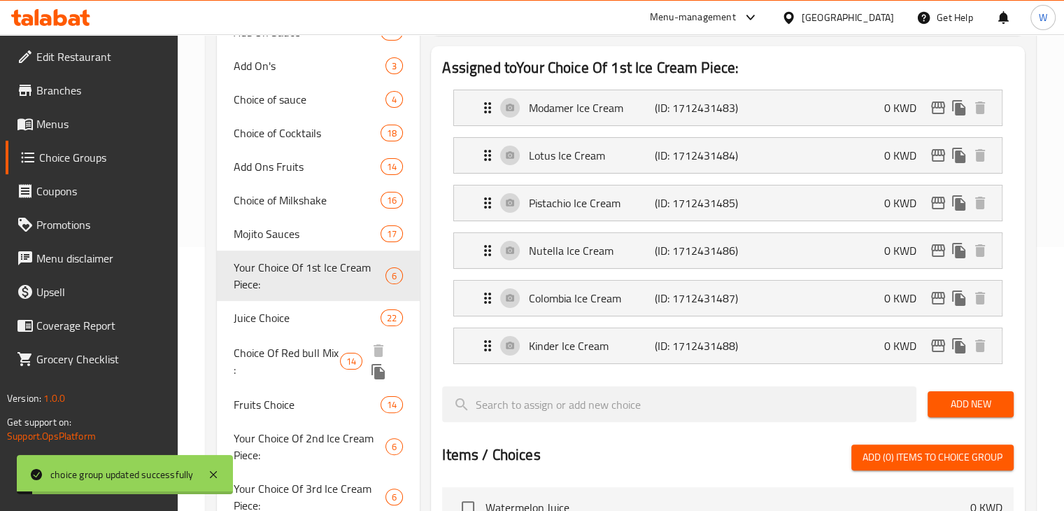
scroll to position [266, 0]
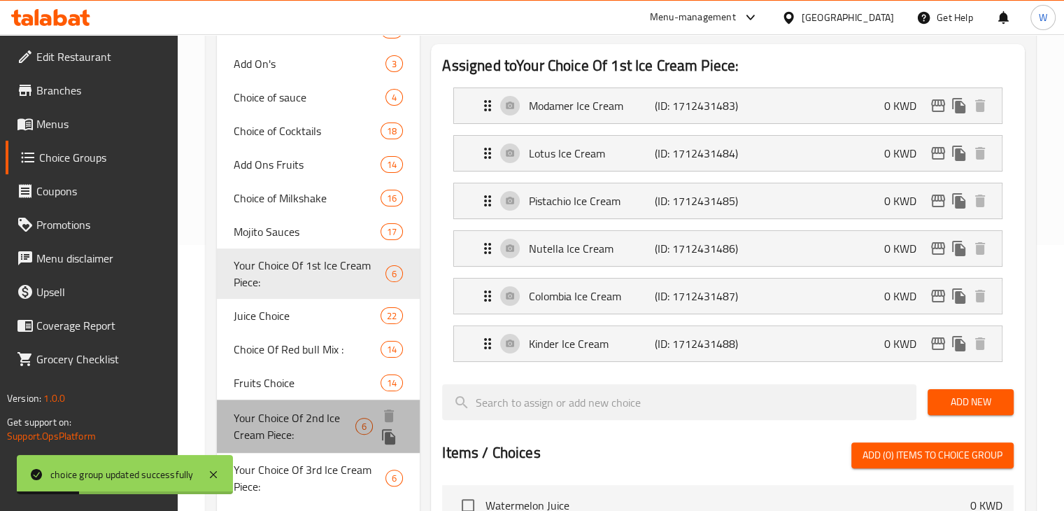
click at [302, 440] on span "Your Choice Of 2nd Ice Cream Piece:" at bounding box center [295, 426] width 122 height 34
type input "Your Choice Of 2nd Ice Cream Piece:"
type input "إختيارك من قطعة الايس كريم الثانية:"
type input "1"
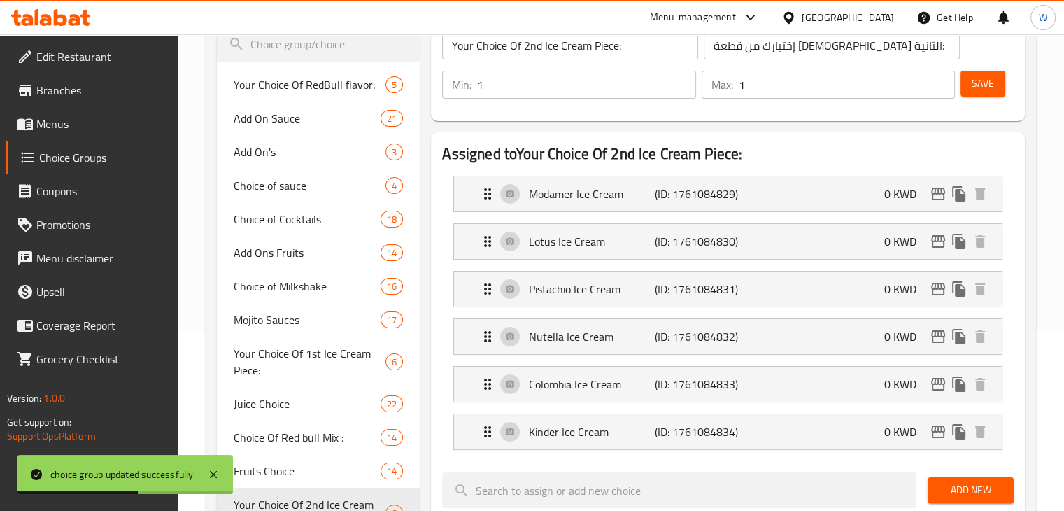
scroll to position [176, 0]
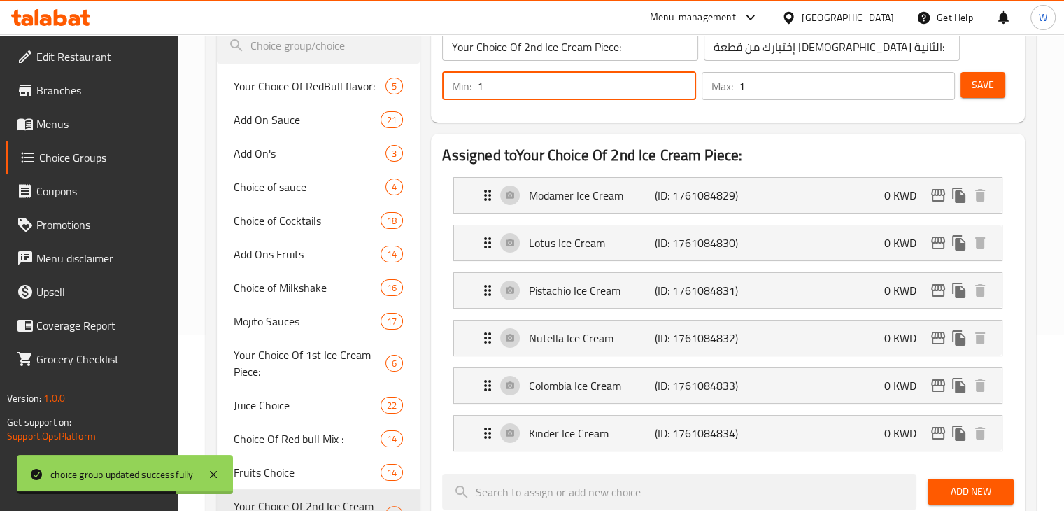
click at [541, 86] on input "1" at bounding box center [586, 86] width 218 height 28
type input "3"
click at [769, 83] on input "1" at bounding box center [847, 86] width 216 height 28
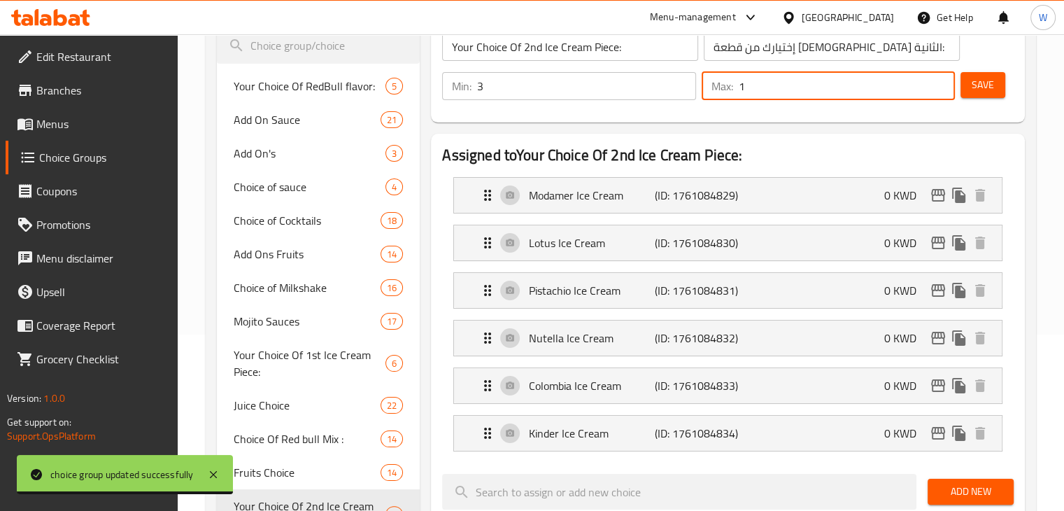
click at [769, 83] on input "1" at bounding box center [847, 86] width 216 height 28
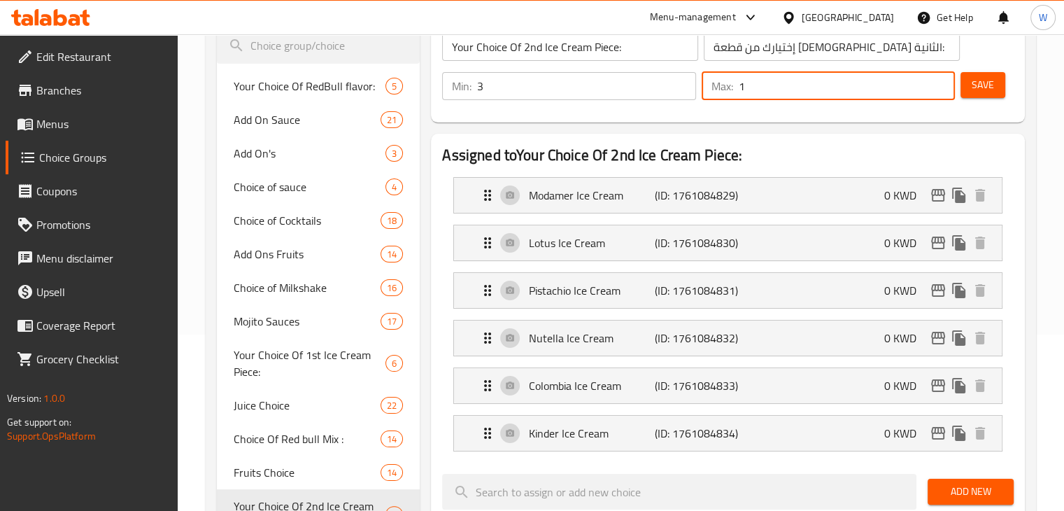
click at [769, 83] on input "1" at bounding box center [847, 86] width 216 height 28
type input "6"
click at [999, 85] on button "Save" at bounding box center [982, 85] width 45 height 26
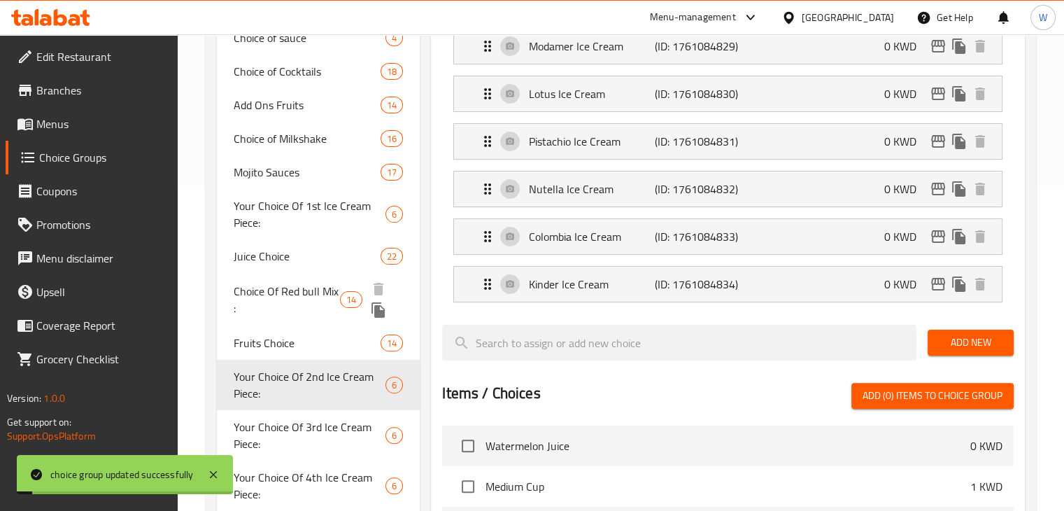
scroll to position [386, 0]
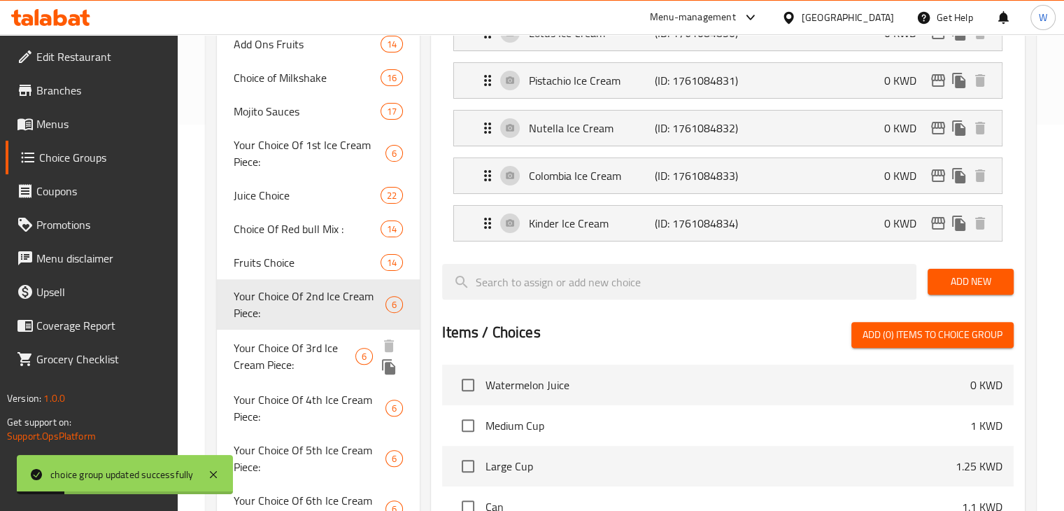
click at [306, 355] on span "Your Choice Of 3rd Ice Cream Piece:" at bounding box center [295, 356] width 122 height 34
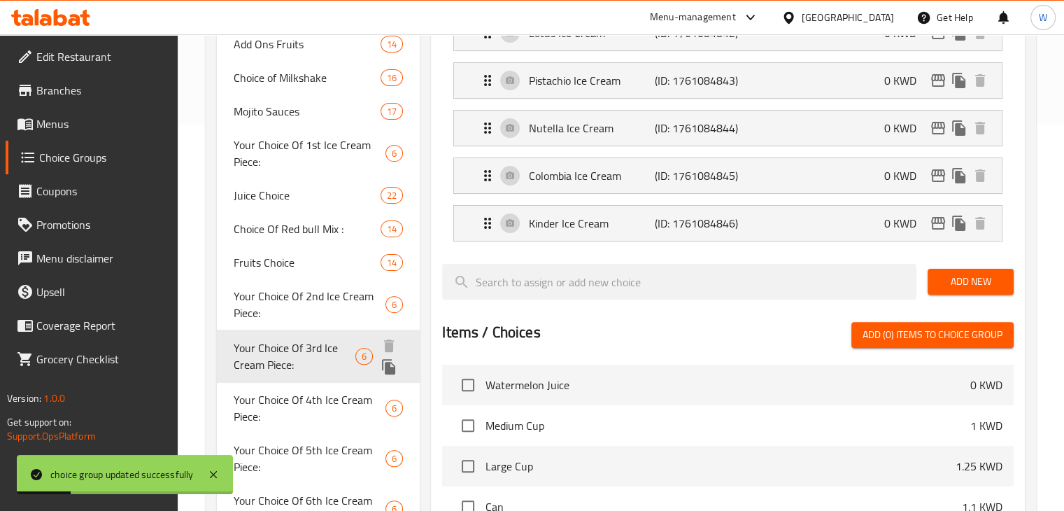
type input "Your Choice Of 3rd Ice Cream Piece:"
type input "إختيارك من قطعة الايس كريم الثالثة:"
type input "1"
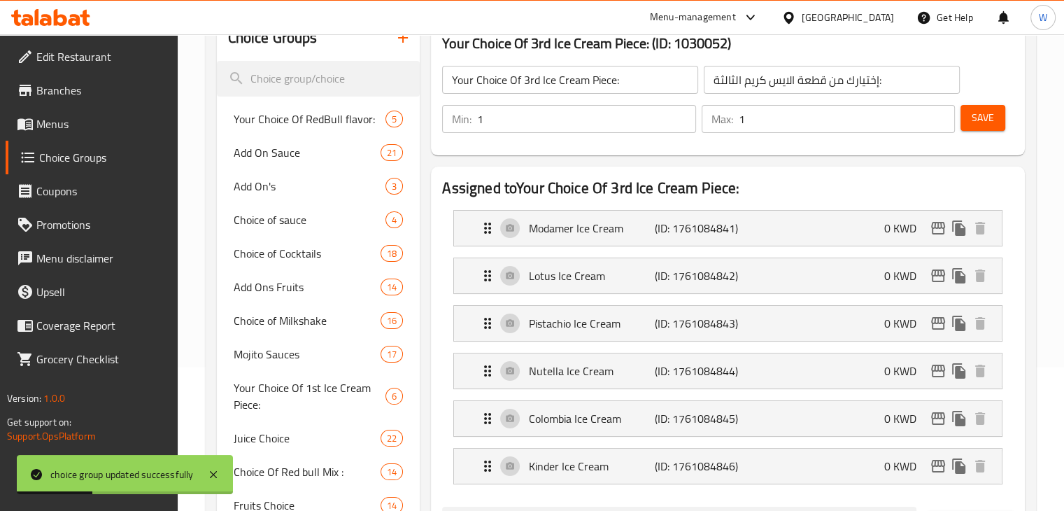
scroll to position [130, 0]
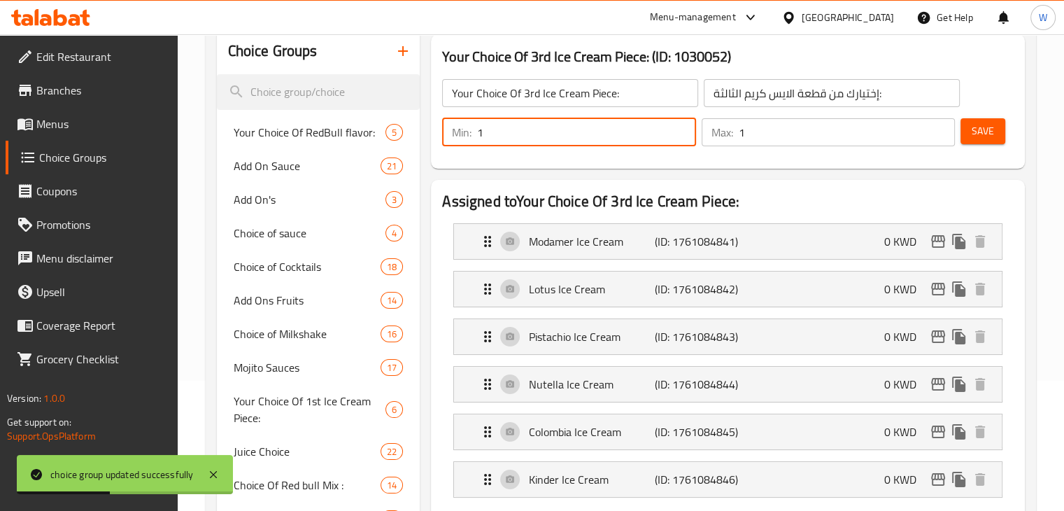
click at [545, 133] on input "1" at bounding box center [586, 132] width 218 height 28
type input "3"
click at [790, 141] on input "1" at bounding box center [847, 132] width 216 height 28
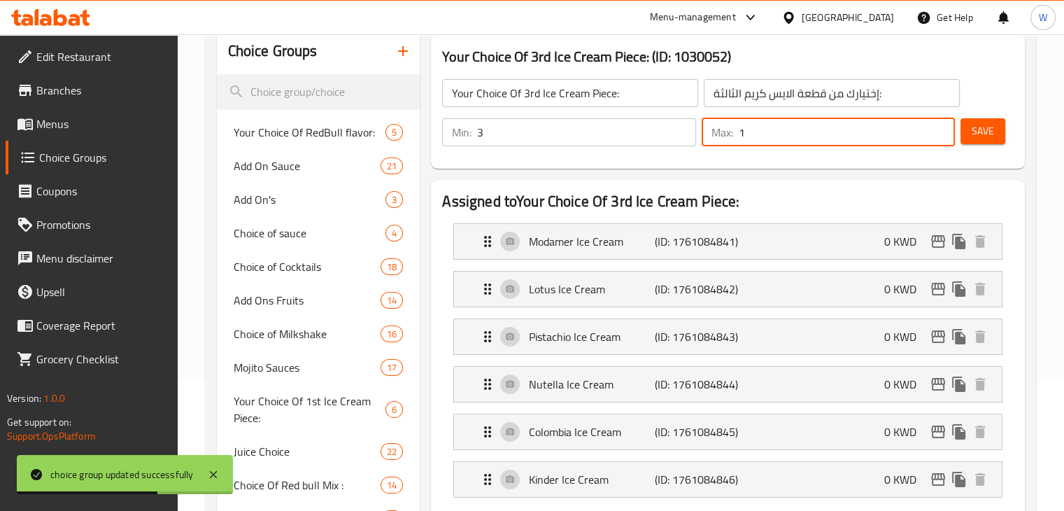
click at [790, 141] on input "1" at bounding box center [847, 132] width 216 height 28
drag, startPoint x: 790, startPoint y: 141, endPoint x: 800, endPoint y: 164, distance: 25.5
click at [800, 164] on div "Your Choice Of 3rd Ice Cream Piece: (ID: 1030052) Your Choice Of 3rd Ice Cream …" at bounding box center [728, 101] width 594 height 134
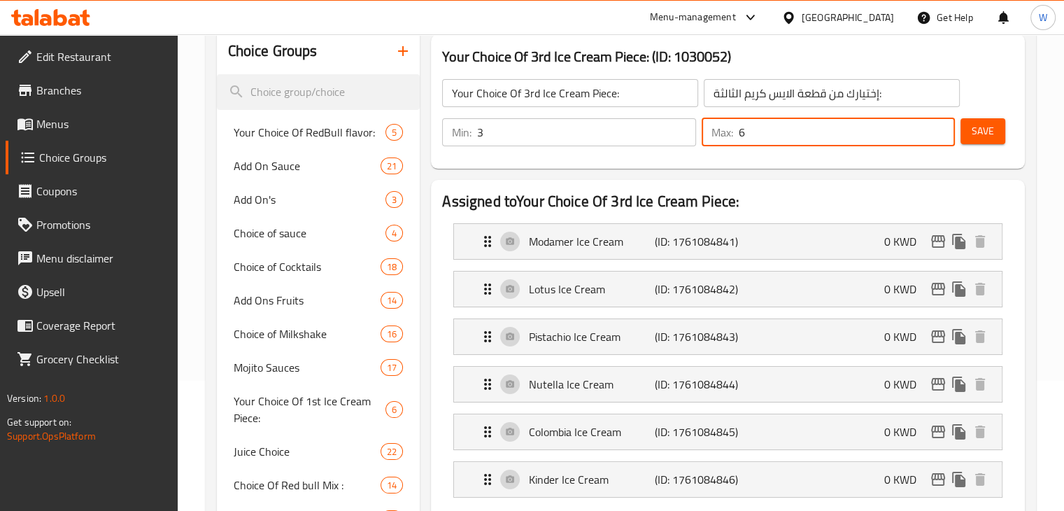
type input "6"
click at [991, 129] on span "Save" at bounding box center [983, 130] width 22 height 17
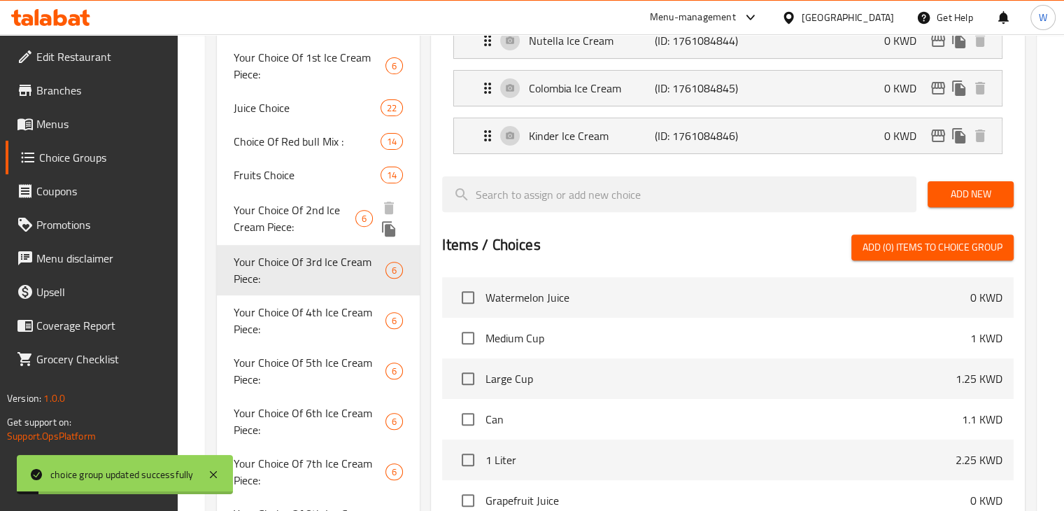
scroll to position [480, 0]
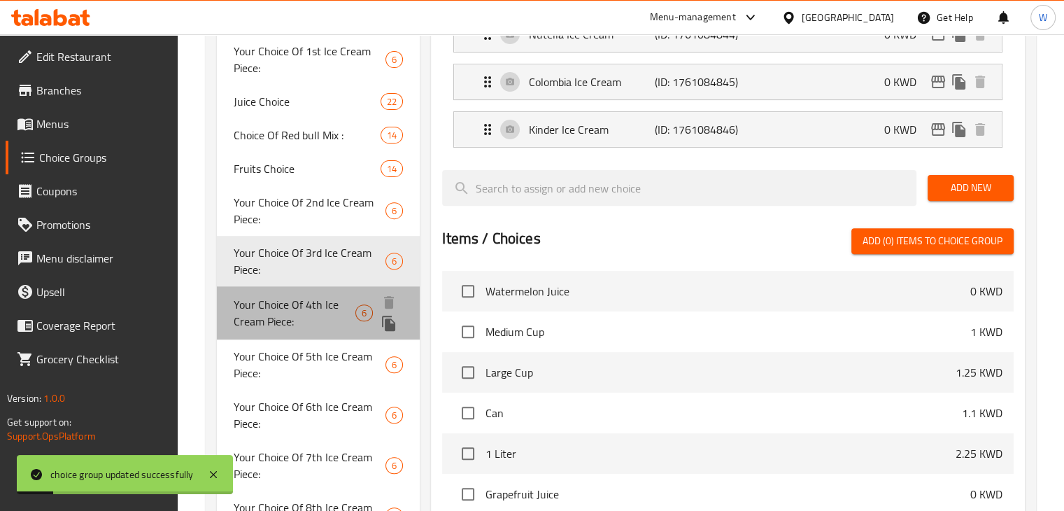
click at [306, 322] on span "Your Choice Of 4th Ice Cream Piece:" at bounding box center [295, 313] width 122 height 34
type input "Your Choice Of 4th Ice Cream Piece:"
type input "إختيارك من قطعة الايس كريم الرابعة:"
type input "1"
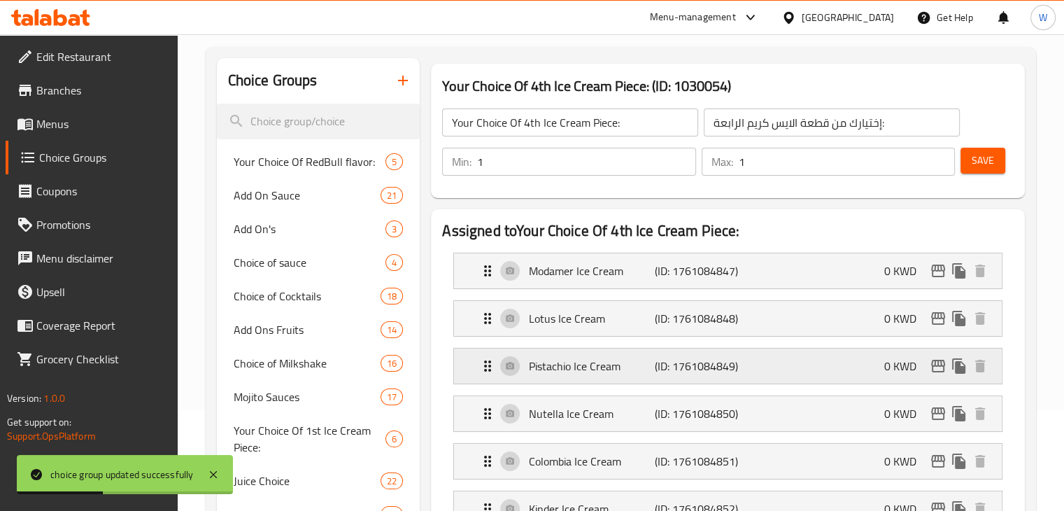
scroll to position [101, 0]
click at [529, 162] on input "1" at bounding box center [586, 162] width 218 height 28
type input "3"
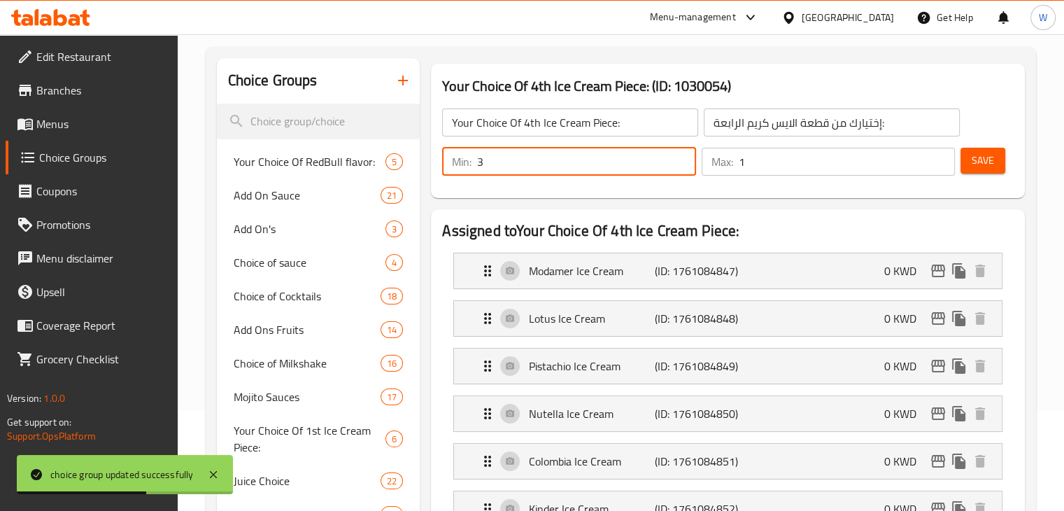
click at [783, 165] on input "1" at bounding box center [847, 162] width 216 height 28
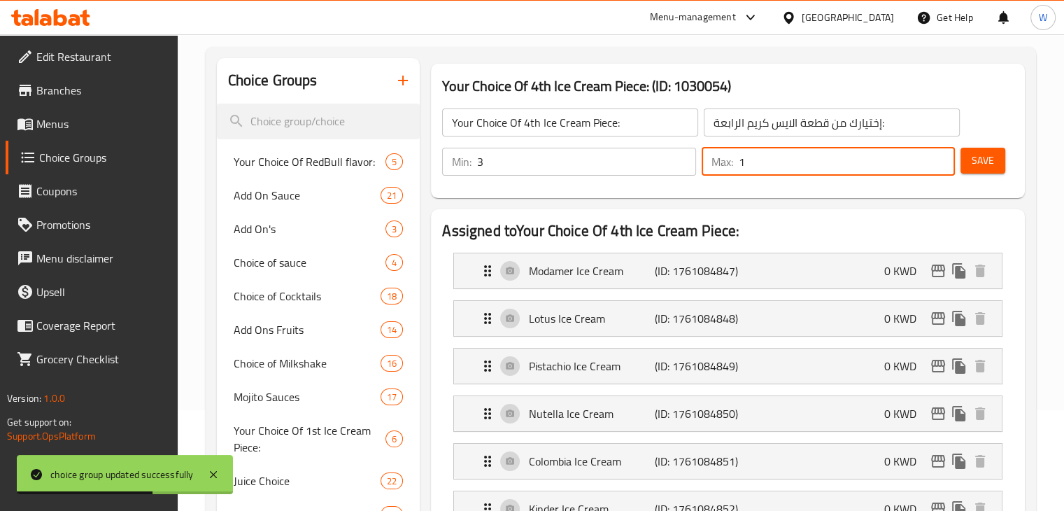
click at [783, 165] on input "1" at bounding box center [847, 162] width 216 height 28
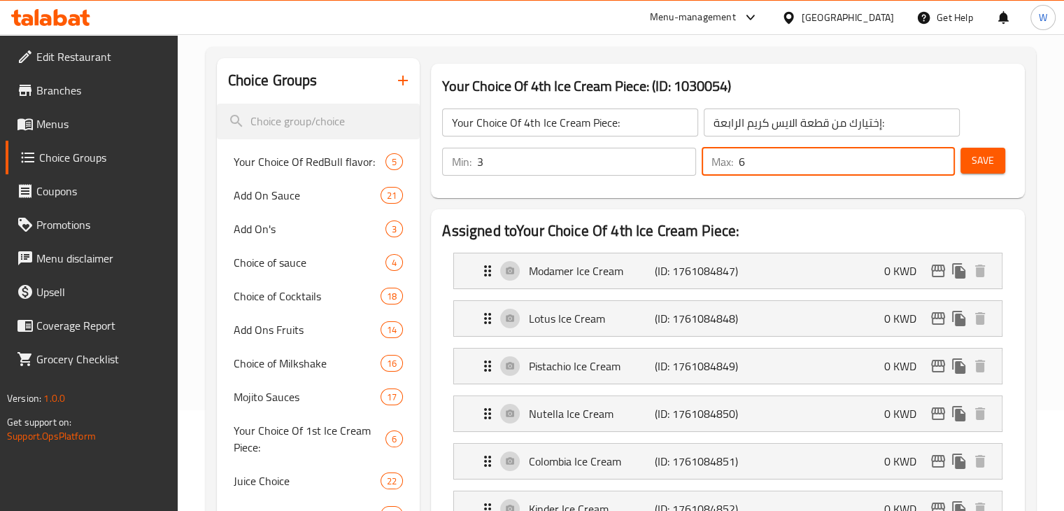
type input "6"
click at [993, 166] on button "Save" at bounding box center [982, 161] width 45 height 26
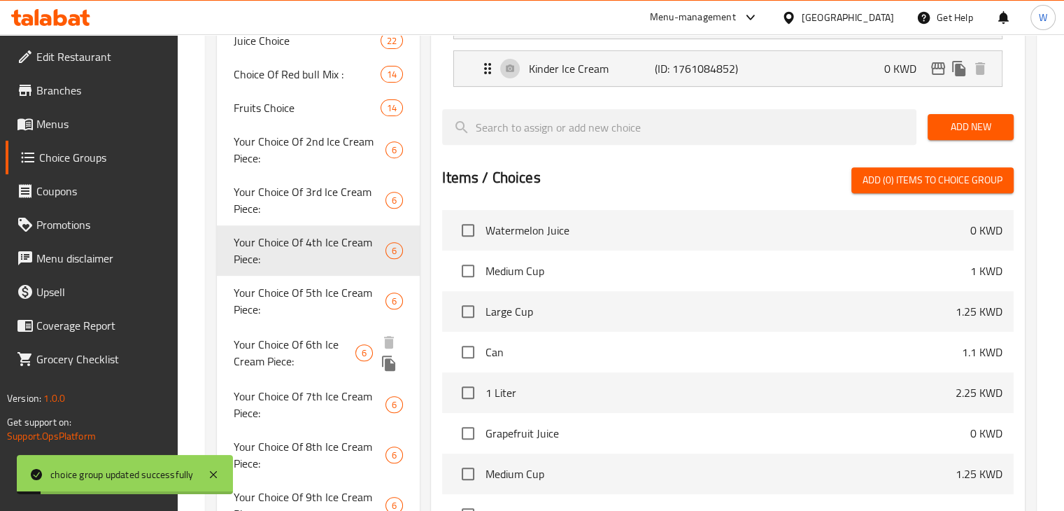
scroll to position [541, 0]
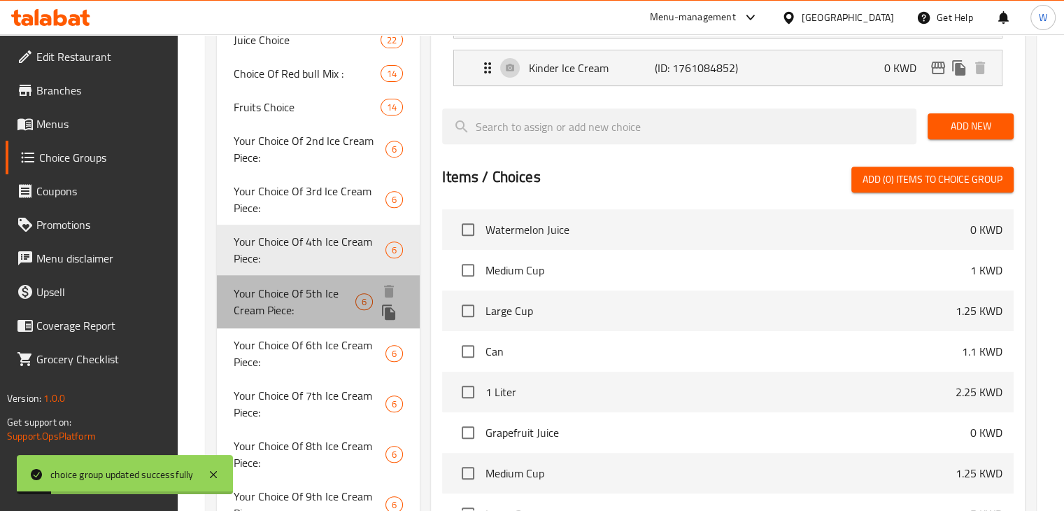
click at [301, 296] on span "Your Choice Of 5th Ice Cream Piece:" at bounding box center [295, 302] width 122 height 34
type input "Your Choice Of 5th Ice Cream Piece:"
type input "إختيارك من قطعة الايس كريم الخامسة:"
type input "1"
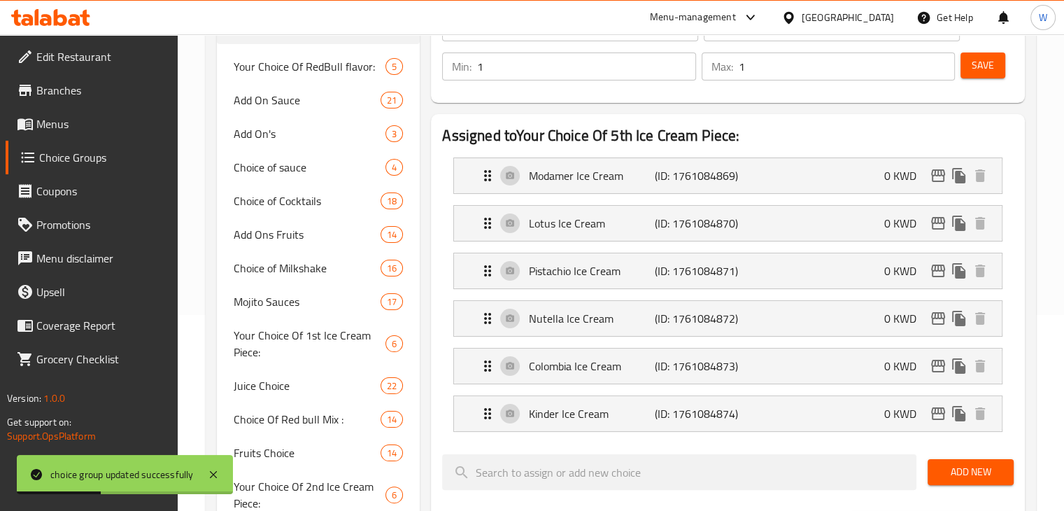
scroll to position [194, 0]
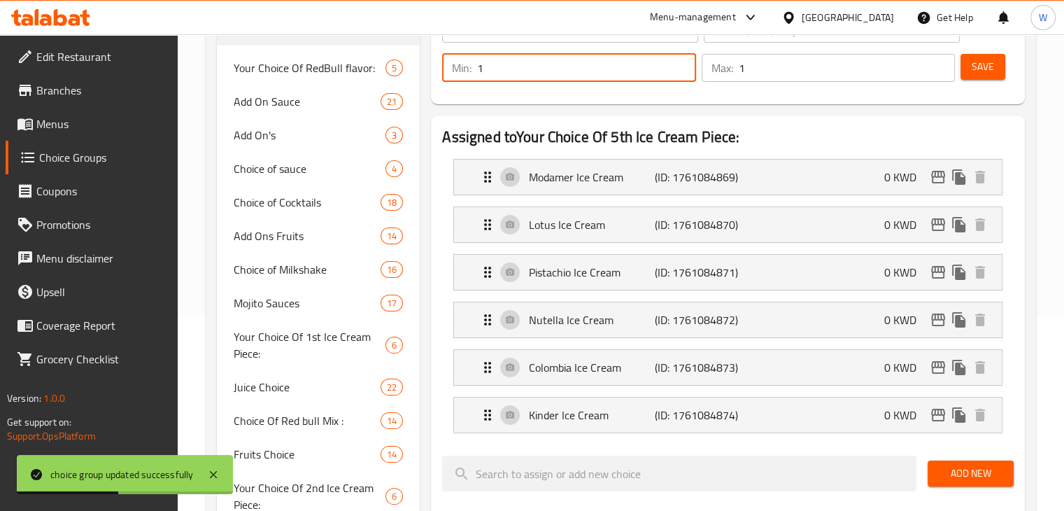
click at [506, 69] on input "1" at bounding box center [586, 68] width 218 height 28
type input "3"
click at [814, 62] on input "1" at bounding box center [847, 68] width 216 height 28
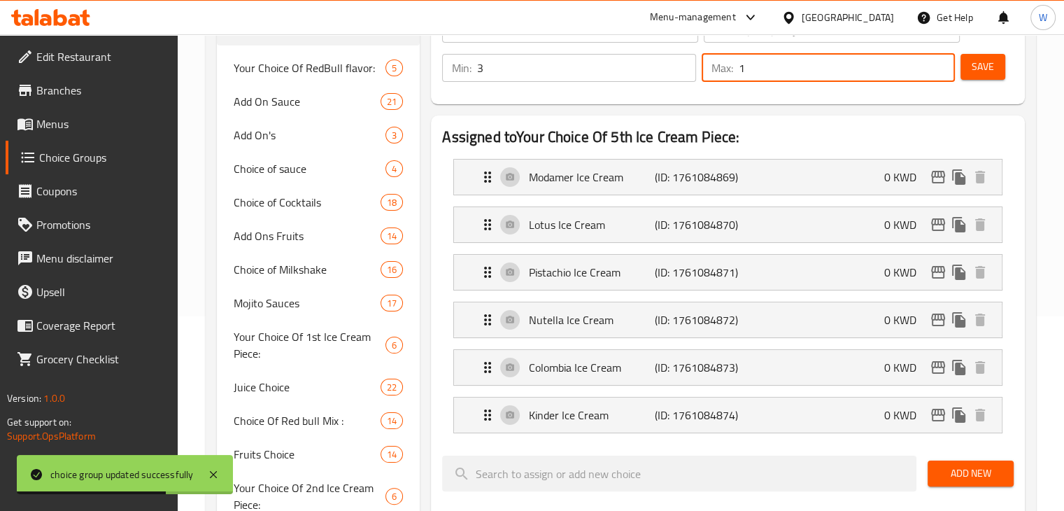
click at [814, 62] on input "1" at bounding box center [847, 68] width 216 height 28
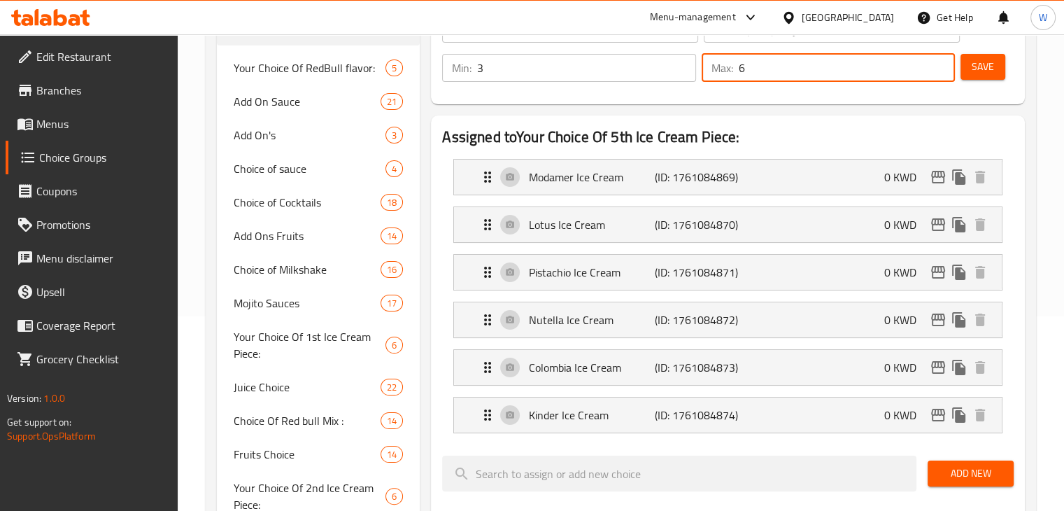
type input "6"
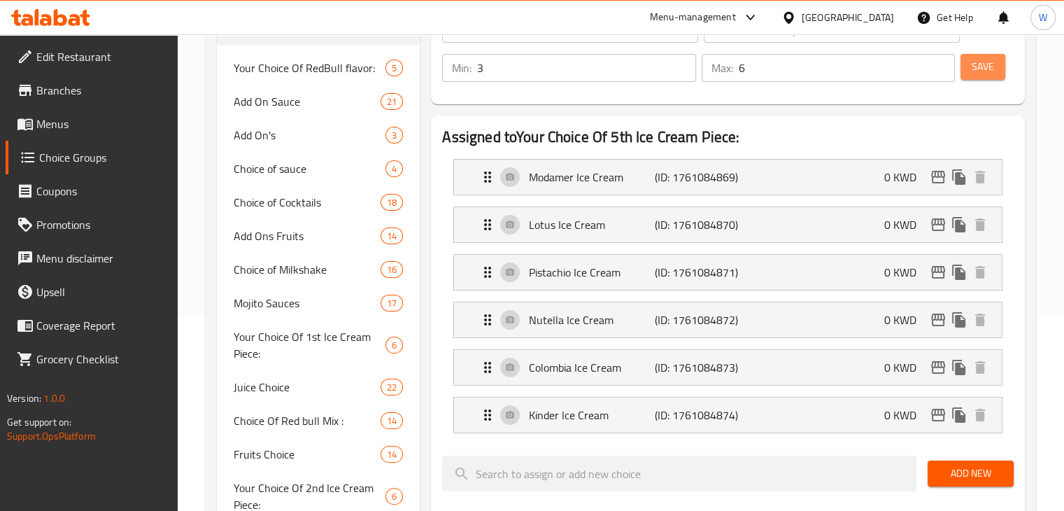
click at [988, 66] on span "Save" at bounding box center [983, 66] width 22 height 17
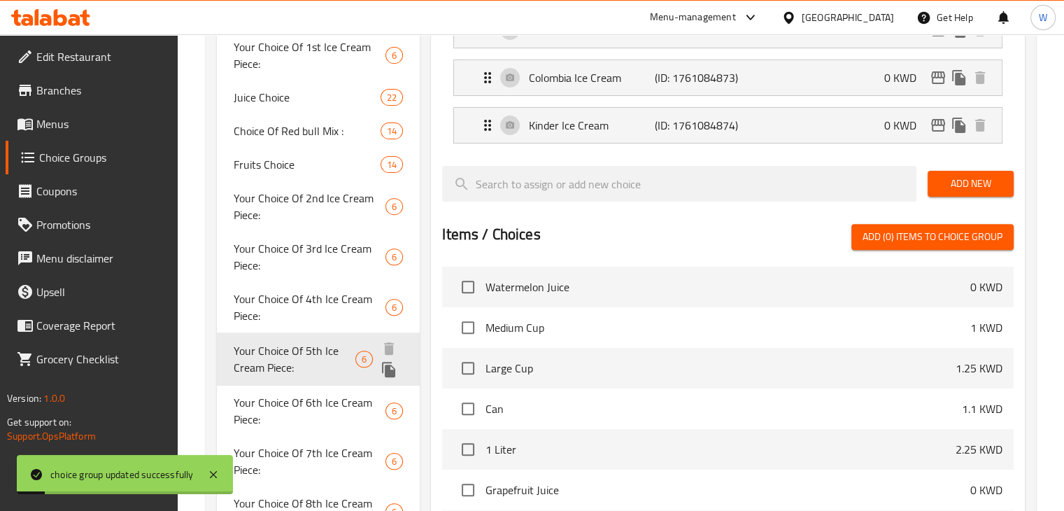
scroll to position [610, 0]
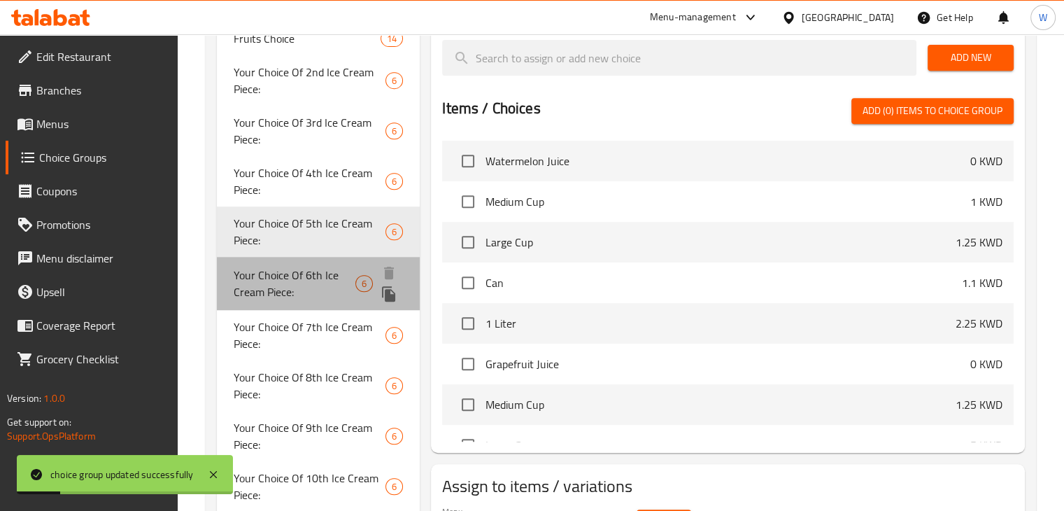
click at [318, 277] on span "Your Choice Of 6th Ice Cream Piece:" at bounding box center [295, 284] width 122 height 34
type input "Your Choice Of 6th Ice Cream Piece:"
type input "إختيارك من قطعة الايس كريم السادسة:"
type input "1"
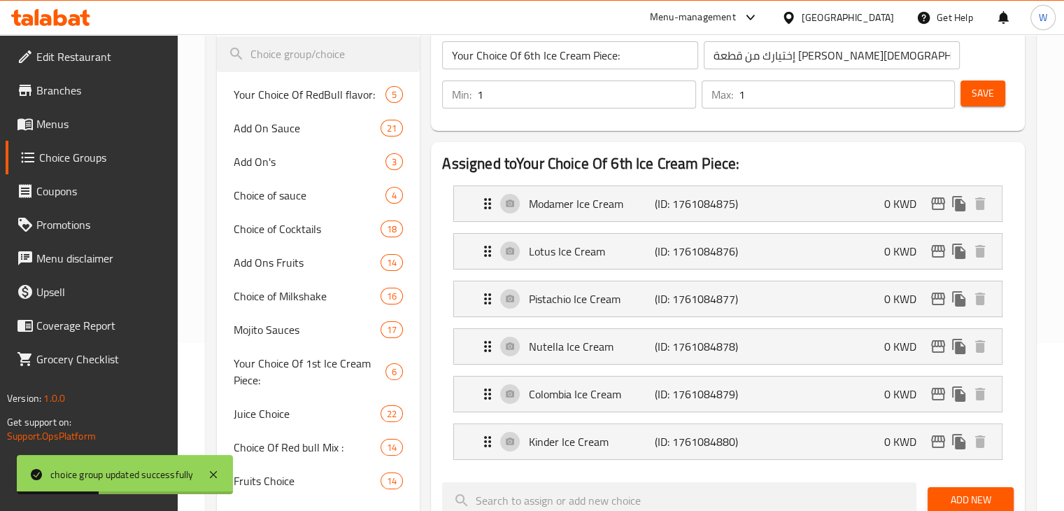
scroll to position [168, 0]
click at [535, 90] on input "1" at bounding box center [586, 94] width 218 height 28
type input "3"
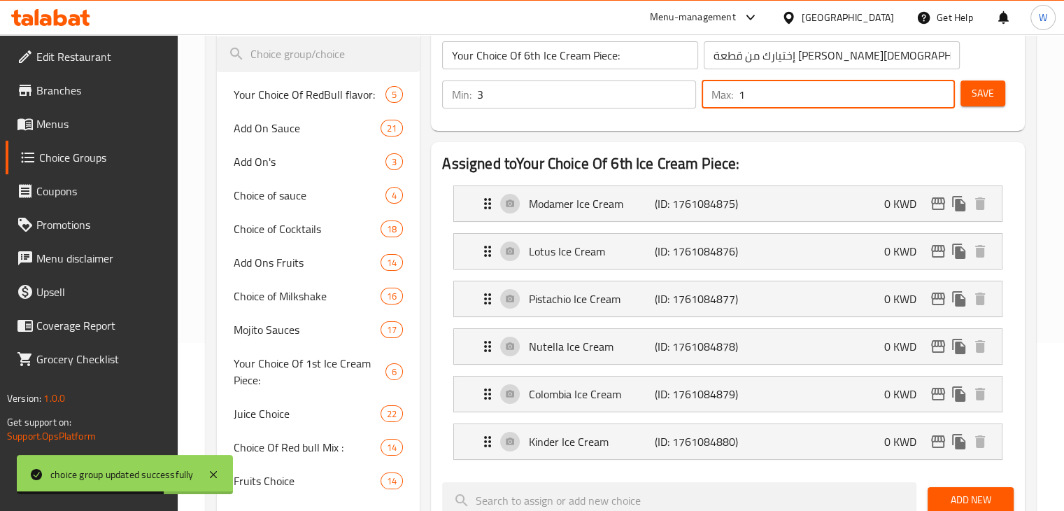
click at [772, 95] on input "1" at bounding box center [847, 94] width 216 height 28
type input "6"
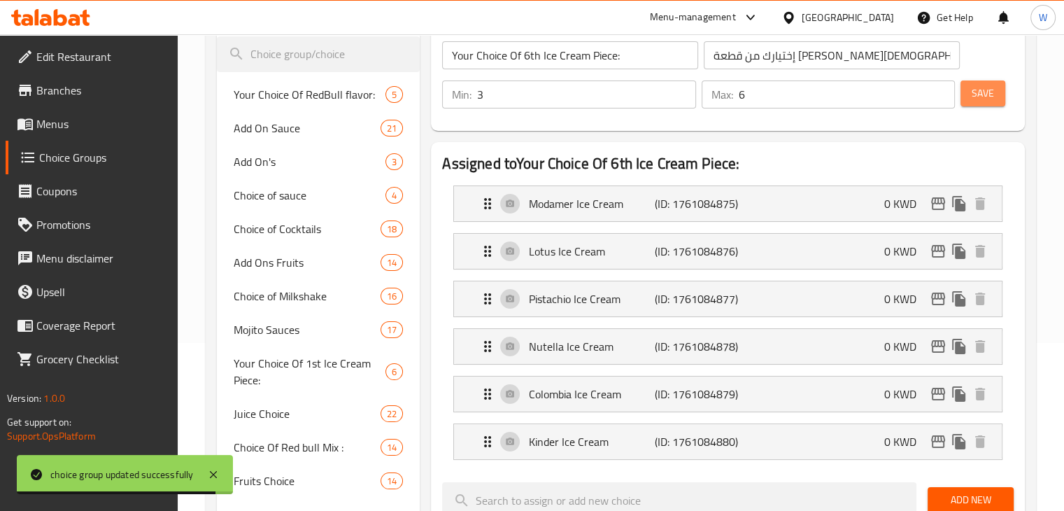
click at [987, 85] on span "Save" at bounding box center [983, 93] width 22 height 17
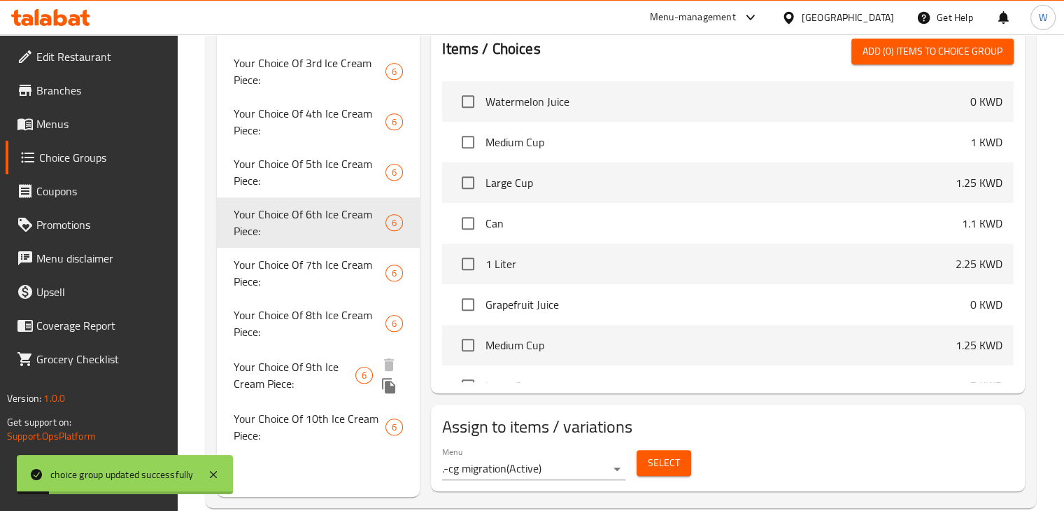
scroll to position [672, 0]
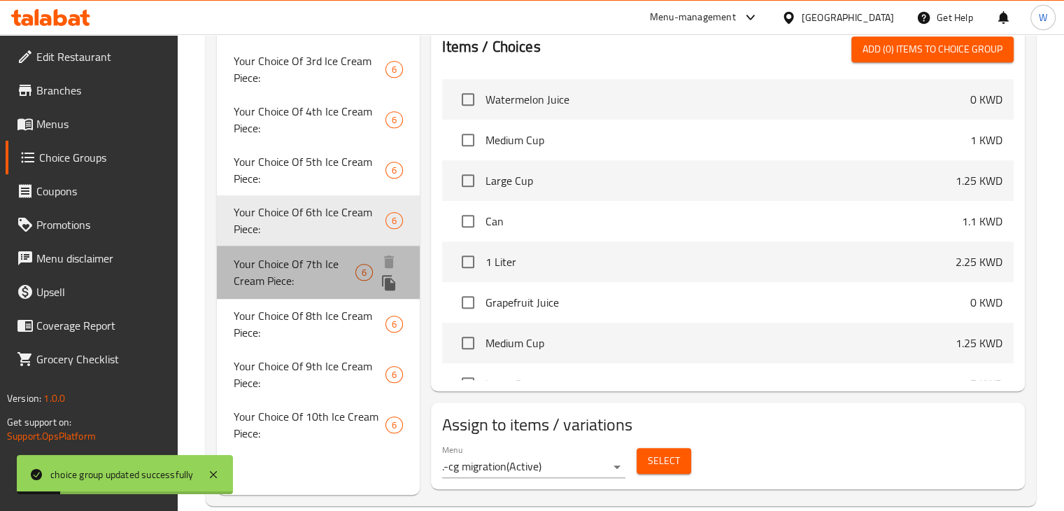
click at [297, 292] on div "Your Choice Of 7th Ice Cream Piece: 6" at bounding box center [319, 272] width 204 height 53
type input "Your Choice Of 7th Ice Cream Piece:"
type input "إختيارك من قطعة الايس كريم السابعة:"
type input "1"
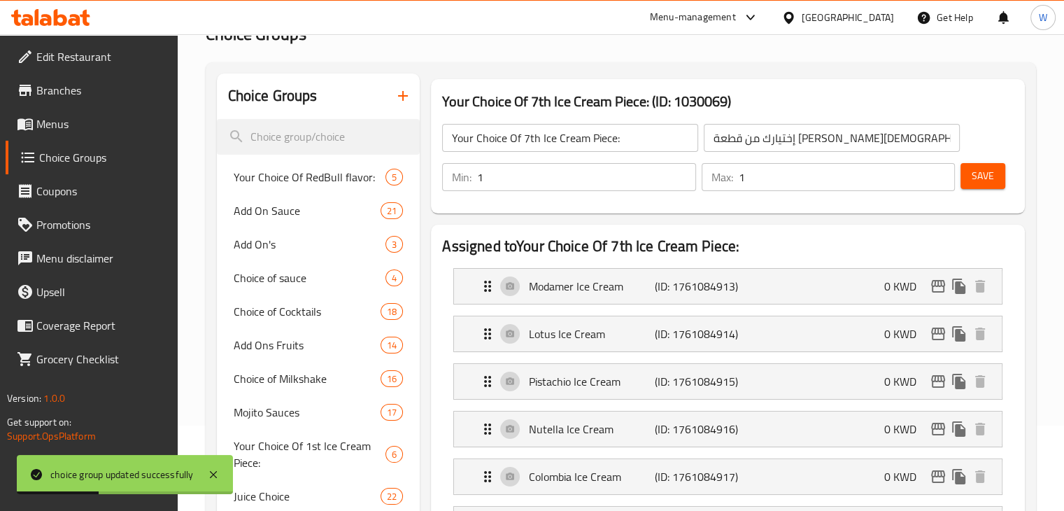
scroll to position [81, 0]
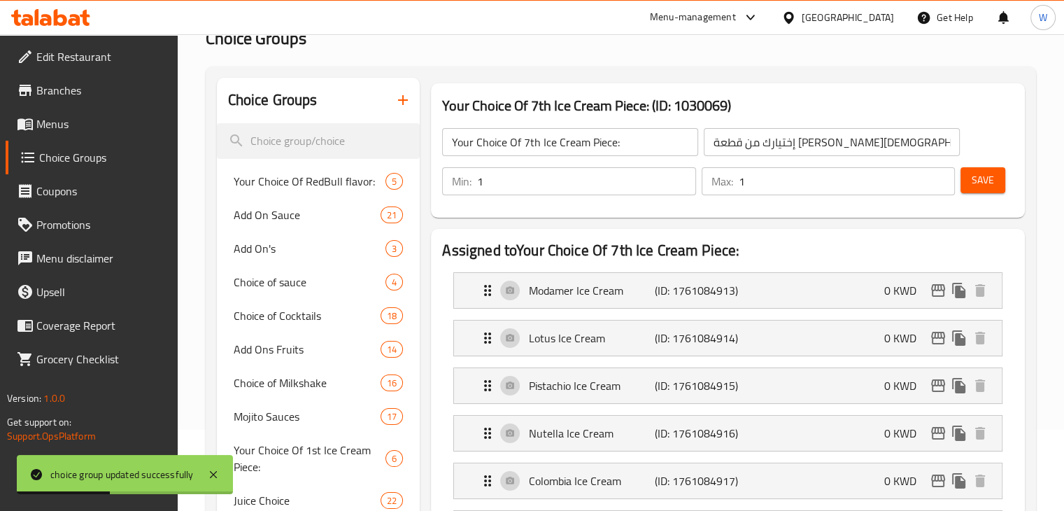
click at [556, 176] on input "1" at bounding box center [586, 181] width 218 height 28
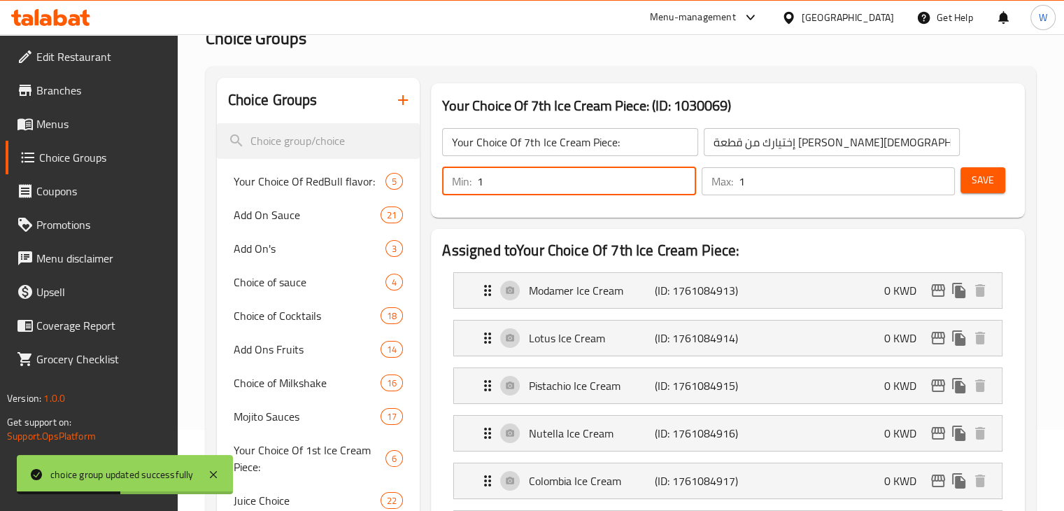
click at [556, 176] on input "1" at bounding box center [586, 181] width 218 height 28
type input "3"
click at [763, 185] on input "1" at bounding box center [847, 181] width 216 height 28
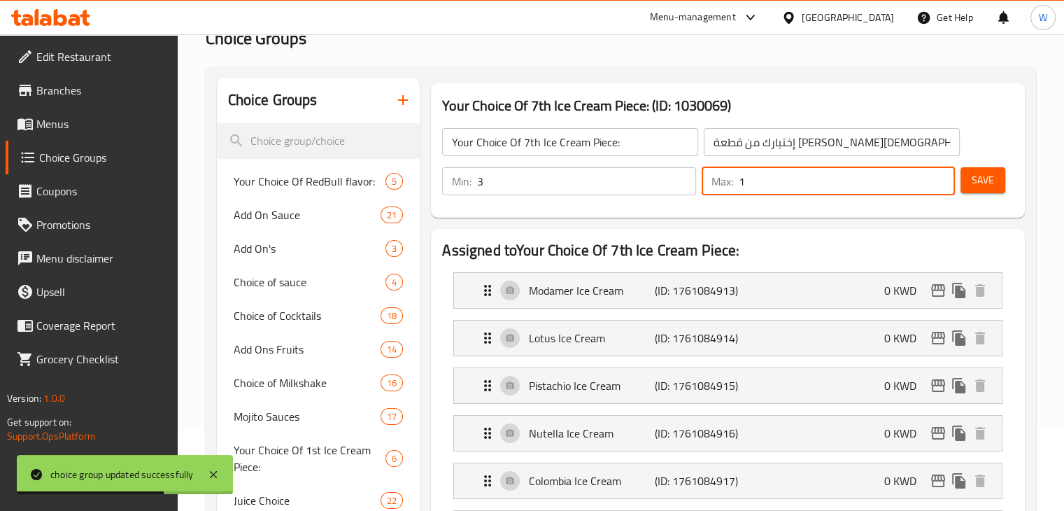
click at [763, 185] on input "1" at bounding box center [847, 181] width 216 height 28
type input "6"
click at [1010, 179] on div "Min: 3 ​ Max: 6 ​ Save" at bounding box center [725, 181] width 583 height 45
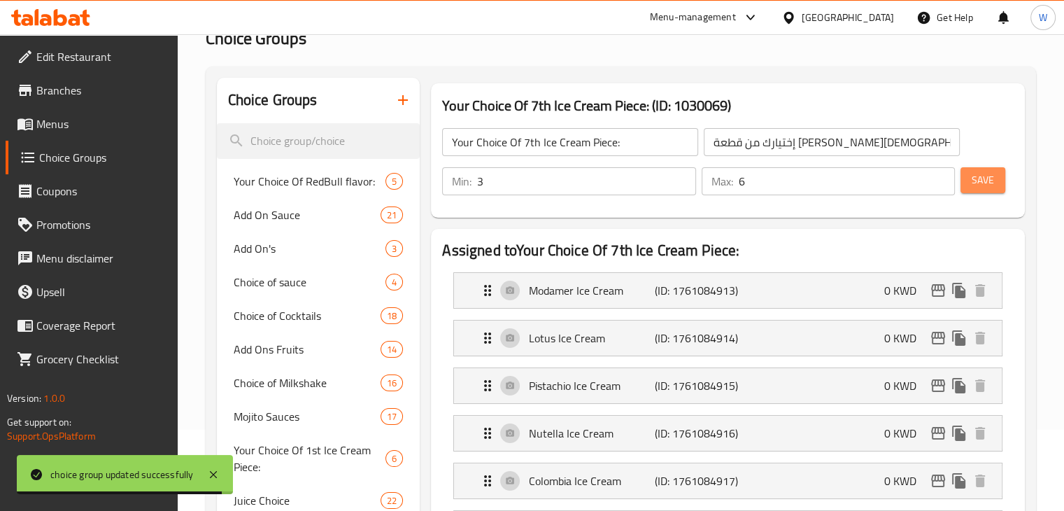
click at [983, 181] on span "Save" at bounding box center [983, 179] width 22 height 17
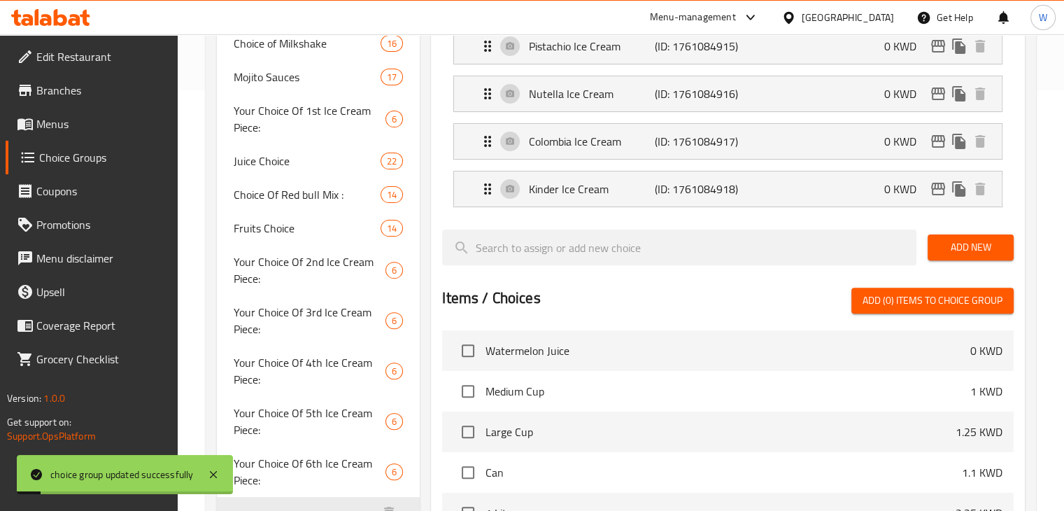
scroll to position [693, 0]
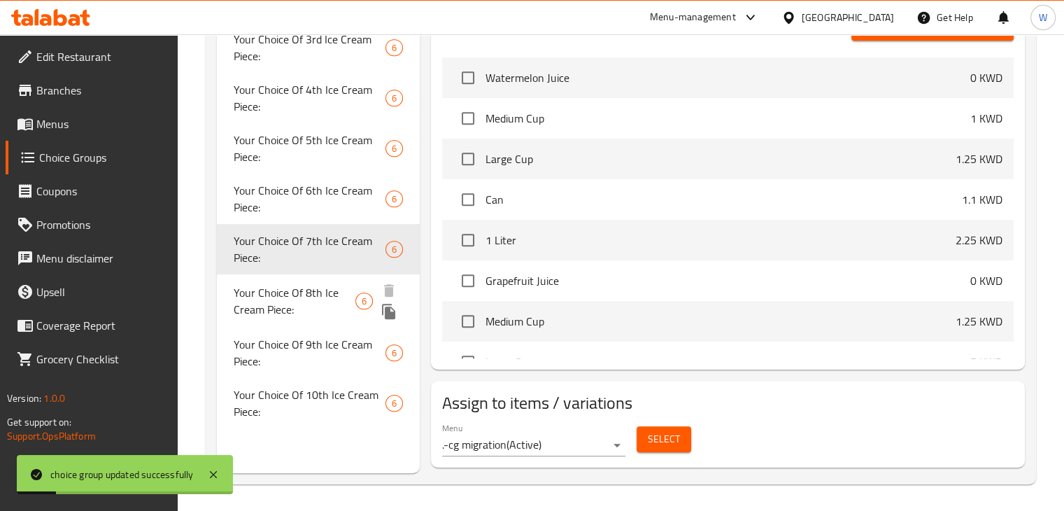
click at [291, 306] on span "Your Choice Of 8th Ice Cream Piece:" at bounding box center [295, 301] width 122 height 34
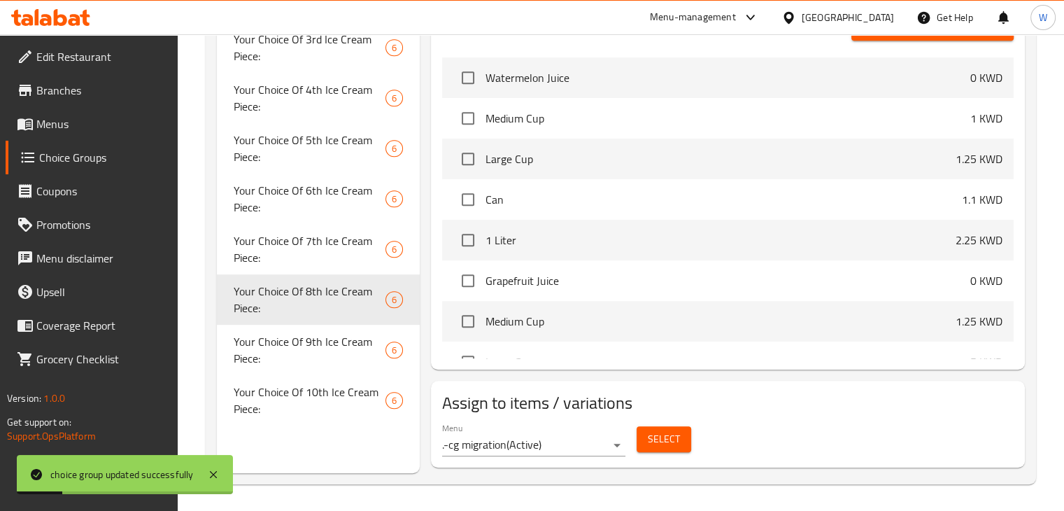
type input "Your Choice Of 8th Ice Cream Piece:"
type input "إختيارك من قطعة الايس كريم الثامنة:"
type input "1"
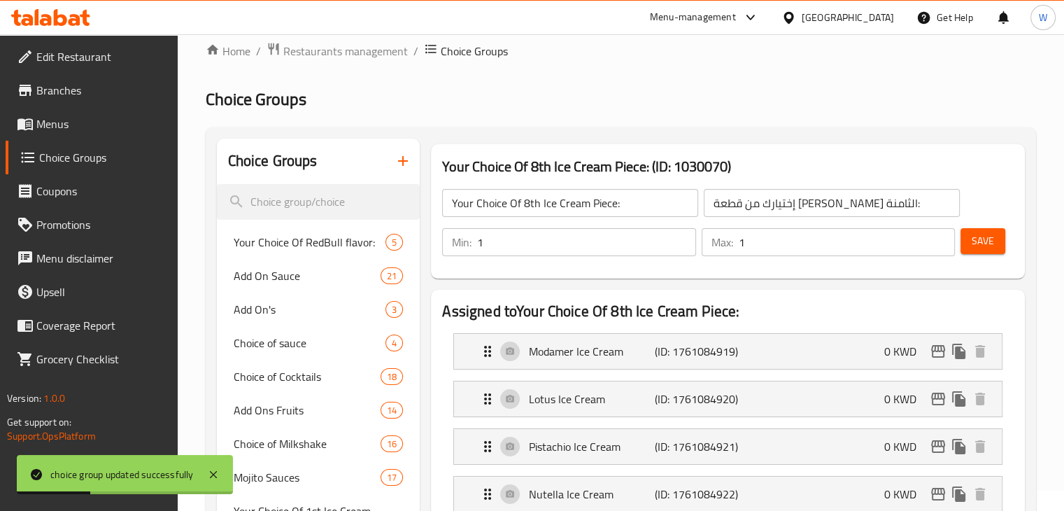
scroll to position [13, 0]
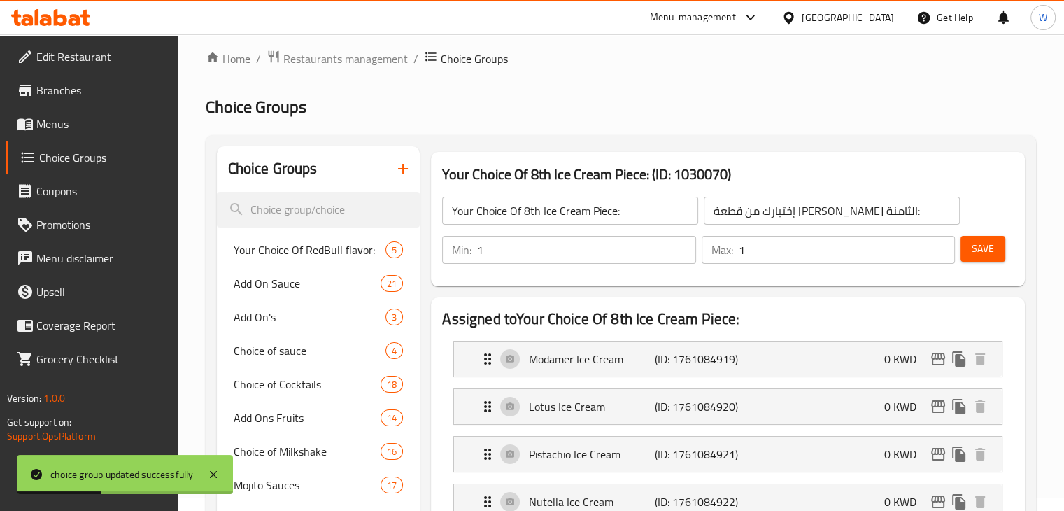
click at [529, 253] on input "1" at bounding box center [586, 250] width 218 height 28
type input "3"
click at [767, 241] on input "1" at bounding box center [847, 250] width 216 height 28
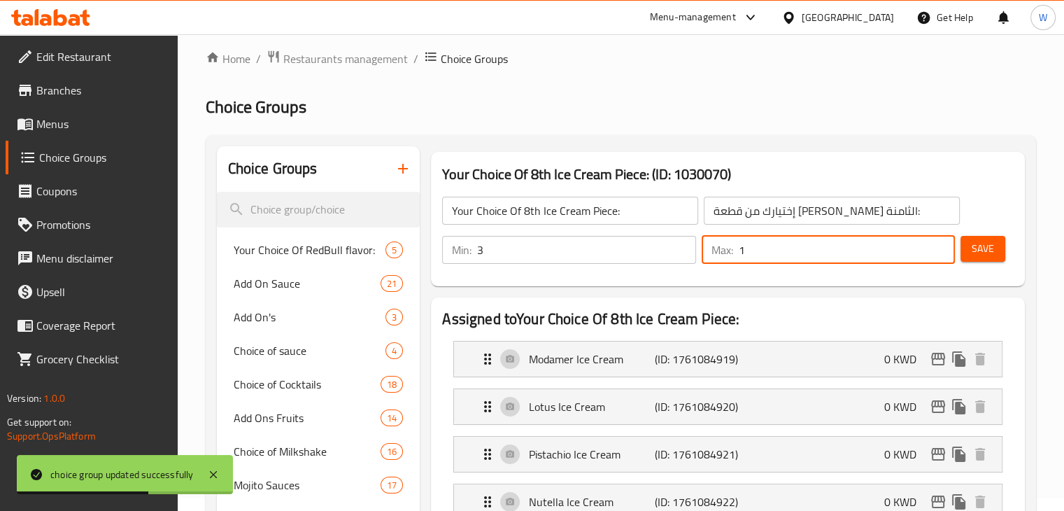
click at [767, 241] on input "1" at bounding box center [847, 250] width 216 height 28
type input "6"
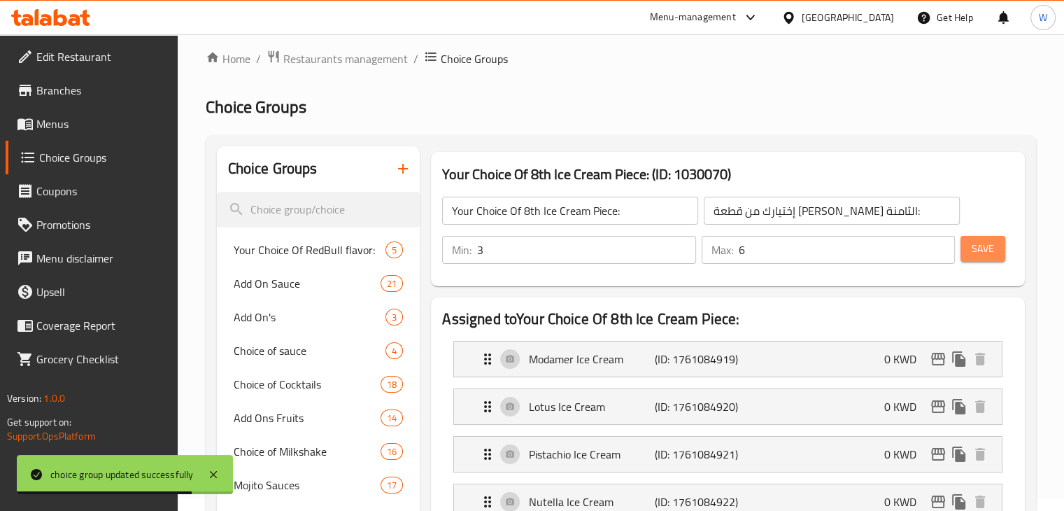
click at [1004, 250] on button "Save" at bounding box center [982, 249] width 45 height 26
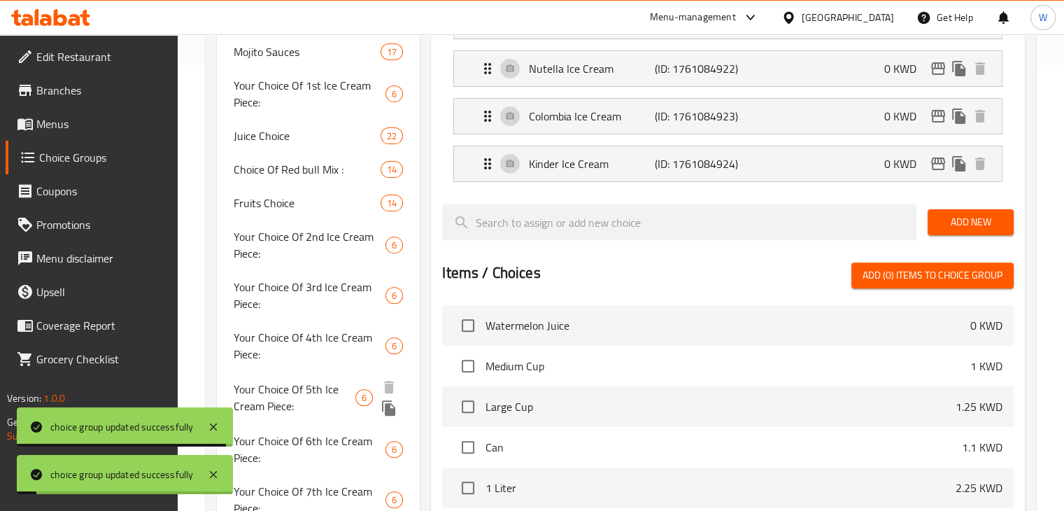
scroll to position [693, 0]
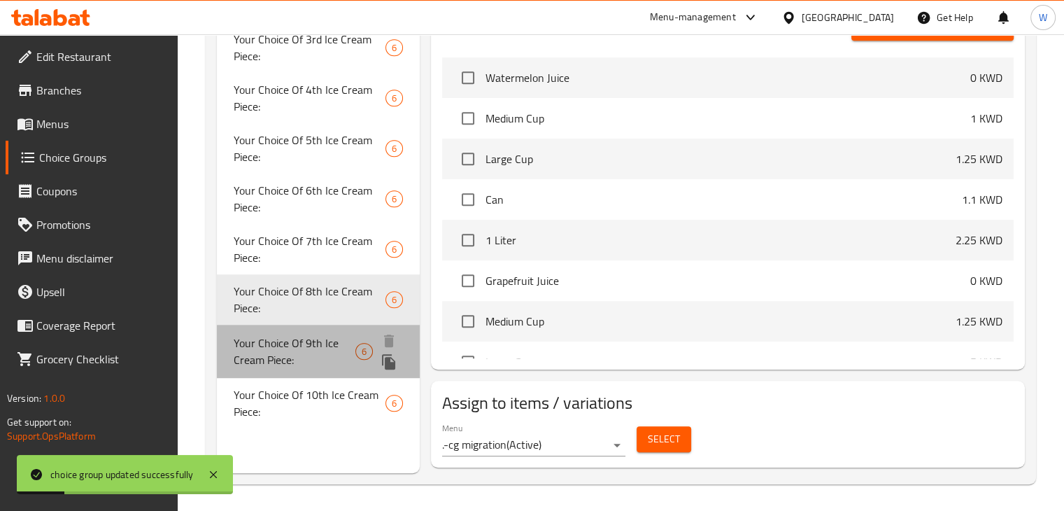
click at [301, 360] on span "Your Choice Of 9th Ice Cream Piece:" at bounding box center [295, 351] width 122 height 34
type input "Your Choice Of 9th Ice Cream Piece:"
type input "إختيارك من قطعة الايس كريم التاسعة:"
type input "1"
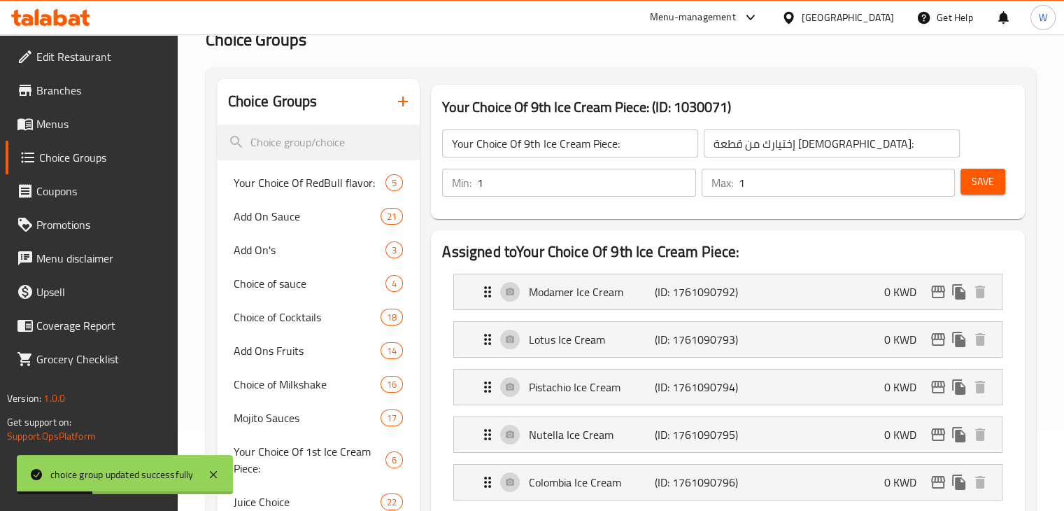
scroll to position [33, 0]
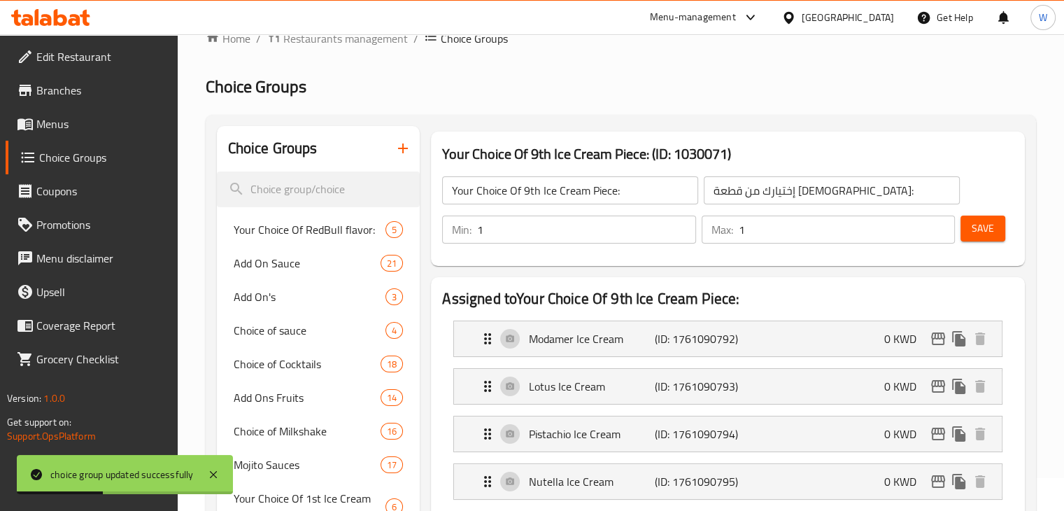
click at [525, 242] on input "1" at bounding box center [586, 229] width 218 height 28
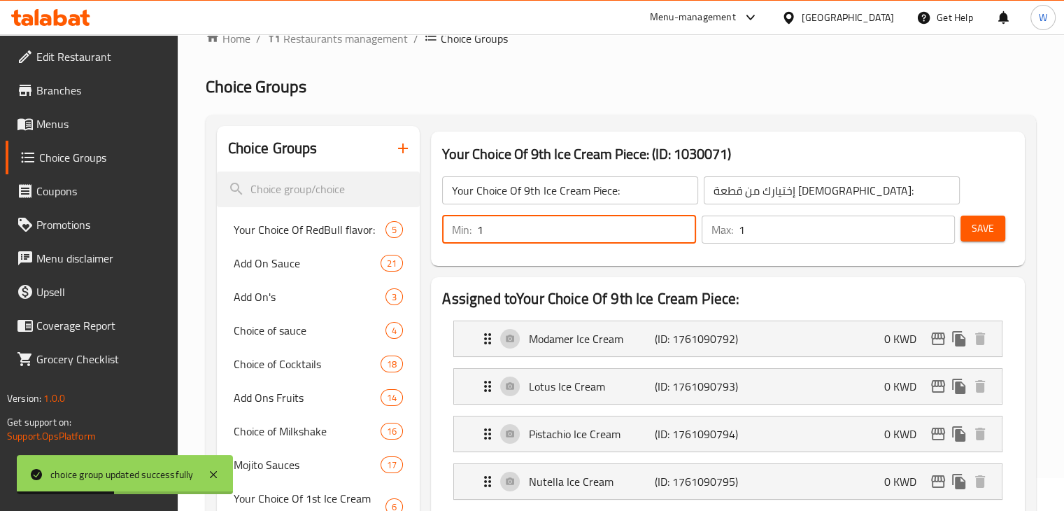
click at [525, 242] on input "1" at bounding box center [586, 229] width 218 height 28
type input "3"
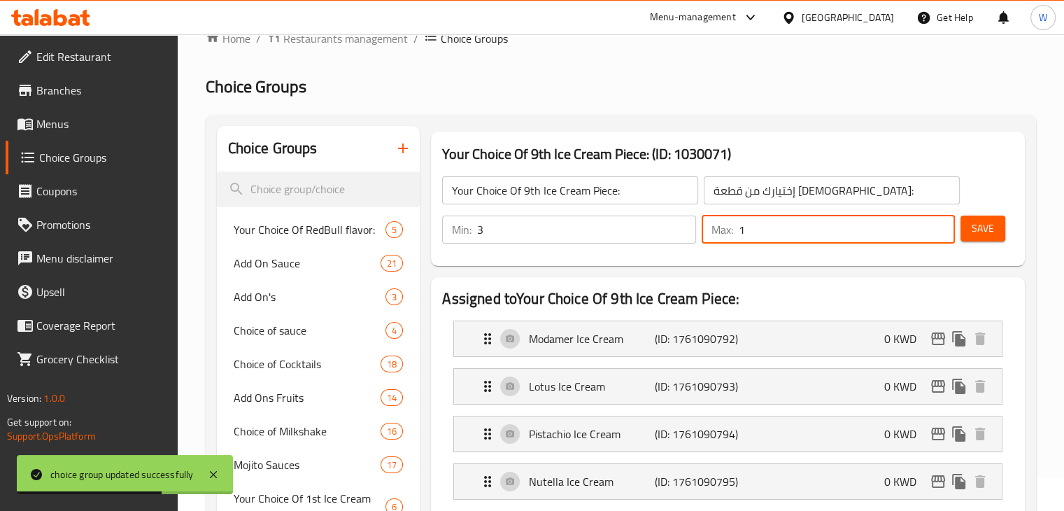
click at [809, 231] on input "1" at bounding box center [847, 229] width 216 height 28
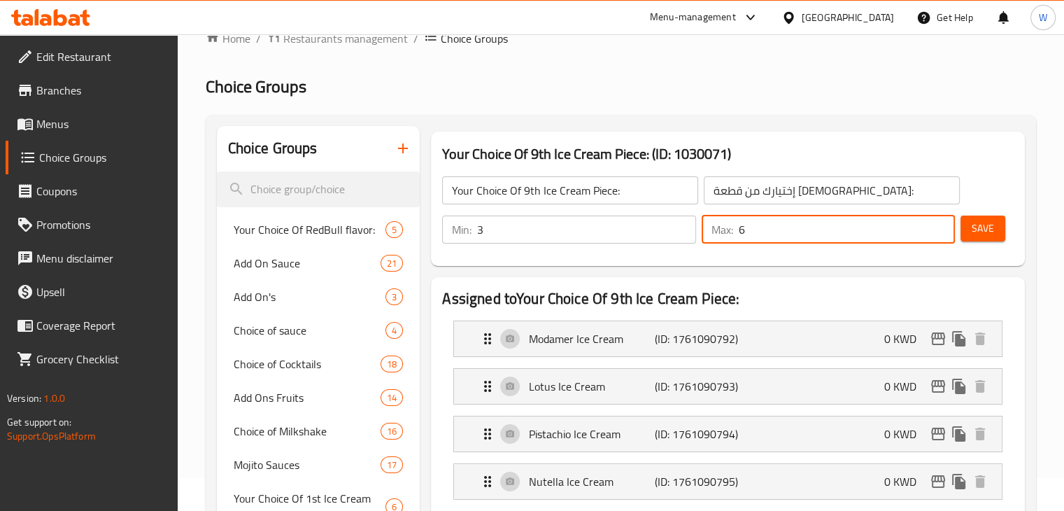
type input "6"
click at [982, 227] on span "Save" at bounding box center [983, 228] width 22 height 17
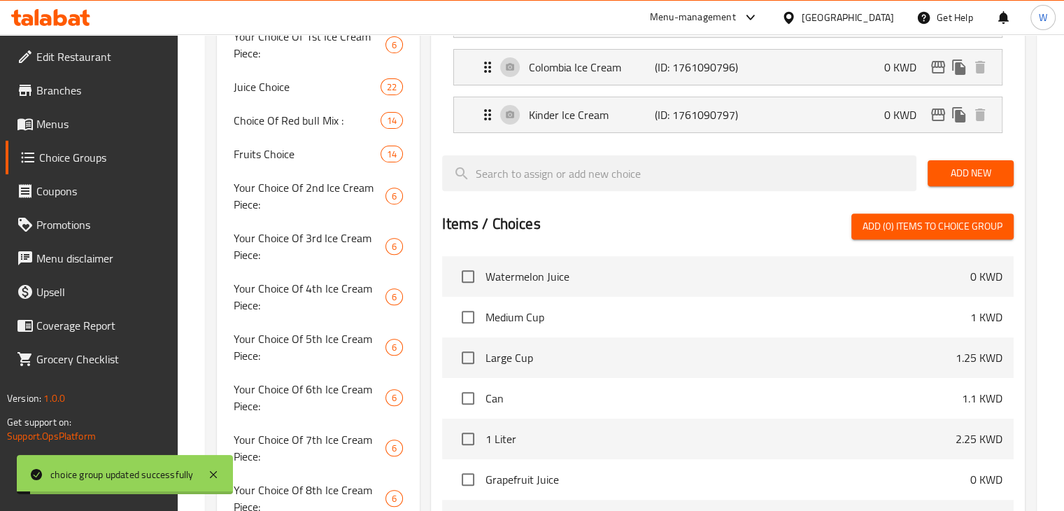
scroll to position [693, 0]
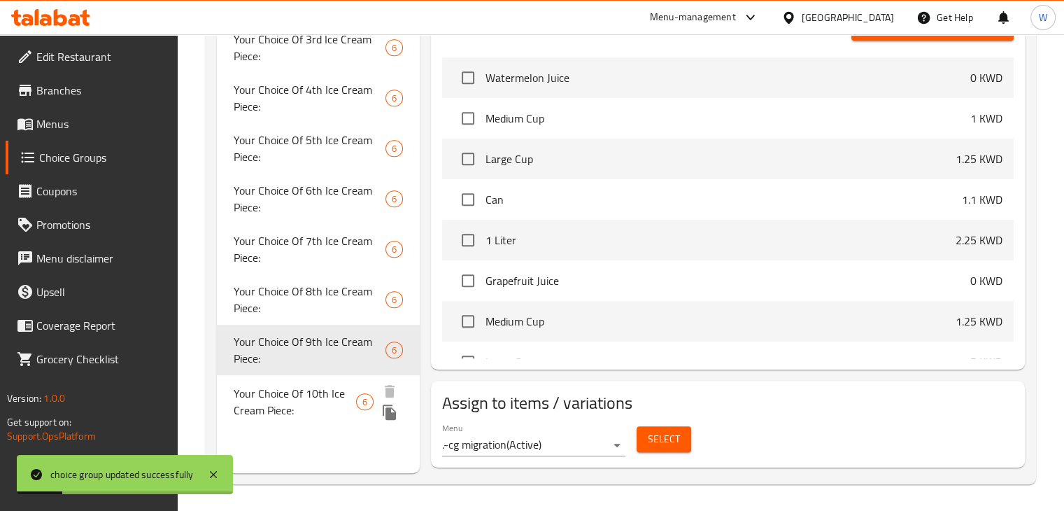
click at [294, 401] on span "Your Choice Of 10th Ice Cream Piece:" at bounding box center [295, 402] width 122 height 34
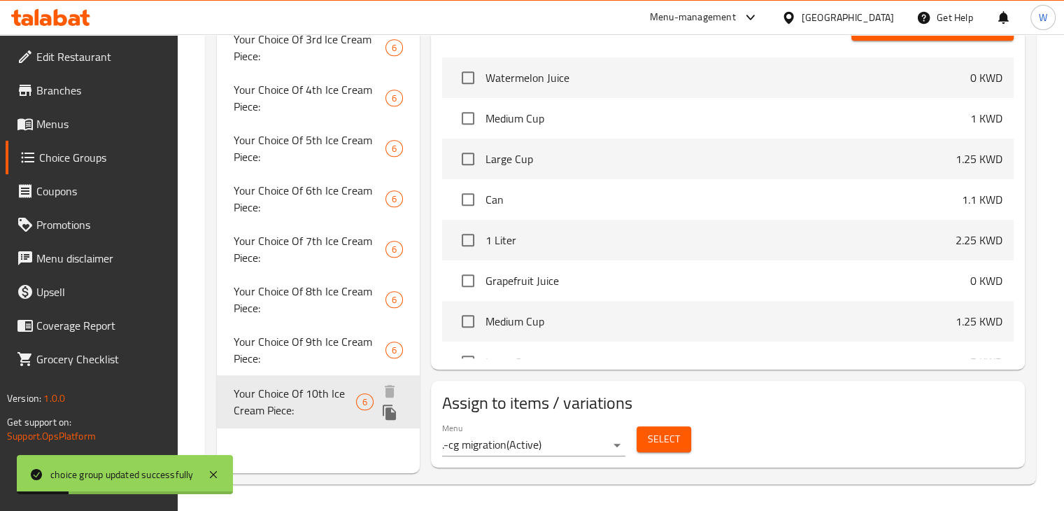
type input "Your Choice Of 10th Ice Cream Piece:"
type input "إختيارك من قطعة الايس كريم العاشرة:"
type input "1"
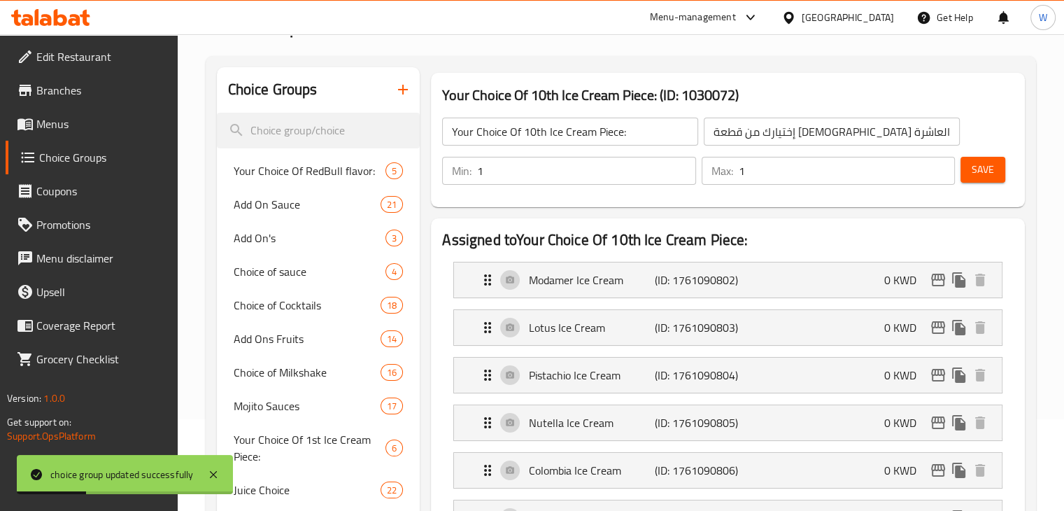
scroll to position [0, 0]
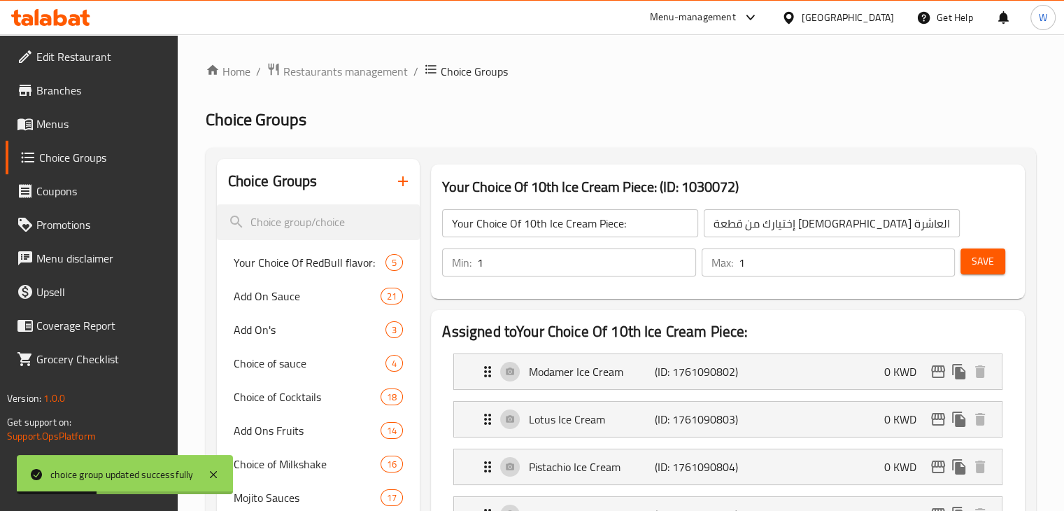
click at [554, 244] on div "Min: 1 ​ Max: 1 ​" at bounding box center [699, 262] width 524 height 39
click at [544, 256] on input "1" at bounding box center [586, 262] width 218 height 28
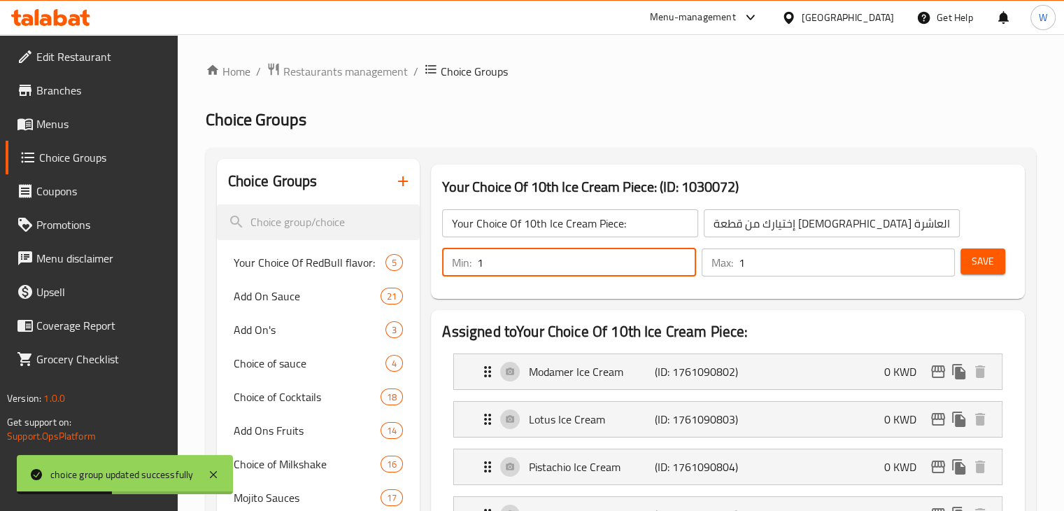
click at [544, 256] on input "1" at bounding box center [586, 262] width 218 height 28
type input "3"
click at [770, 264] on input "1" at bounding box center [847, 262] width 216 height 28
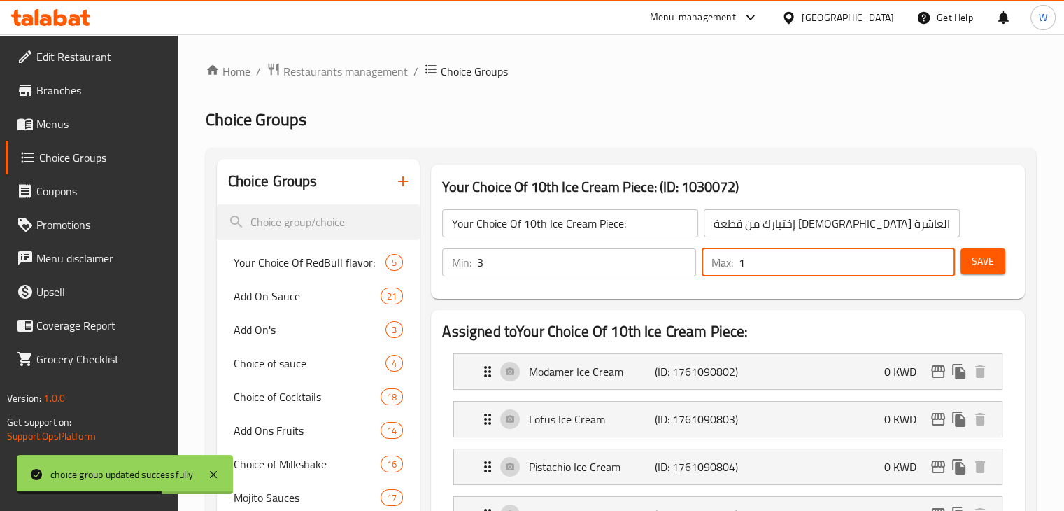
click at [770, 264] on input "1" at bounding box center [847, 262] width 216 height 28
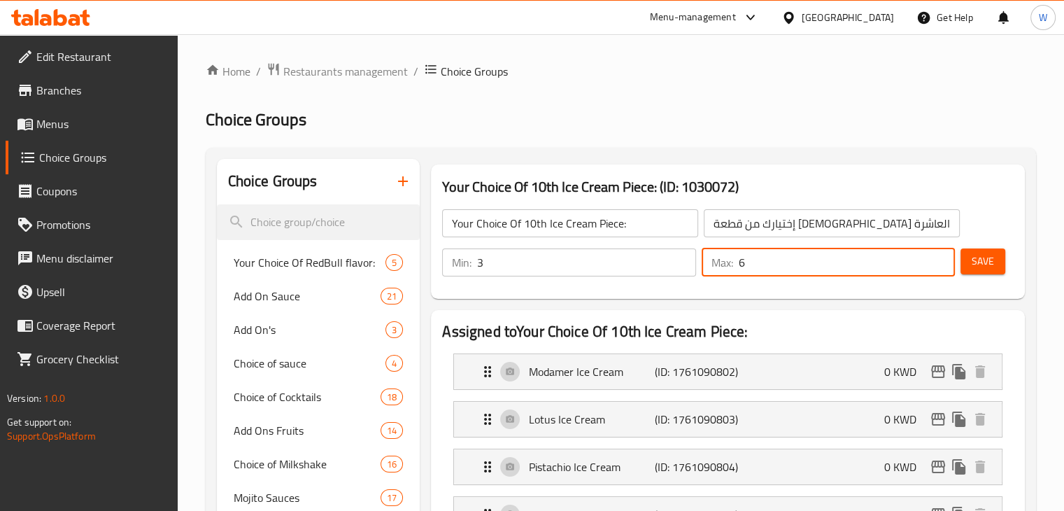
type input "6"
click at [977, 265] on span "Save" at bounding box center [983, 261] width 22 height 17
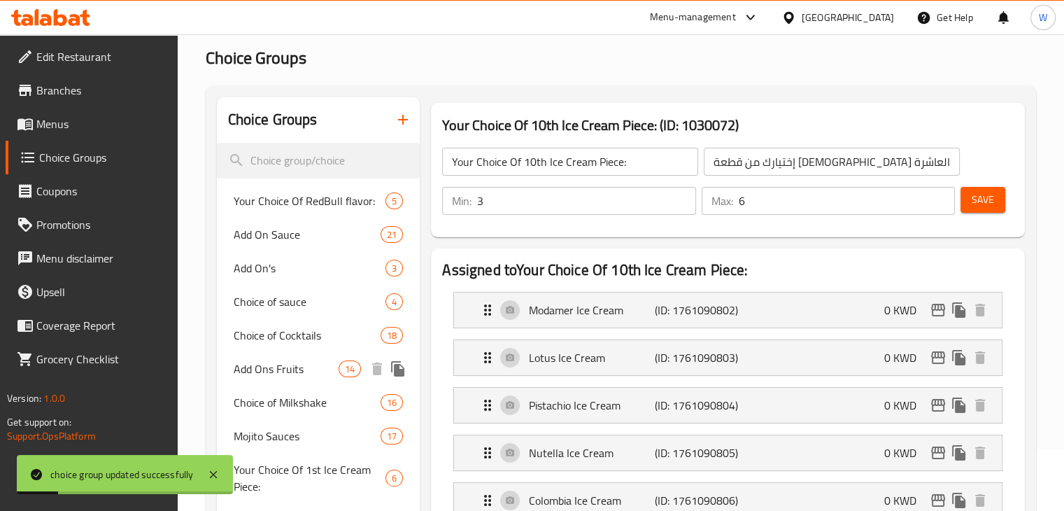
scroll to position [60, 0]
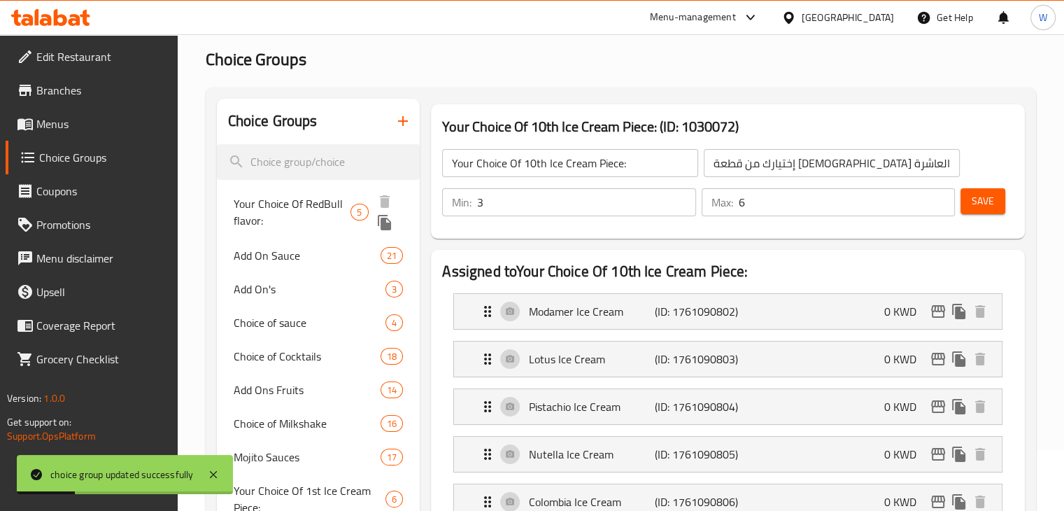
click at [309, 199] on span "Your Choice Of RedBull flavor:" at bounding box center [293, 212] width 118 height 34
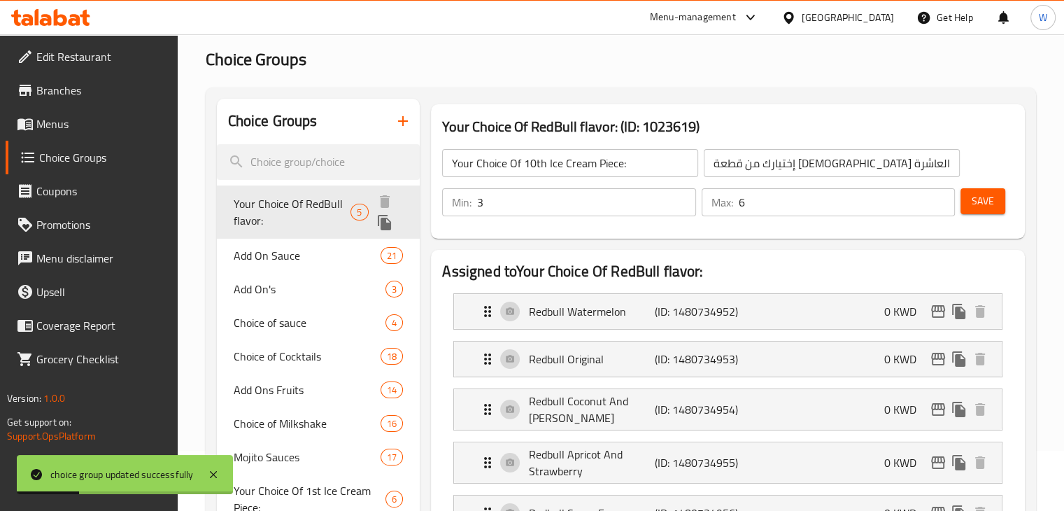
type input "Your Choice Of RedBull flavor:"
type input "اختيارك من نكهة ريد بول:"
type input "1"
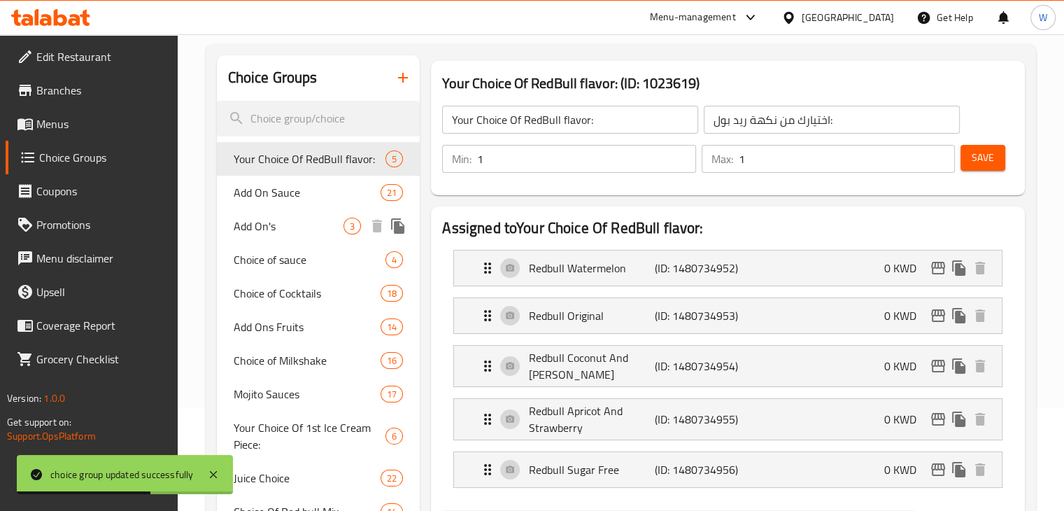
scroll to position [98, 0]
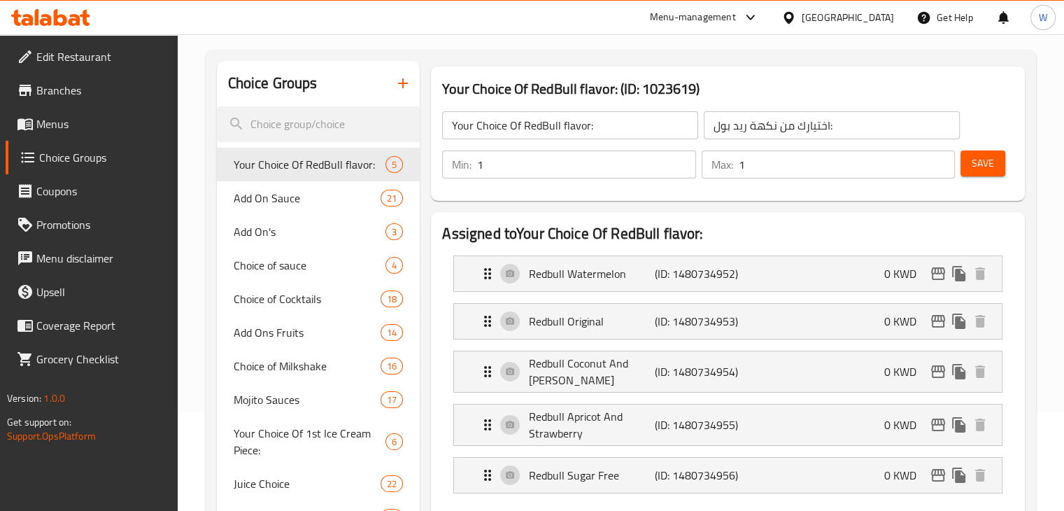
click at [77, 122] on span "Menus" at bounding box center [101, 123] width 130 height 17
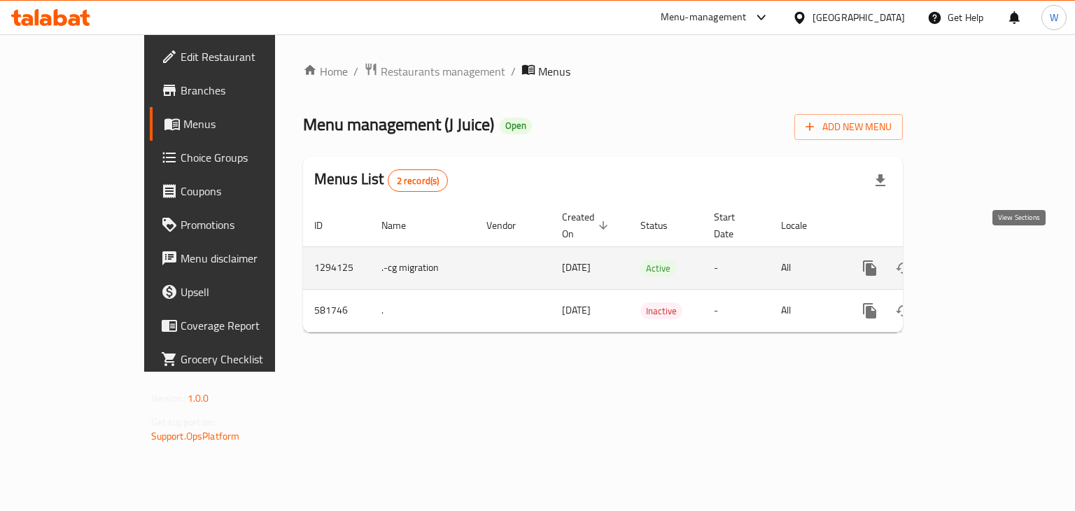
click at [979, 260] on icon "enhanced table" at bounding box center [970, 268] width 17 height 17
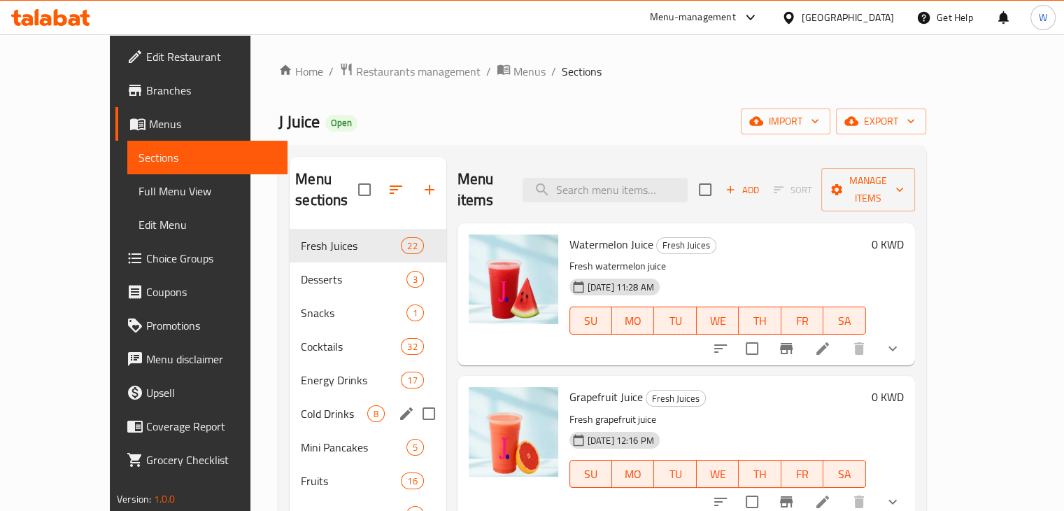
scroll to position [196, 0]
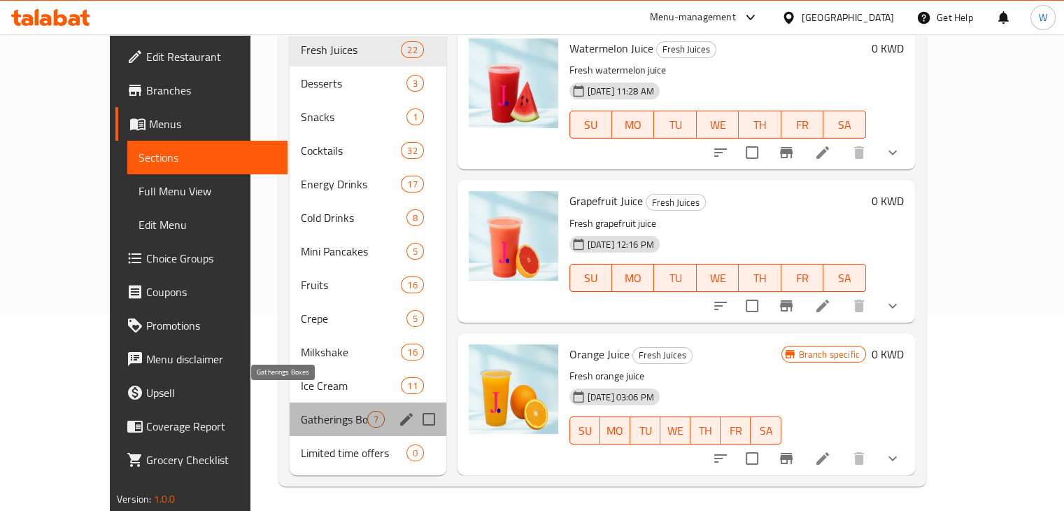
click at [301, 411] on span "Gatherings Boxes" at bounding box center [334, 419] width 66 height 17
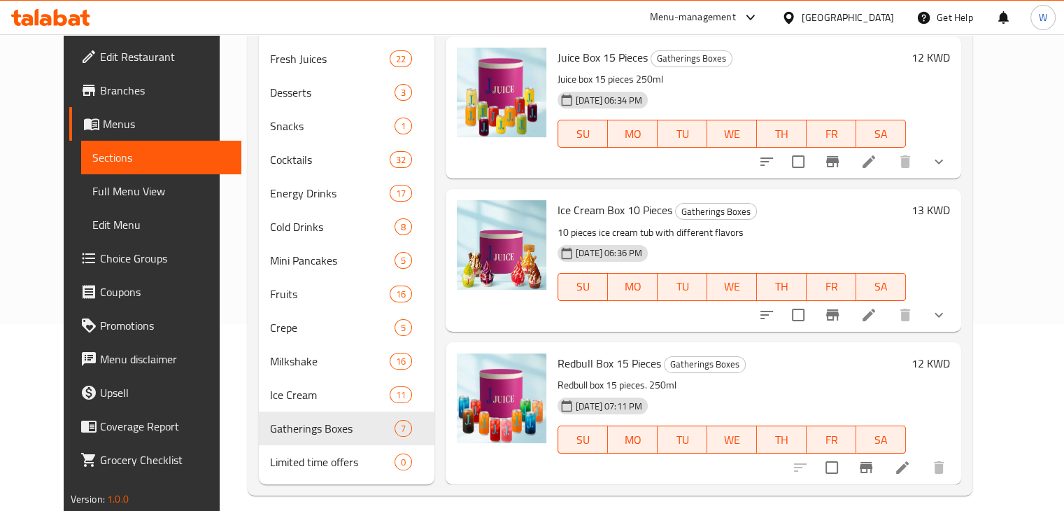
scroll to position [190, 0]
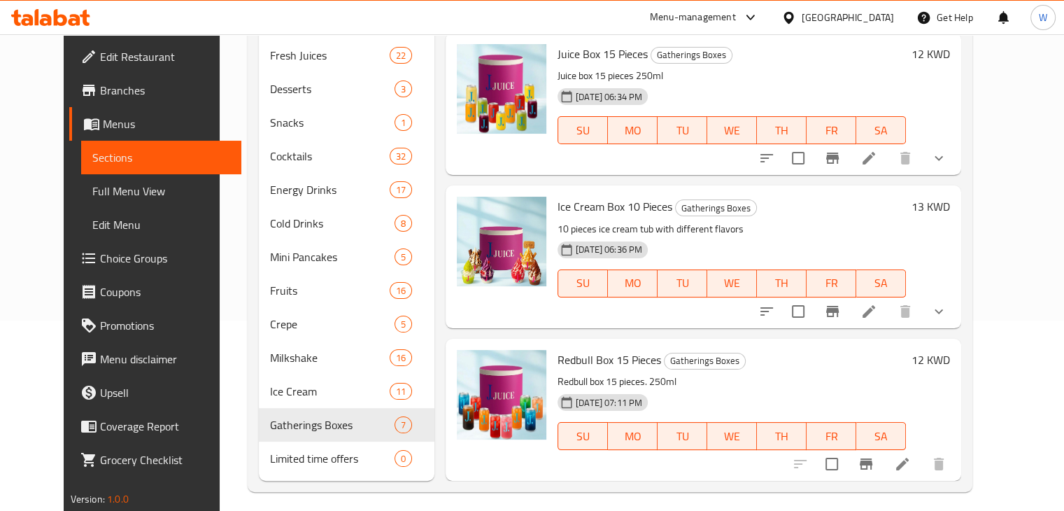
click at [909, 464] on icon at bounding box center [902, 464] width 13 height 13
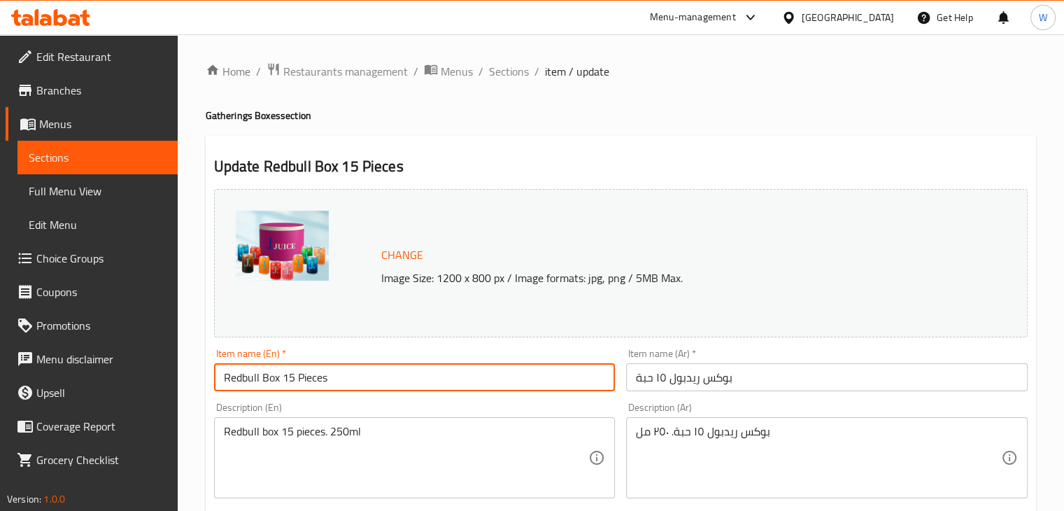
click at [246, 380] on input "Redbull Box 15 Pieces" at bounding box center [415, 377] width 402 height 28
click at [243, 380] on input "Redbull Box 15 Pieces" at bounding box center [415, 377] width 402 height 28
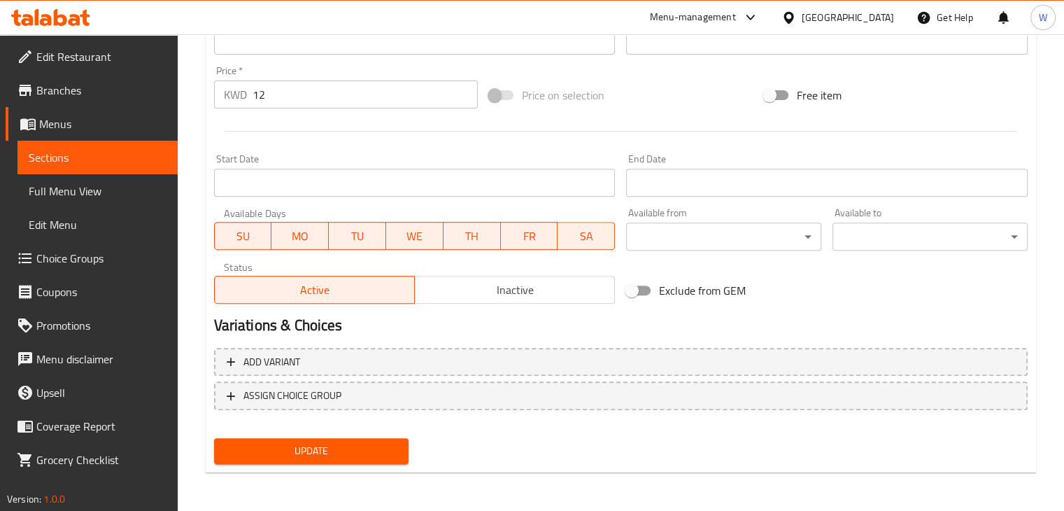
type input "Red bull Box 15 Pieces"
click at [380, 453] on span "Update" at bounding box center [311, 450] width 173 height 17
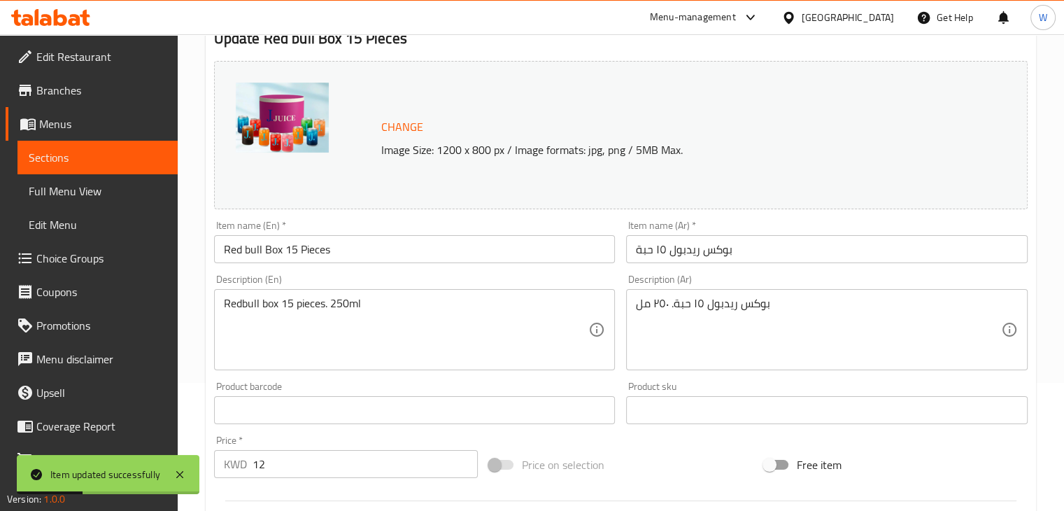
scroll to position [0, 0]
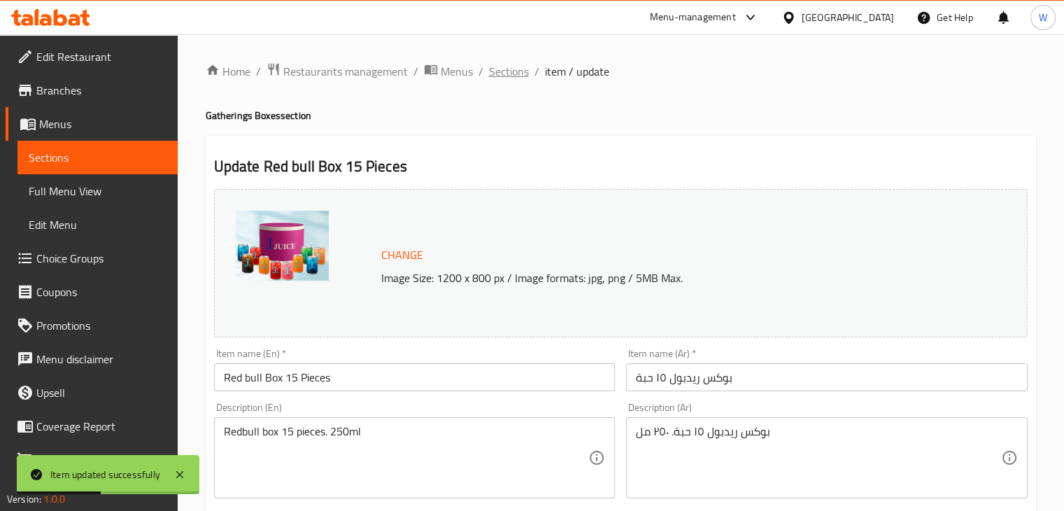
click at [506, 71] on span "Sections" at bounding box center [509, 71] width 40 height 17
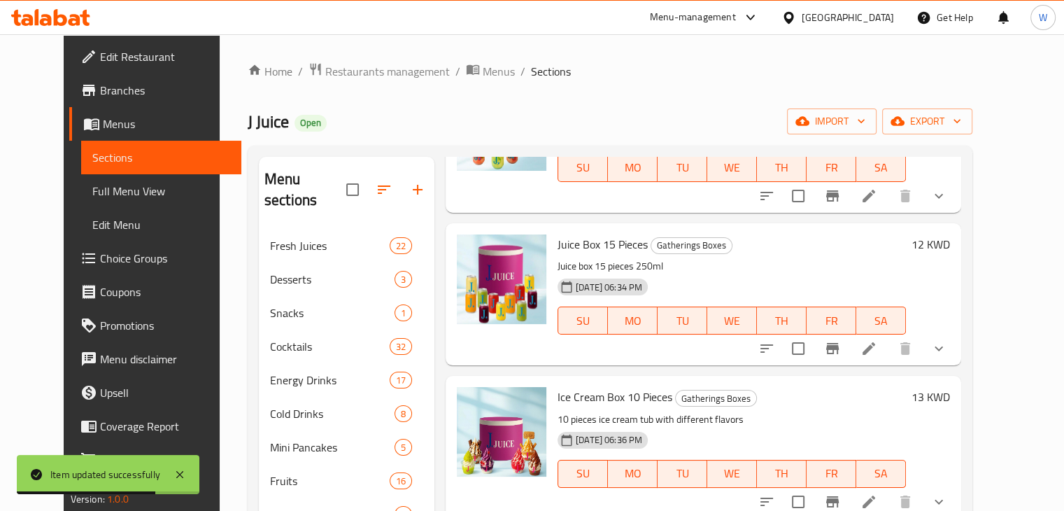
scroll to position [196, 0]
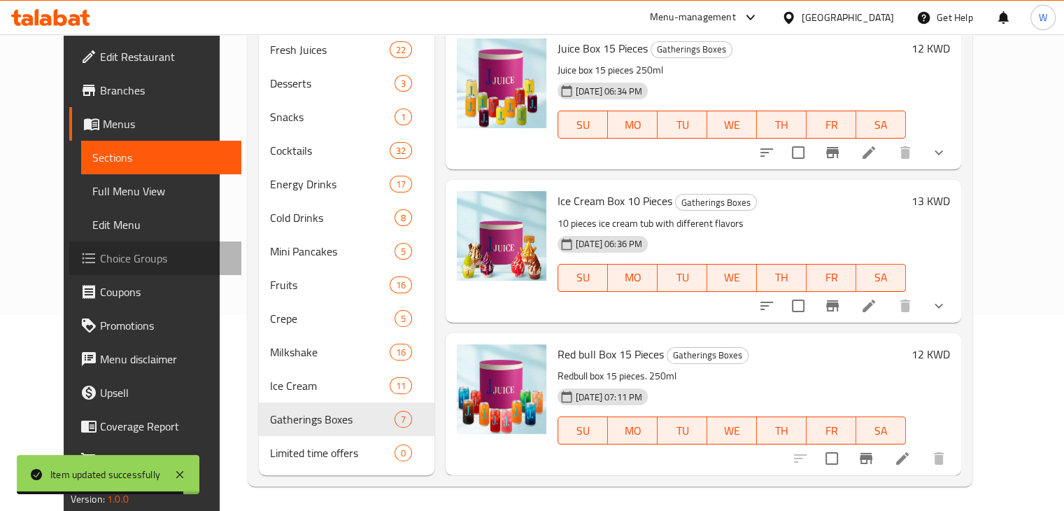
click at [101, 268] on link "Choice Groups" at bounding box center [155, 258] width 172 height 34
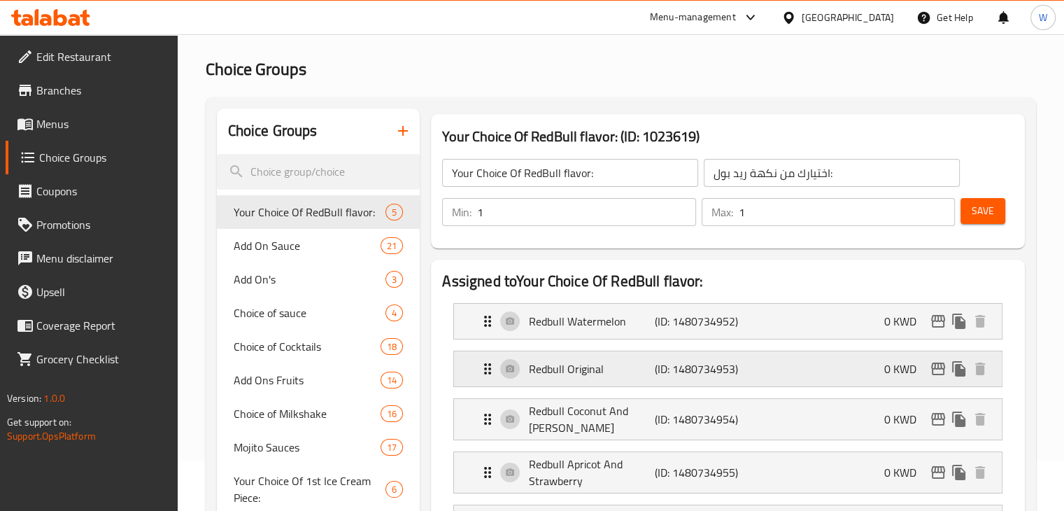
scroll to position [48, 0]
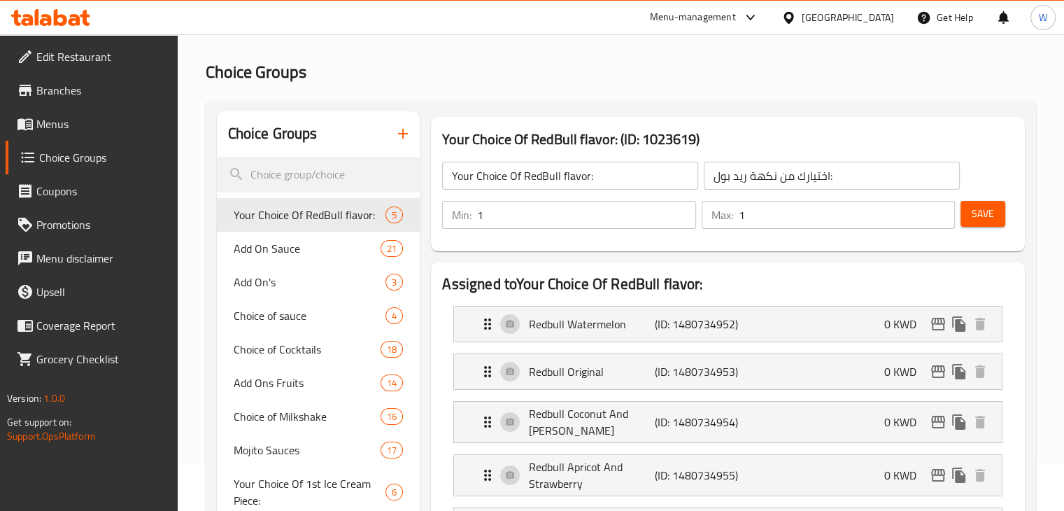
click at [540, 211] on input "1" at bounding box center [586, 215] width 218 height 28
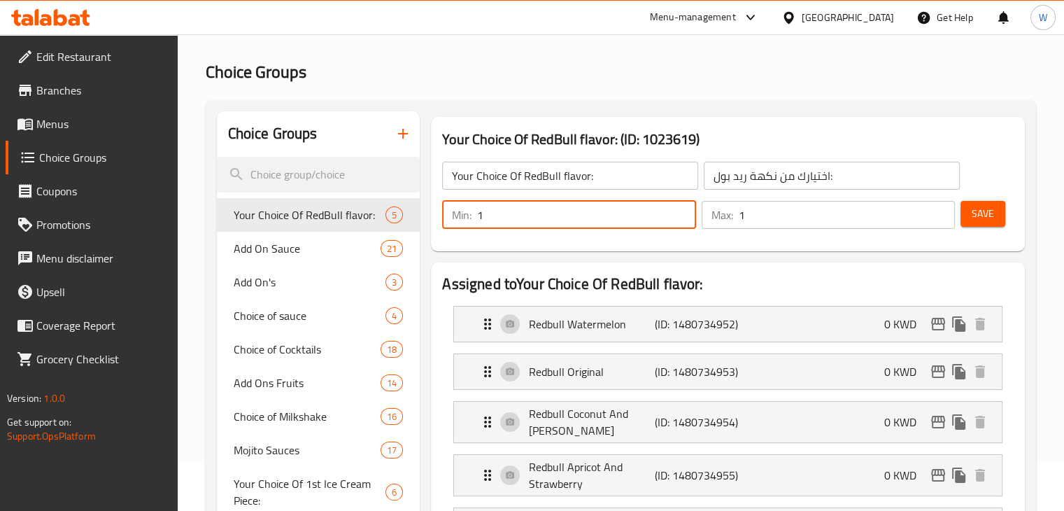
click at [540, 211] on input "1" at bounding box center [586, 215] width 218 height 28
type input "3"
click at [766, 219] on input "1" at bounding box center [847, 215] width 216 height 28
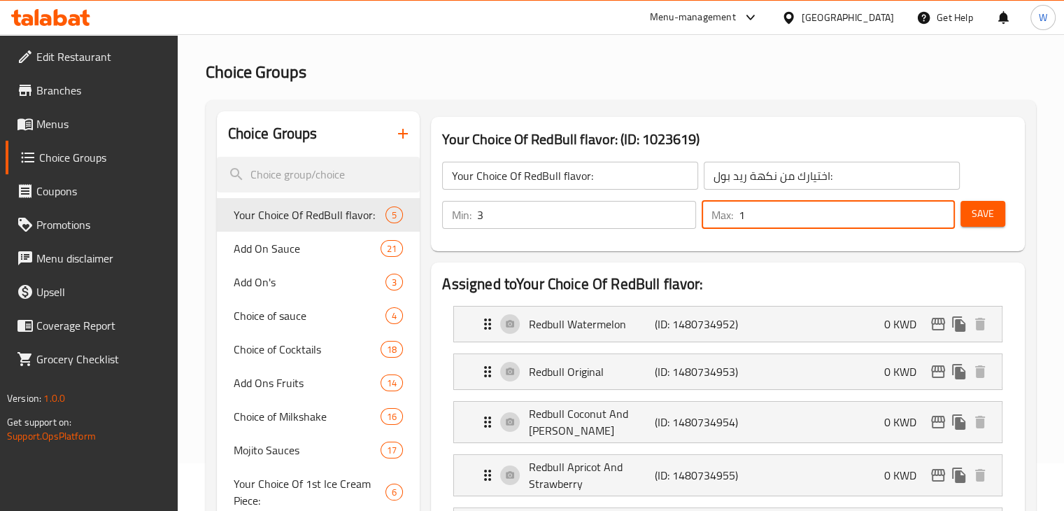
click at [766, 219] on input "1" at bounding box center [847, 215] width 216 height 28
type input "6"
click at [993, 212] on button "Save" at bounding box center [982, 214] width 45 height 26
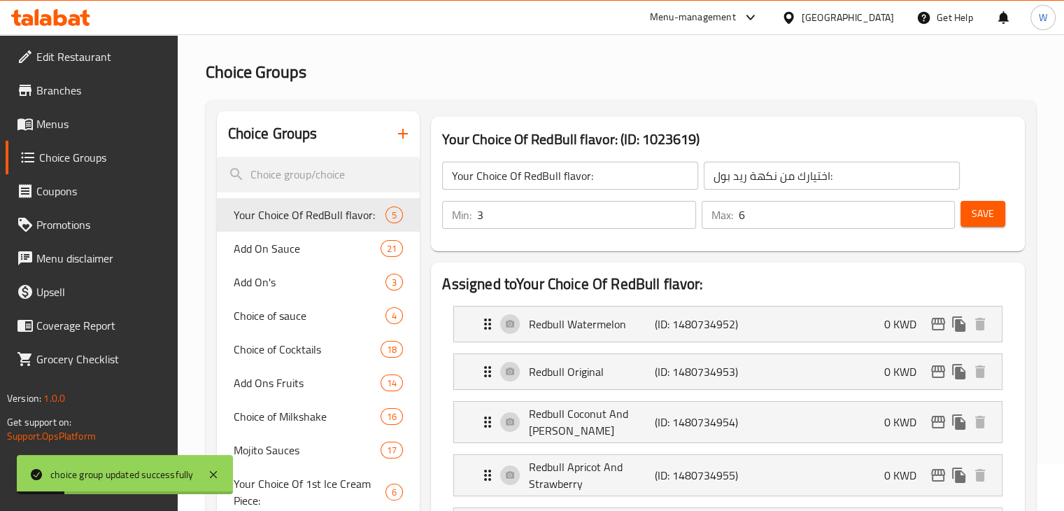
click at [97, 106] on link "Branches" at bounding box center [92, 90] width 172 height 34
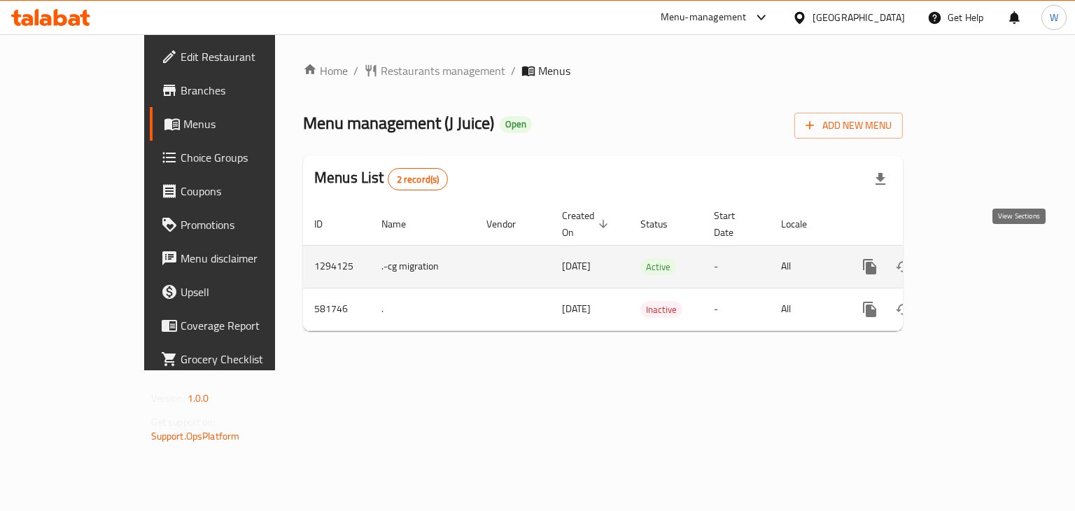
click at [979, 258] on icon "enhanced table" at bounding box center [970, 266] width 17 height 17
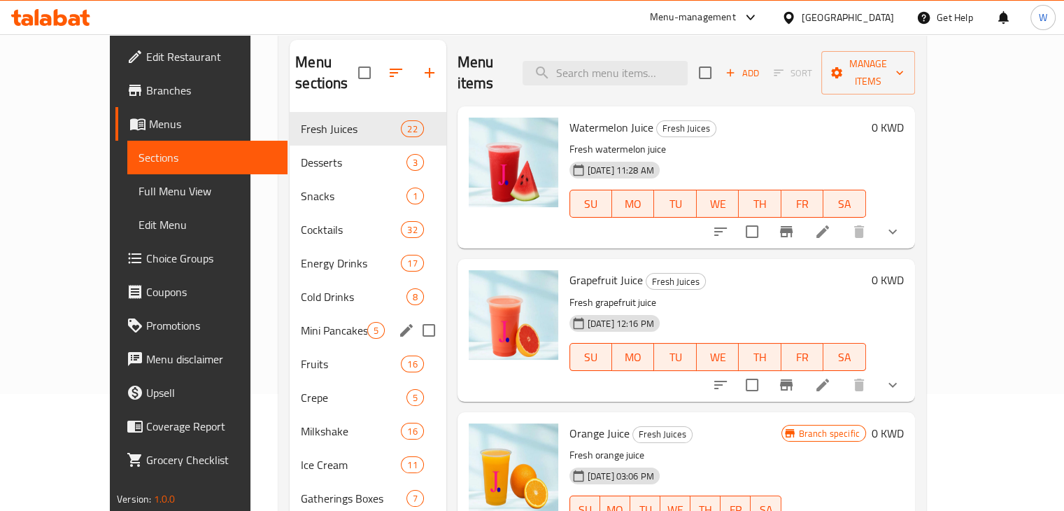
scroll to position [120, 0]
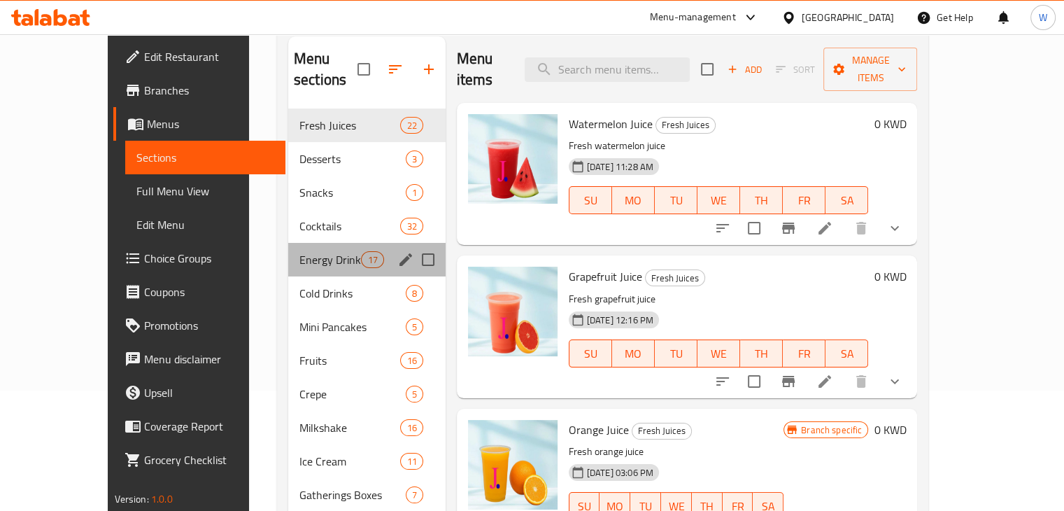
click at [292, 247] on div "Energy Drinks 17" at bounding box center [366, 260] width 157 height 34
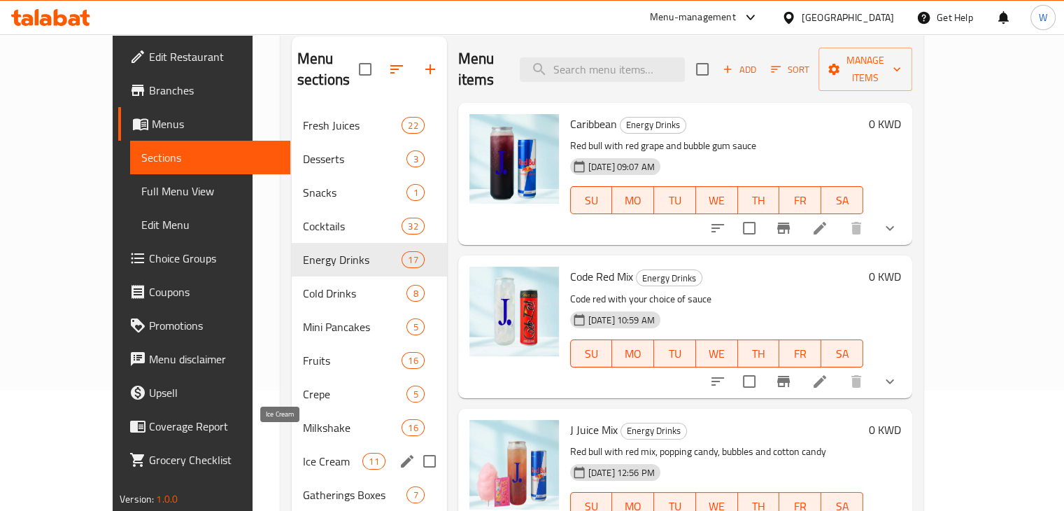
scroll to position [196, 0]
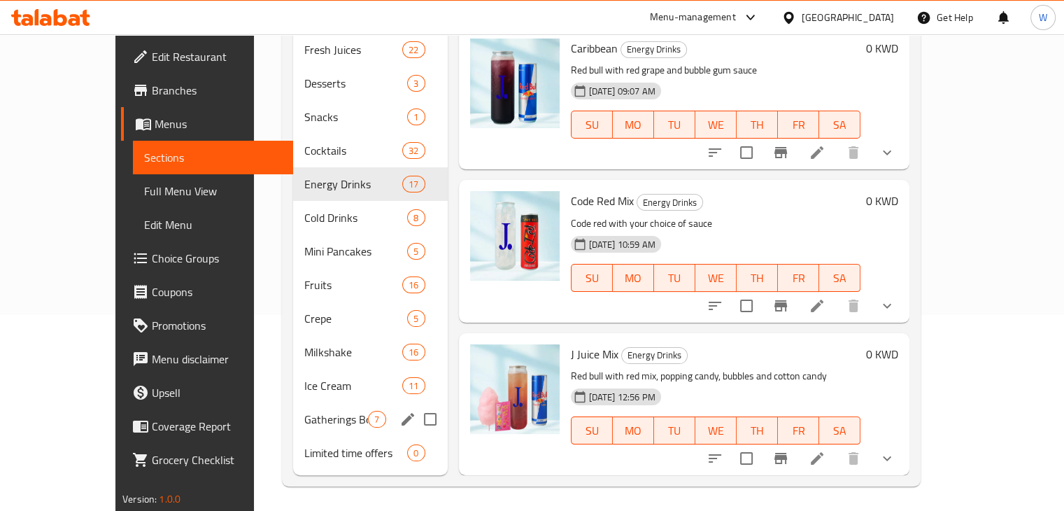
click at [293, 413] on div "Gatherings Boxes 7" at bounding box center [370, 419] width 154 height 34
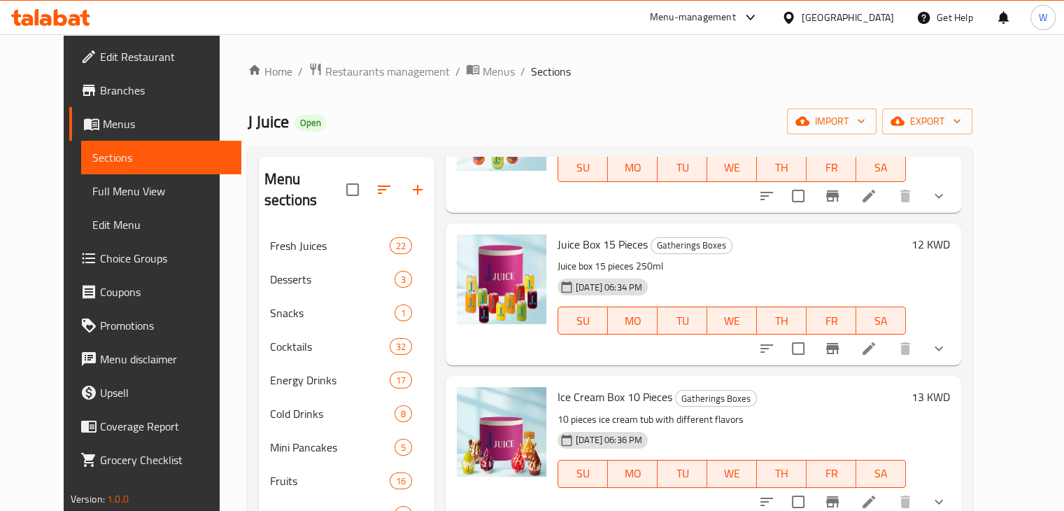
scroll to position [196, 0]
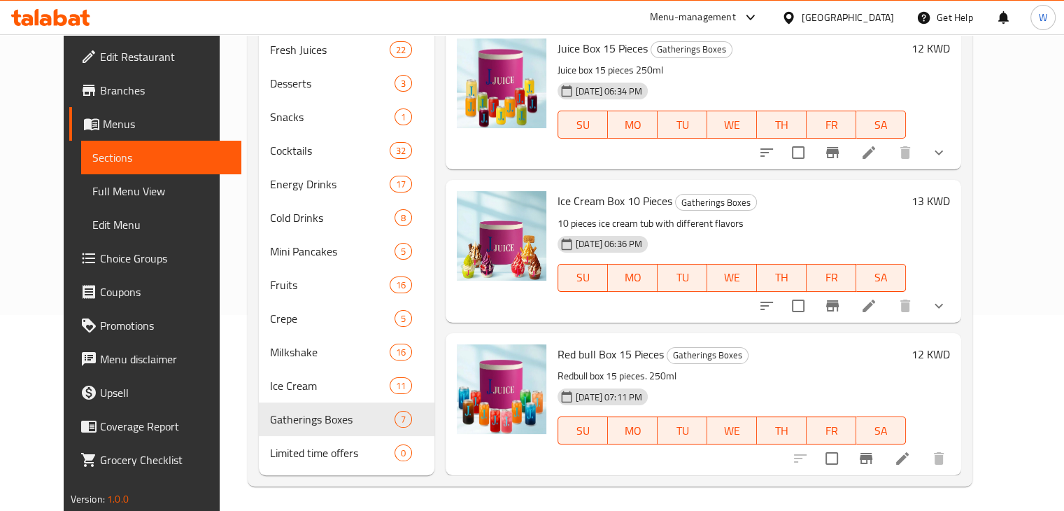
click at [922, 453] on li at bounding box center [902, 458] width 39 height 25
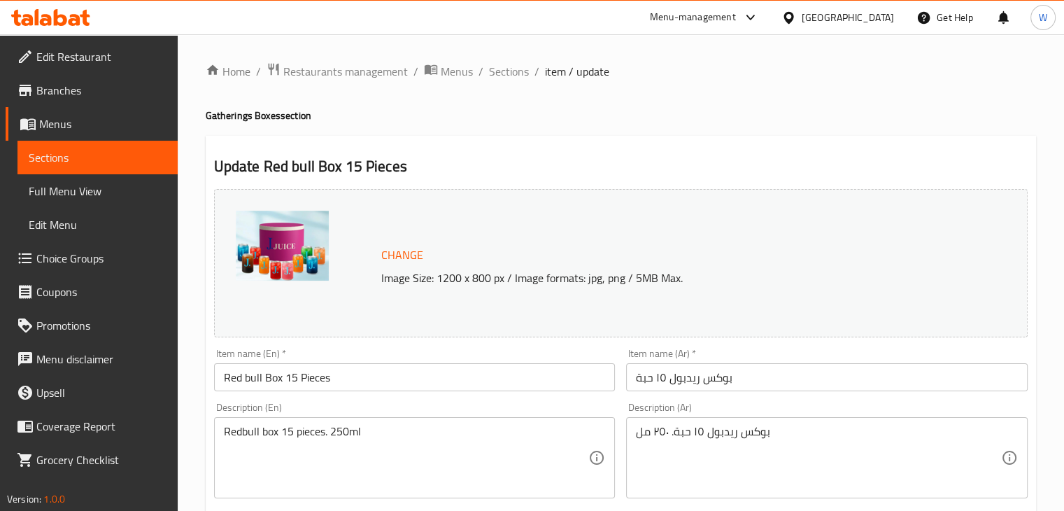
scroll to position [497, 0]
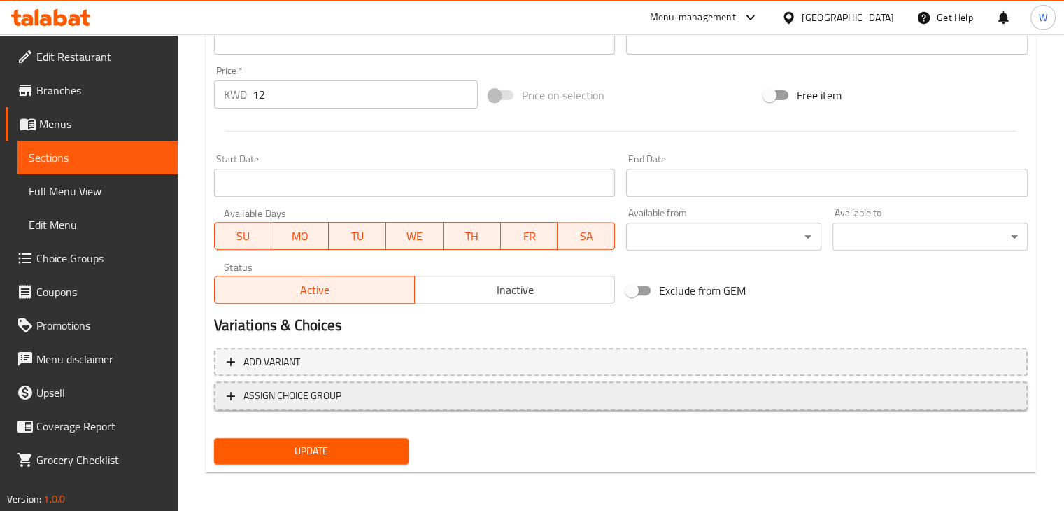
click at [269, 387] on span "ASSIGN CHOICE GROUP" at bounding box center [292, 395] width 98 height 17
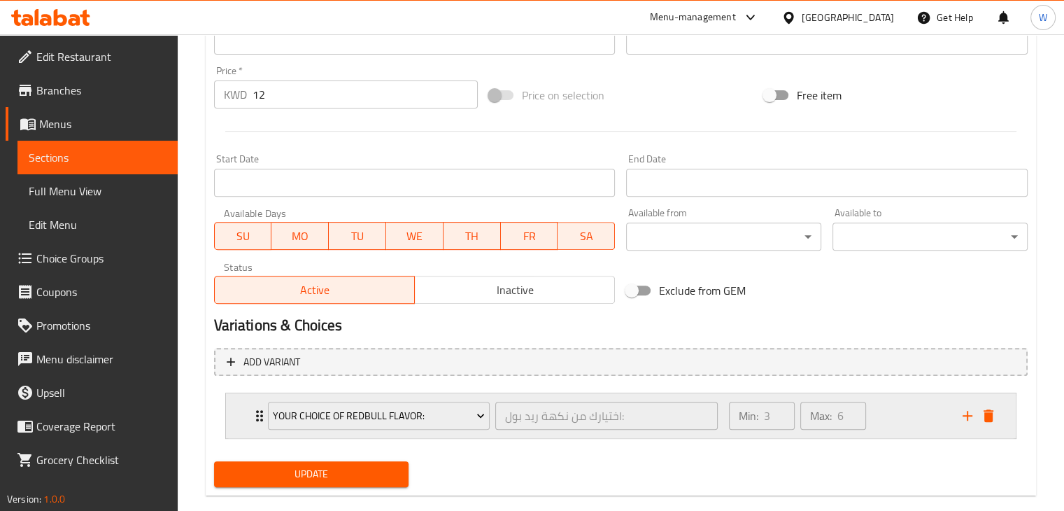
scroll to position [520, 0]
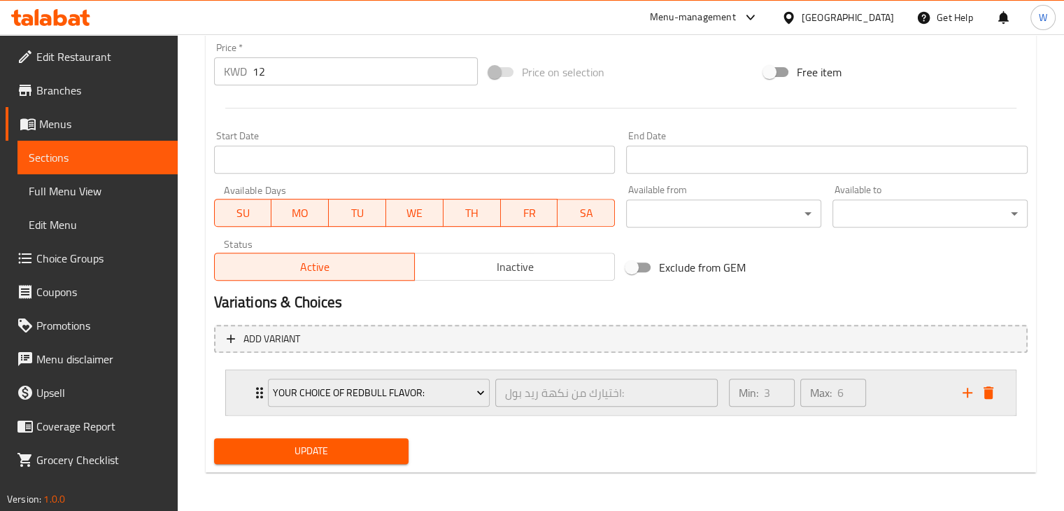
click at [253, 401] on div "Your Choice Of RedBull flavor: اختيارك من نكهة ريد بول: ​ Min: 3 ​ Max: 6 ​" at bounding box center [625, 392] width 748 height 45
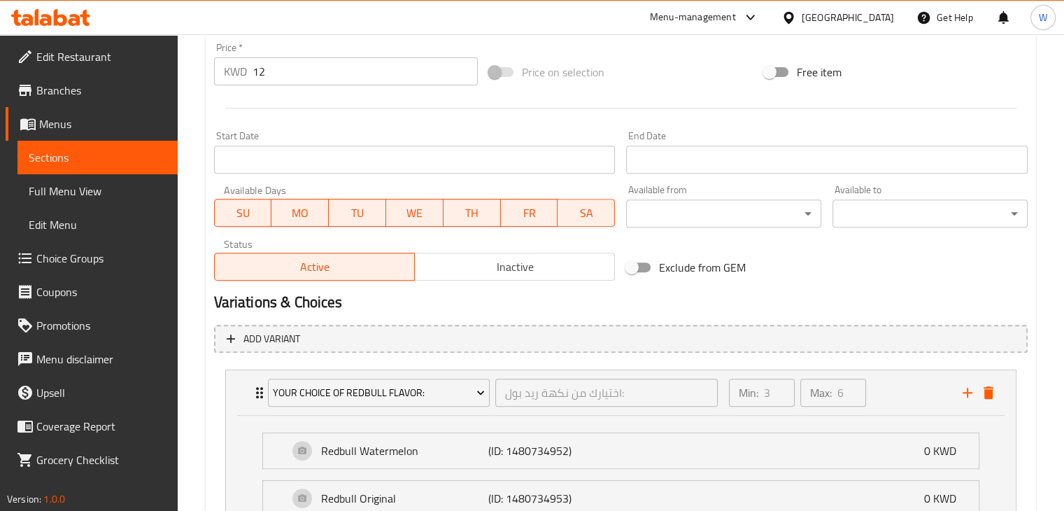
scroll to position [786, 0]
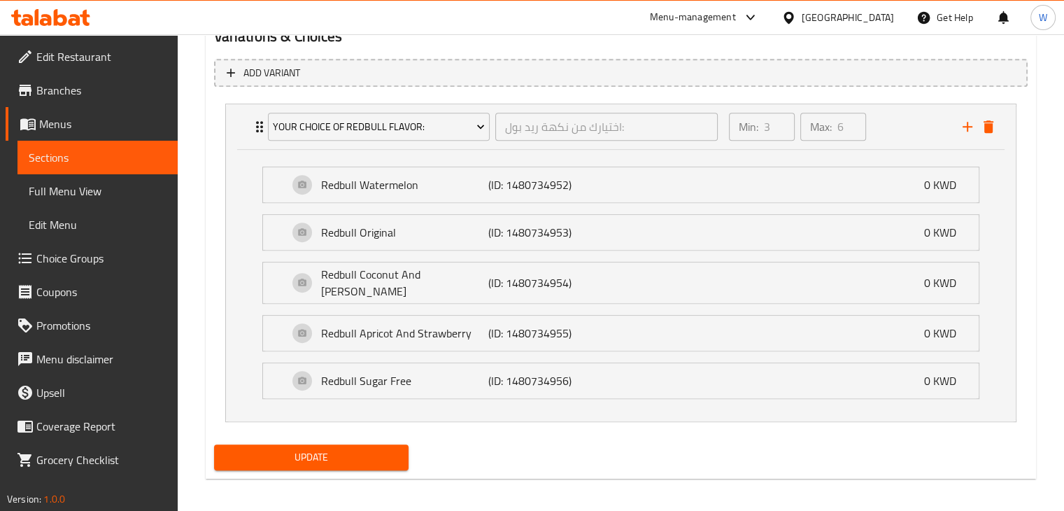
click at [333, 453] on span "Update" at bounding box center [311, 456] width 173 height 17
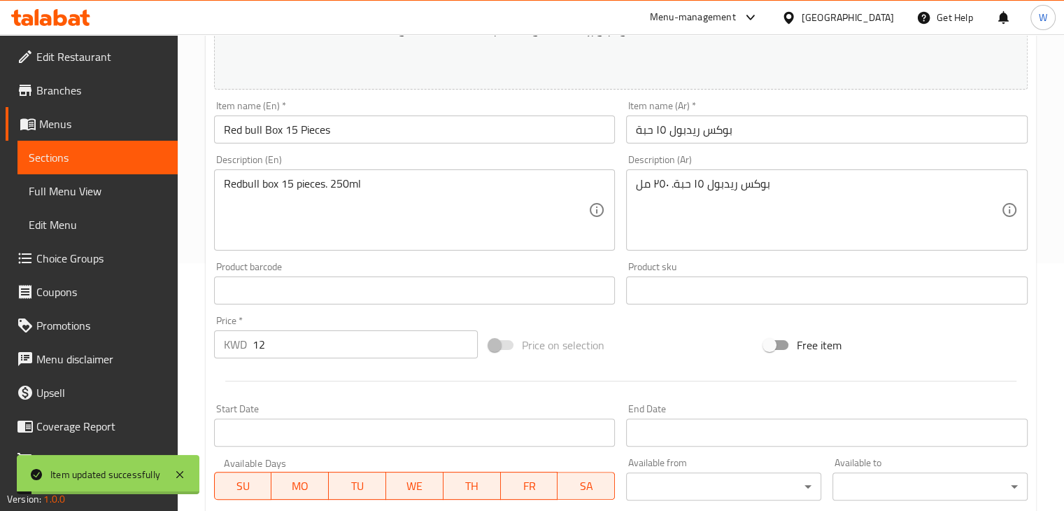
scroll to position [0, 0]
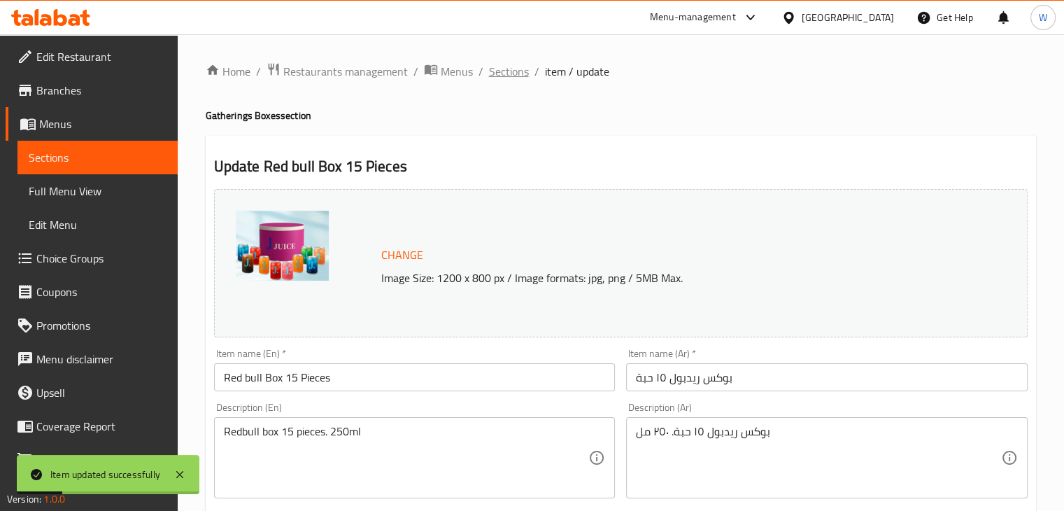
click at [511, 68] on span "Sections" at bounding box center [509, 71] width 40 height 17
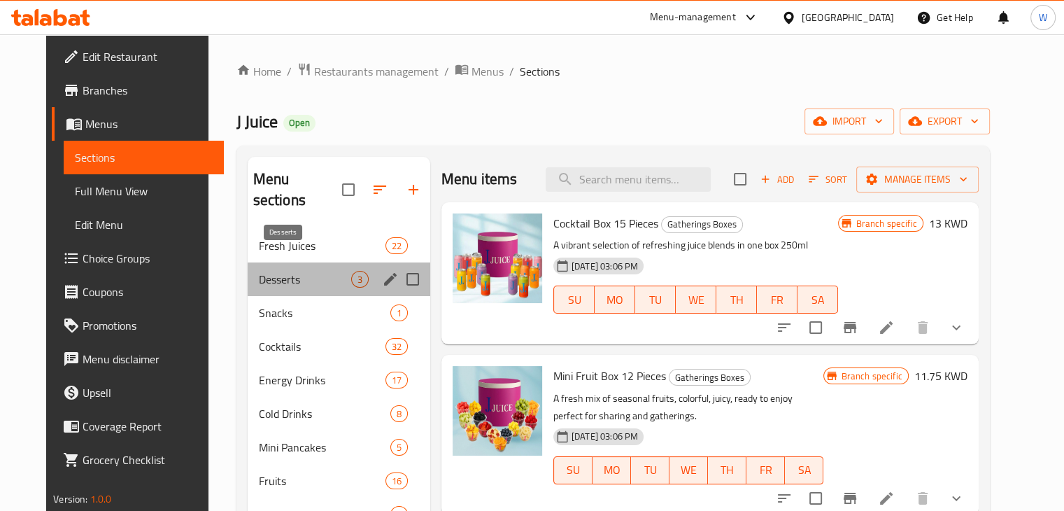
click at [288, 271] on span "Desserts" at bounding box center [305, 279] width 92 height 17
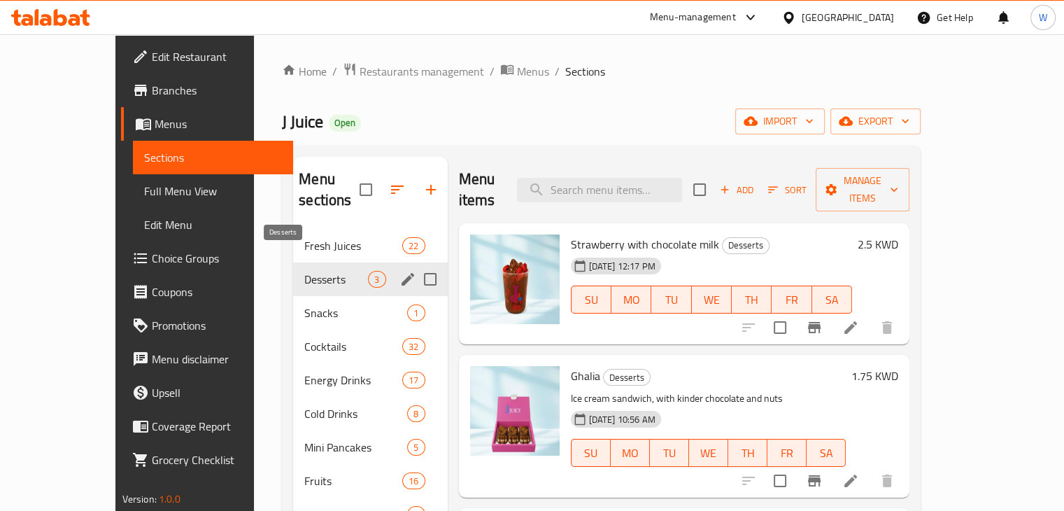
click at [304, 271] on span "Desserts" at bounding box center [336, 279] width 64 height 17
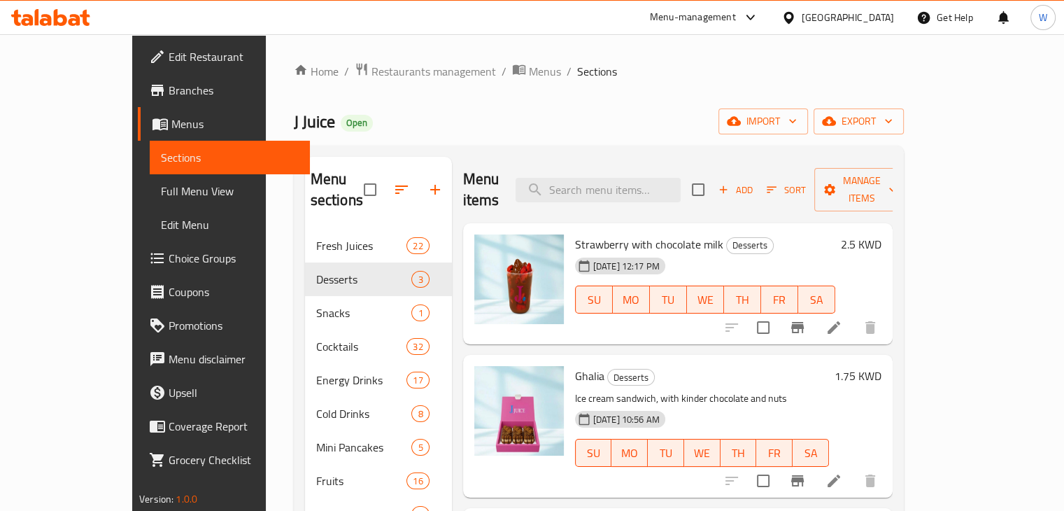
scroll to position [196, 0]
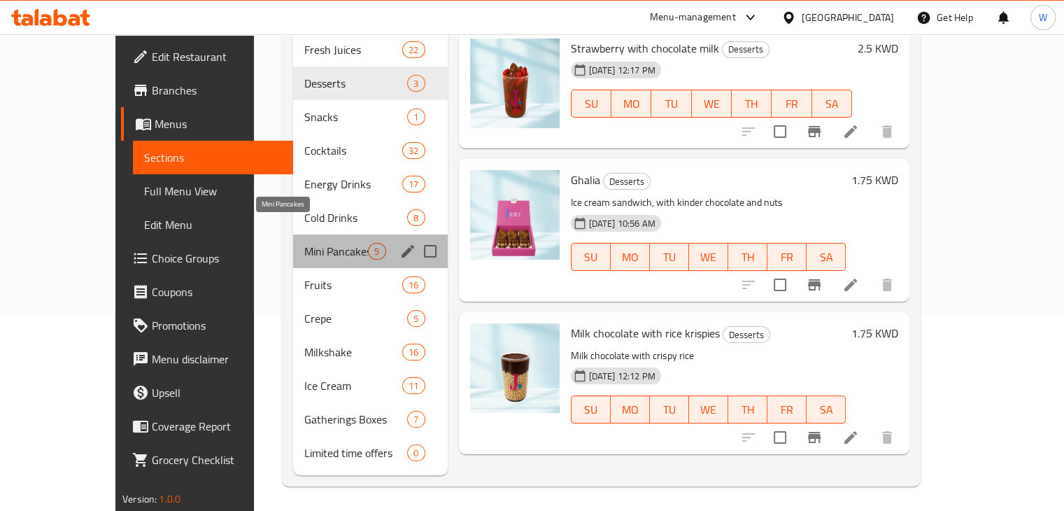
click at [315, 243] on span "Mini Pancakes" at bounding box center [336, 251] width 64 height 17
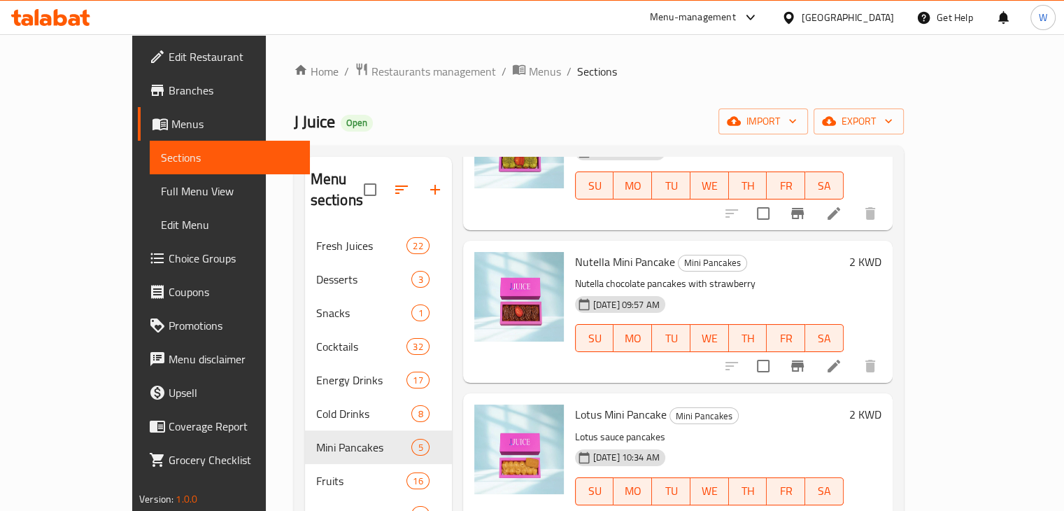
scroll to position [196, 0]
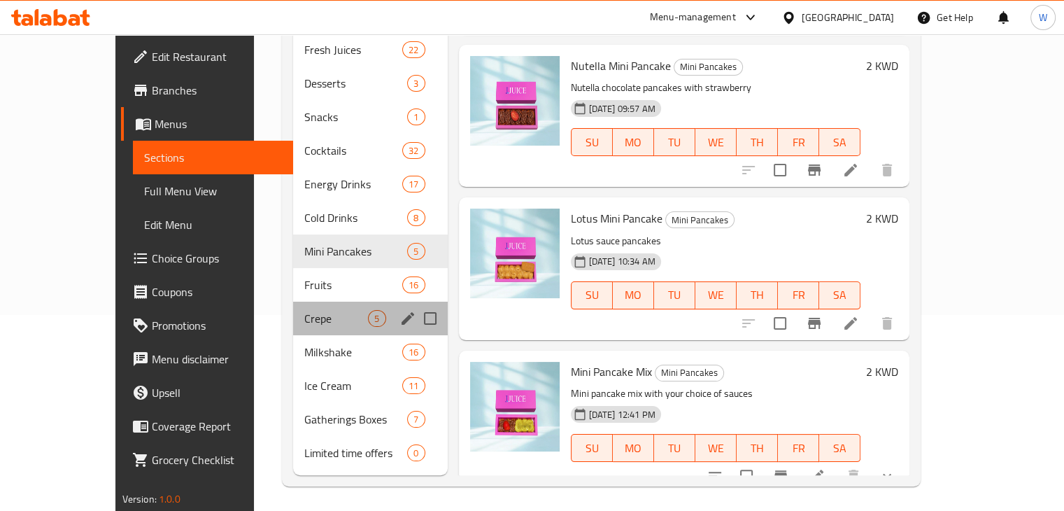
click at [357, 302] on div "Crepe 5" at bounding box center [370, 319] width 154 height 34
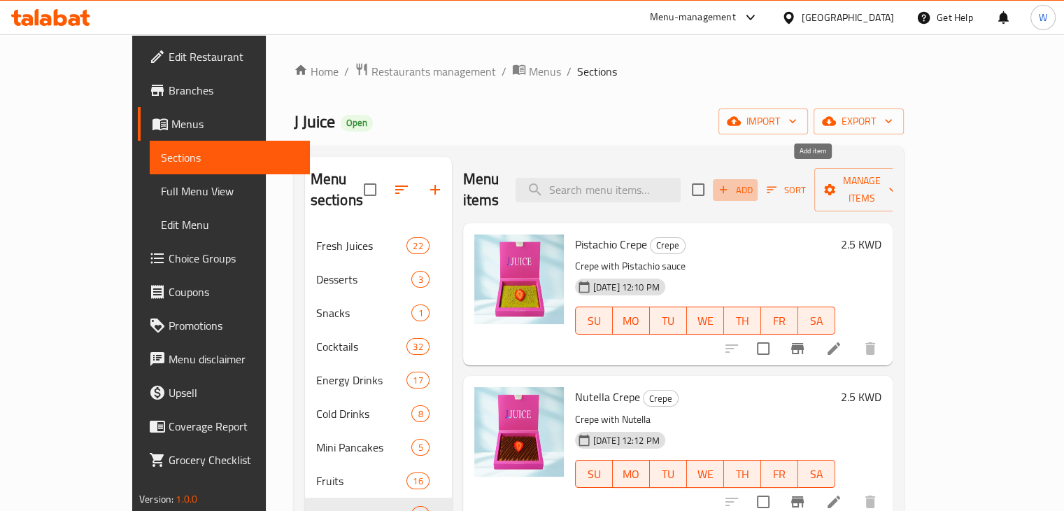
click at [754, 182] on span "Add" at bounding box center [735, 190] width 38 height 16
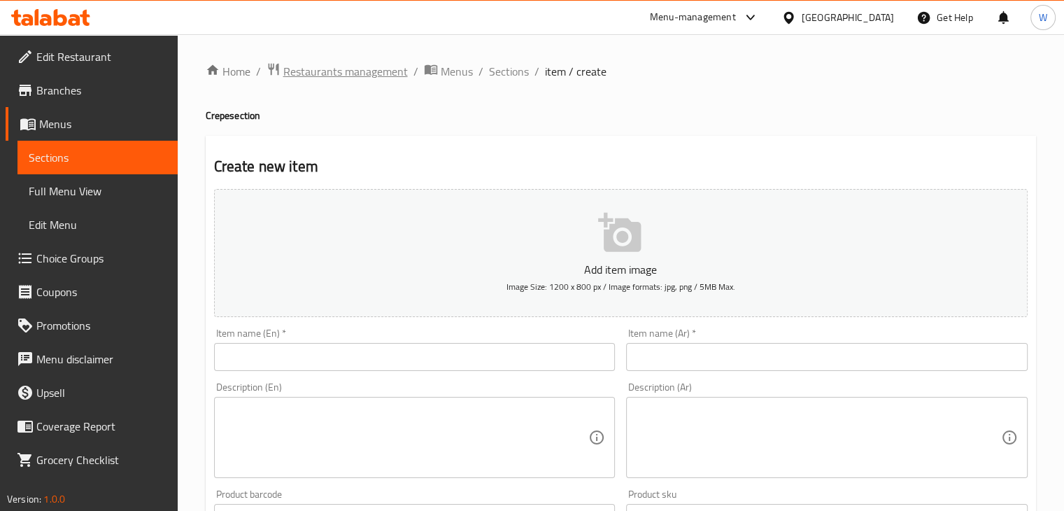
click at [353, 68] on span "Restaurants management" at bounding box center [345, 71] width 125 height 17
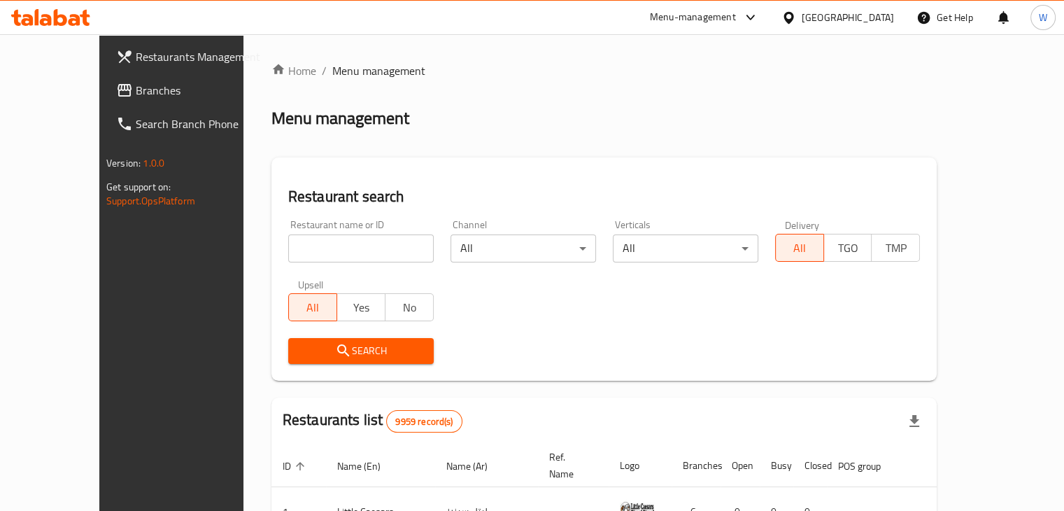
click at [347, 247] on div at bounding box center [532, 255] width 1064 height 511
click at [347, 247] on input "search" at bounding box center [361, 248] width 146 height 28
type input "lulu sweets"
click button "Search" at bounding box center [361, 351] width 146 height 26
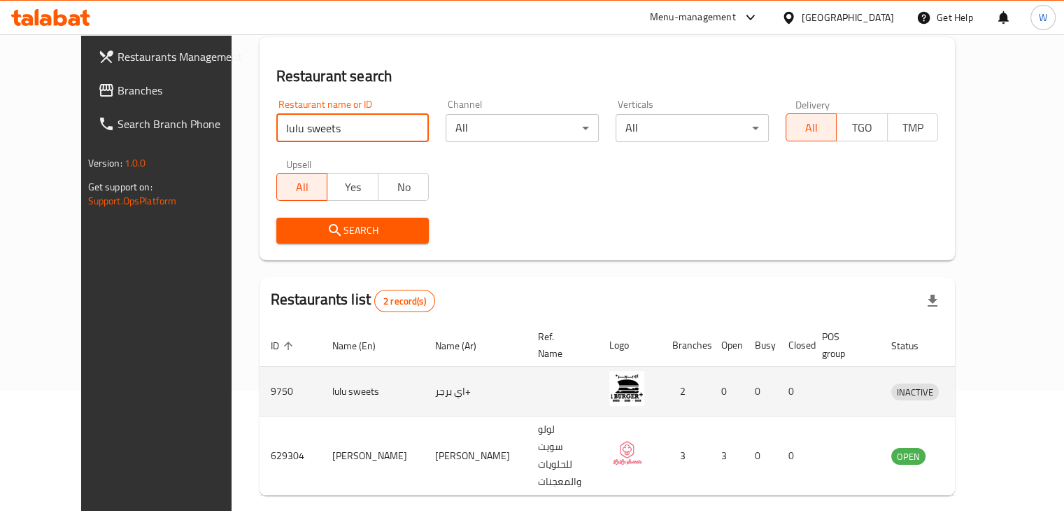
scroll to position [134, 0]
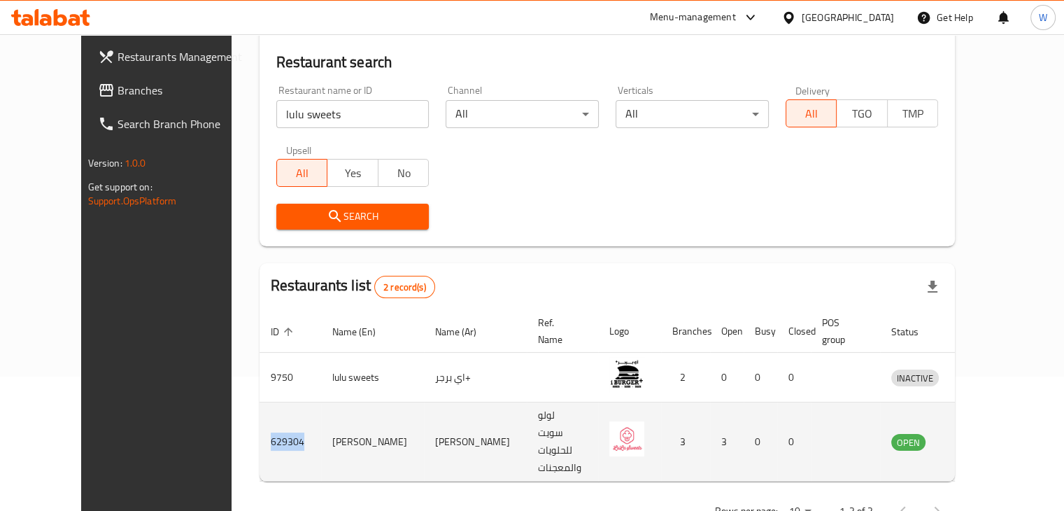
copy td "629304"
drag, startPoint x: 257, startPoint y: 413, endPoint x: 206, endPoint y: 417, distance: 51.2
click at [260, 417] on td "629304" at bounding box center [291, 441] width 62 height 79
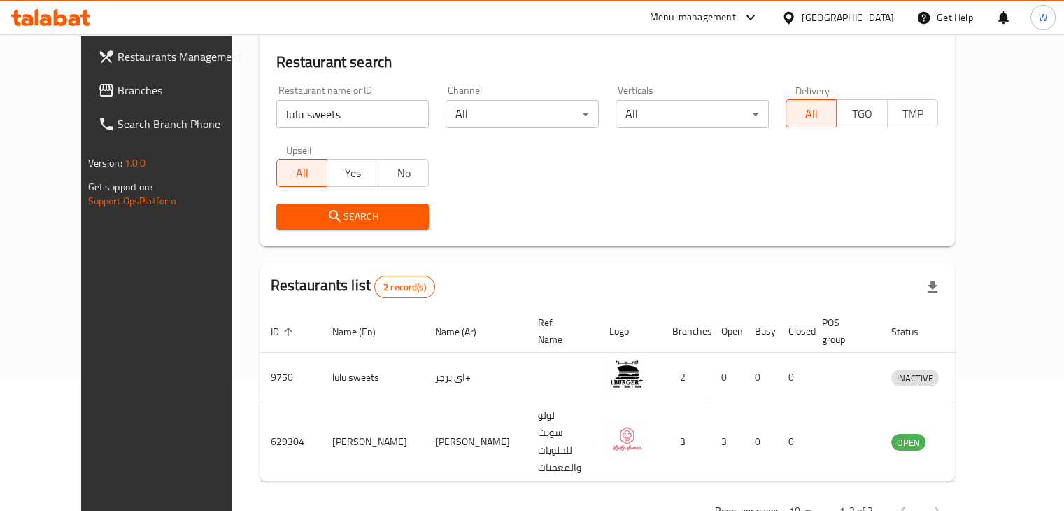
click at [330, 113] on input "lulu sweets" at bounding box center [352, 114] width 153 height 28
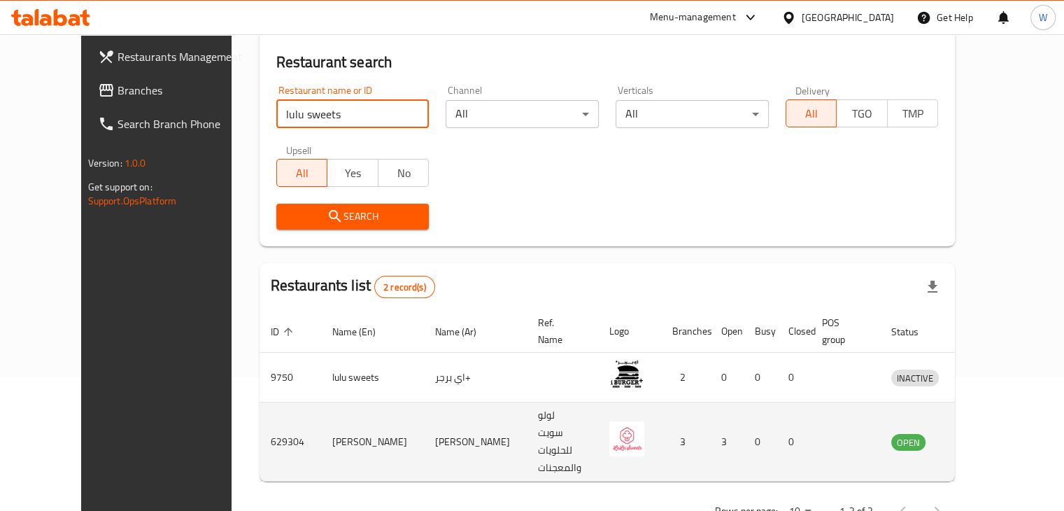
click at [984, 433] on icon "enhanced table" at bounding box center [975, 441] width 17 height 17
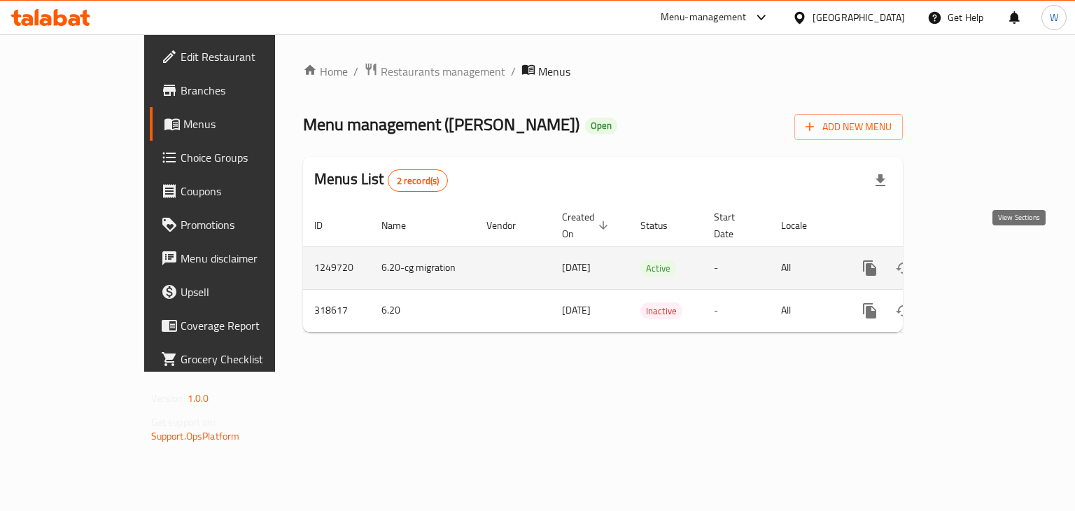
click at [977, 262] on icon "enhanced table" at bounding box center [970, 268] width 13 height 13
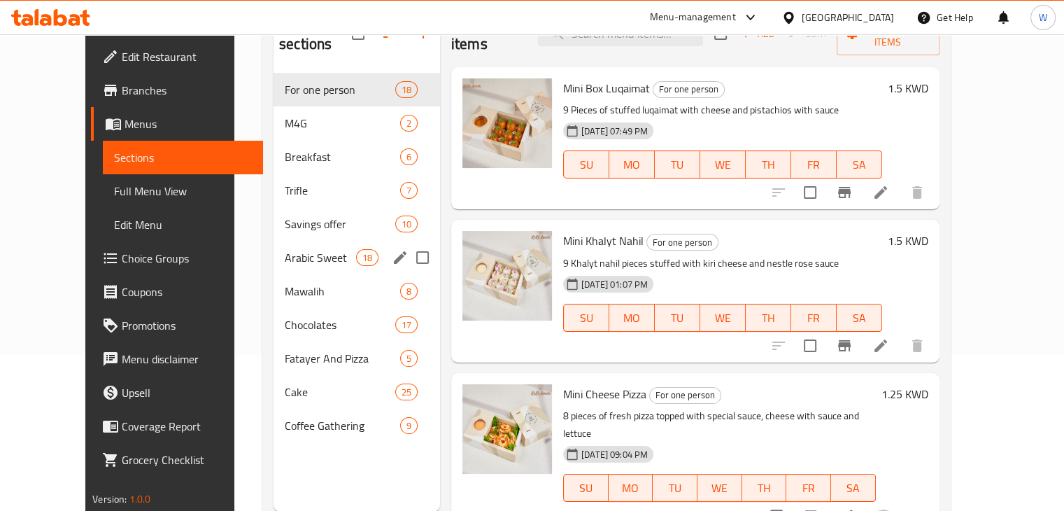
scroll to position [157, 0]
click at [285, 248] on span "Arabic Sweet" at bounding box center [320, 256] width 71 height 17
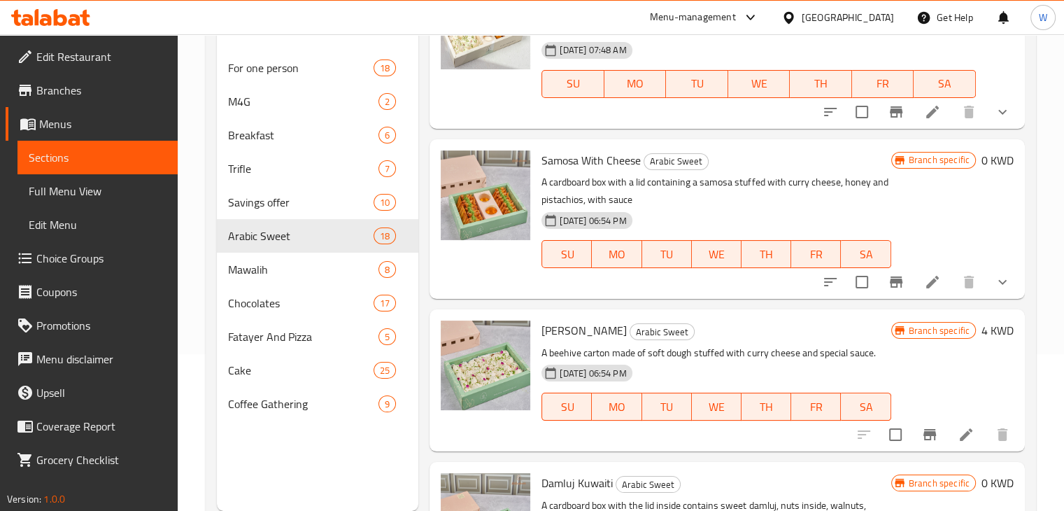
scroll to position [1200, 0]
click at [925, 290] on icon at bounding box center [932, 281] width 17 height 17
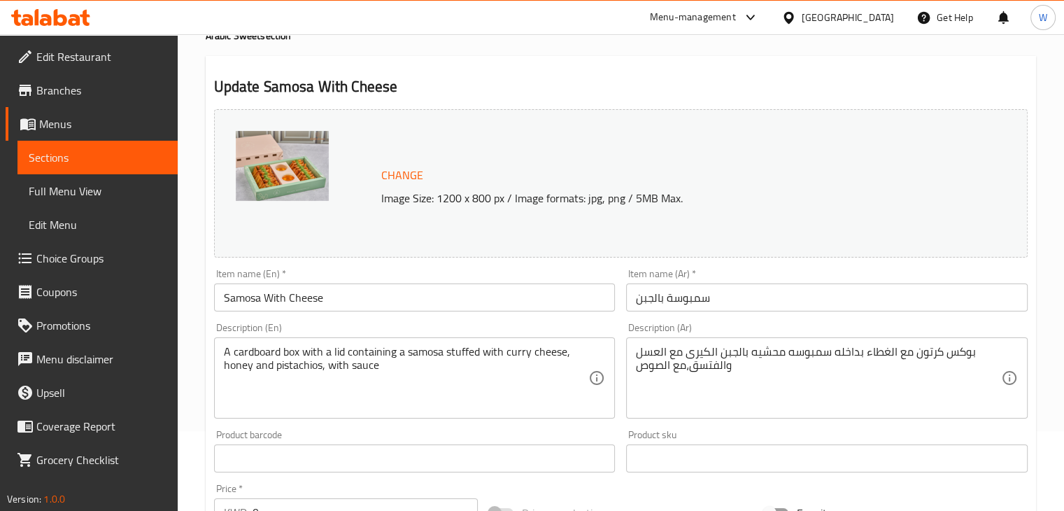
scroll to position [9, 0]
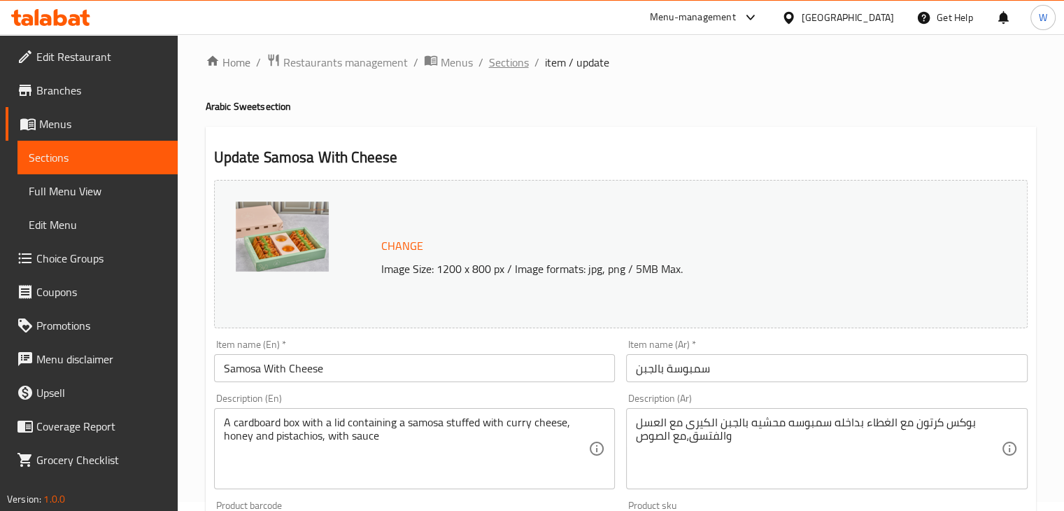
click at [505, 60] on span "Sections" at bounding box center [509, 62] width 40 height 17
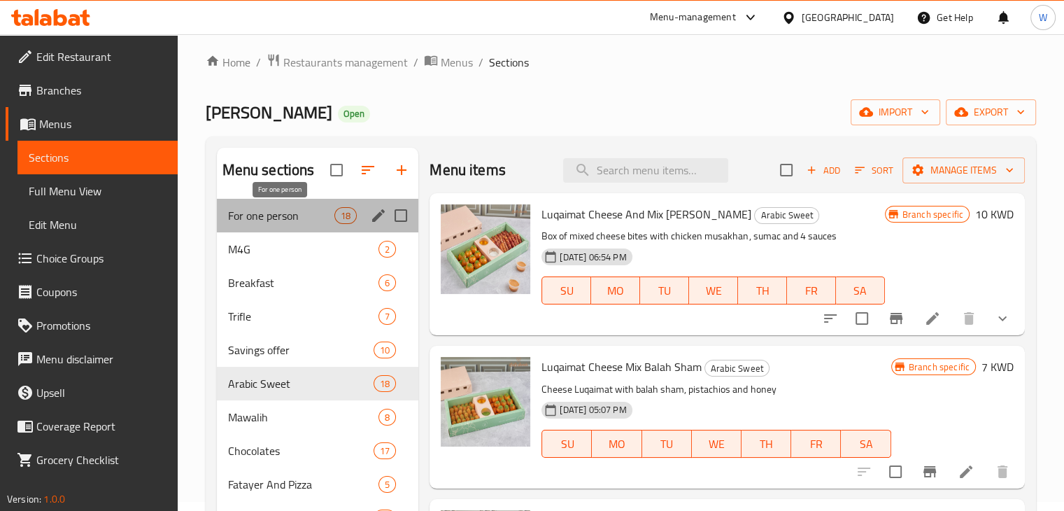
click at [290, 222] on span "For one person" at bounding box center [281, 215] width 107 height 17
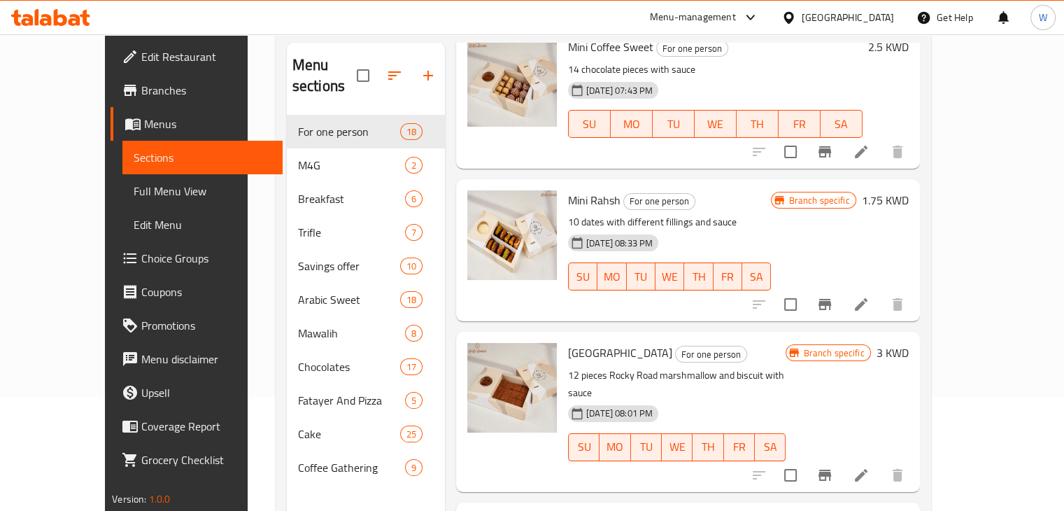
scroll to position [196, 0]
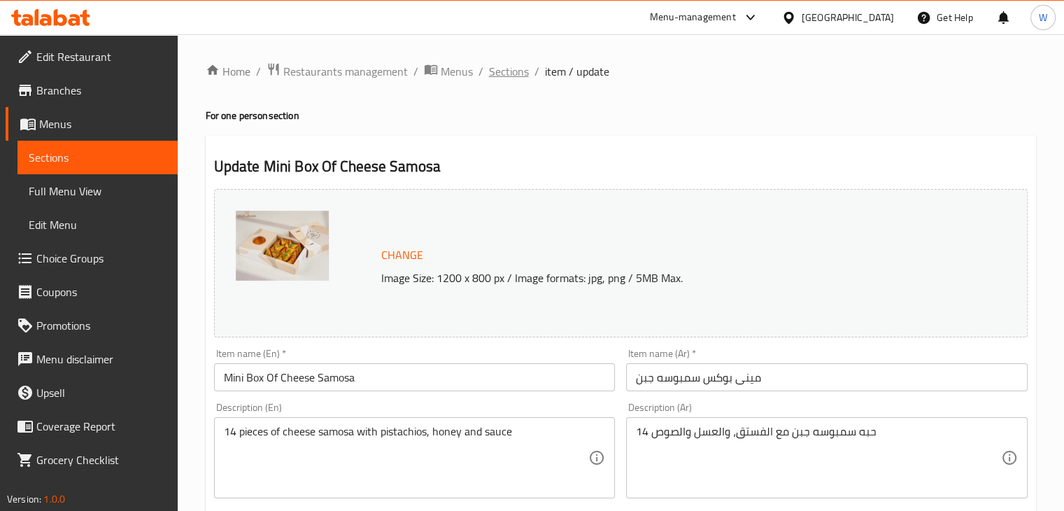
click at [518, 76] on span "Sections" at bounding box center [509, 71] width 40 height 17
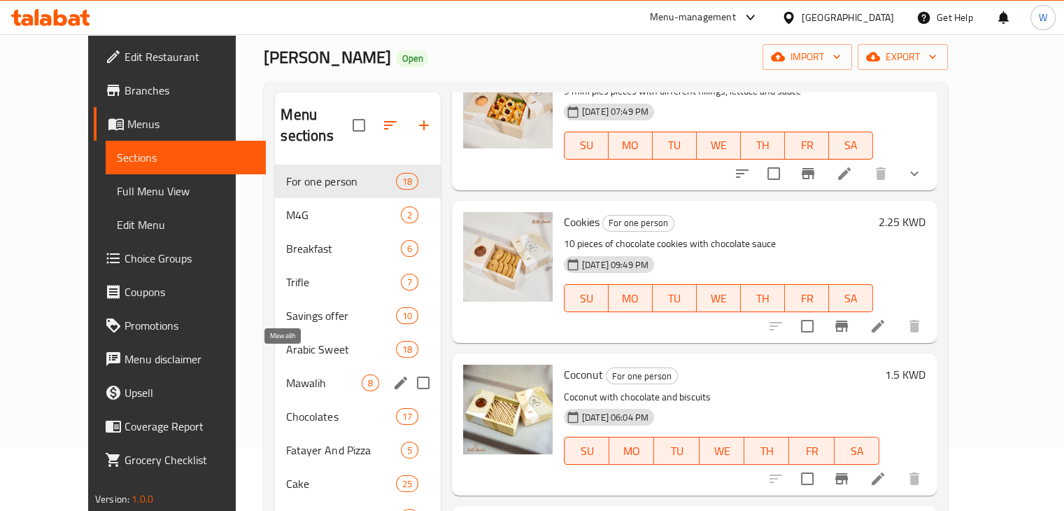
scroll to position [140, 0]
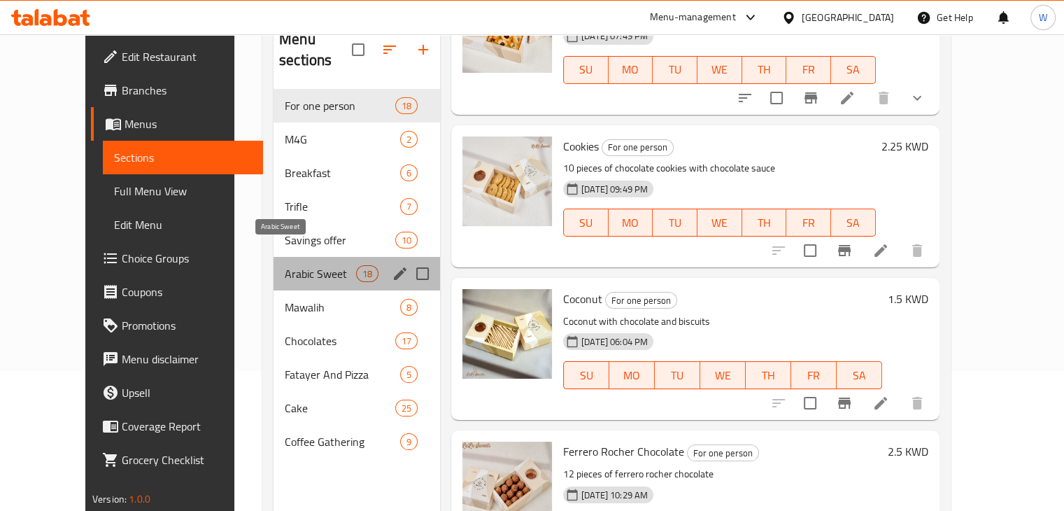
click at [285, 265] on span "Arabic Sweet" at bounding box center [320, 273] width 71 height 17
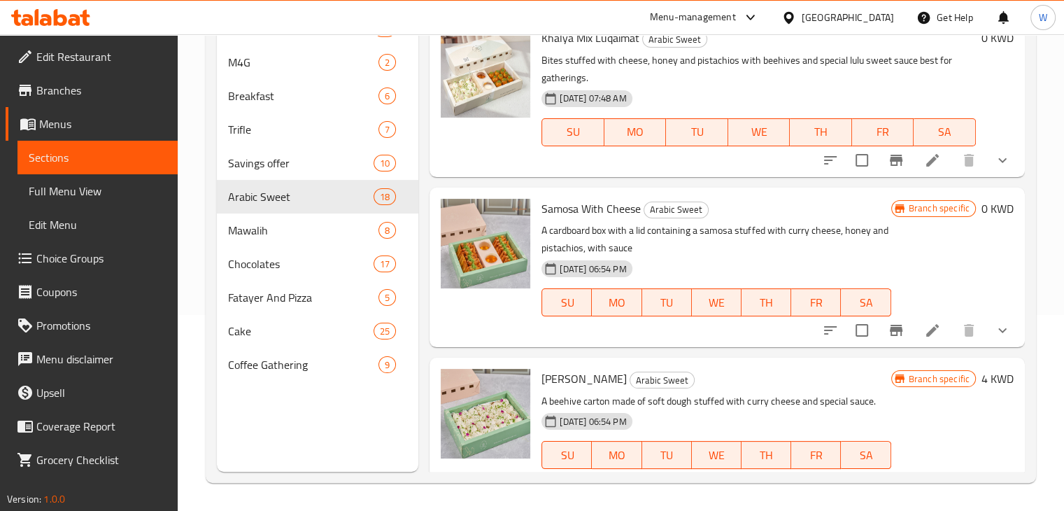
scroll to position [1086, 0]
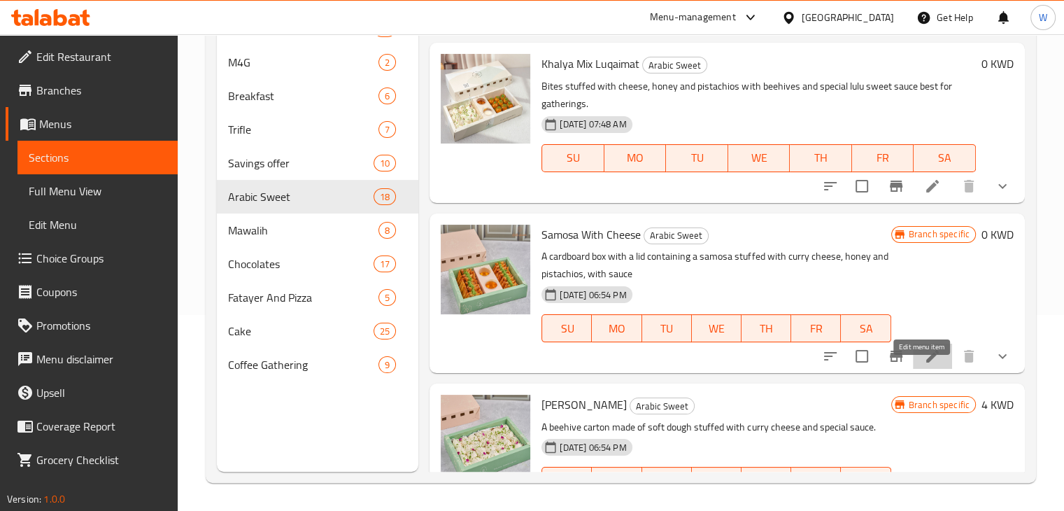
click at [924, 364] on icon at bounding box center [932, 356] width 17 height 17
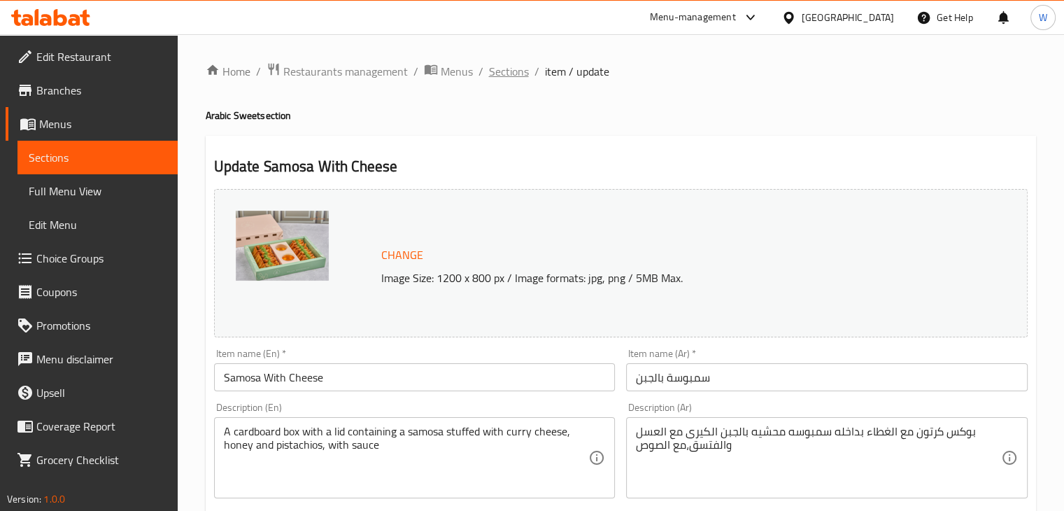
click at [511, 71] on span "Sections" at bounding box center [509, 71] width 40 height 17
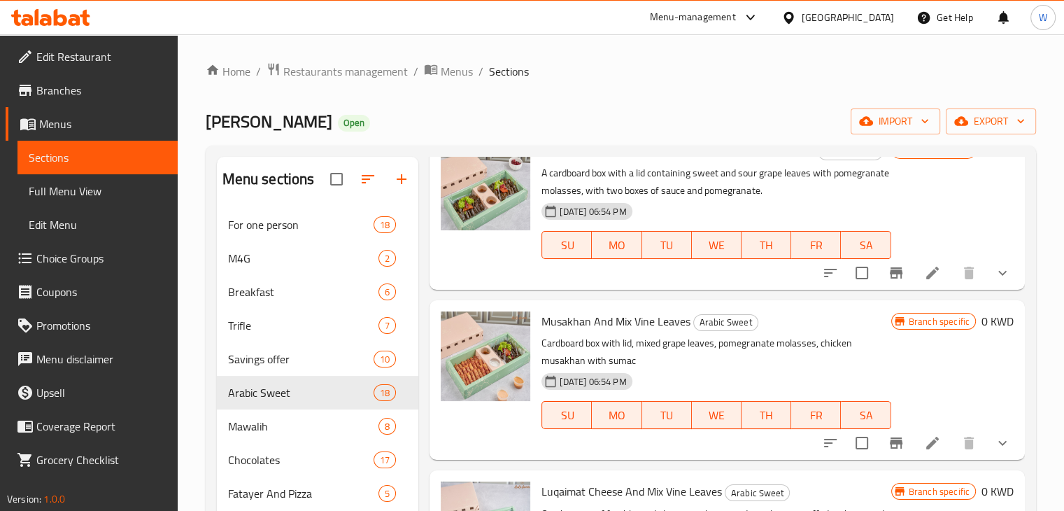
scroll to position [2099, 0]
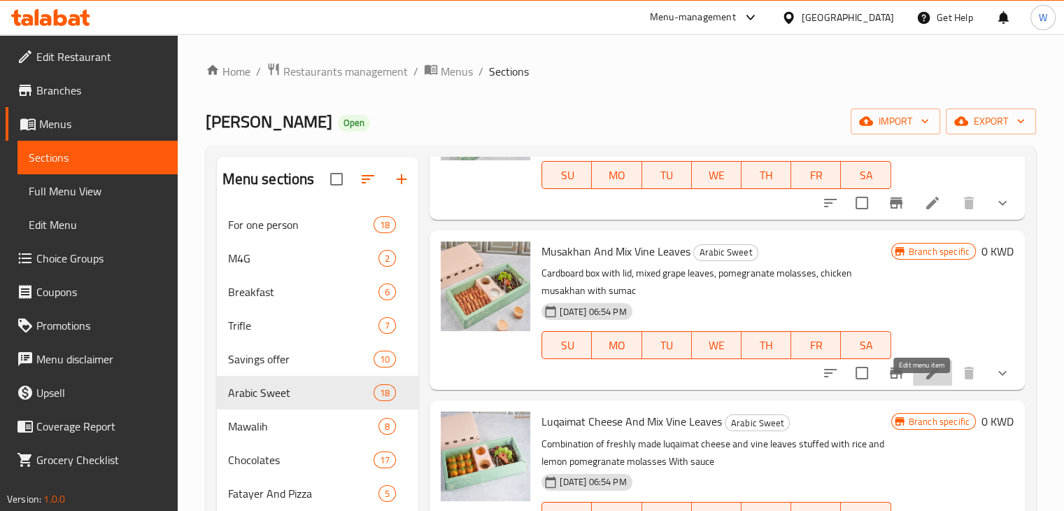
click at [924, 381] on icon at bounding box center [932, 372] width 17 height 17
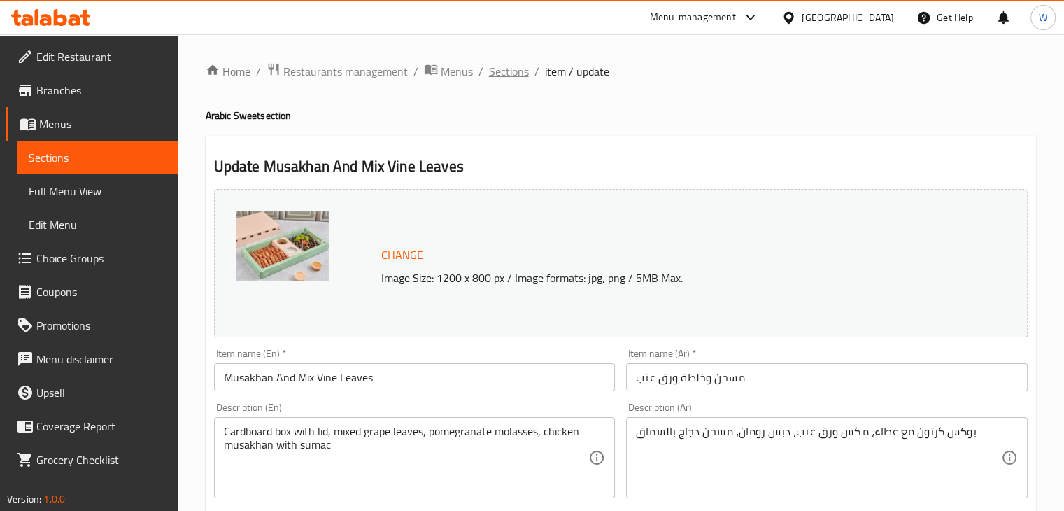
click at [501, 73] on span "Sections" at bounding box center [509, 71] width 40 height 17
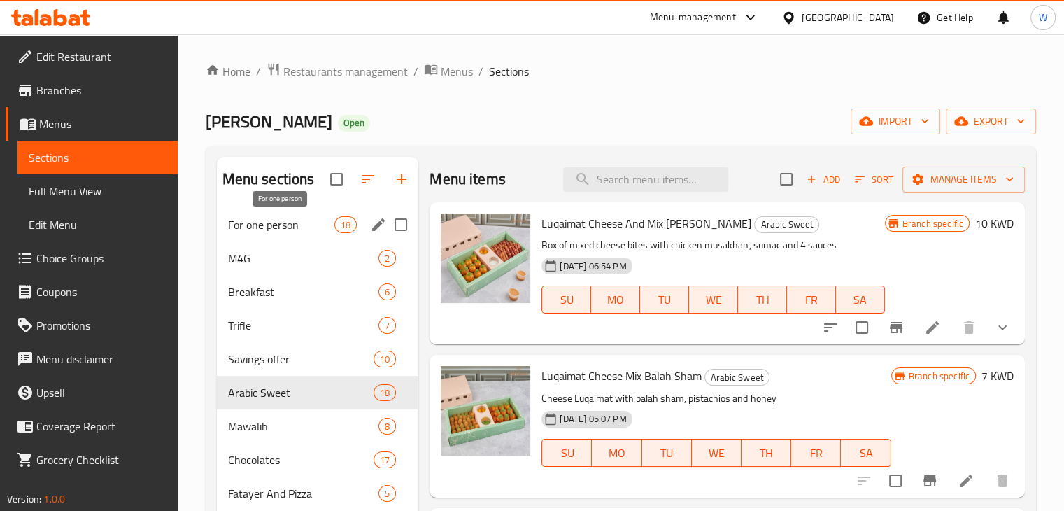
click at [319, 222] on span "For one person" at bounding box center [281, 224] width 107 height 17
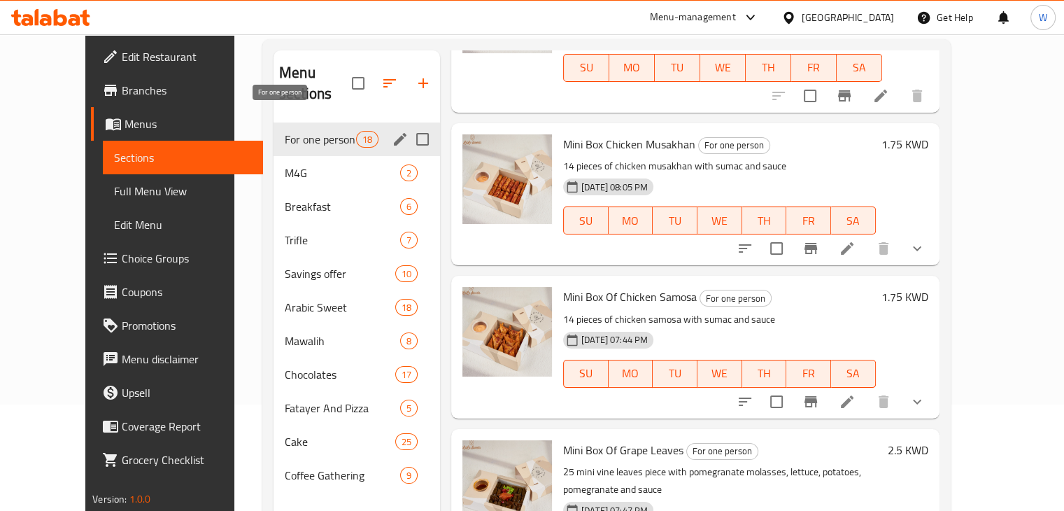
scroll to position [56, 0]
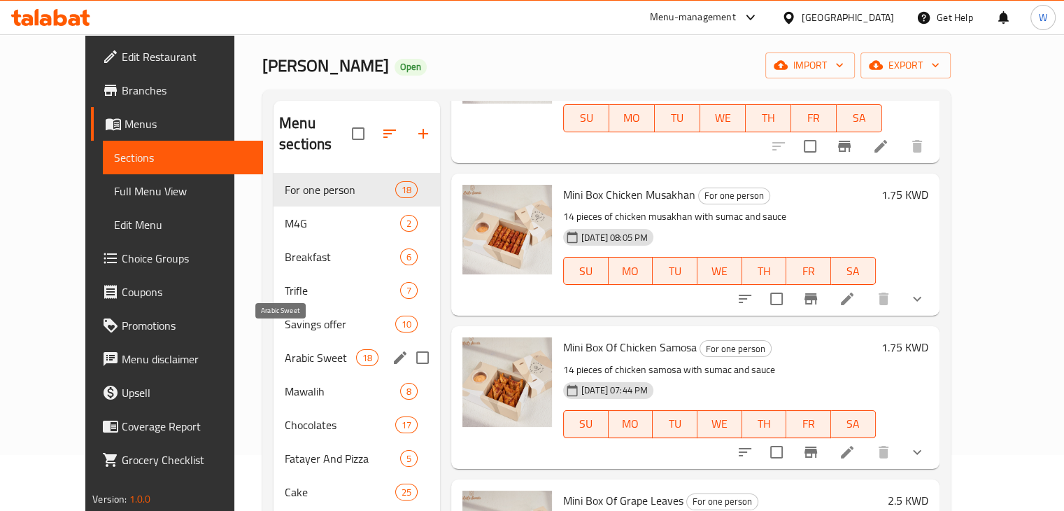
click at [307, 349] on span "Arabic Sweet" at bounding box center [320, 357] width 71 height 17
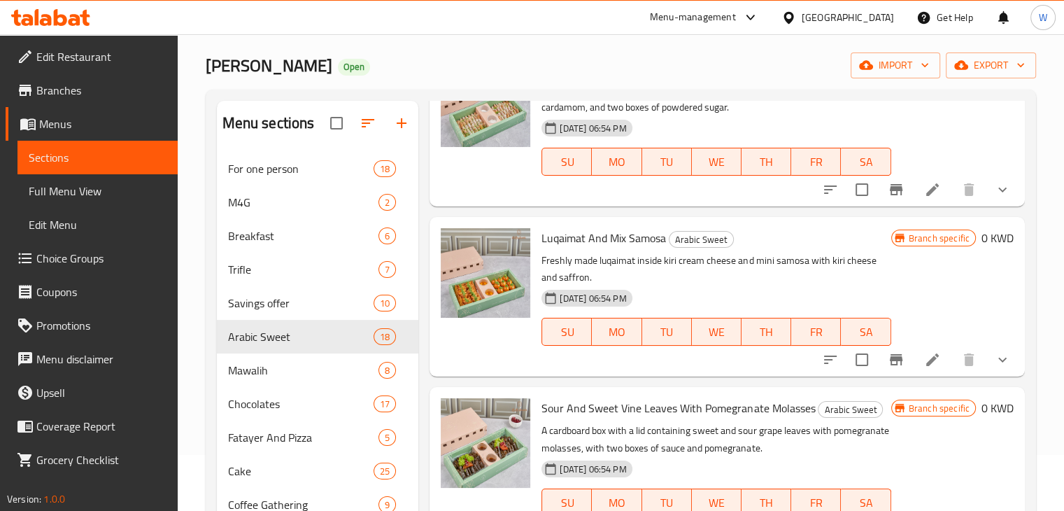
scroll to position [1995, 0]
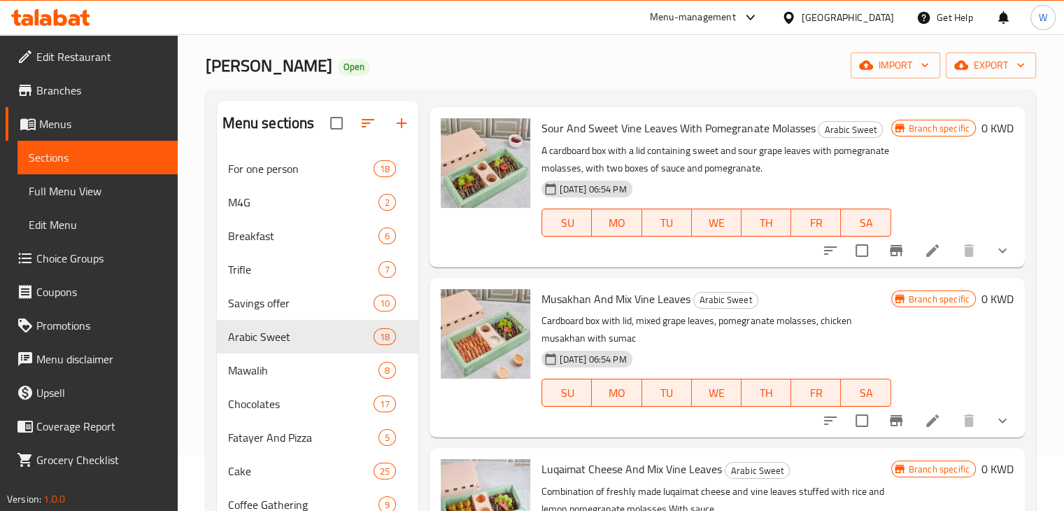
click at [913, 432] on li at bounding box center [932, 420] width 39 height 25
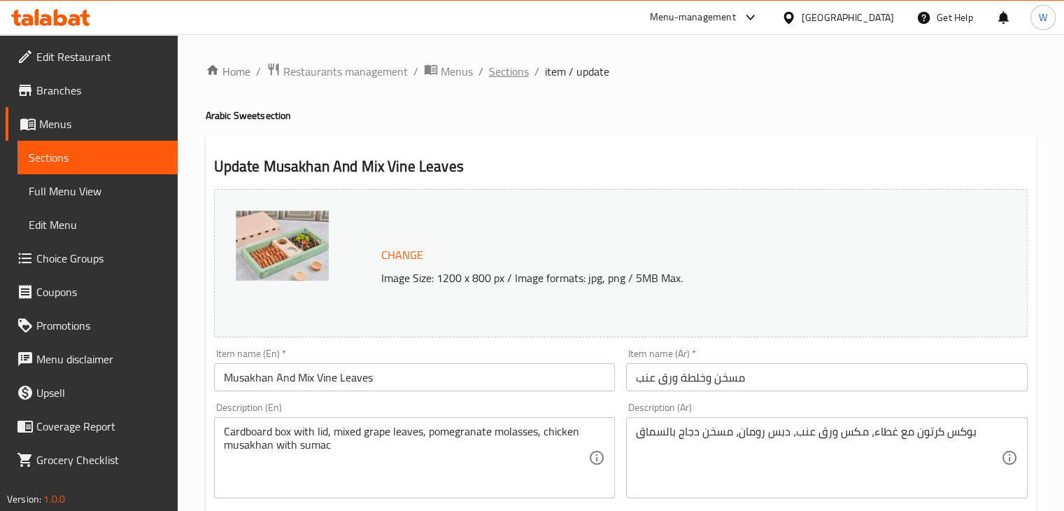
click at [519, 74] on span "Sections" at bounding box center [509, 71] width 40 height 17
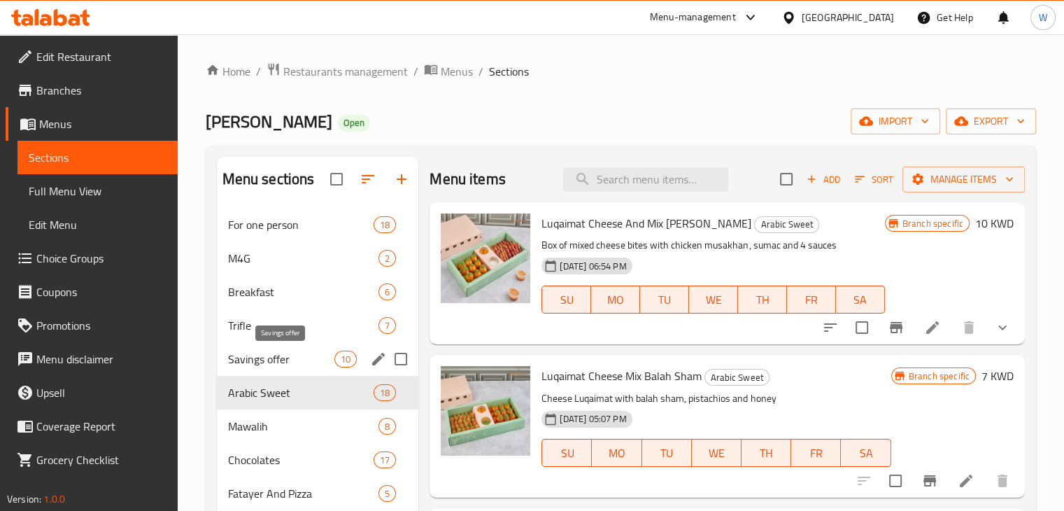
click at [311, 359] on span "Savings offer" at bounding box center [281, 358] width 107 height 17
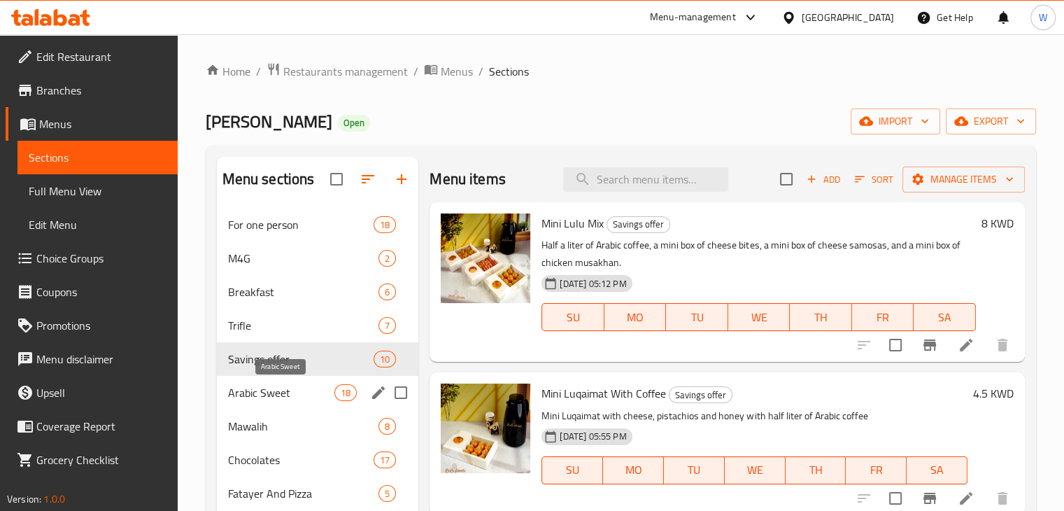
click at [306, 397] on span "Arabic Sweet" at bounding box center [281, 392] width 107 height 17
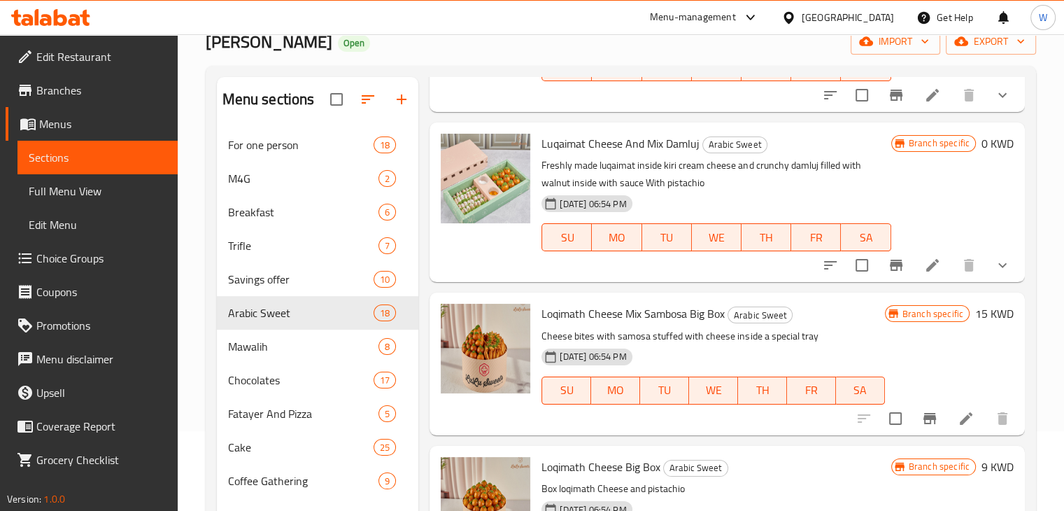
scroll to position [196, 0]
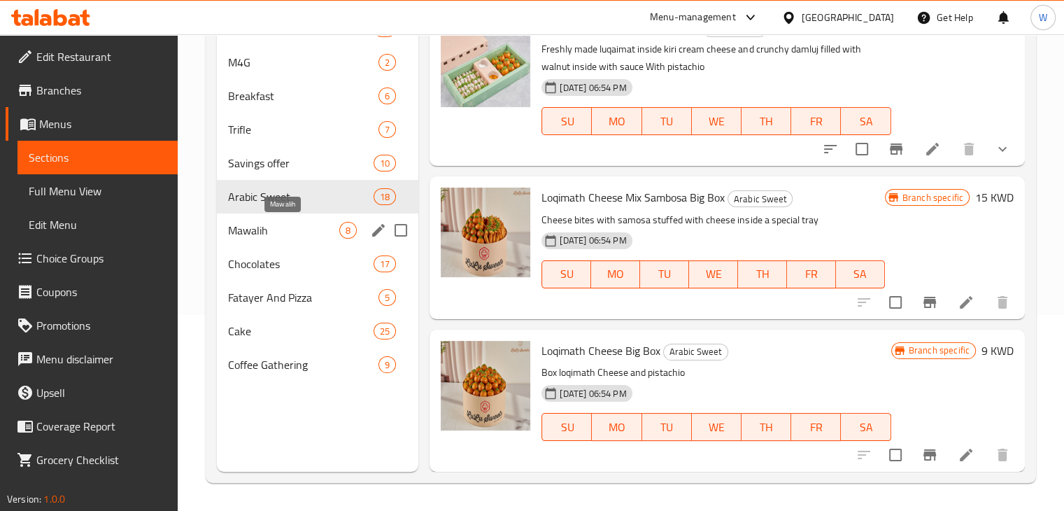
click at [313, 229] on span "Mawalih" at bounding box center [284, 230] width 112 height 17
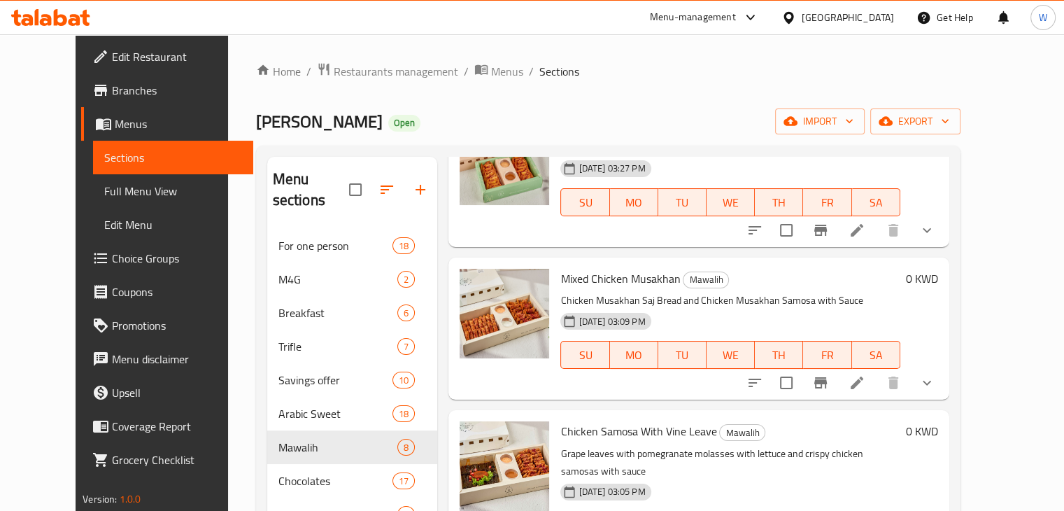
scroll to position [350, 0]
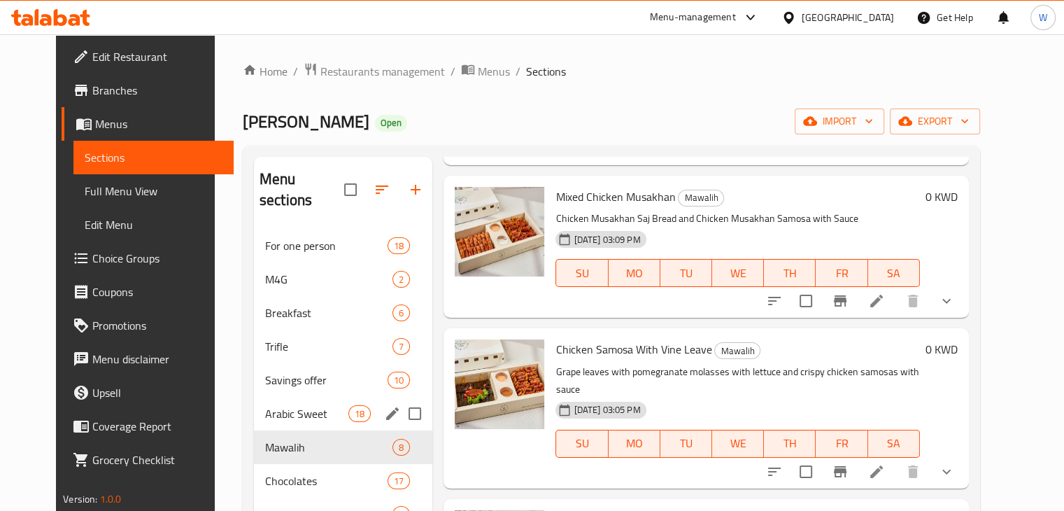
click at [297, 405] on span "Arabic Sweet" at bounding box center [306, 413] width 83 height 17
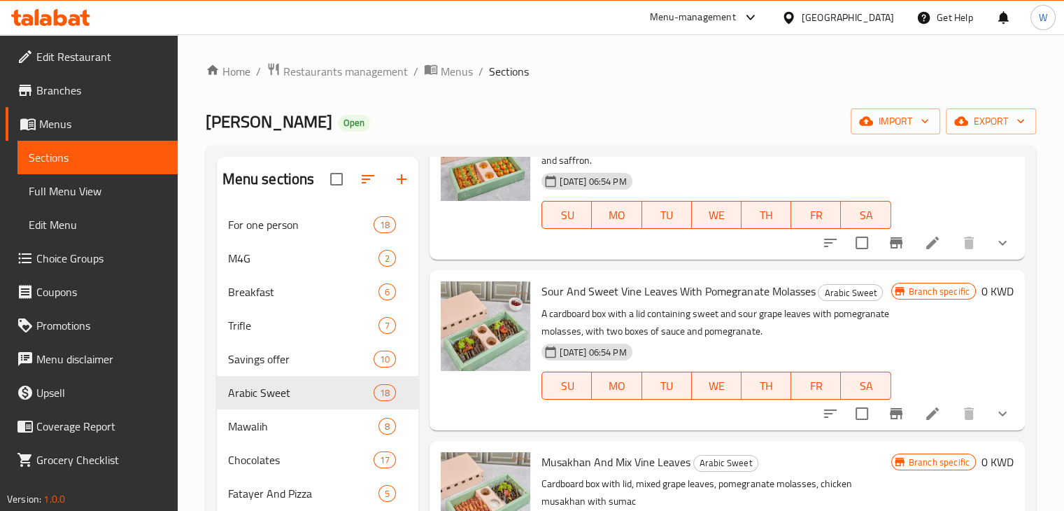
scroll to position [1889, 0]
click at [924, 421] on icon at bounding box center [932, 412] width 17 height 17
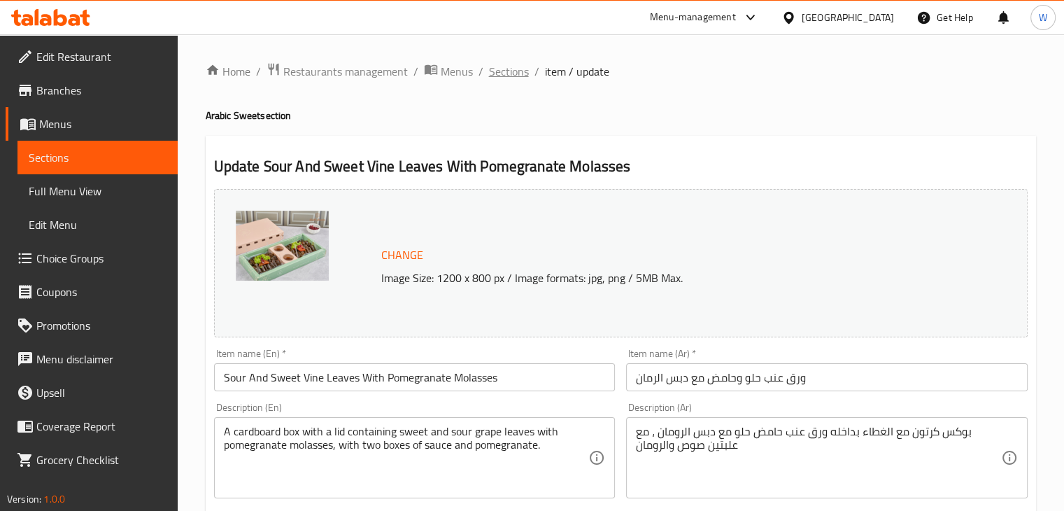
drag, startPoint x: 463, startPoint y: 129, endPoint x: 498, endPoint y: 79, distance: 61.3
click at [504, 64] on span "Sections" at bounding box center [509, 71] width 40 height 17
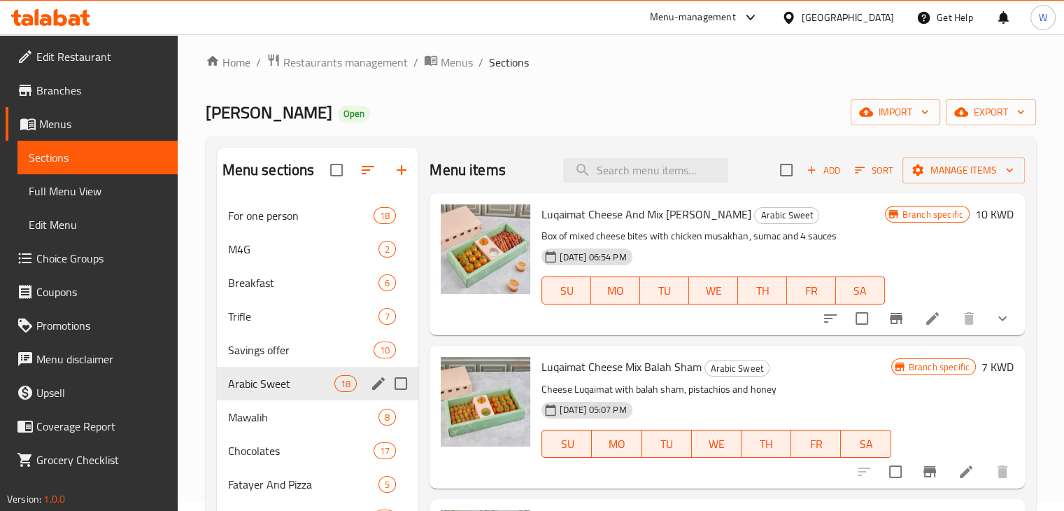
scroll to position [70, 0]
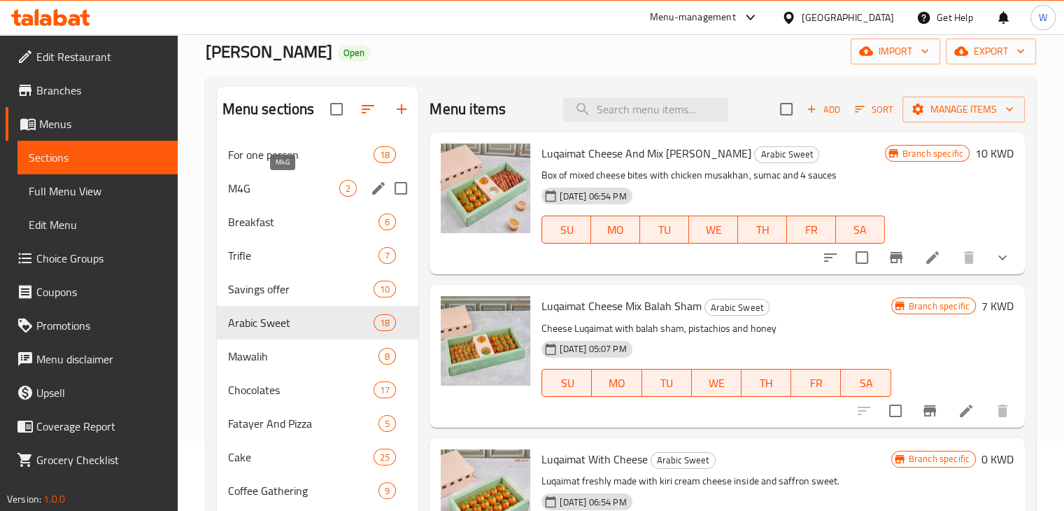
click at [312, 155] on span "For one person" at bounding box center [301, 154] width 146 height 17
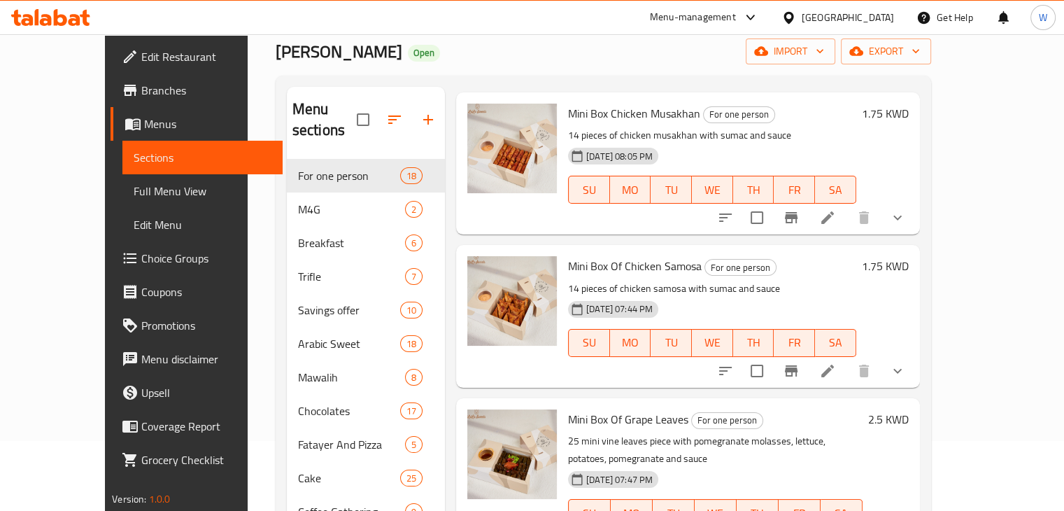
scroll to position [1119, 0]
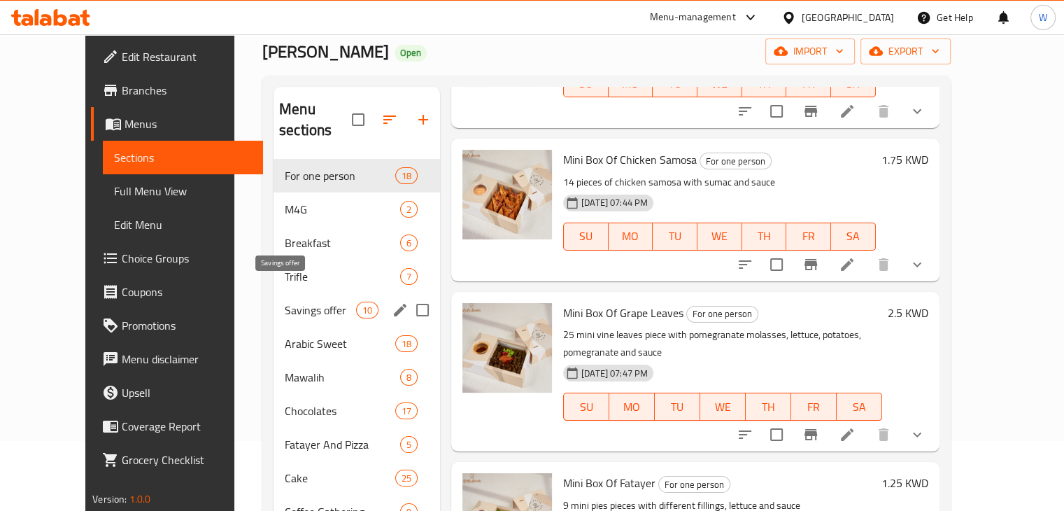
click at [301, 302] on span "Savings offer" at bounding box center [320, 310] width 71 height 17
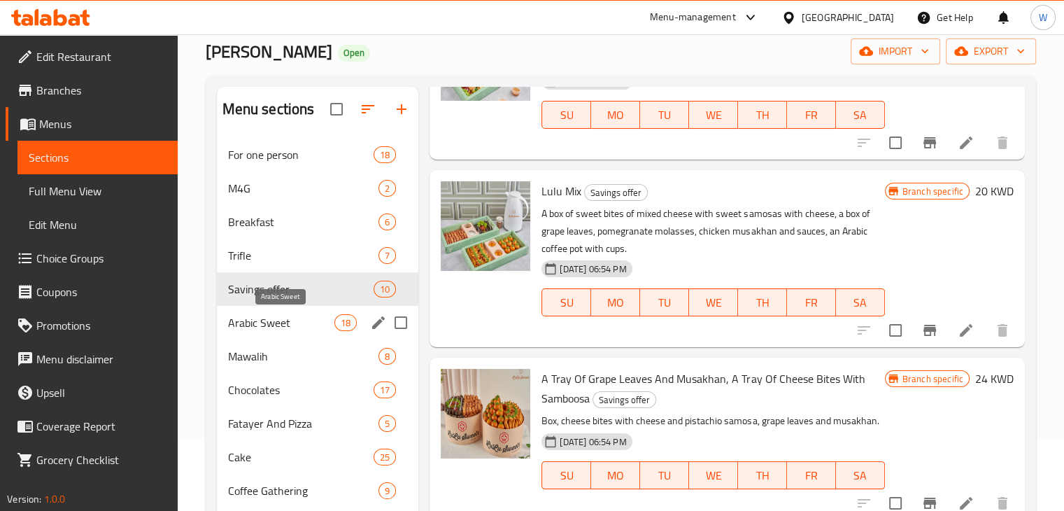
drag, startPoint x: 302, startPoint y: 322, endPoint x: 317, endPoint y: 323, distance: 14.7
click at [302, 323] on span "Arabic Sweet" at bounding box center [281, 322] width 107 height 17
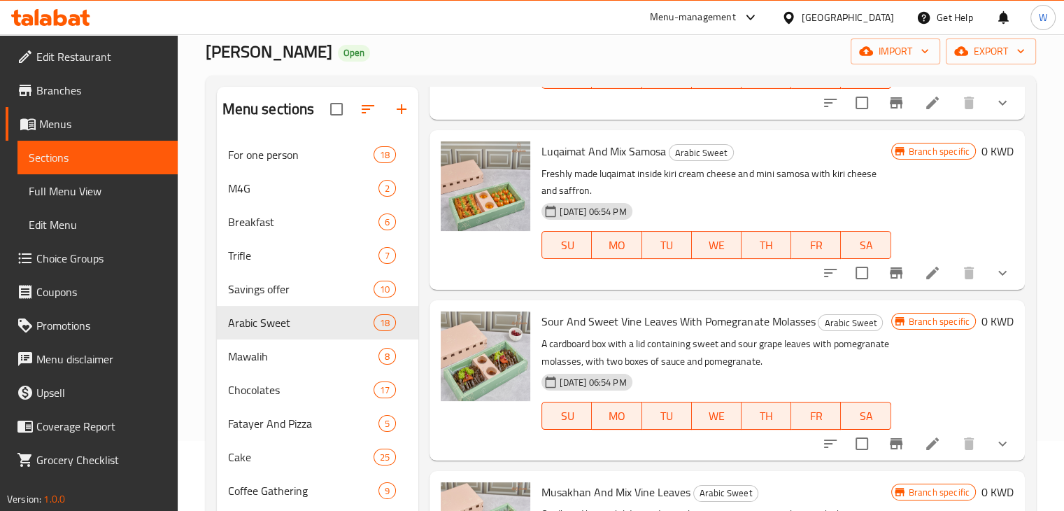
scroll to position [1889, 0]
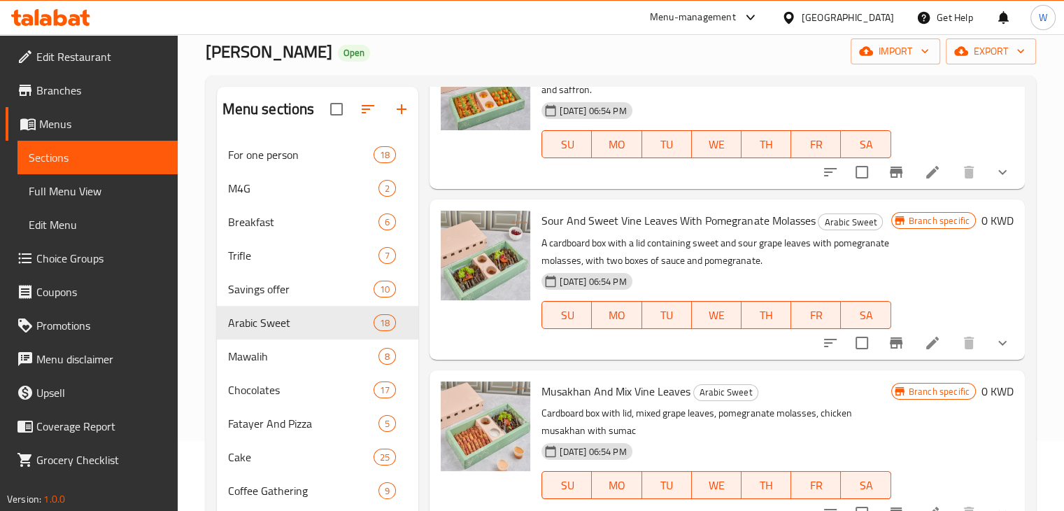
click at [926, 349] on icon at bounding box center [932, 342] width 13 height 13
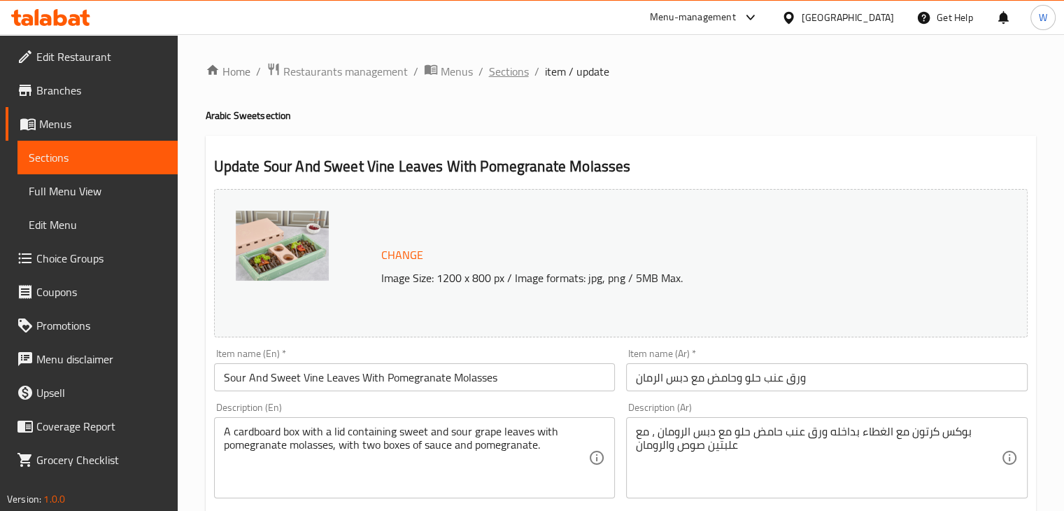
click at [506, 69] on span "Sections" at bounding box center [509, 71] width 40 height 17
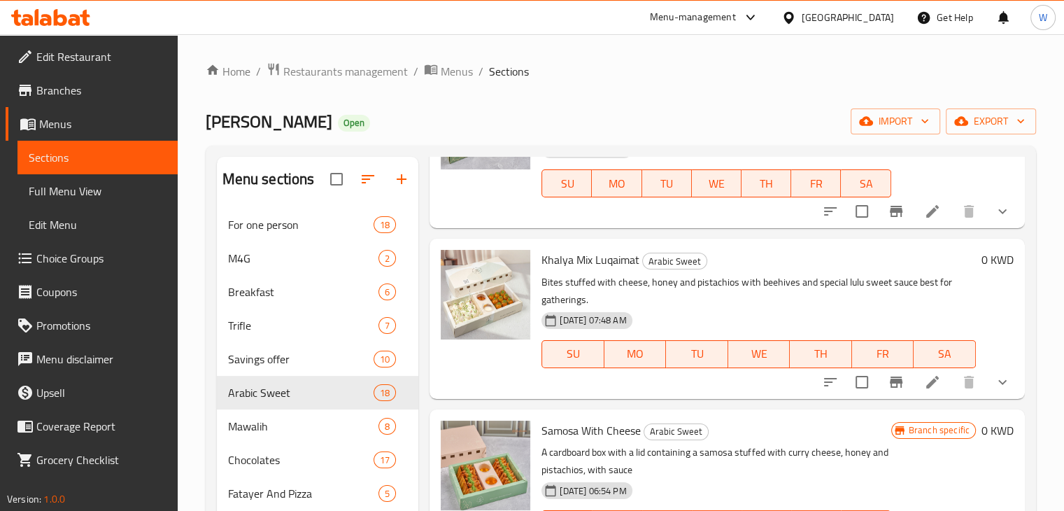
scroll to position [1189, 0]
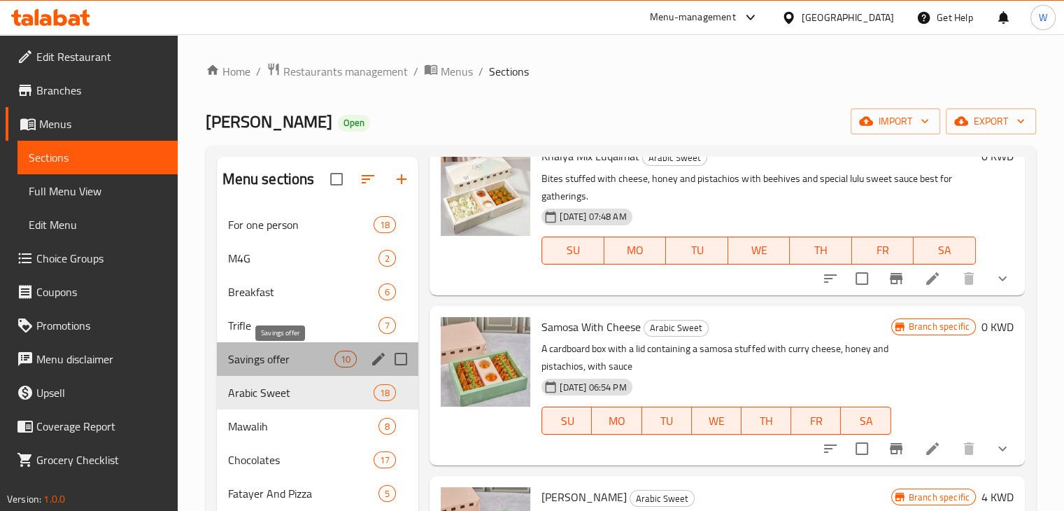
click at [306, 364] on span "Savings offer" at bounding box center [281, 358] width 107 height 17
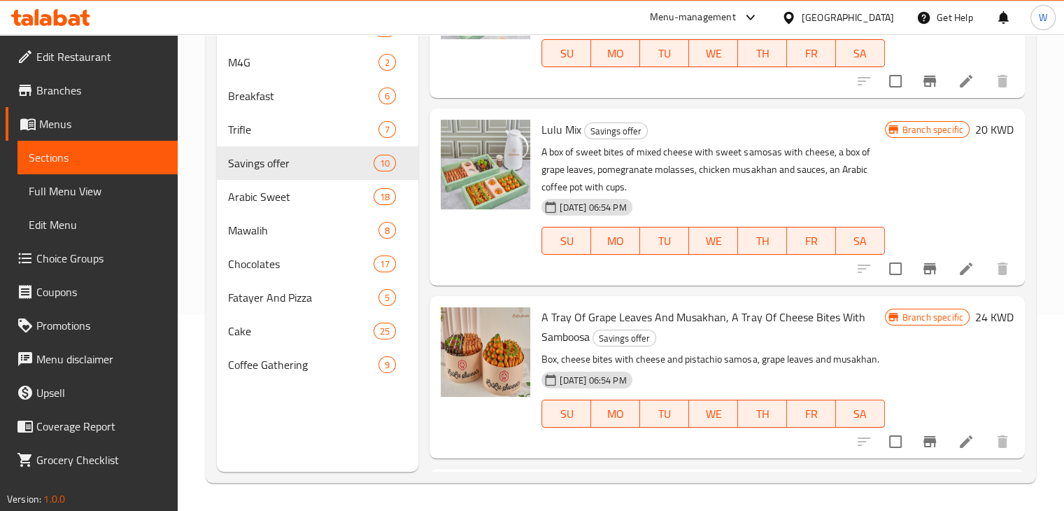
scroll to position [775, 0]
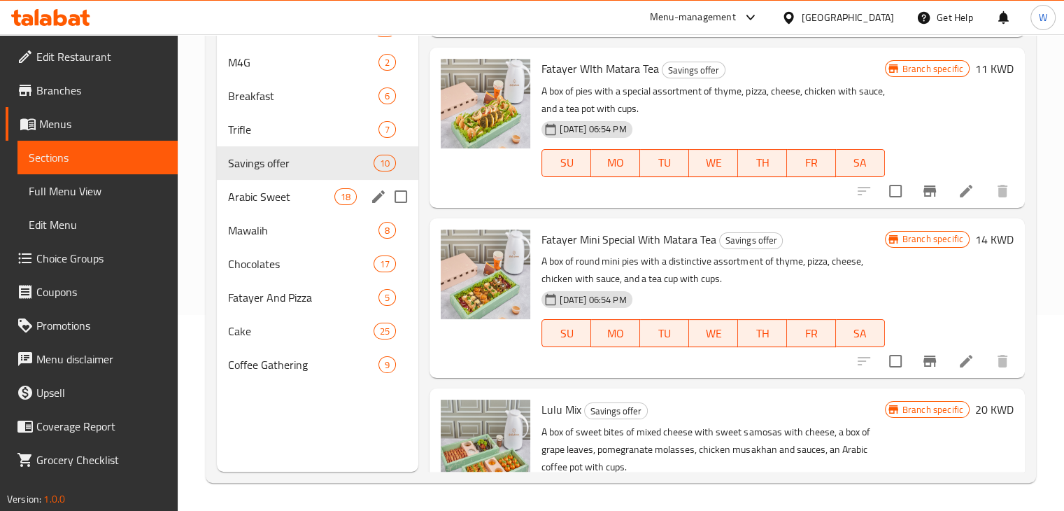
click at [288, 195] on span "Arabic Sweet" at bounding box center [281, 196] width 107 height 17
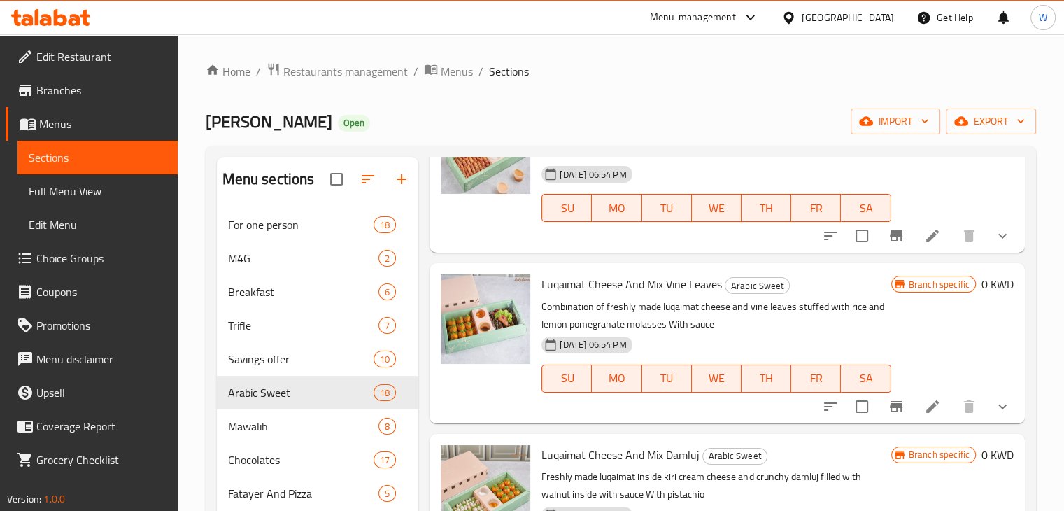
scroll to position [2239, 0]
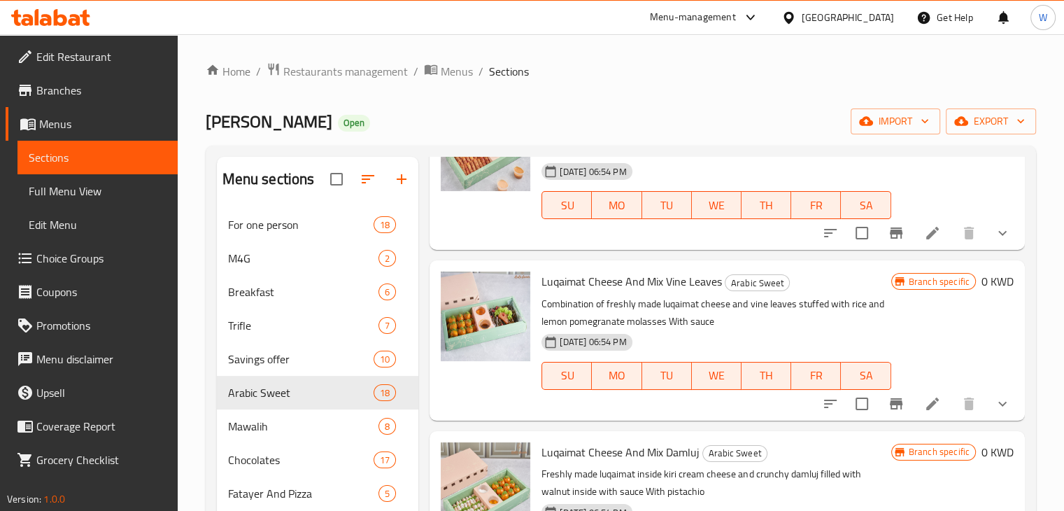
click at [930, 416] on li at bounding box center [932, 403] width 39 height 25
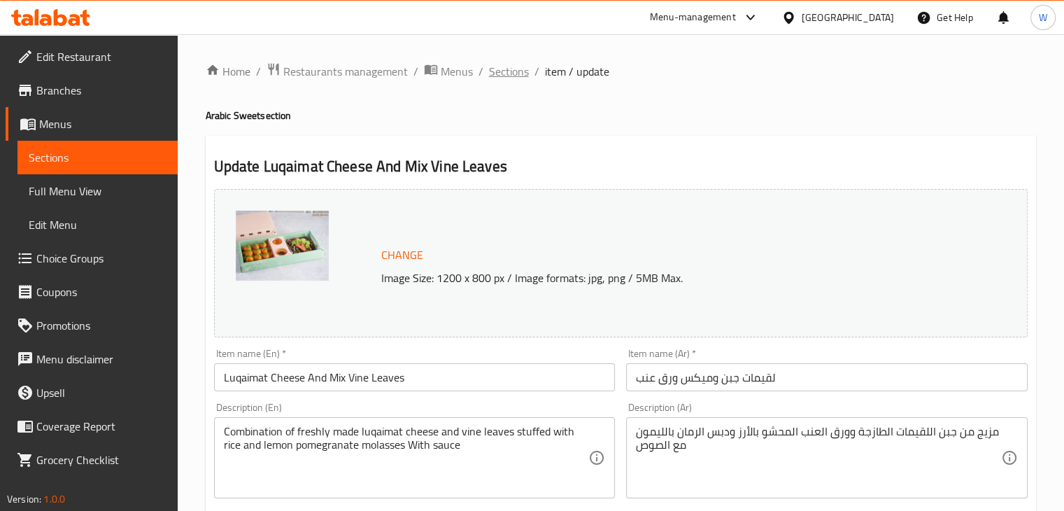
click at [517, 78] on span "Sections" at bounding box center [509, 71] width 40 height 17
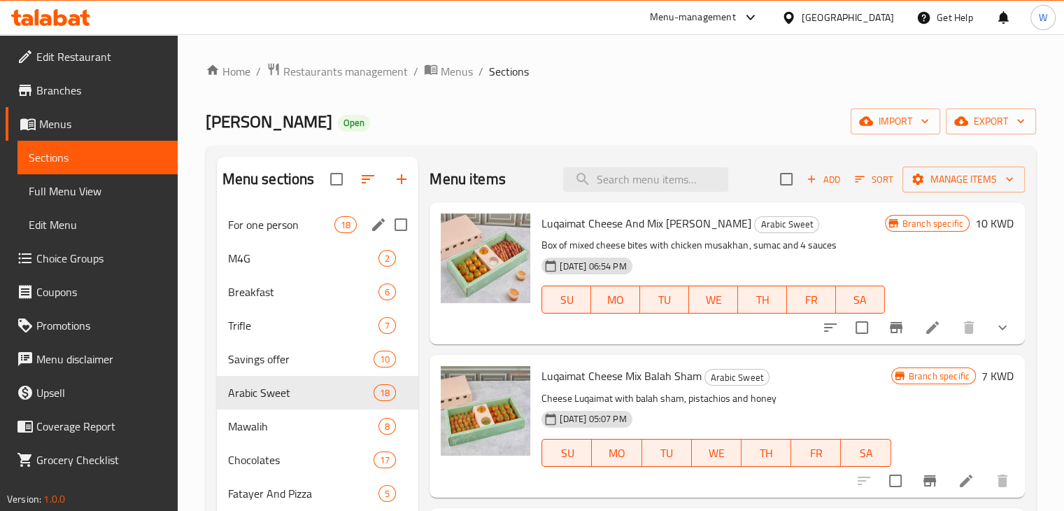
click at [311, 233] on div "For one person 18" at bounding box center [318, 225] width 202 height 34
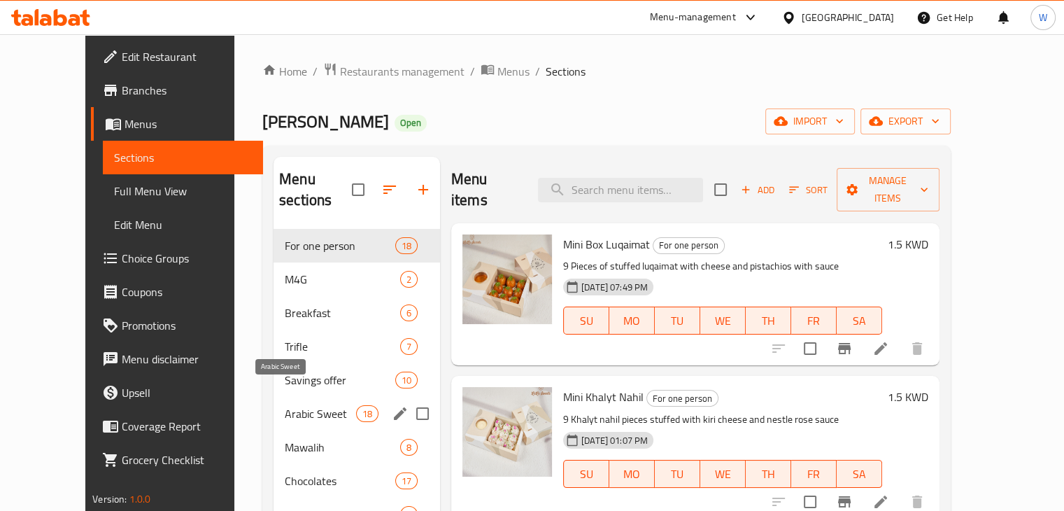
click at [285, 405] on span "Arabic Sweet" at bounding box center [320, 413] width 71 height 17
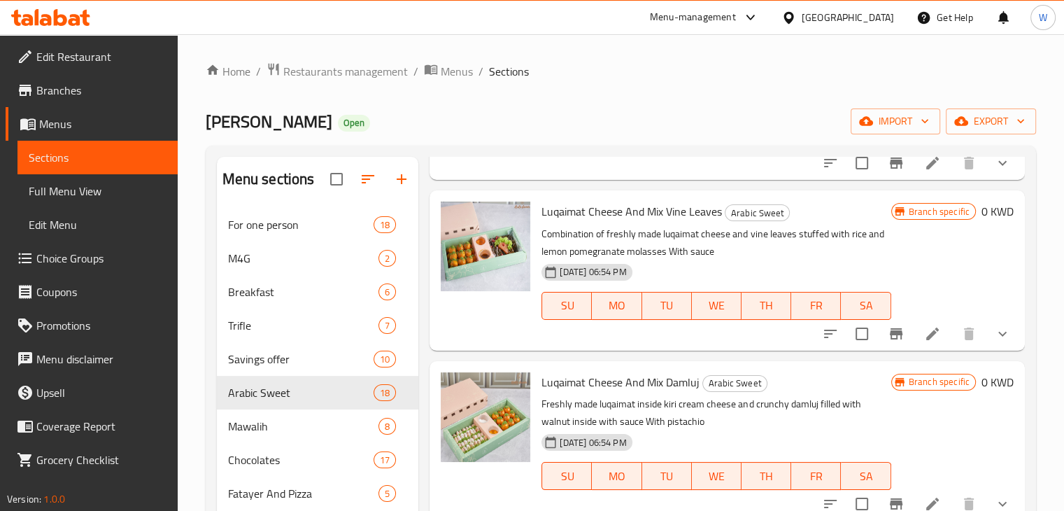
scroll to position [2309, 0]
click at [924, 342] on icon at bounding box center [932, 333] width 17 height 17
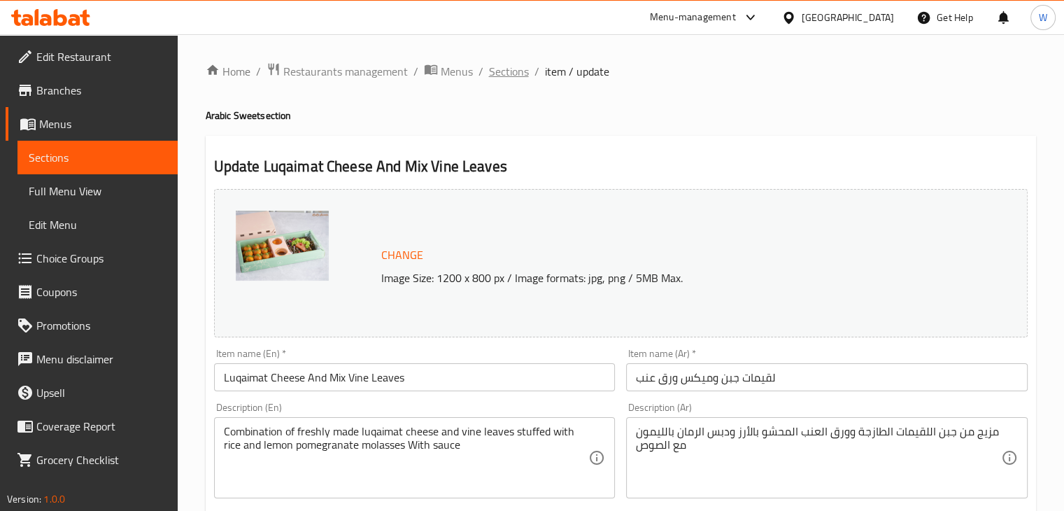
click at [518, 74] on span "Sections" at bounding box center [509, 71] width 40 height 17
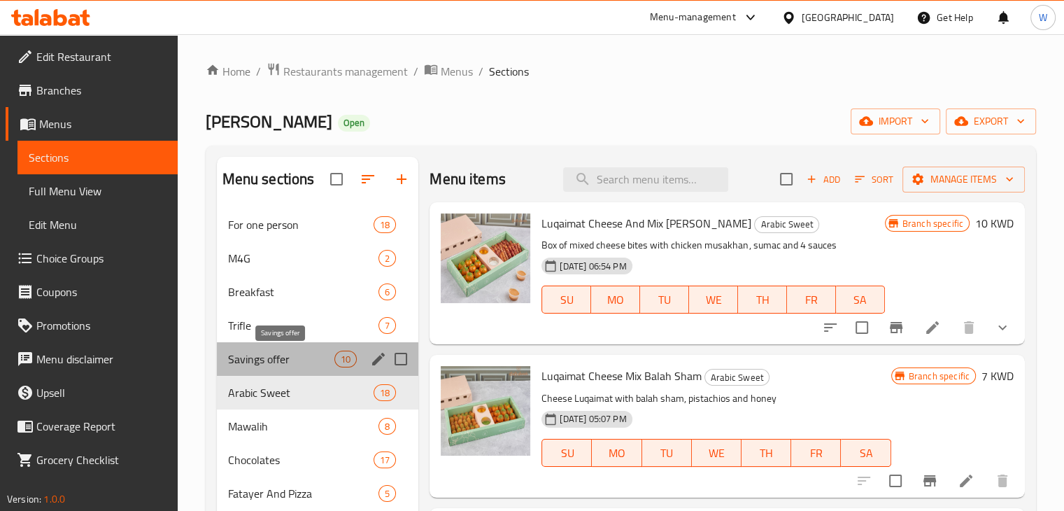
click at [298, 355] on span "Savings offer" at bounding box center [281, 358] width 107 height 17
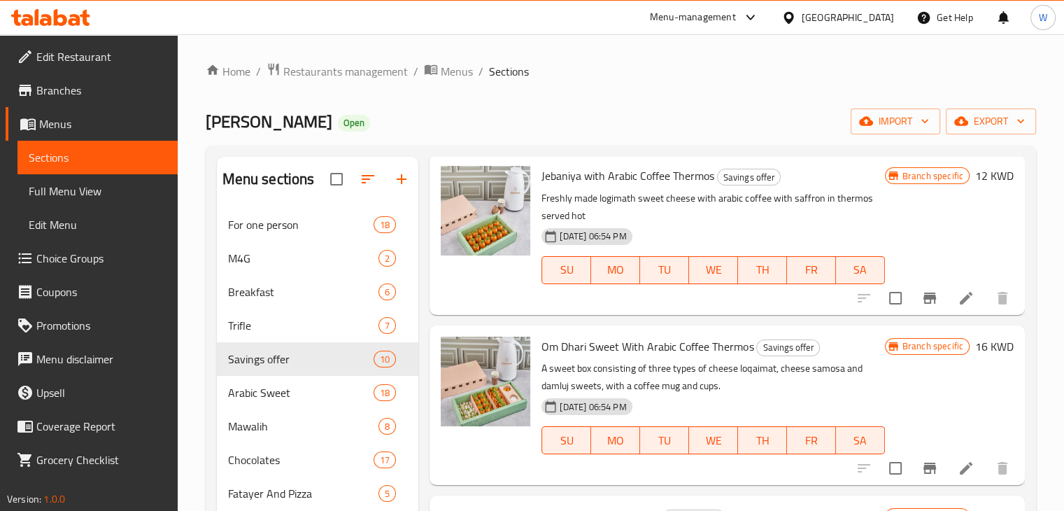
scroll to position [700, 0]
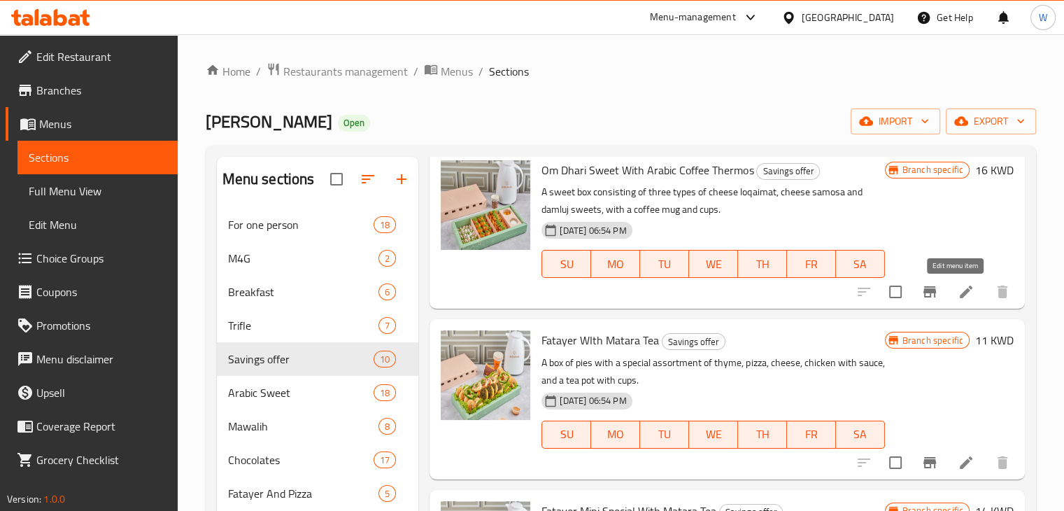
click at [958, 299] on icon at bounding box center [966, 291] width 17 height 17
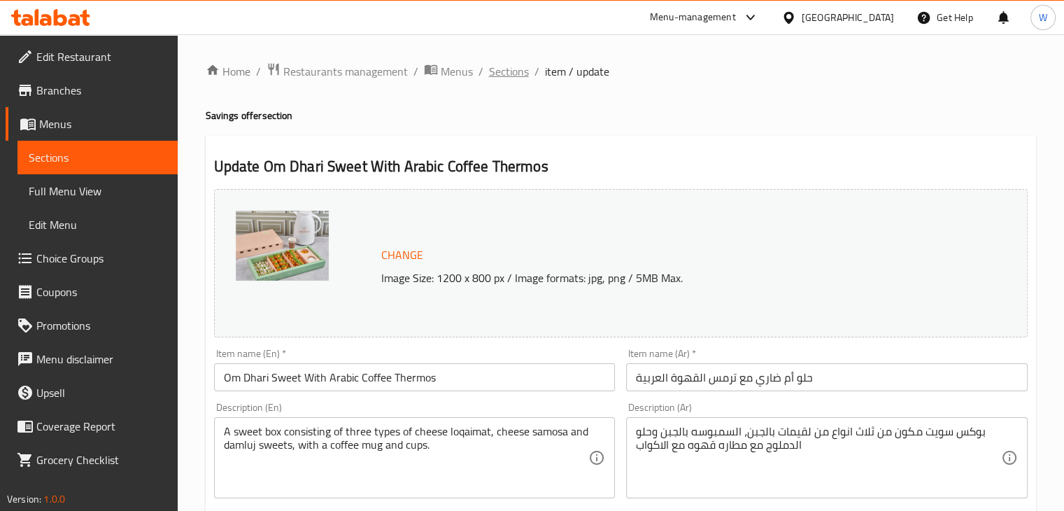
click at [508, 73] on span "Sections" at bounding box center [509, 71] width 40 height 17
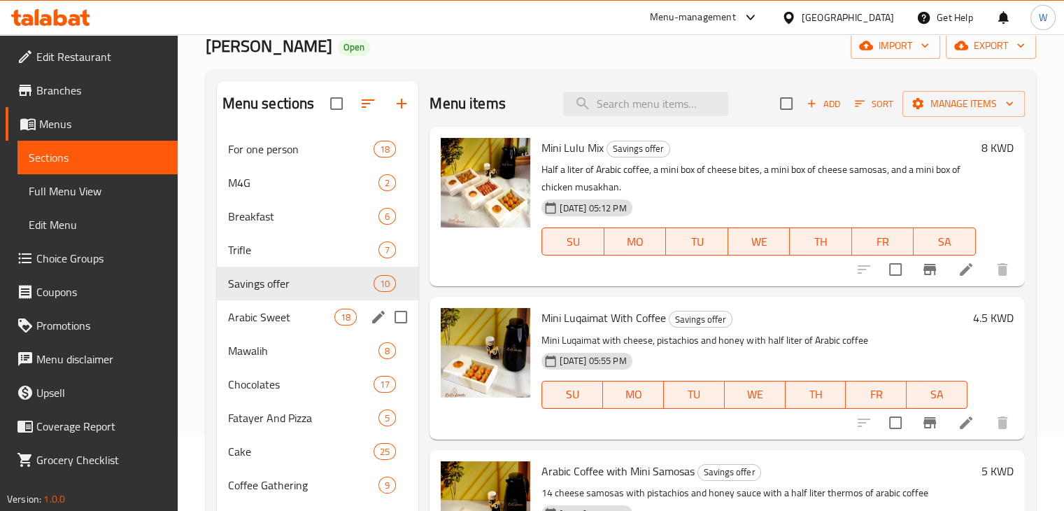
scroll to position [196, 0]
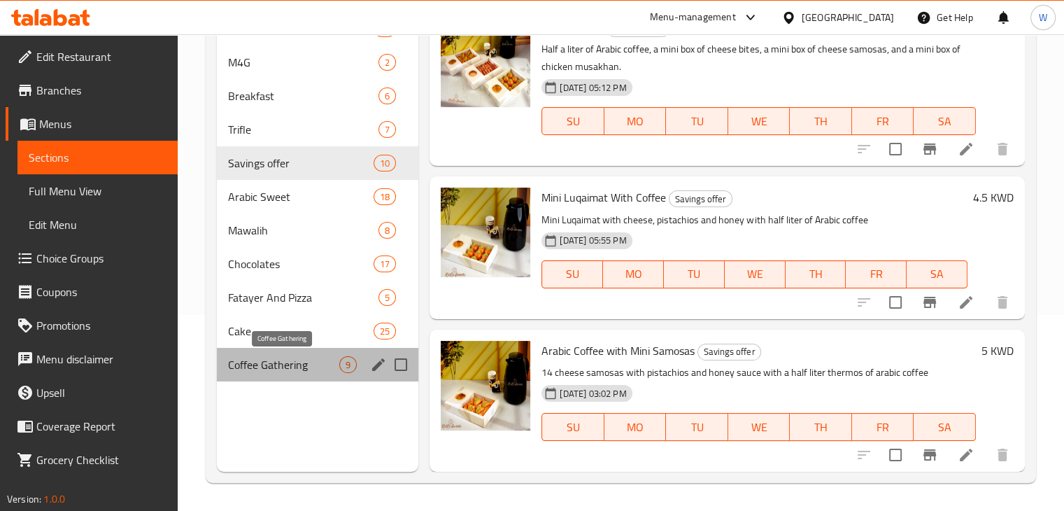
click at [292, 370] on span "Coffee Gathering" at bounding box center [284, 364] width 112 height 17
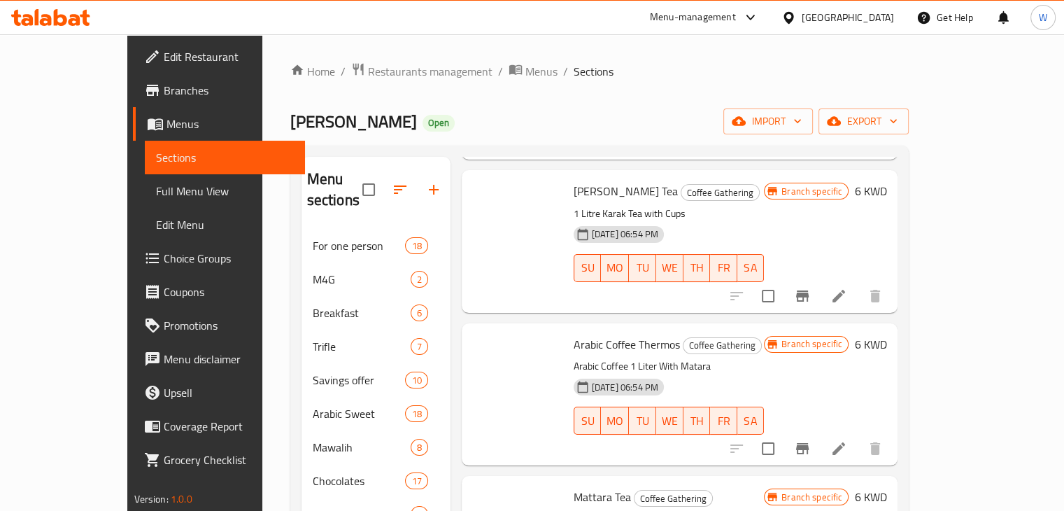
scroll to position [900, 0]
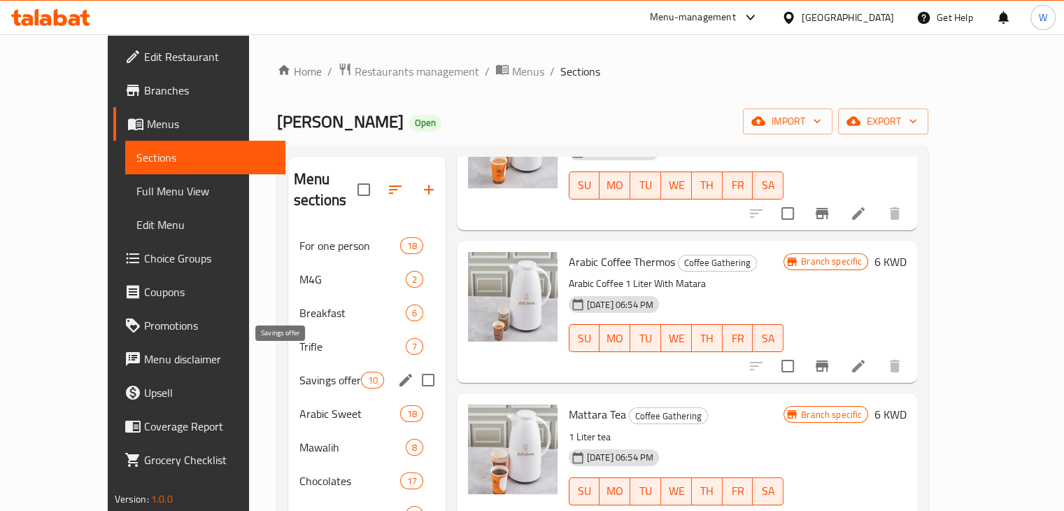
drag, startPoint x: 302, startPoint y: 359, endPoint x: 338, endPoint y: 360, distance: 36.4
click at [302, 371] on span "Savings offer" at bounding box center [330, 379] width 62 height 17
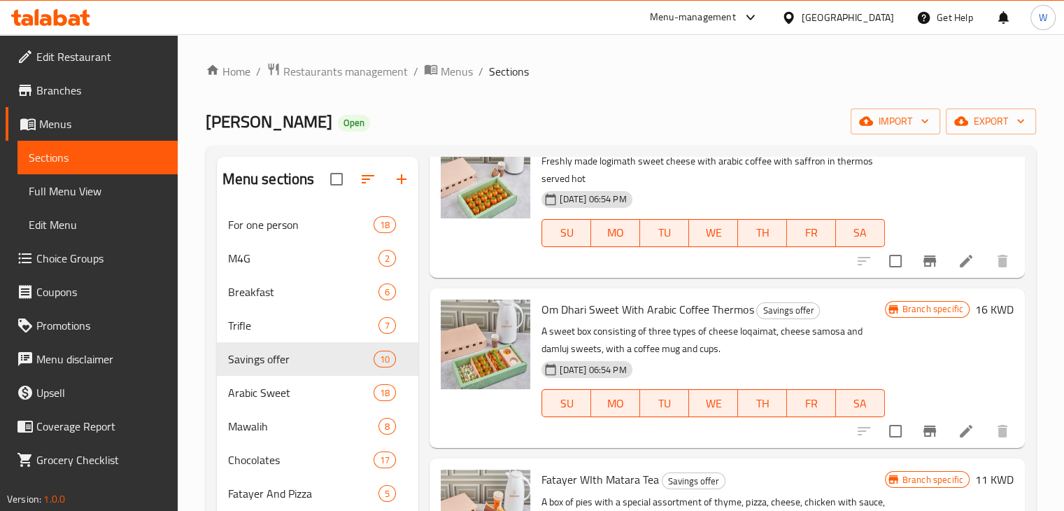
scroll to position [550, 0]
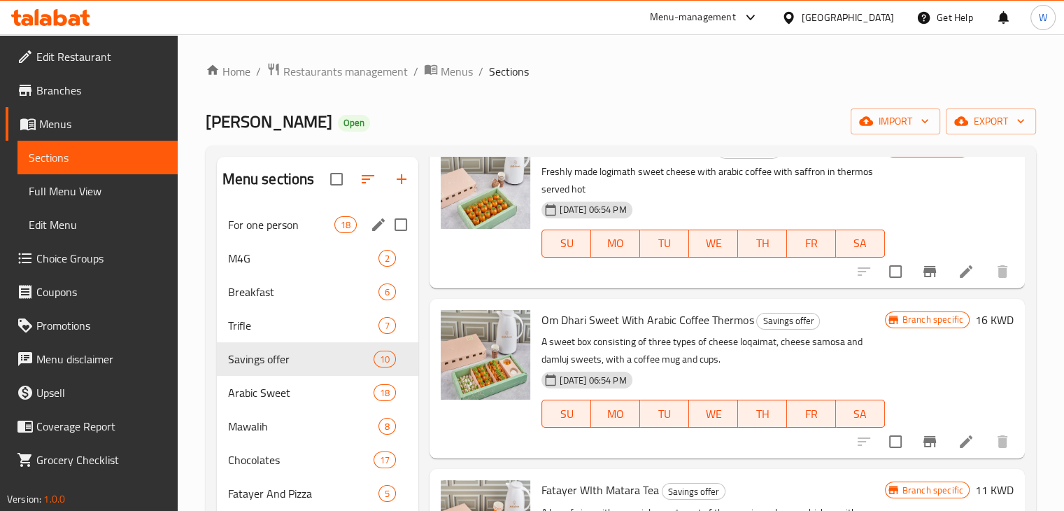
click at [268, 220] on span "For one person" at bounding box center [281, 224] width 107 height 17
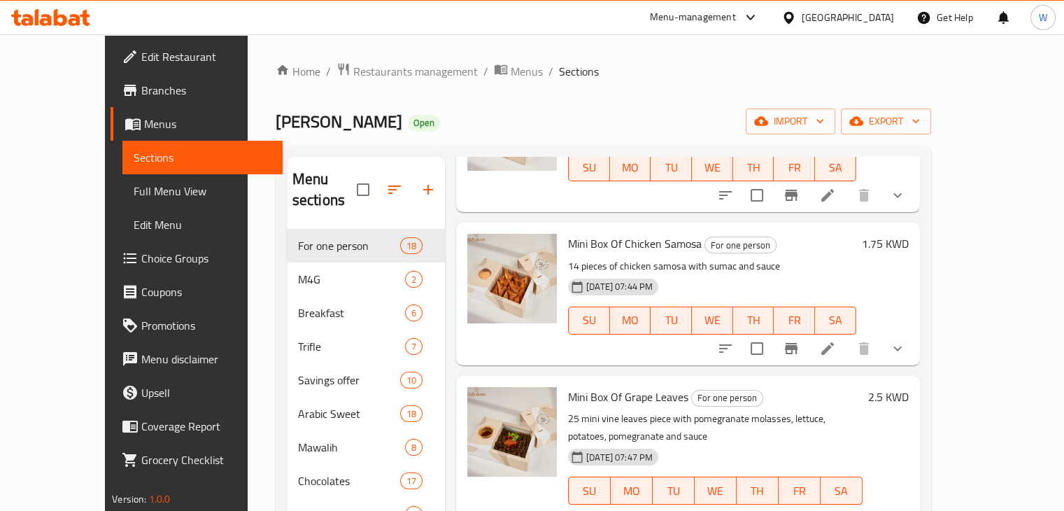
scroll to position [1179, 0]
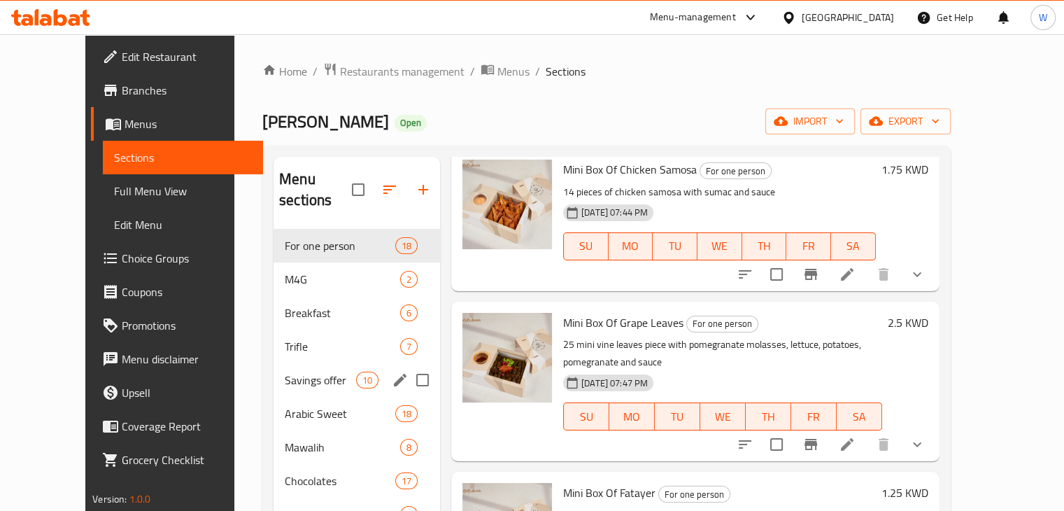
click at [304, 371] on span "Savings offer" at bounding box center [320, 379] width 71 height 17
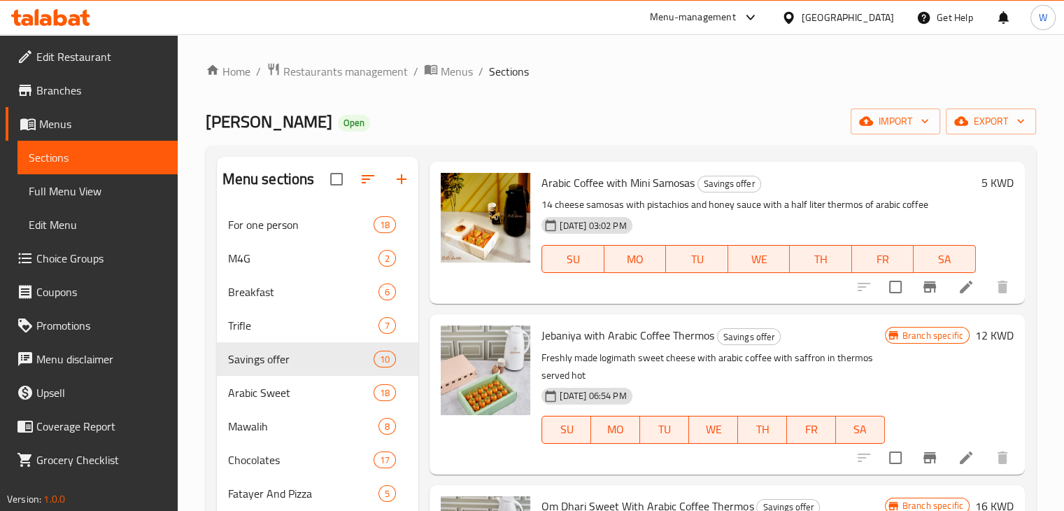
scroll to position [355, 0]
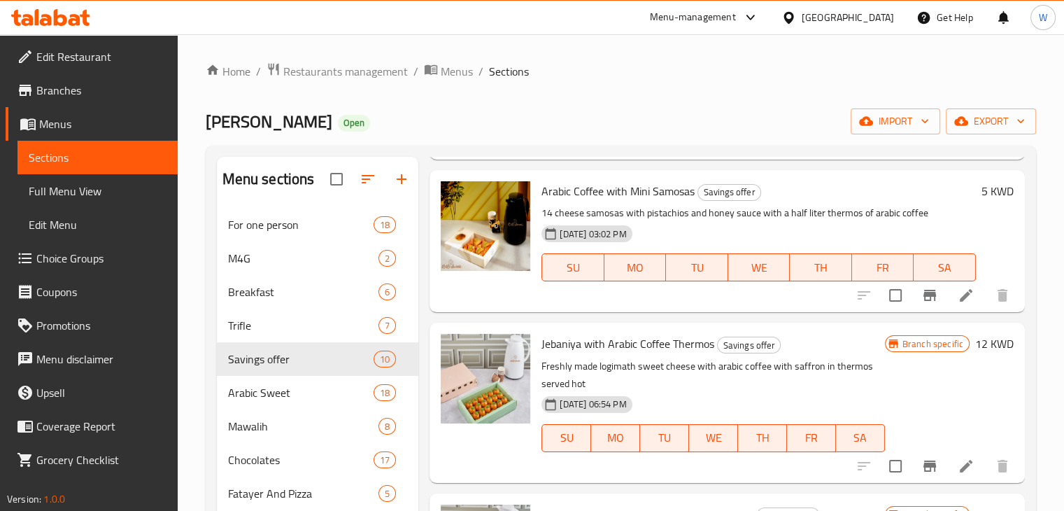
click at [960, 468] on icon at bounding box center [966, 466] width 13 height 13
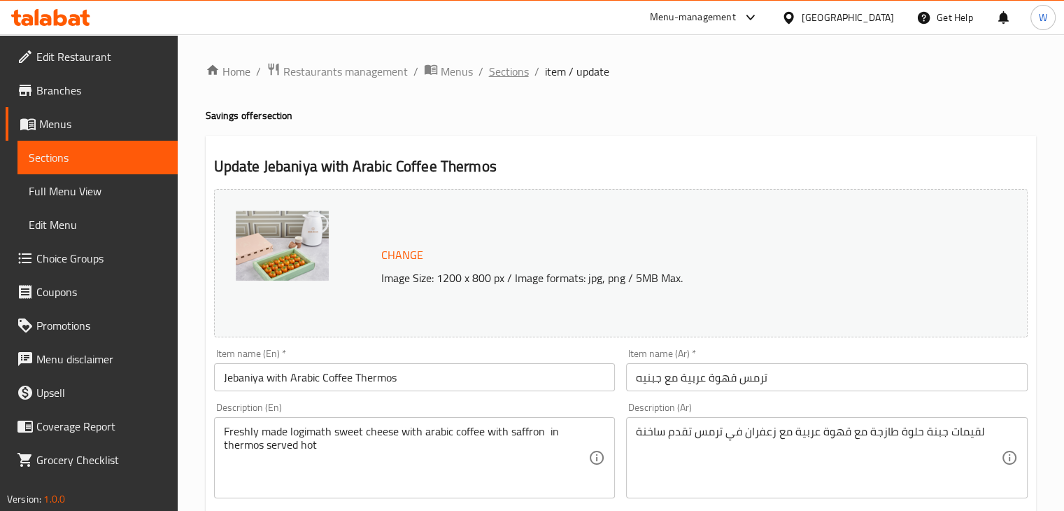
click at [506, 66] on span "Sections" at bounding box center [509, 71] width 40 height 17
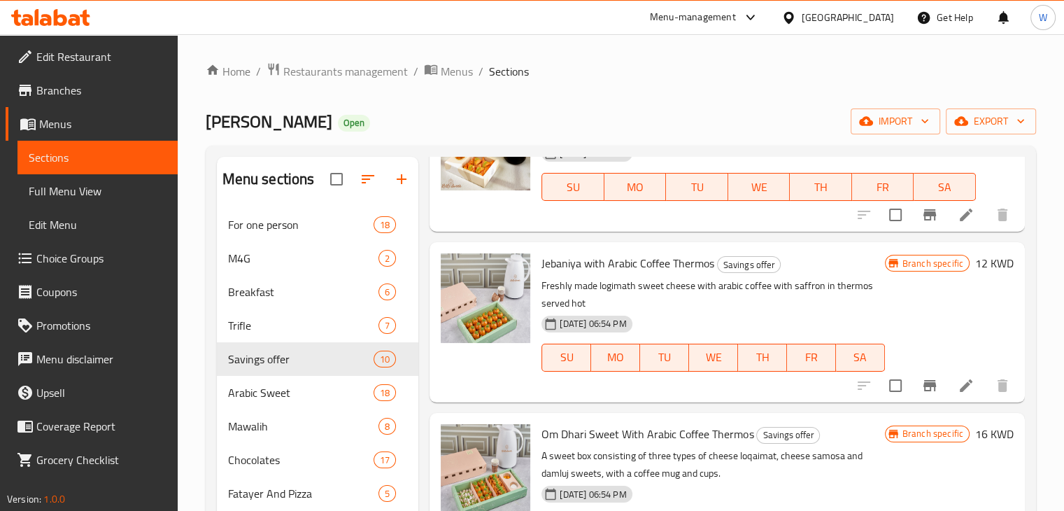
scroll to position [420, 0]
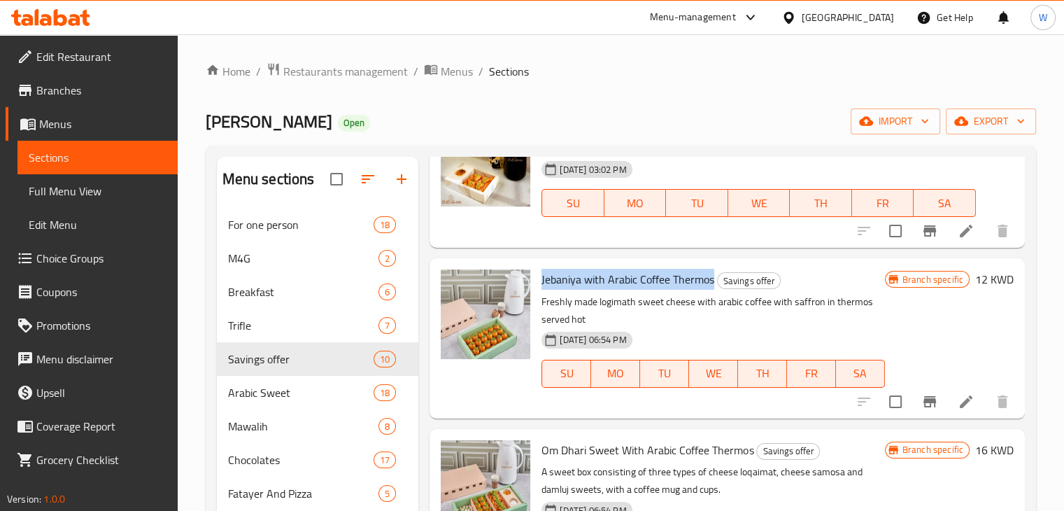
drag, startPoint x: 543, startPoint y: 283, endPoint x: 713, endPoint y: 281, distance: 170.0
click at [713, 281] on span "Jebaniya with Arabic Coffee Thermos" at bounding box center [627, 279] width 173 height 21
copy span "Jebaniya with Arabic Coffee Thermos"
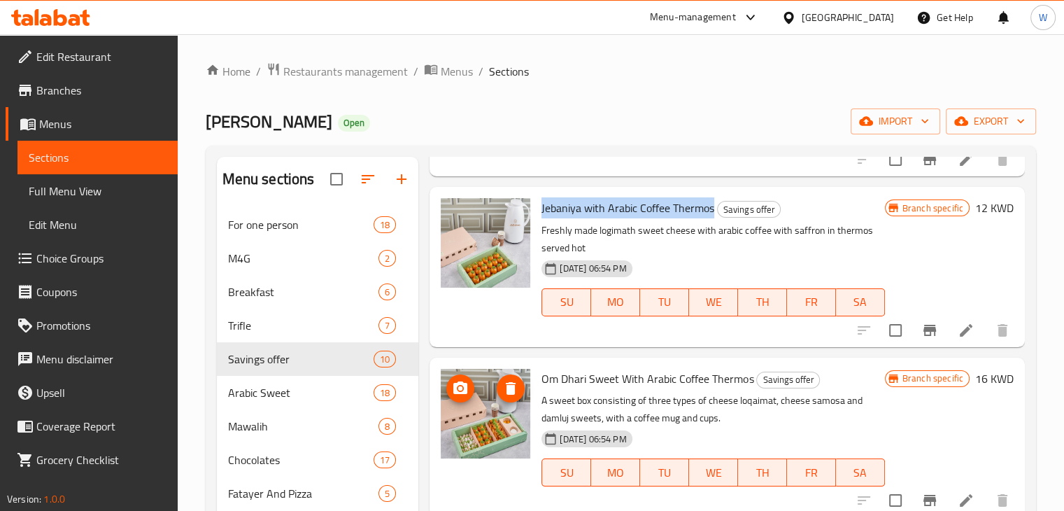
scroll to position [560, 0]
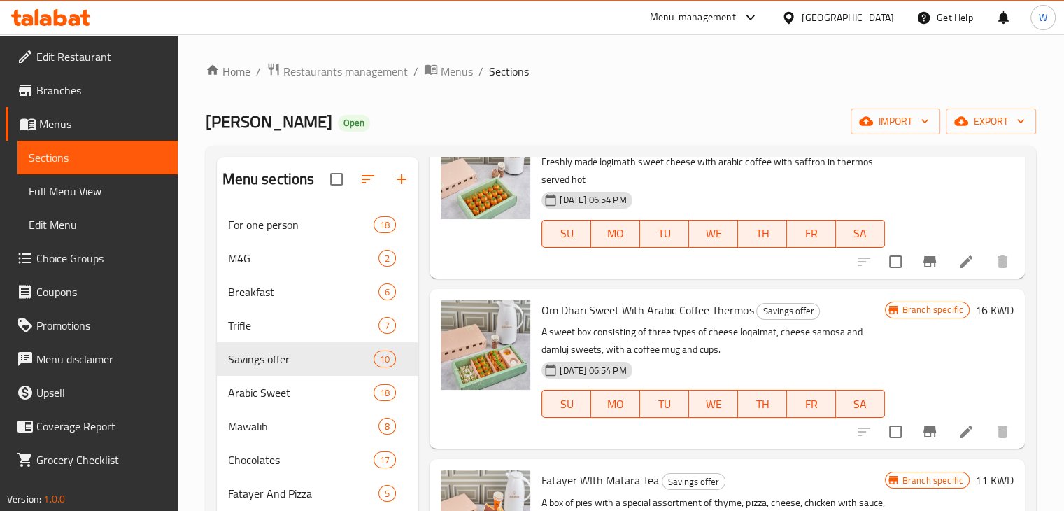
click at [495, 429] on div at bounding box center [485, 369] width 101 height 148
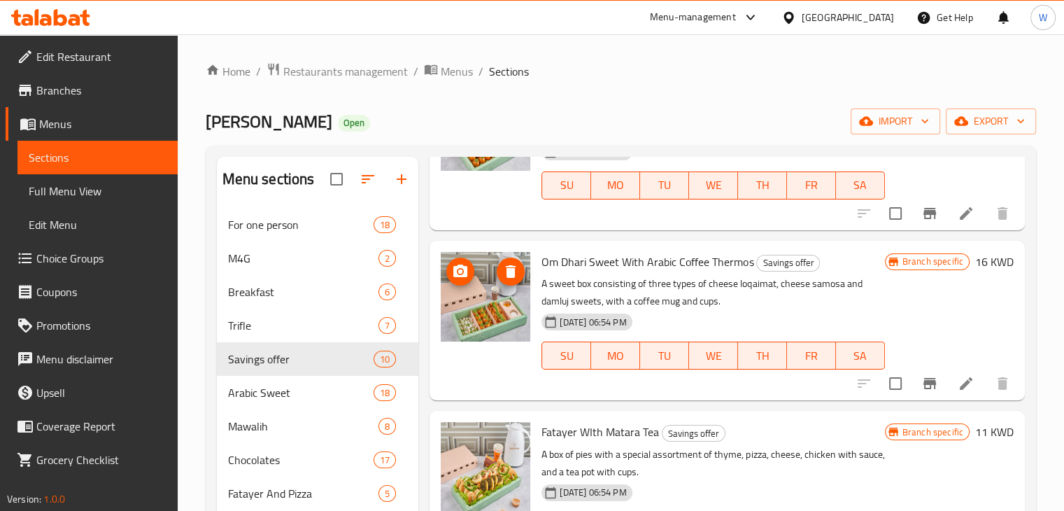
scroll to position [630, 0]
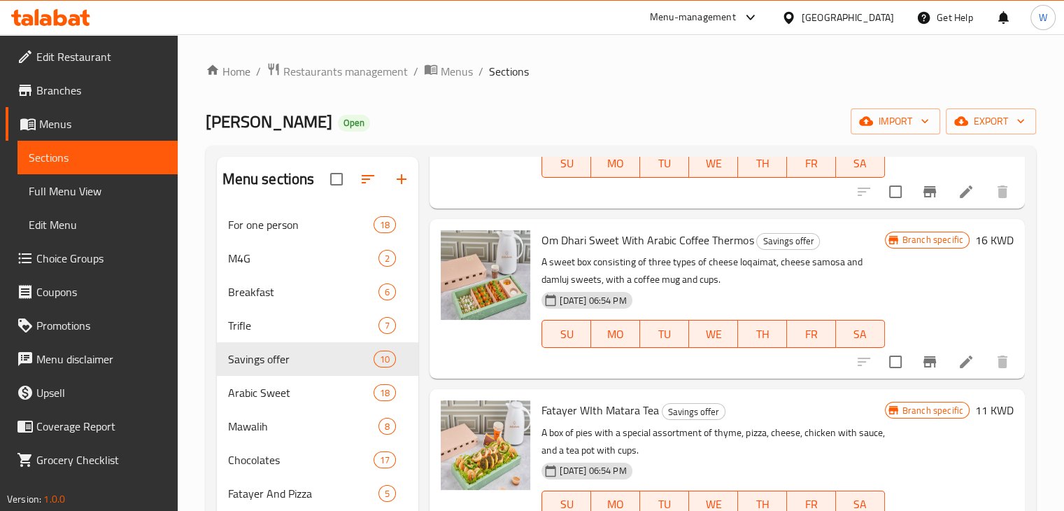
click at [958, 367] on icon at bounding box center [966, 361] width 17 height 17
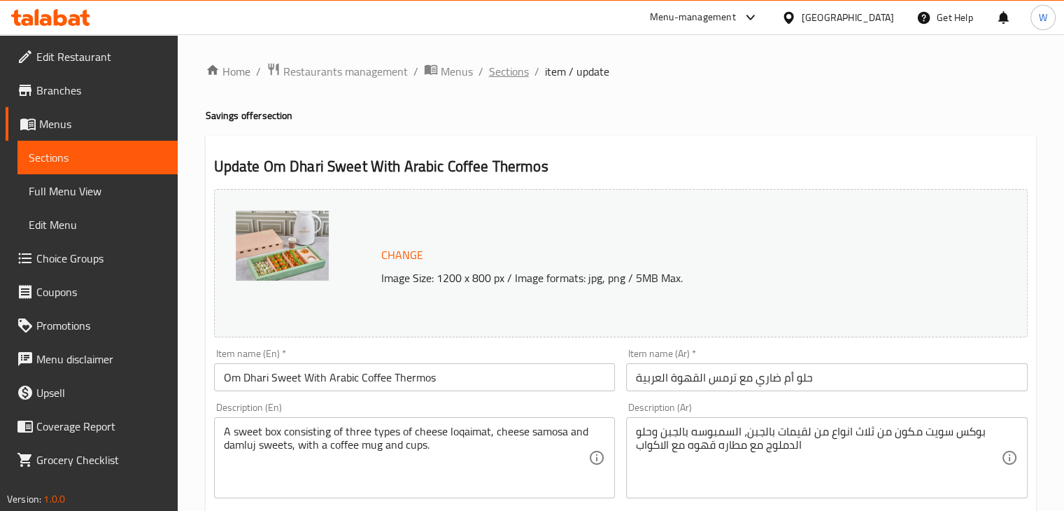
click at [509, 73] on span "Sections" at bounding box center [509, 71] width 40 height 17
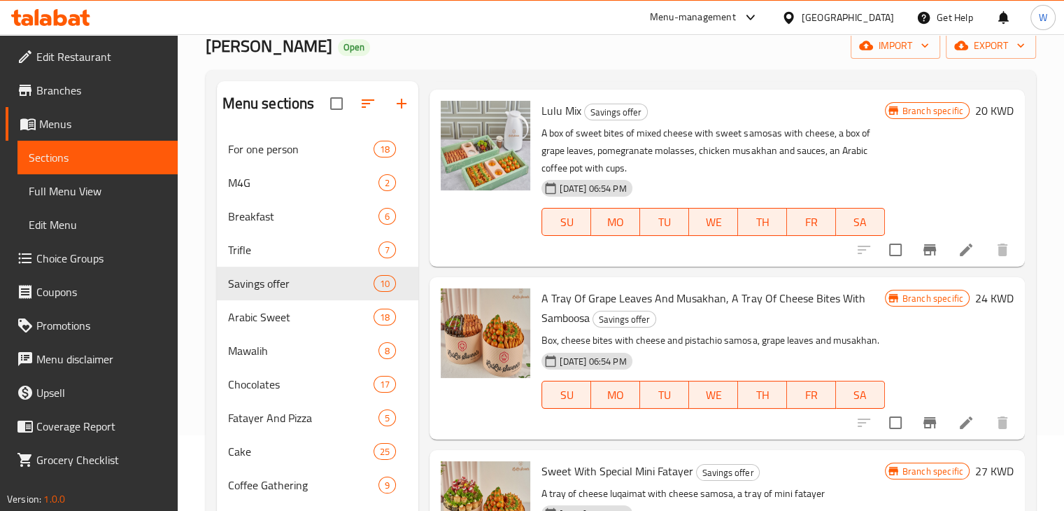
scroll to position [140, 0]
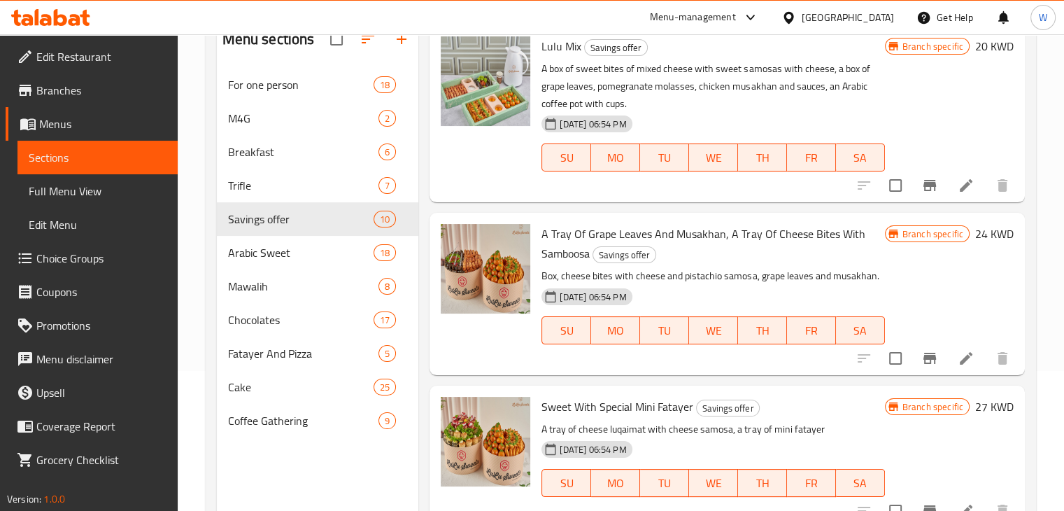
click at [958, 362] on icon at bounding box center [966, 358] width 17 height 17
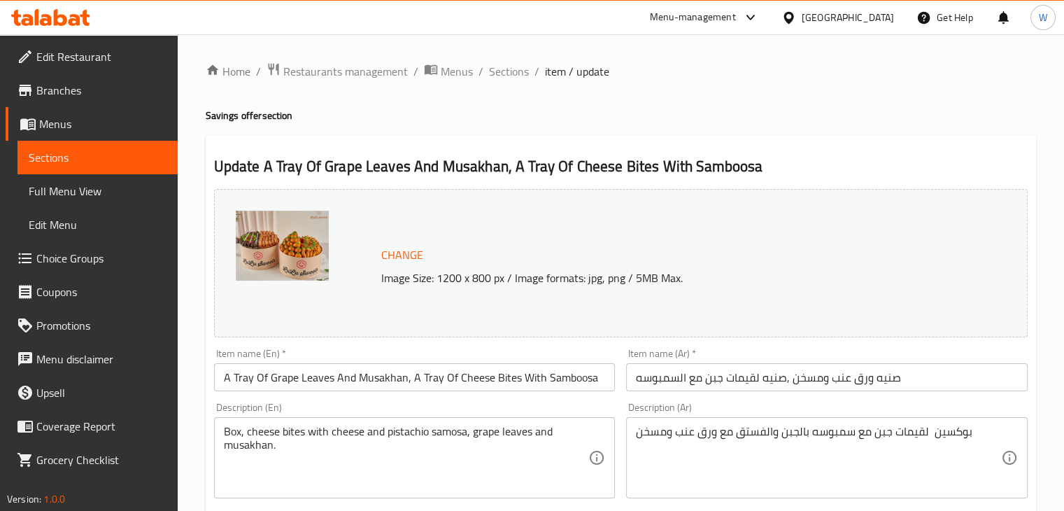
drag, startPoint x: 293, startPoint y: 251, endPoint x: 392, endPoint y: 439, distance: 212.5
click at [520, 78] on span "Sections" at bounding box center [509, 71] width 40 height 17
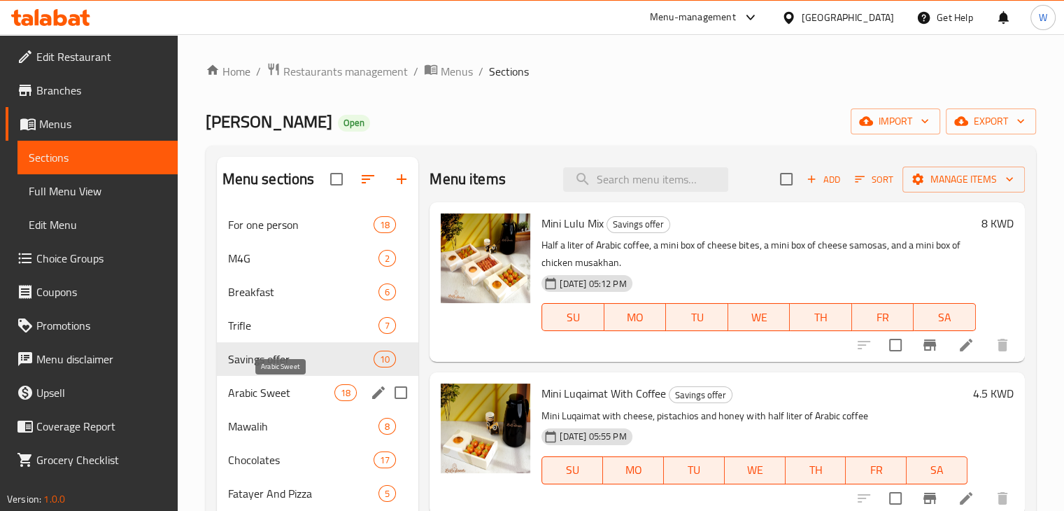
click at [307, 390] on span "Arabic Sweet" at bounding box center [281, 392] width 107 height 17
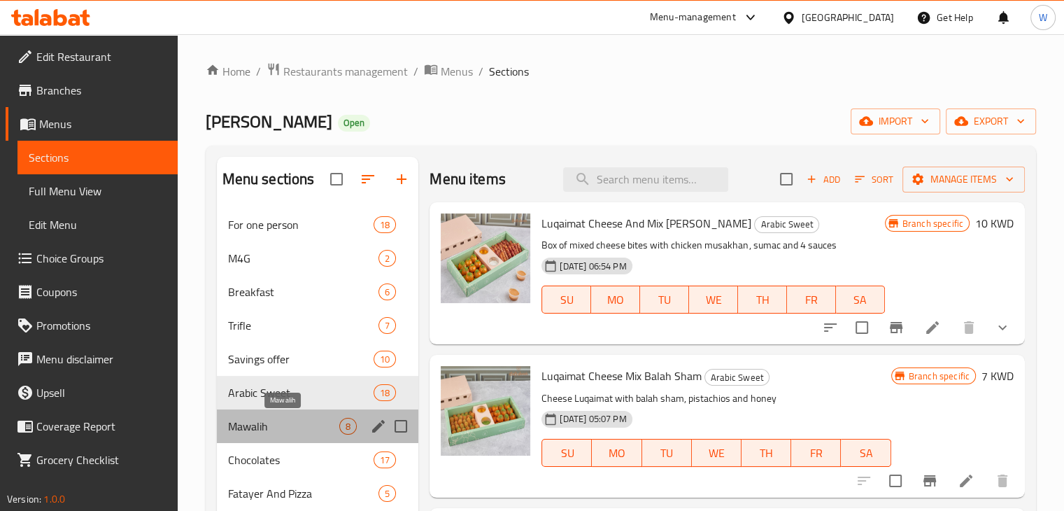
click at [316, 430] on span "Mawalih" at bounding box center [284, 426] width 112 height 17
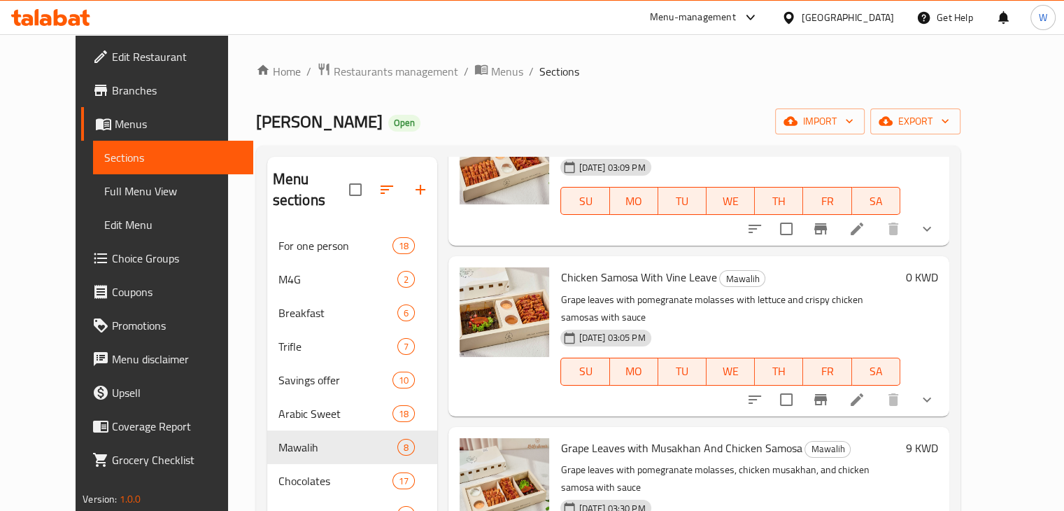
scroll to position [630, 0]
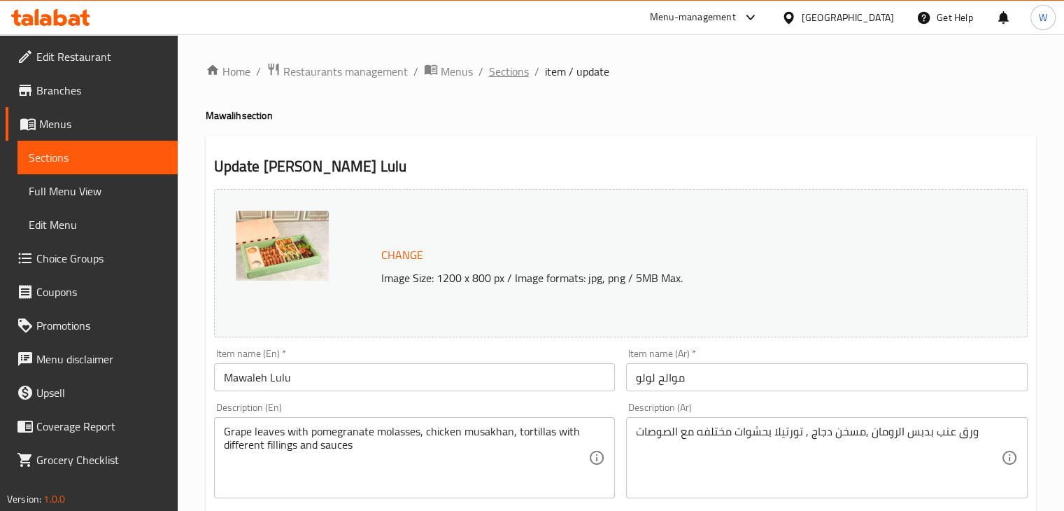
click at [515, 71] on span "Sections" at bounding box center [509, 71] width 40 height 17
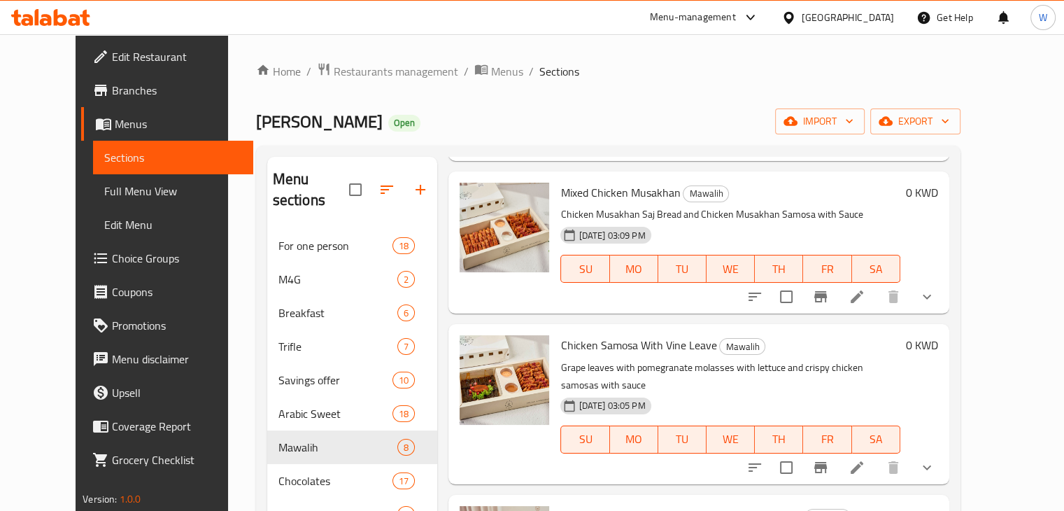
scroll to position [420, 0]
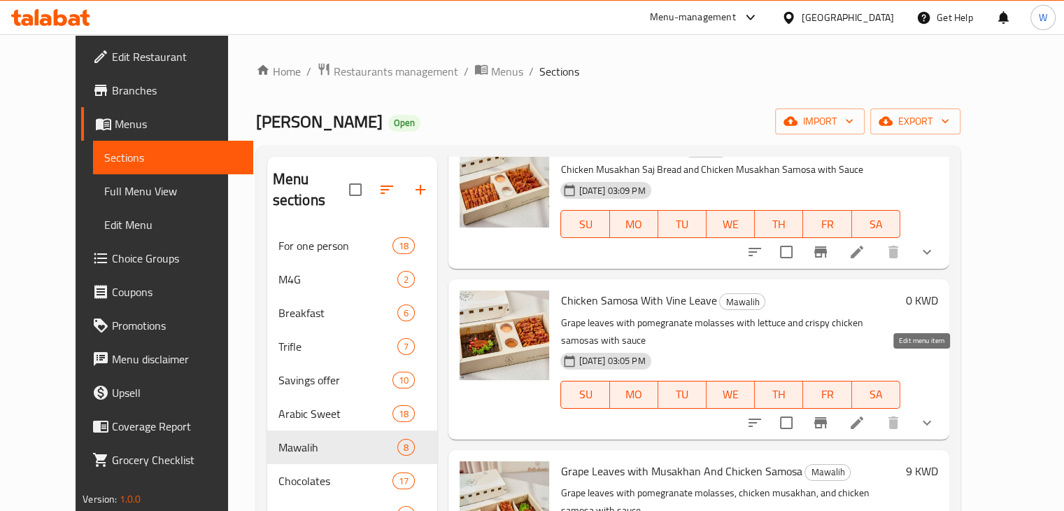
click at [863, 416] on icon at bounding box center [857, 422] width 13 height 13
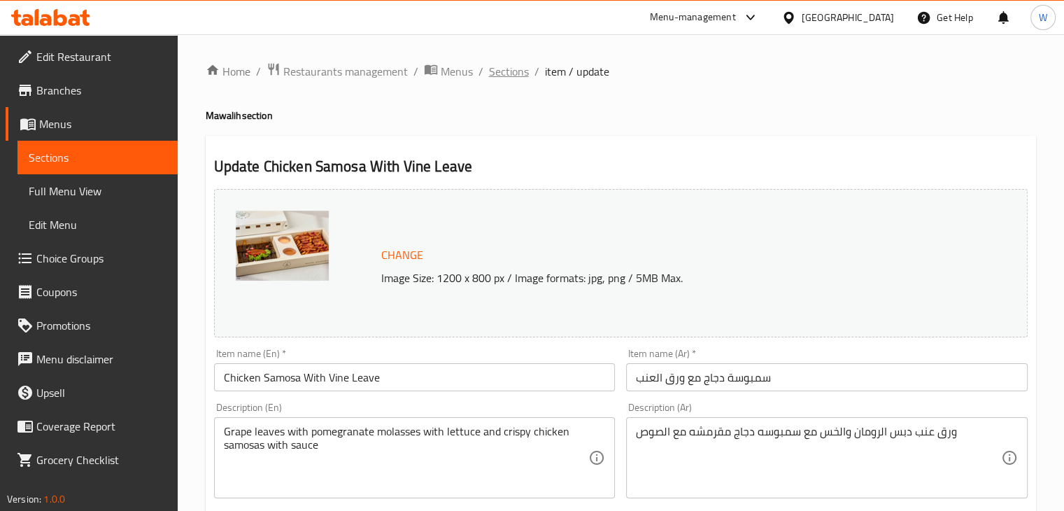
click at [504, 63] on span "Sections" at bounding box center [509, 71] width 40 height 17
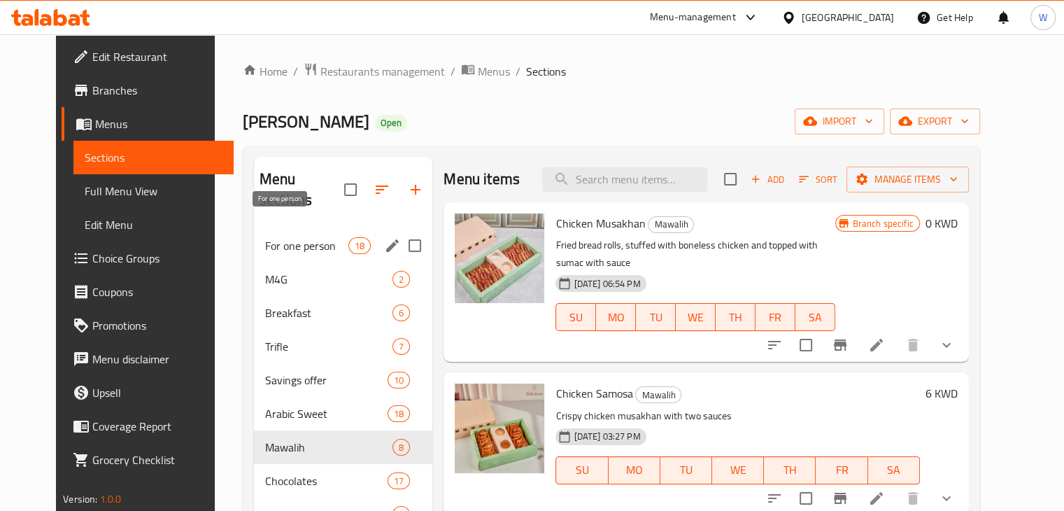
click at [307, 237] on span "For one person" at bounding box center [306, 245] width 83 height 17
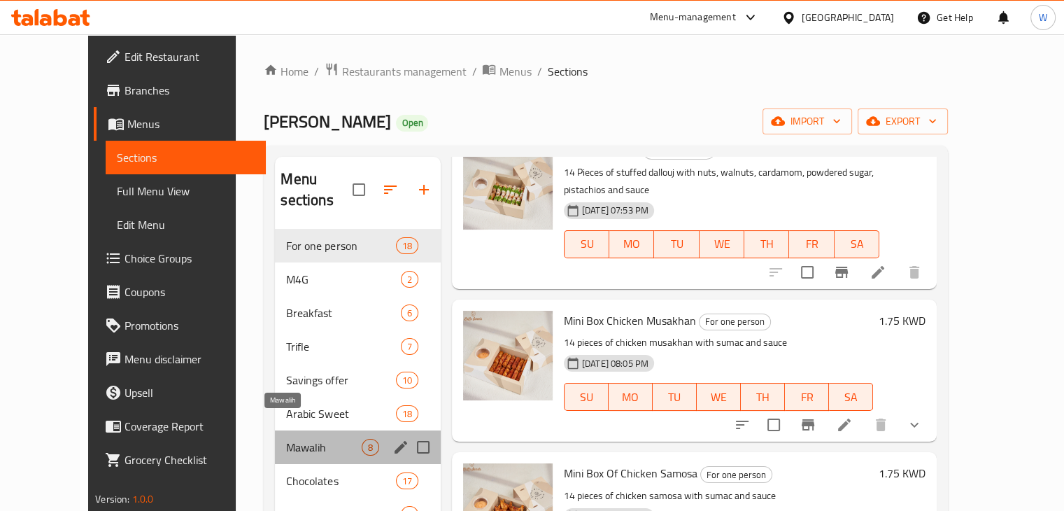
click at [292, 439] on span "Mawalih" at bounding box center [323, 447] width 75 height 17
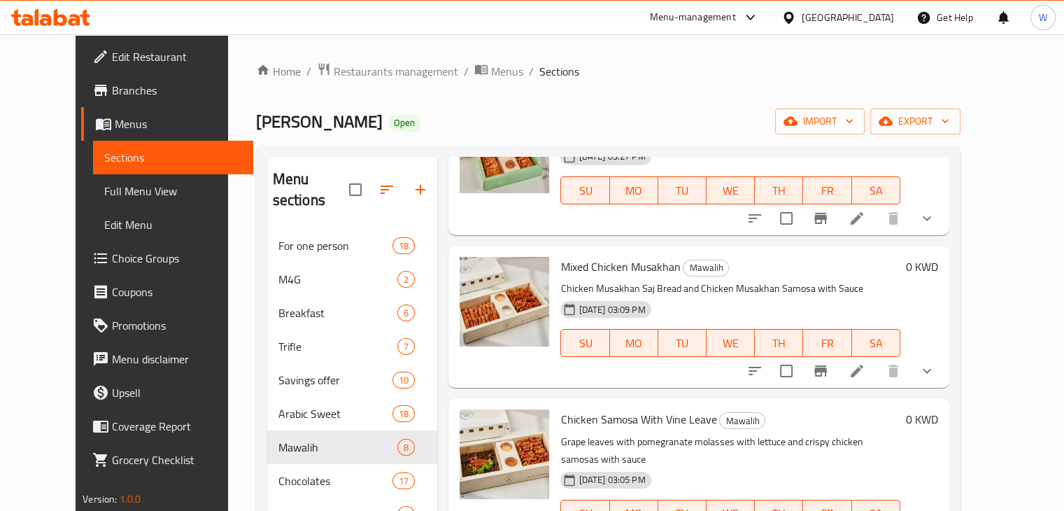
scroll to position [420, 0]
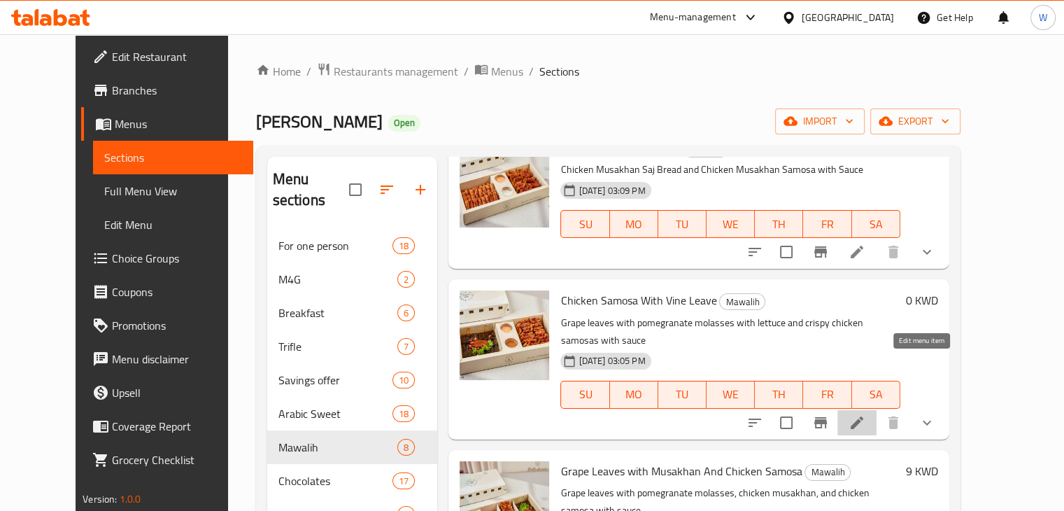
click at [865, 414] on icon at bounding box center [857, 422] width 17 height 17
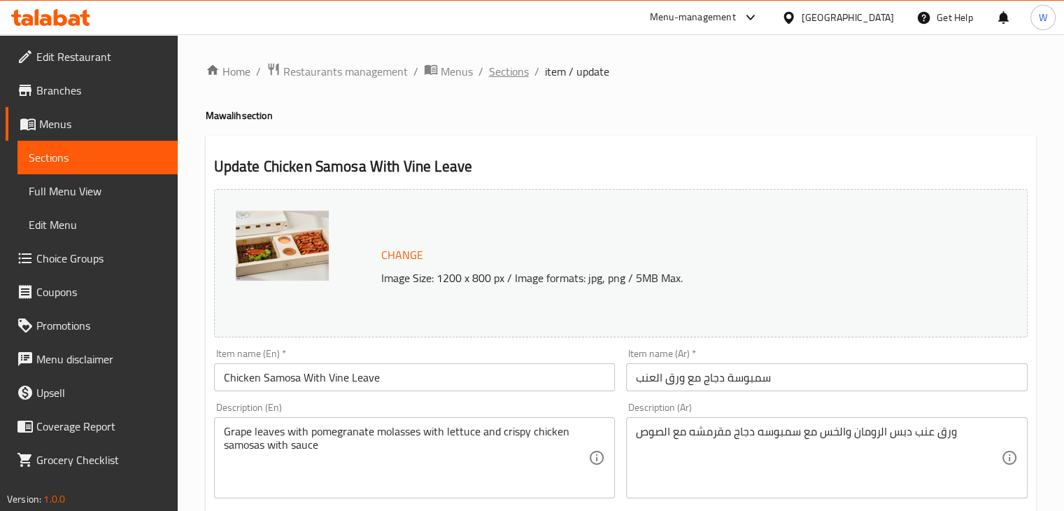
click at [506, 69] on span "Sections" at bounding box center [509, 71] width 40 height 17
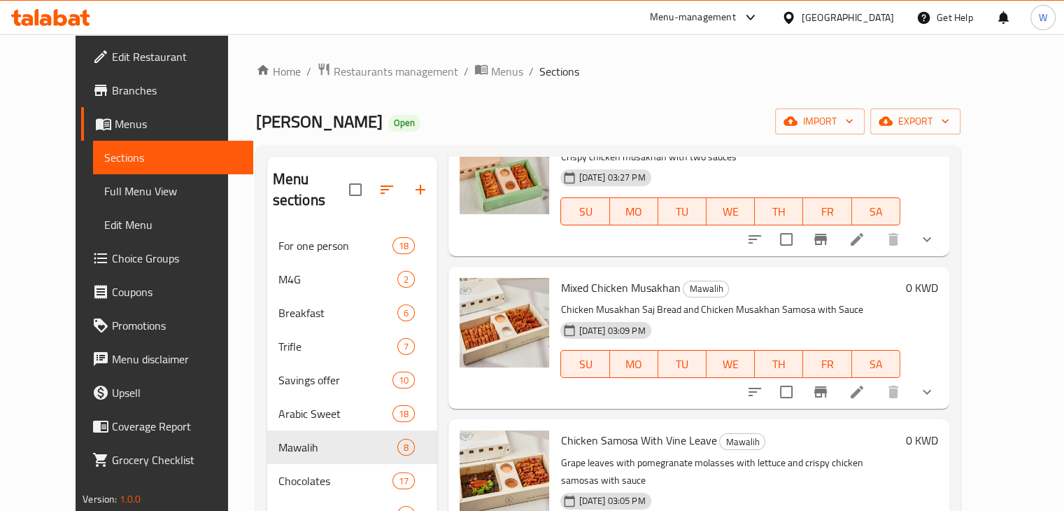
scroll to position [560, 0]
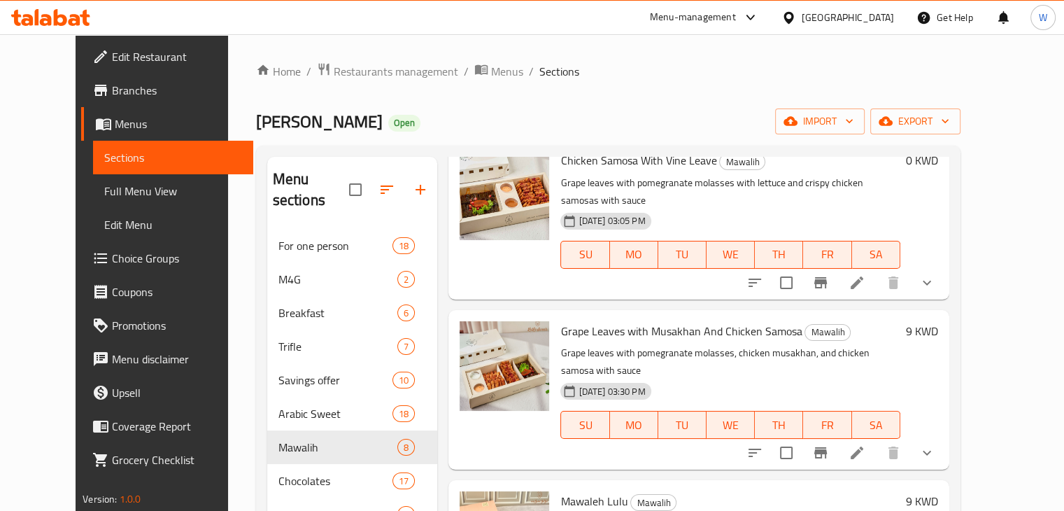
click at [610, 320] on span "Grape Leaves with Musakhan And Chicken Samosa" at bounding box center [680, 330] width 241 height 21
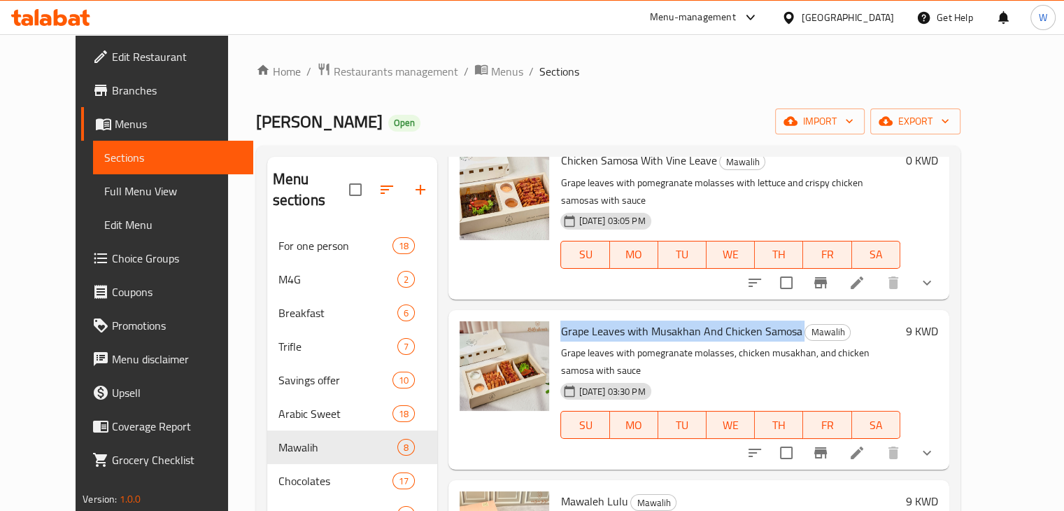
click at [610, 320] on span "Grape Leaves with Musakhan And Chicken Samosa" at bounding box center [680, 330] width 241 height 21
copy h6 "Grape Leaves with Musakhan And Chicken Samosa"
click at [646, 320] on span "Grape Leaves with Musakhan And Chicken Samosa" at bounding box center [680, 330] width 241 height 21
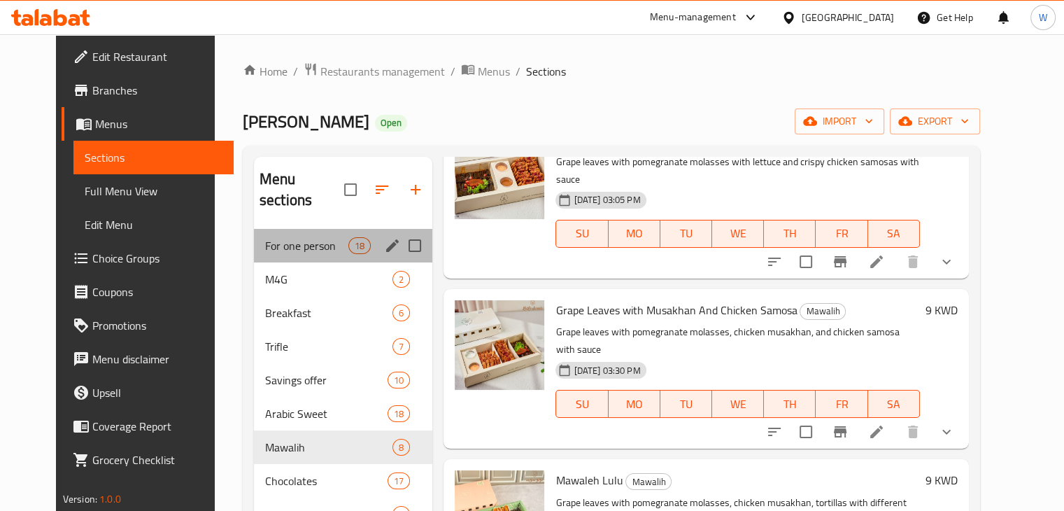
click at [321, 233] on div "For one person 18" at bounding box center [343, 246] width 178 height 34
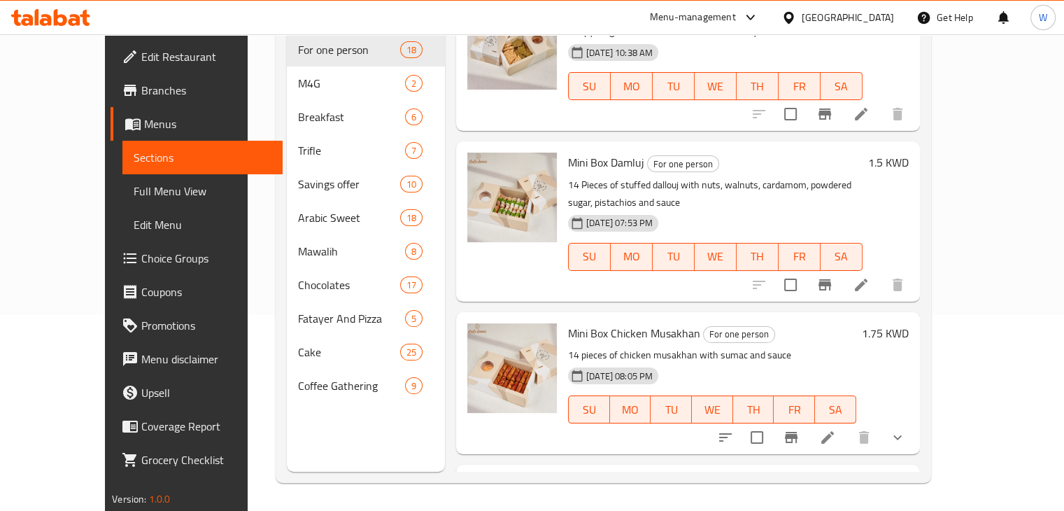
scroll to position [666, 0]
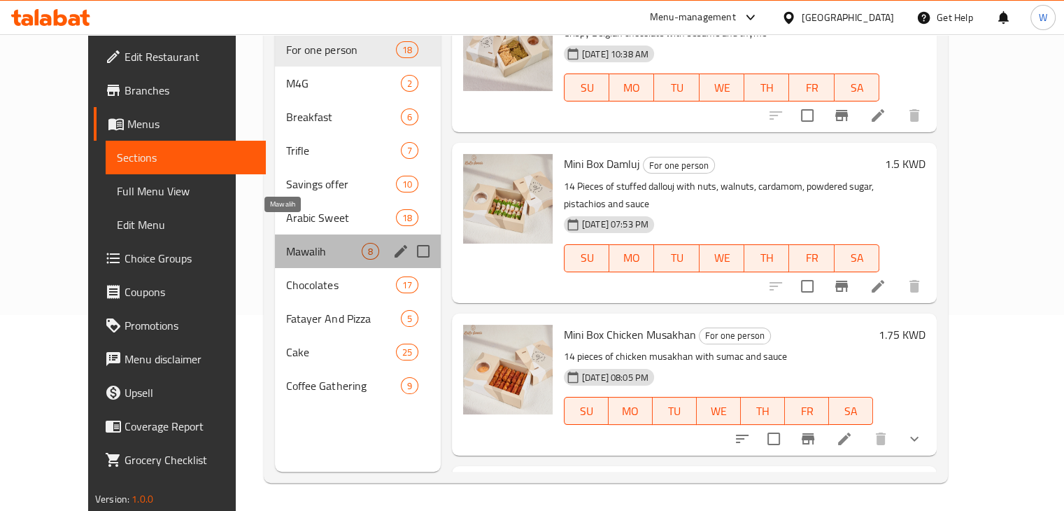
click at [286, 243] on span "Mawalih" at bounding box center [323, 251] width 75 height 17
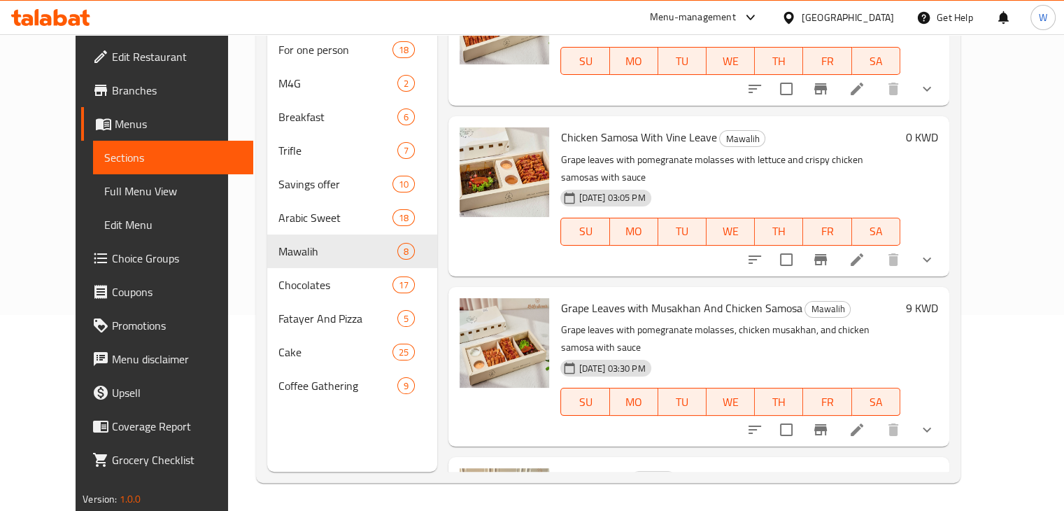
scroll to position [386, 0]
click at [637, 298] on span "Grape Leaves with Musakhan And Chicken Samosa" at bounding box center [680, 308] width 241 height 21
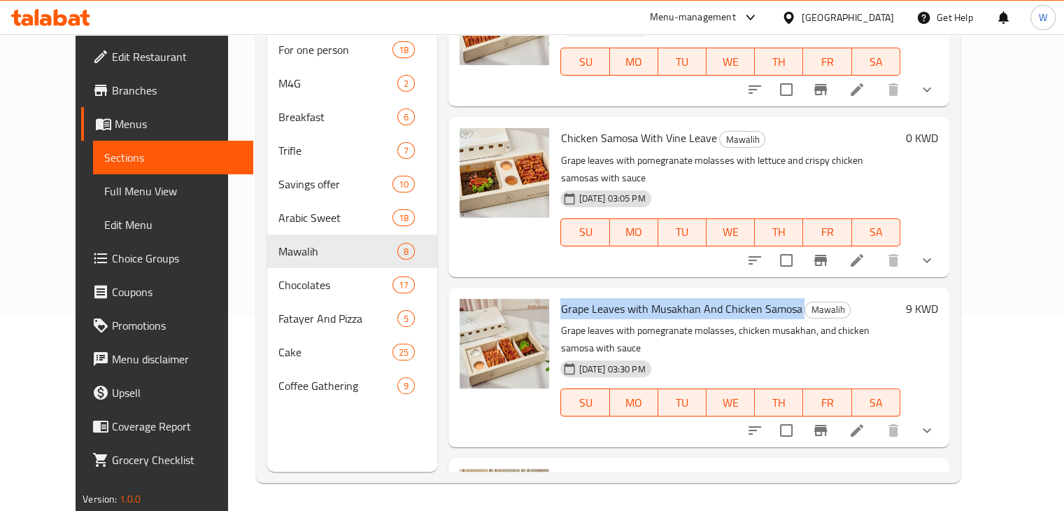
click at [637, 298] on span "Grape Leaves with Musakhan And Chicken Samosa" at bounding box center [680, 308] width 241 height 21
copy h6 "Grape Leaves with Musakhan And Chicken Samosa"
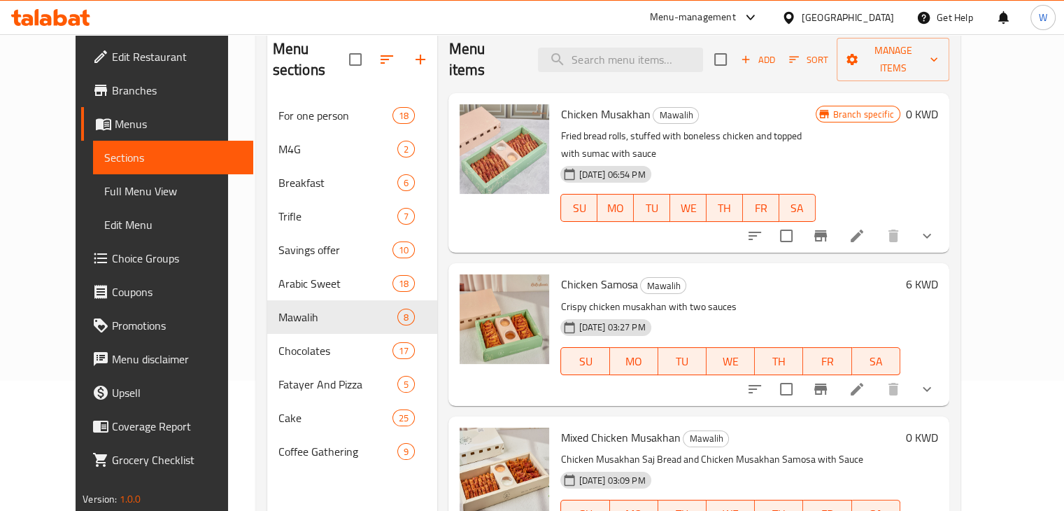
scroll to position [56, 0]
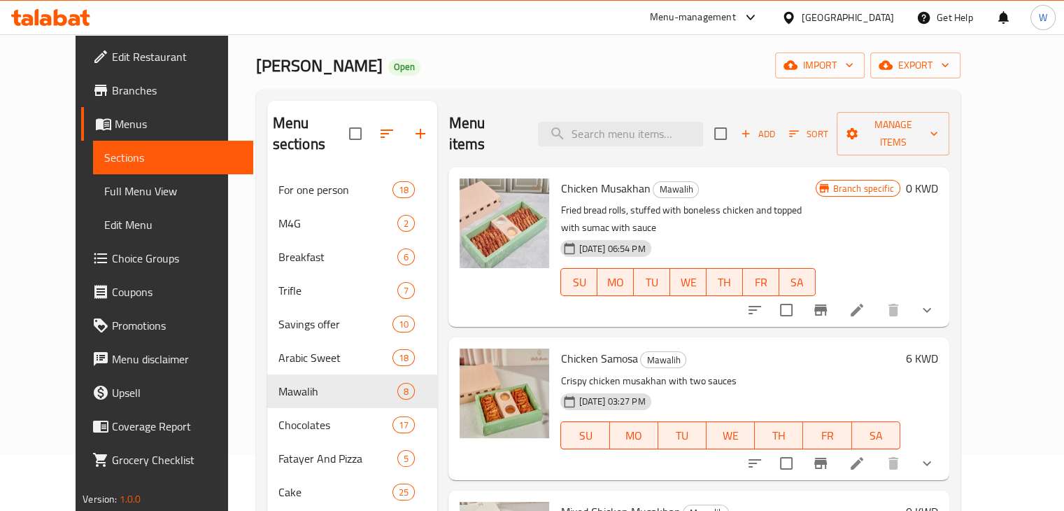
click at [865, 302] on icon at bounding box center [857, 310] width 17 height 17
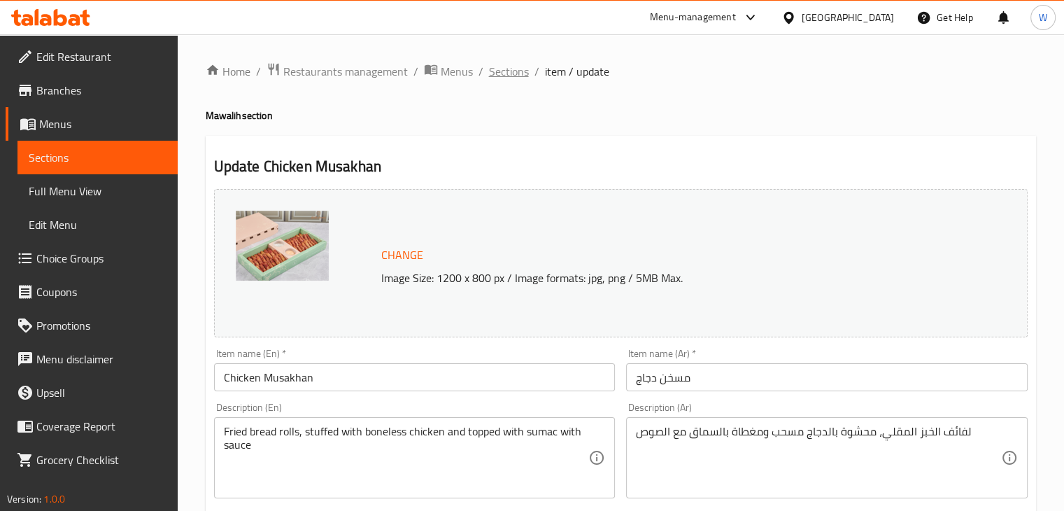
click at [515, 75] on span "Sections" at bounding box center [509, 71] width 40 height 17
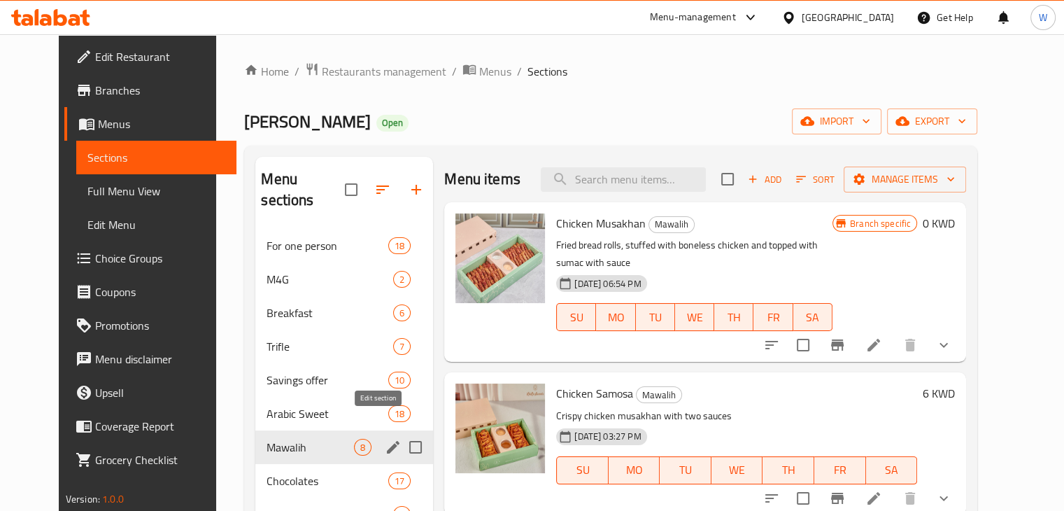
click at [385, 439] on icon "edit" at bounding box center [393, 447] width 17 height 17
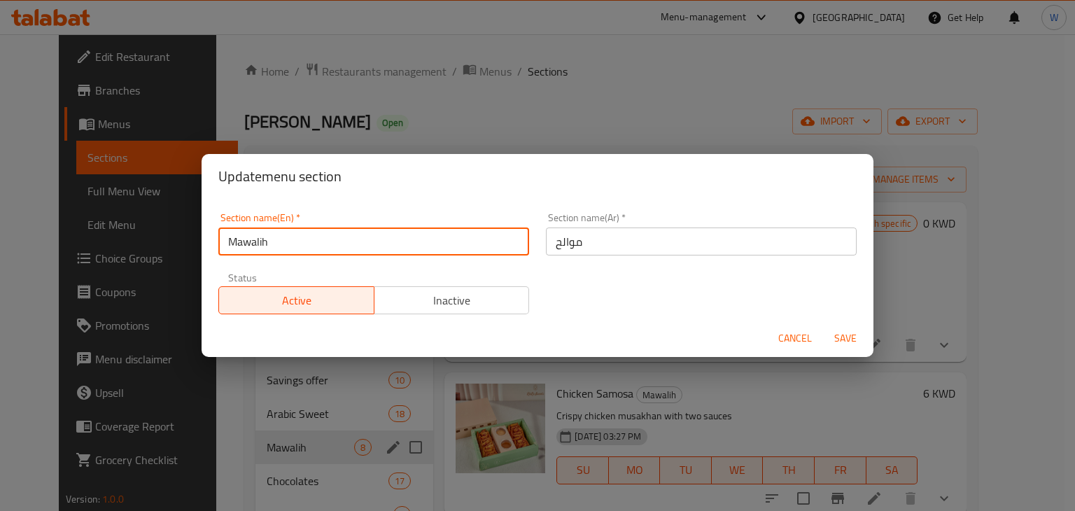
click at [397, 242] on input "Mawalih" at bounding box center [373, 241] width 311 height 28
click at [792, 338] on span "Cancel" at bounding box center [795, 337] width 34 height 17
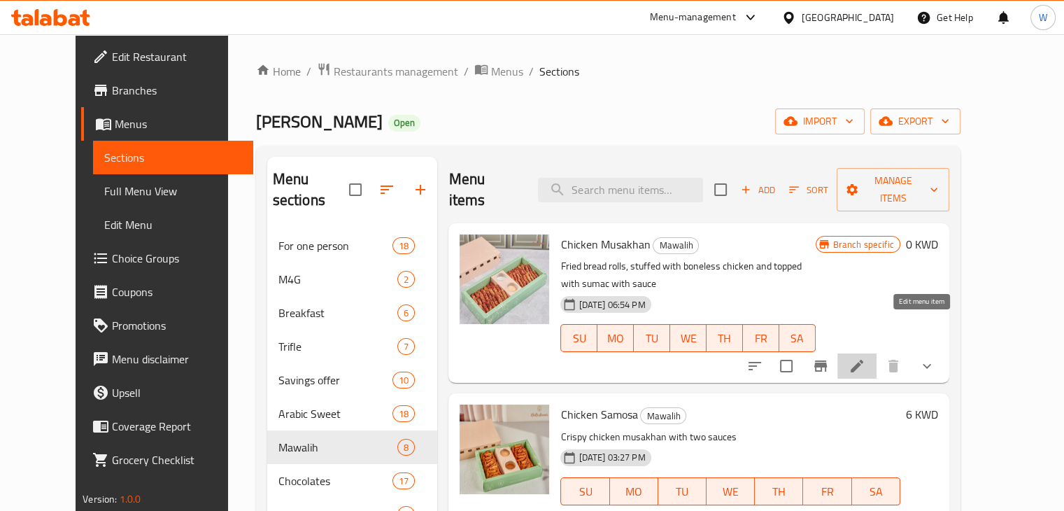
click at [865, 357] on icon at bounding box center [857, 365] width 17 height 17
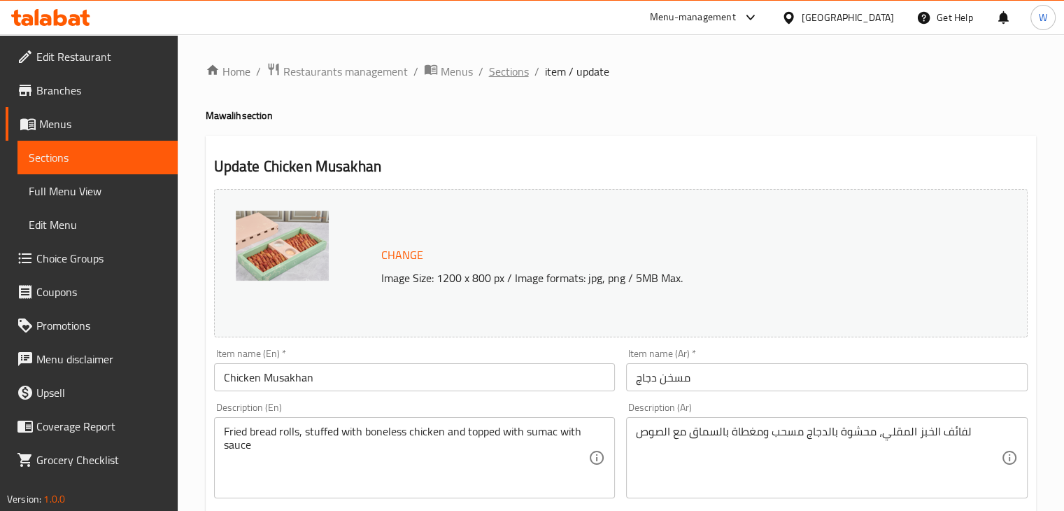
click at [512, 71] on span "Sections" at bounding box center [509, 71] width 40 height 17
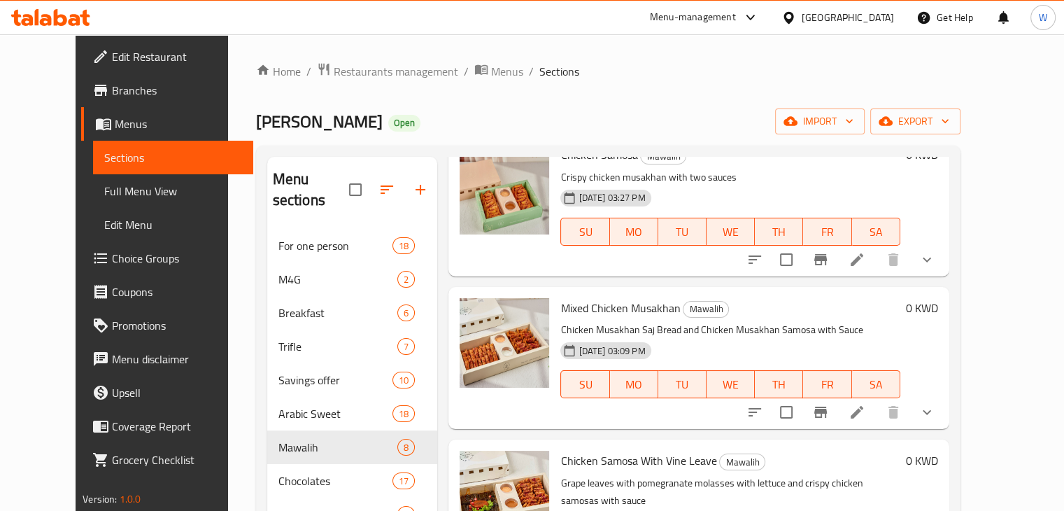
scroll to position [420, 0]
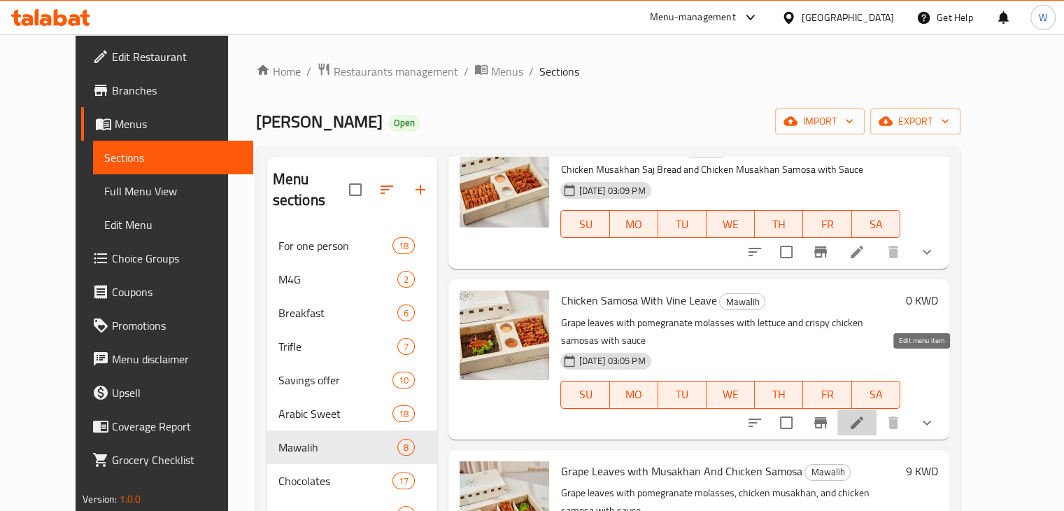
click at [863, 416] on icon at bounding box center [857, 422] width 13 height 13
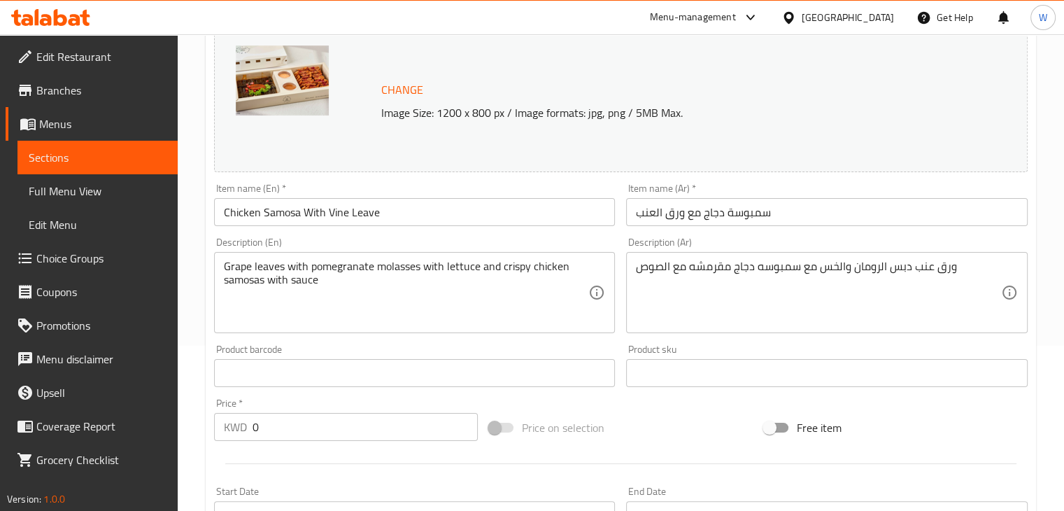
scroll to position [70, 0]
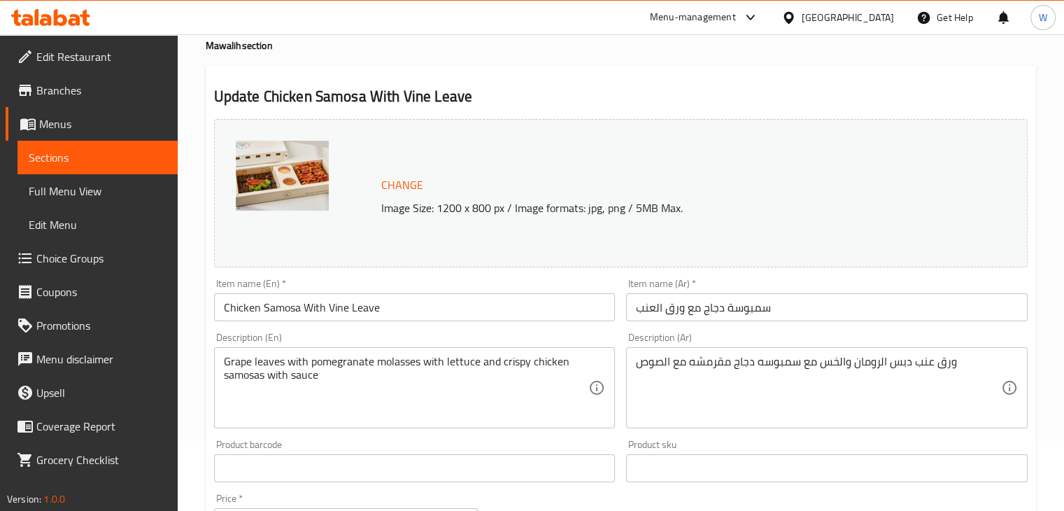
click at [395, 314] on input "Chicken Samosa With Vine Leave" at bounding box center [415, 307] width 402 height 28
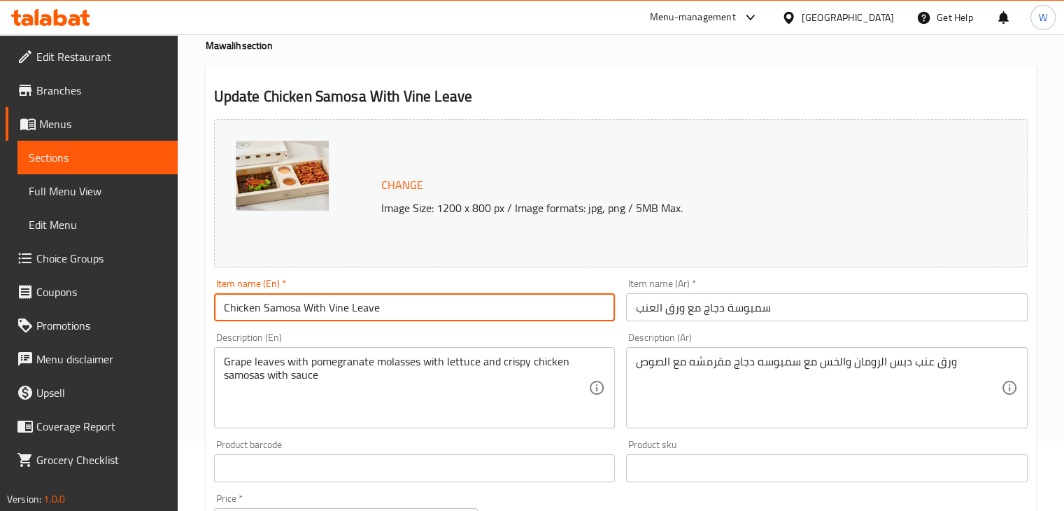
click at [395, 314] on input "Chicken Samosa With Vine Leave" at bounding box center [415, 307] width 402 height 28
click at [402, 310] on input "Chicken Samosa With Vine Leave" at bounding box center [415, 307] width 402 height 28
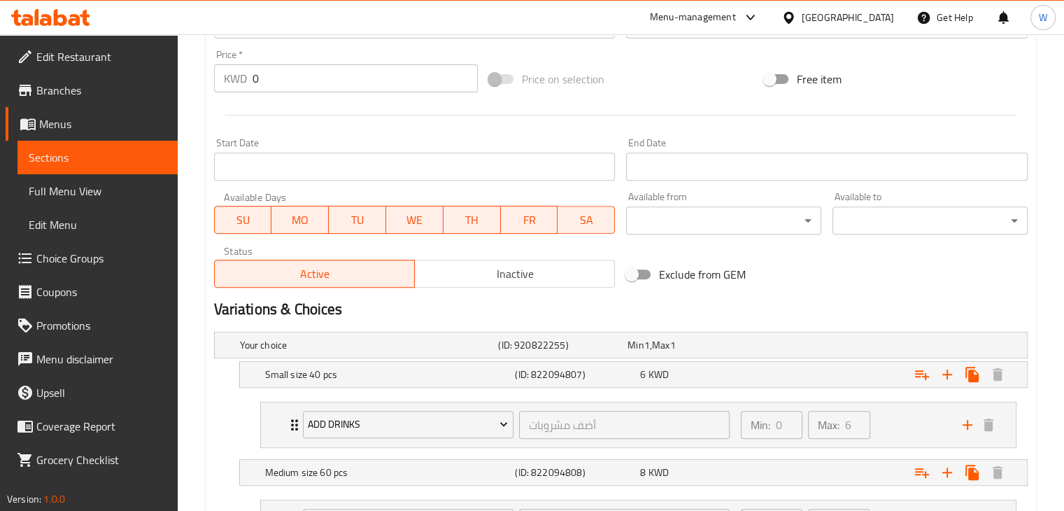
scroll to position [350, 0]
